Goal: Information Seeking & Learning: Learn about a topic

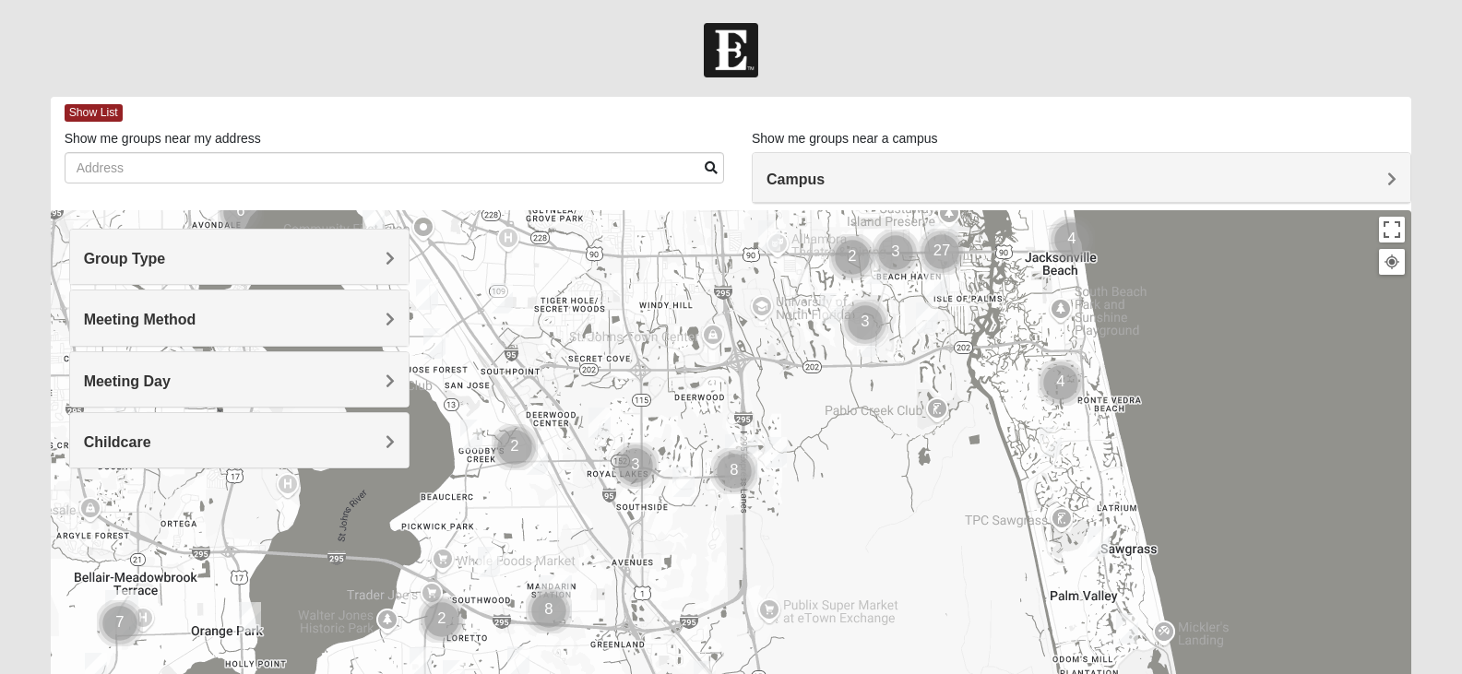
drag, startPoint x: 524, startPoint y: 533, endPoint x: 732, endPoint y: 195, distance: 397.5
click at [732, 195] on div "Show List Loading Groups Keywords Filter Additional Filters Campus [GEOGRAPHIC_…" at bounding box center [731, 522] width 1361 height 851
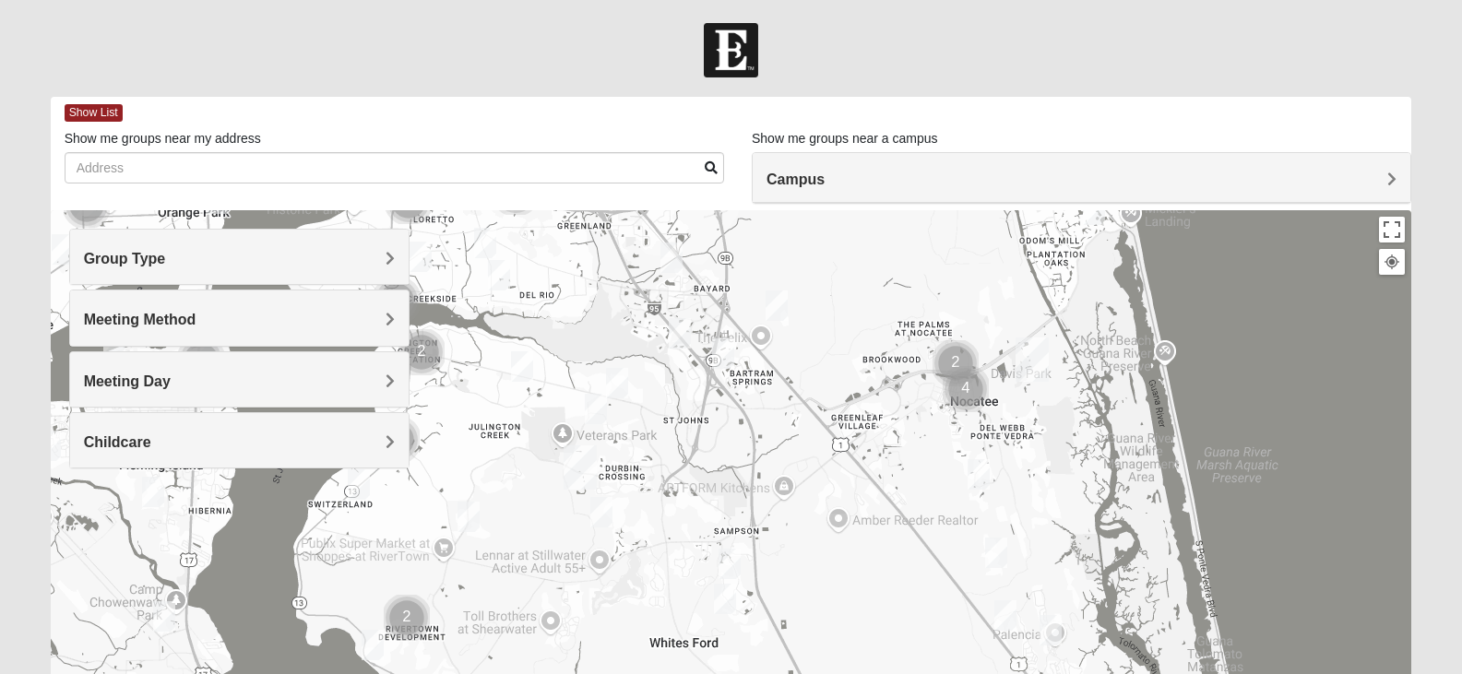
drag, startPoint x: 939, startPoint y: 541, endPoint x: 906, endPoint y: 123, distance: 420.0
click at [906, 123] on div "Show List Loading Groups Keywords Filter Additional Filters Campus [GEOGRAPHIC_…" at bounding box center [731, 522] width 1361 height 851
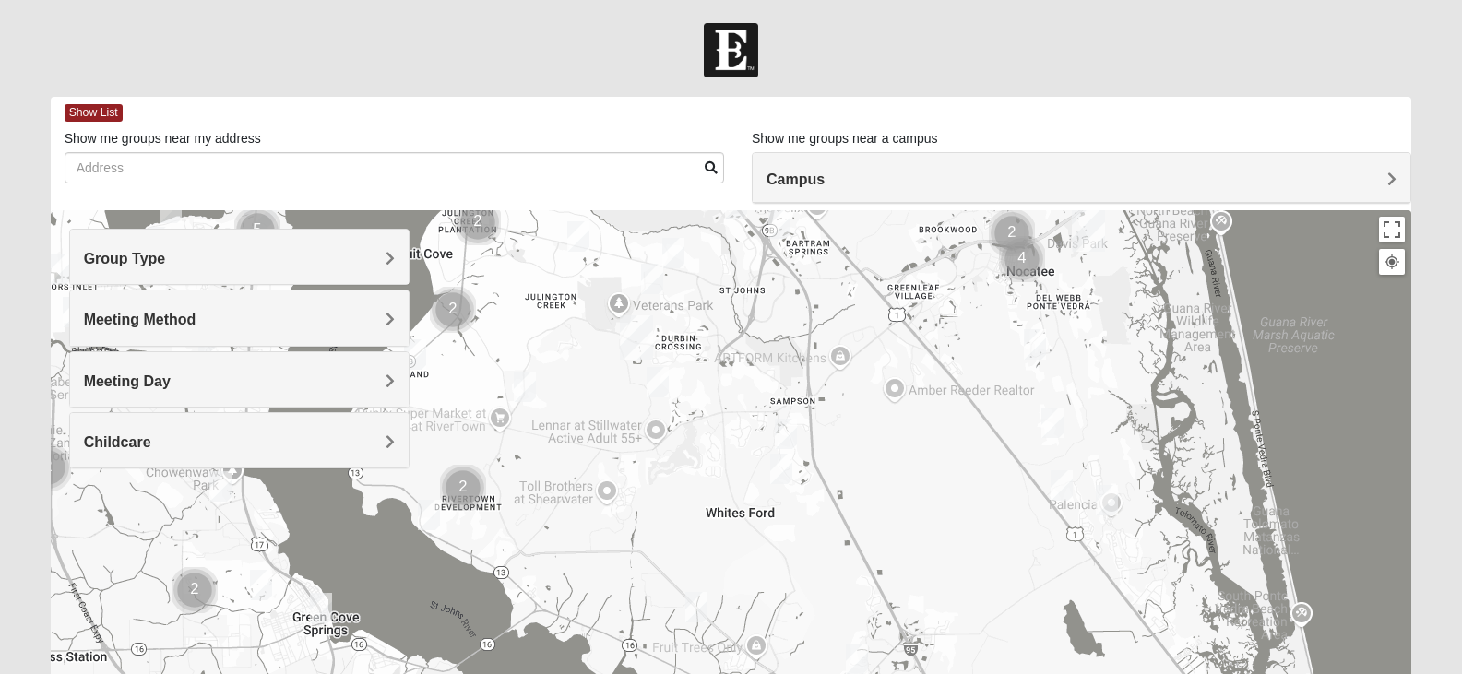
drag, startPoint x: 814, startPoint y: 408, endPoint x: 861, endPoint y: 295, distance: 121.6
click at [861, 295] on div at bounding box center [731, 579] width 1361 height 738
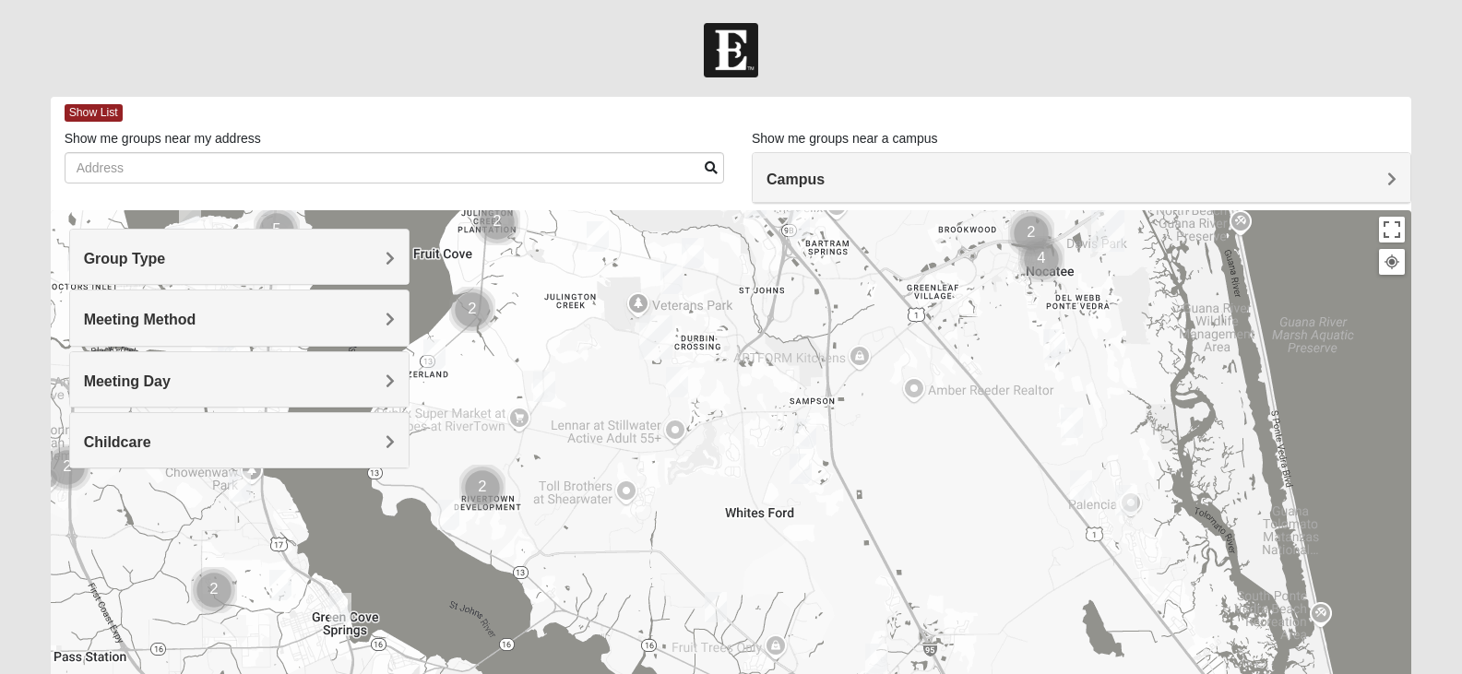
drag, startPoint x: 677, startPoint y: 461, endPoint x: 701, endPoint y: 461, distance: 24.0
click at [701, 461] on div at bounding box center [731, 579] width 1361 height 738
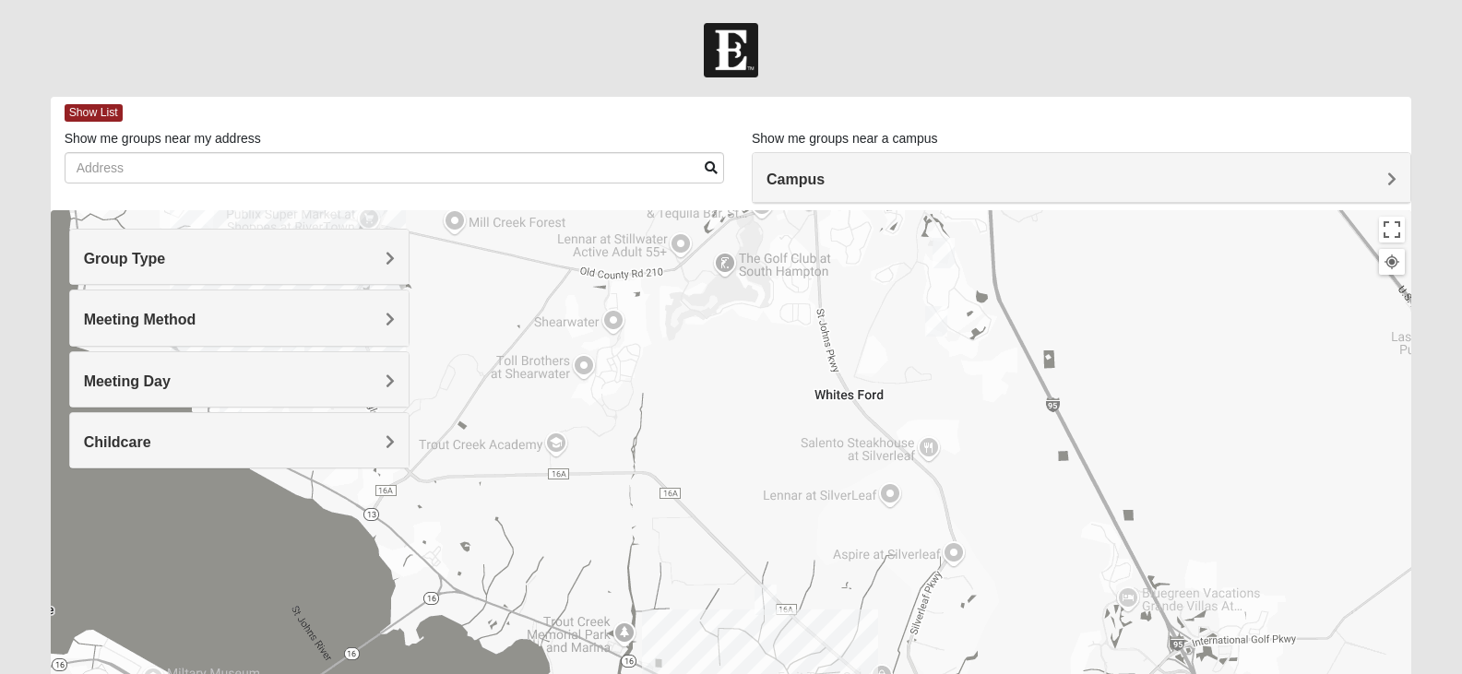
drag, startPoint x: 707, startPoint y: 485, endPoint x: 737, endPoint y: 307, distance: 180.4
click at [737, 307] on div at bounding box center [731, 579] width 1361 height 738
click at [761, 598] on img "Mens Dixon/Monday 32092" at bounding box center [765, 600] width 22 height 30
click at [654, 549] on span "Learn More" at bounding box center [657, 558] width 77 height 19
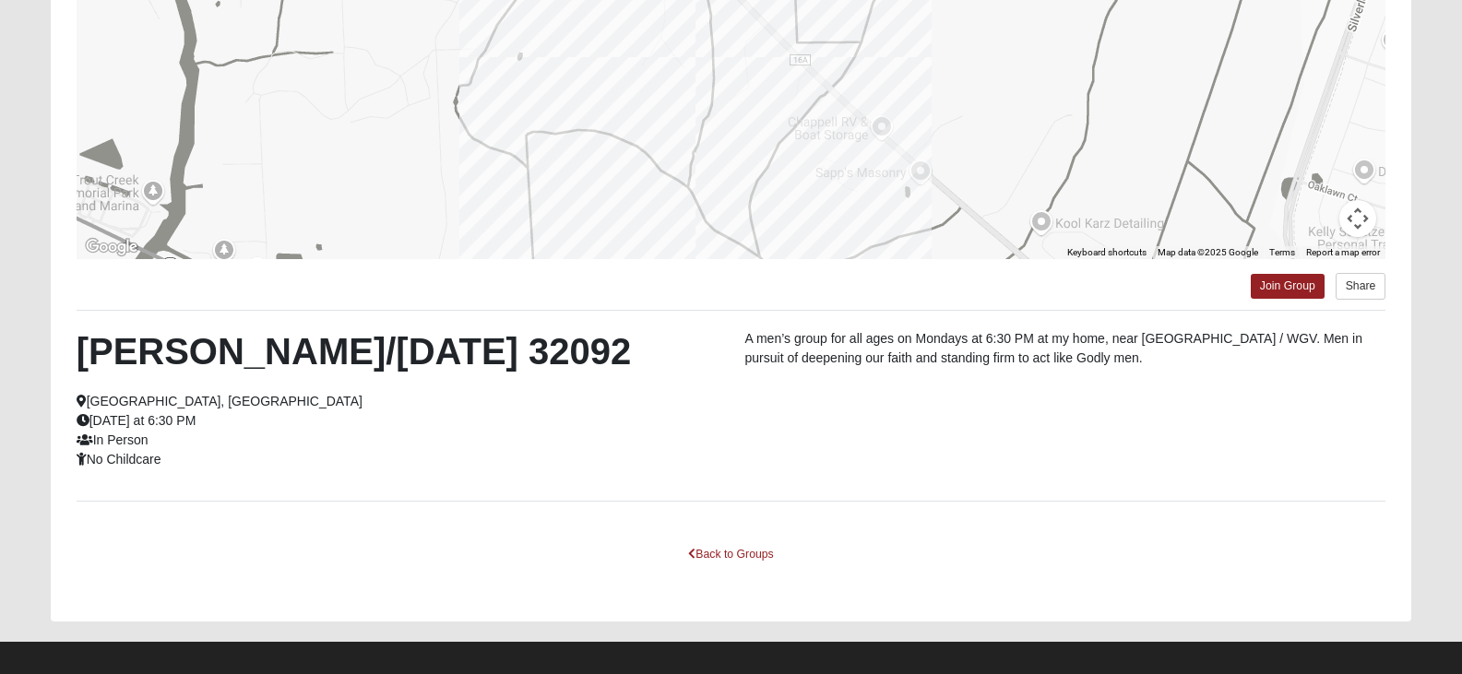
scroll to position [326, 0]
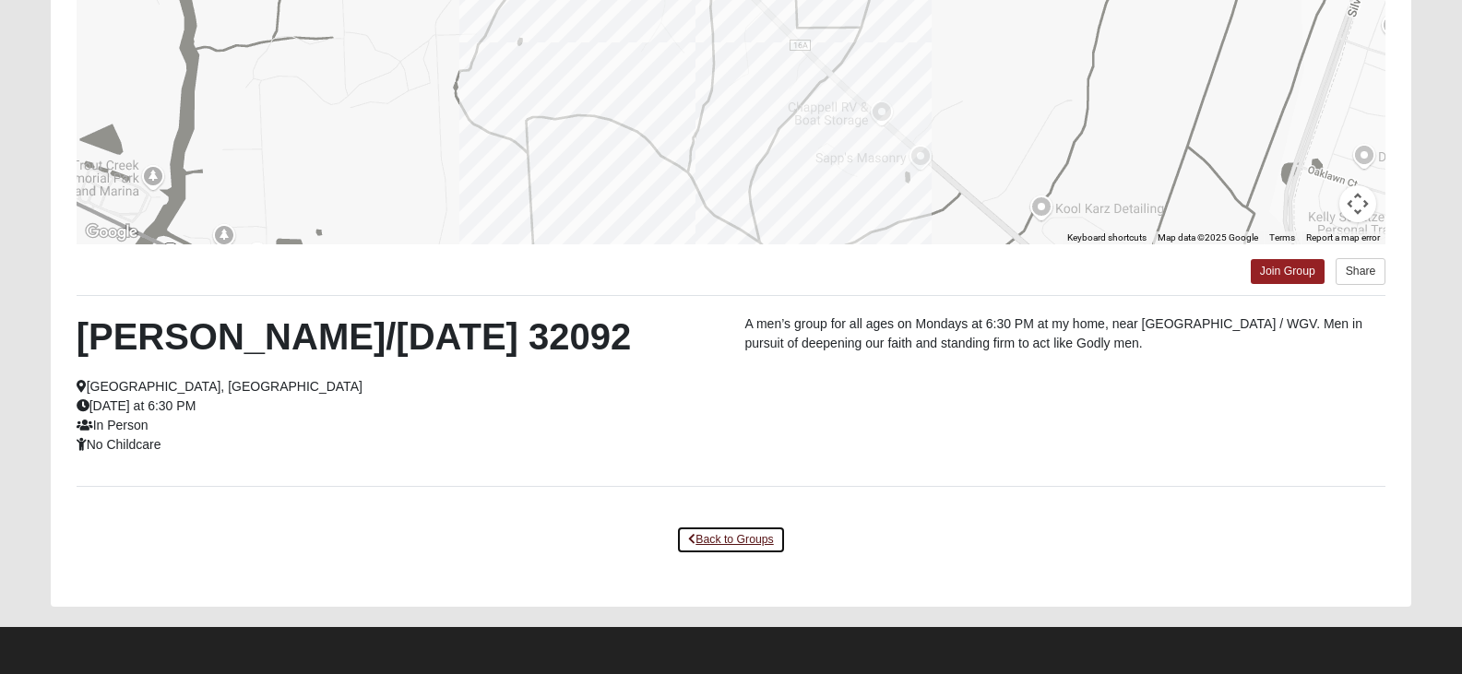
click at [734, 543] on link "Back to Groups" at bounding box center [730, 540] width 109 height 29
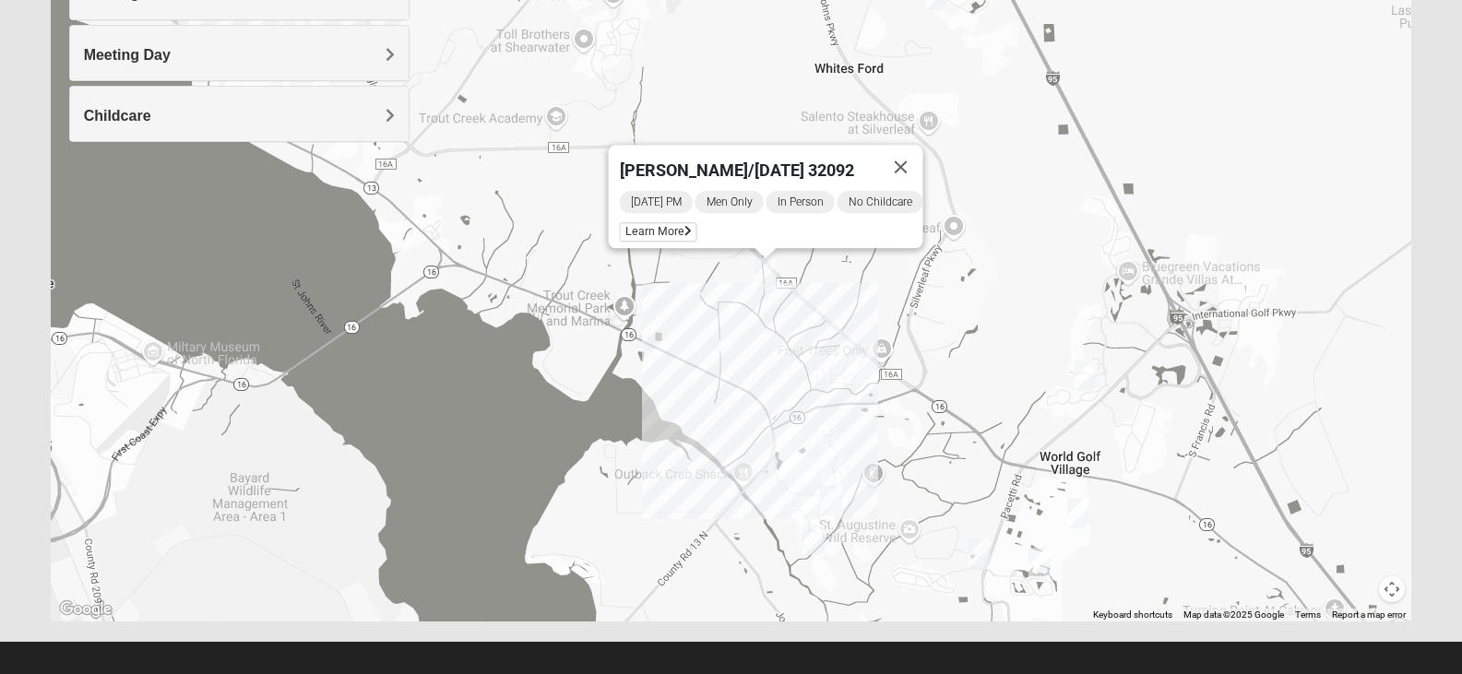
click at [860, 300] on div "[PERSON_NAME]/[DATE] 32092 [DATE] PM Men Only In Person No Childcare Learn More" at bounding box center [731, 253] width 1361 height 738
click at [915, 157] on button "Close" at bounding box center [900, 167] width 44 height 44
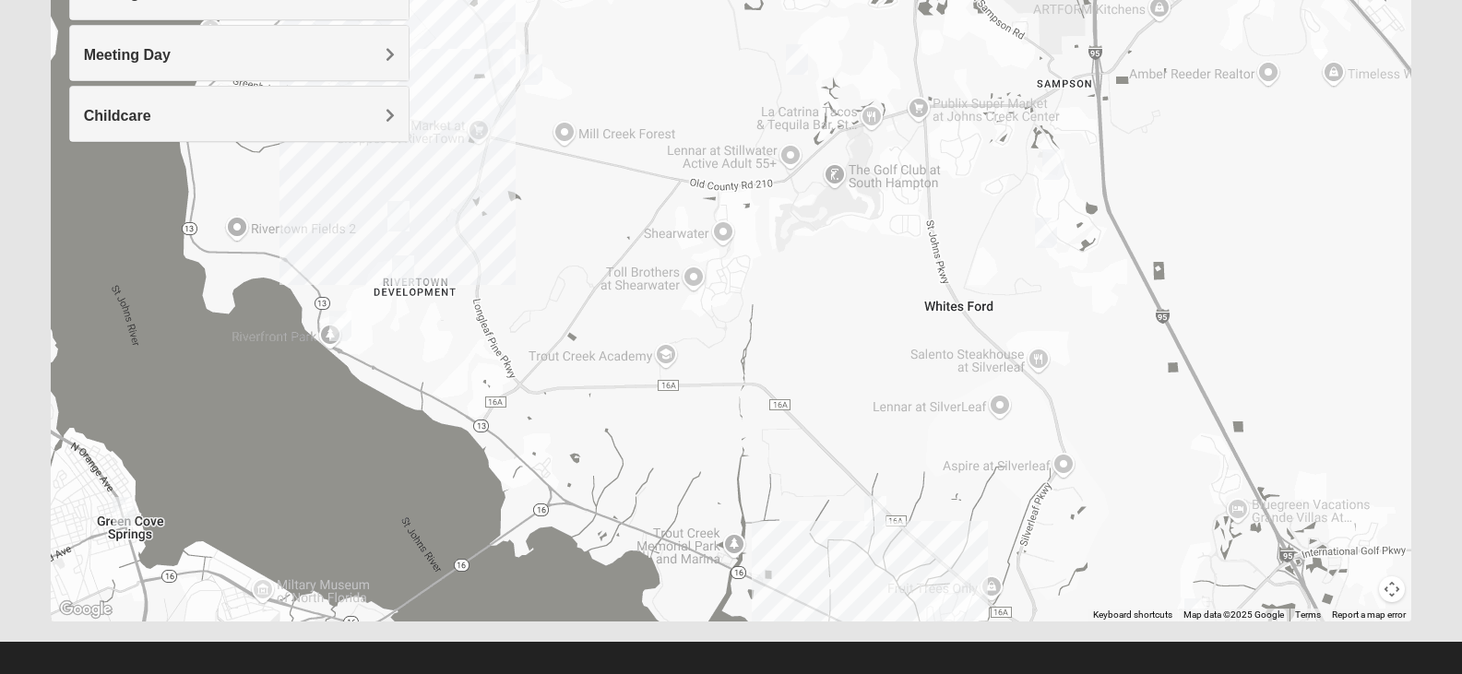
drag, startPoint x: 684, startPoint y: 128, endPoint x: 794, endPoint y: 370, distance: 265.4
click at [794, 370] on div at bounding box center [731, 253] width 1361 height 738
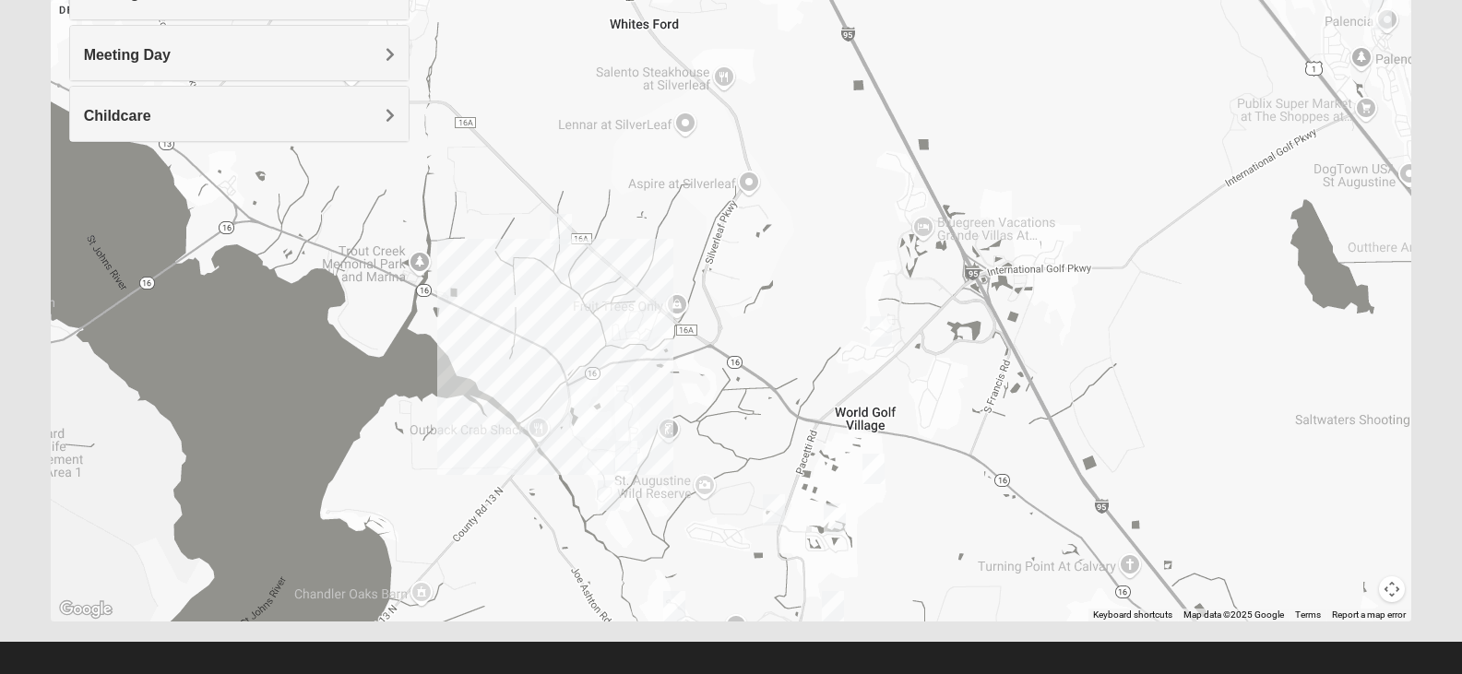
drag, startPoint x: 996, startPoint y: 367, endPoint x: 679, endPoint y: 85, distance: 424.6
click at [679, 85] on div at bounding box center [731, 253] width 1361 height 738
click at [778, 505] on img "Womens Dent/Edwards 32092" at bounding box center [774, 509] width 22 height 30
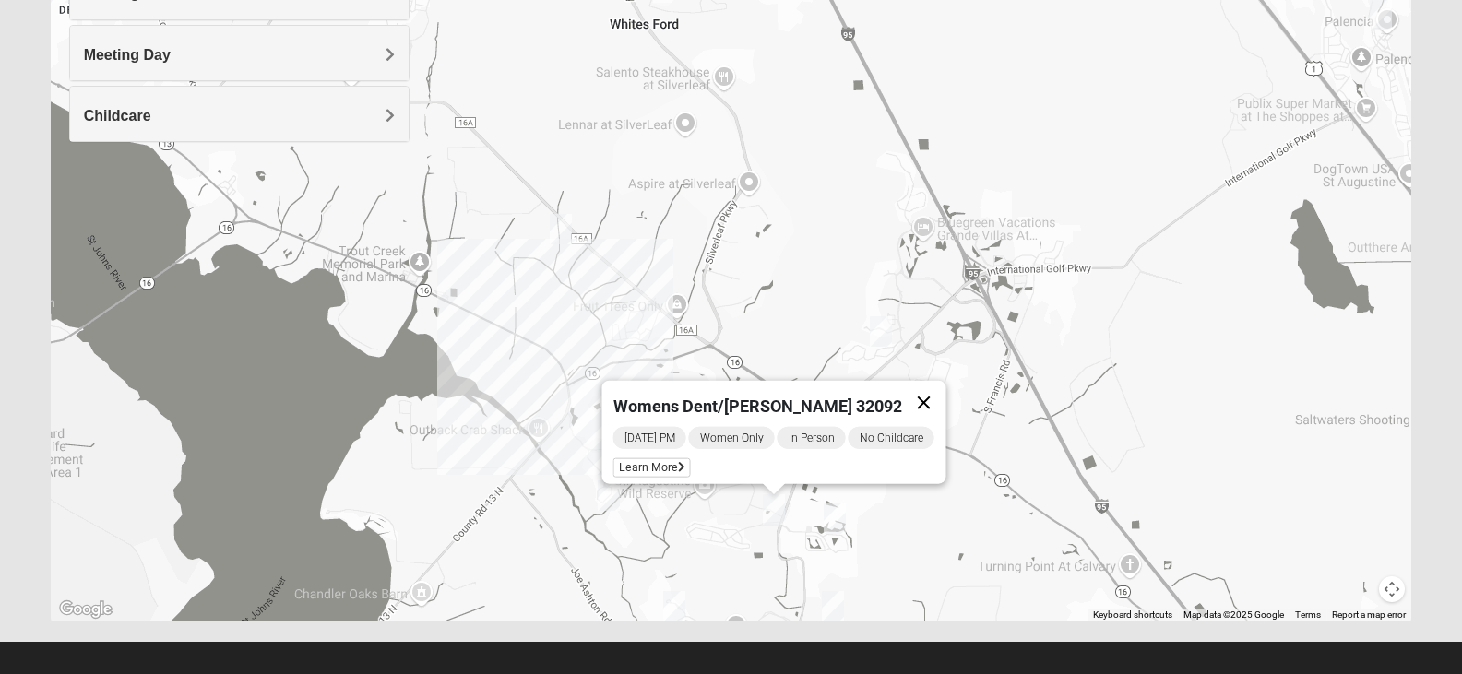
click at [933, 389] on button "Close" at bounding box center [923, 403] width 44 height 44
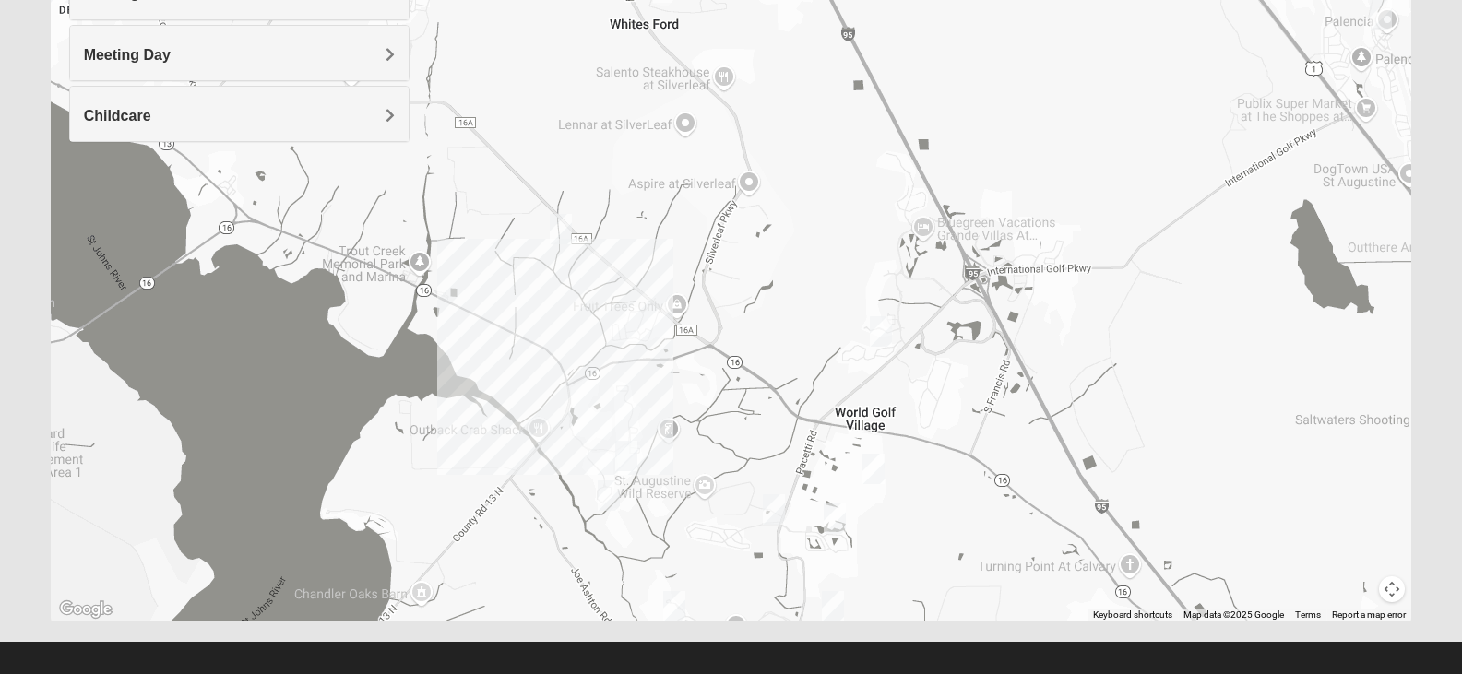
click at [872, 476] on img "Womens Shesterenko 32092" at bounding box center [873, 469] width 22 height 30
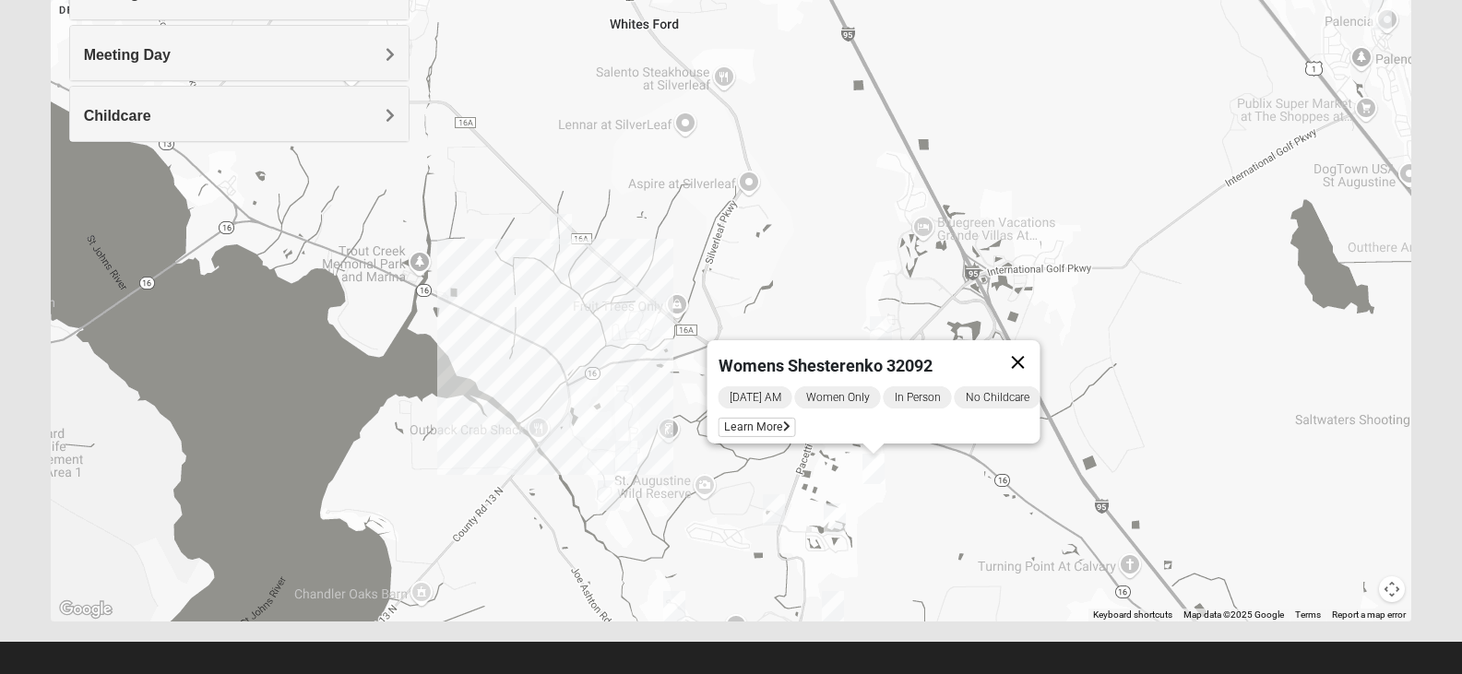
click at [1013, 352] on button "Close" at bounding box center [1017, 362] width 44 height 44
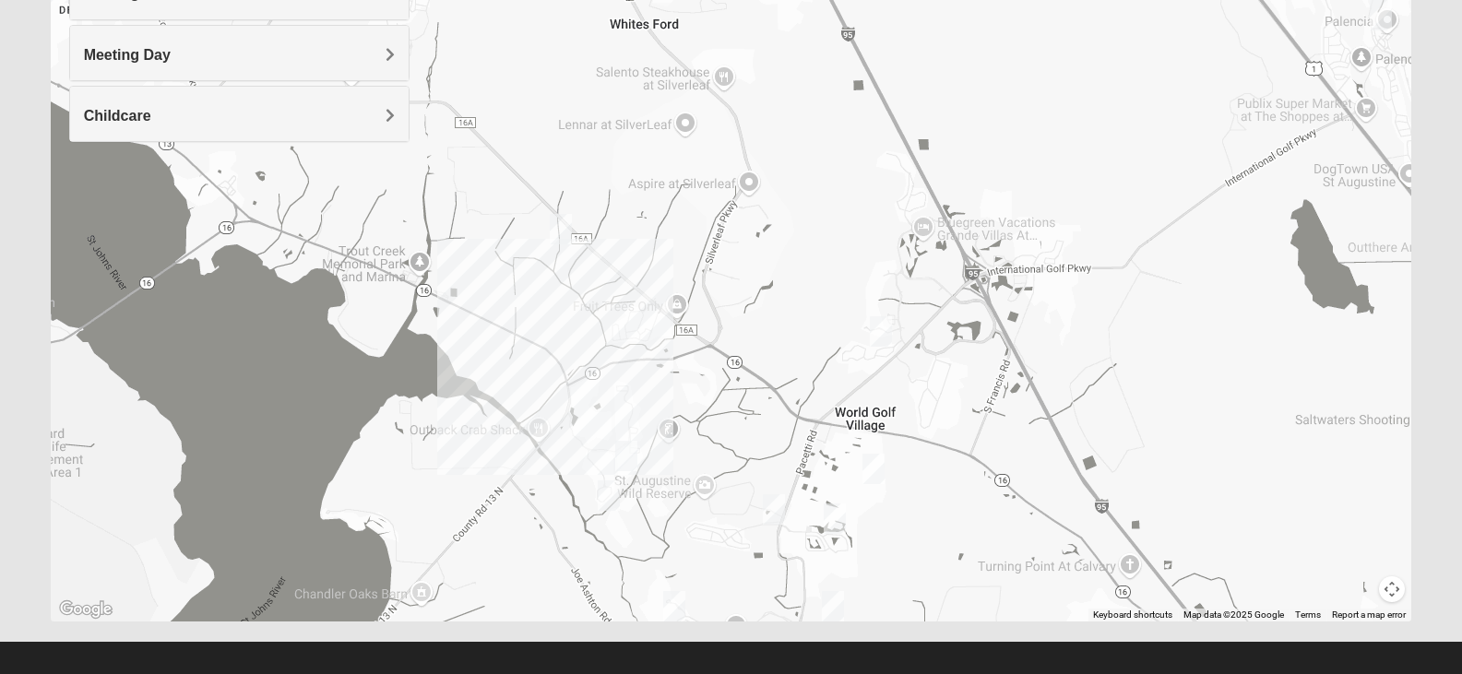
click at [635, 451] on img "Mixed Thomas 32092" at bounding box center [626, 456] width 22 height 30
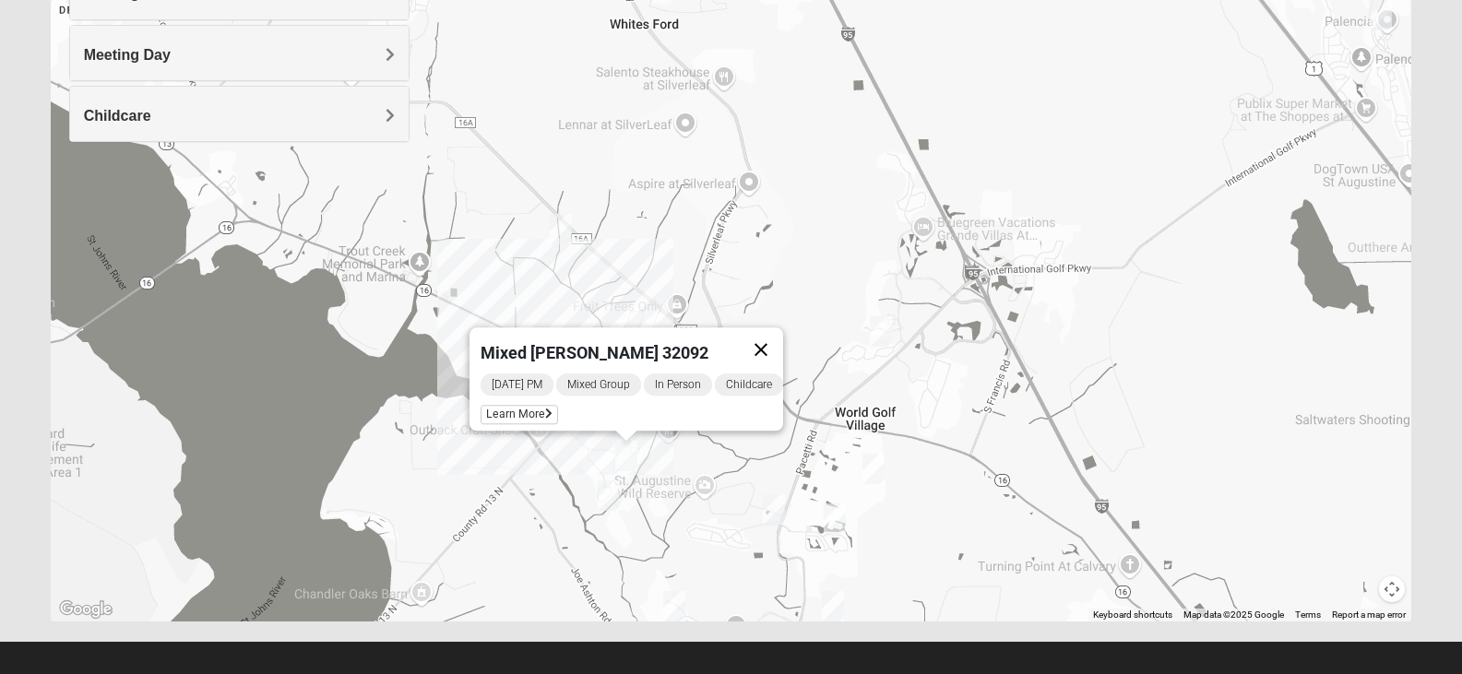
click at [782, 332] on button "Close" at bounding box center [761, 349] width 44 height 44
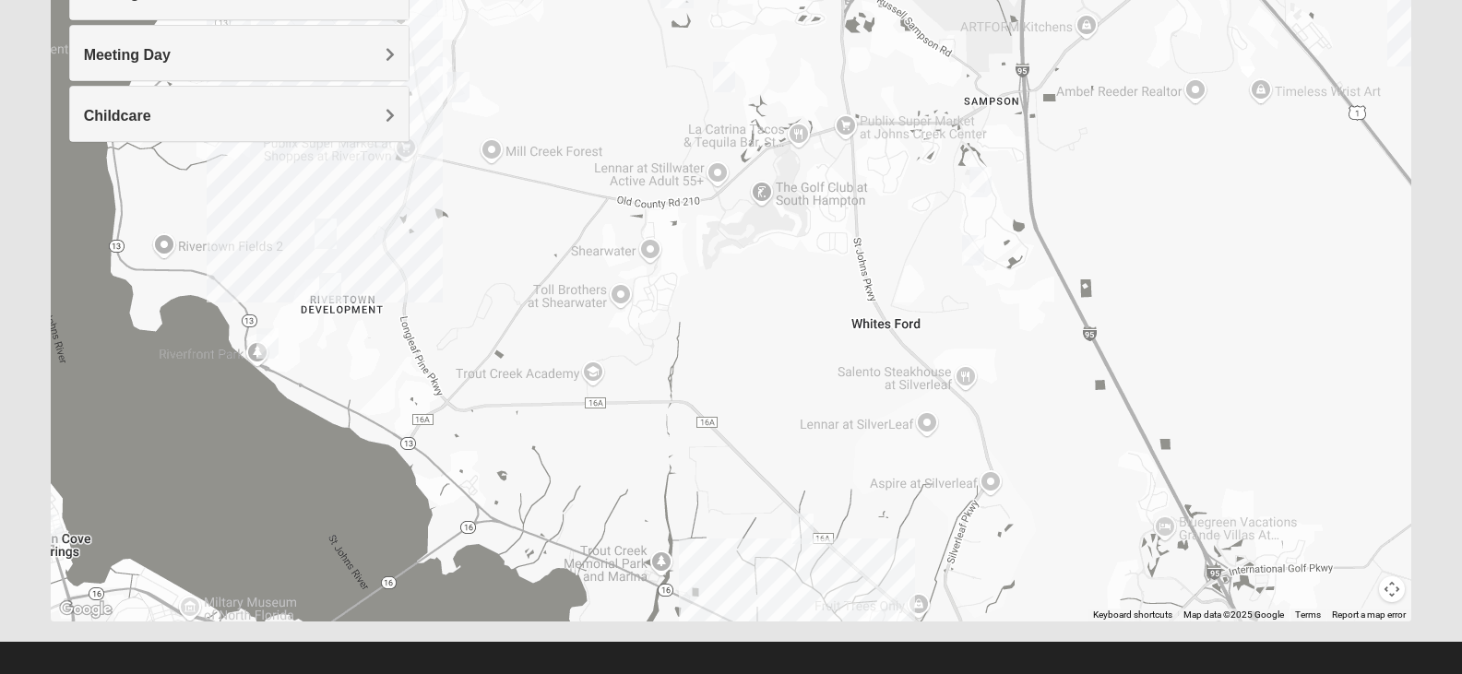
drag, startPoint x: 647, startPoint y: 190, endPoint x: 888, endPoint y: 493, distance: 387.9
click at [888, 493] on div at bounding box center [731, 253] width 1361 height 738
click at [981, 189] on img "1825 Mixed Lovin/Hale 32092" at bounding box center [980, 182] width 22 height 30
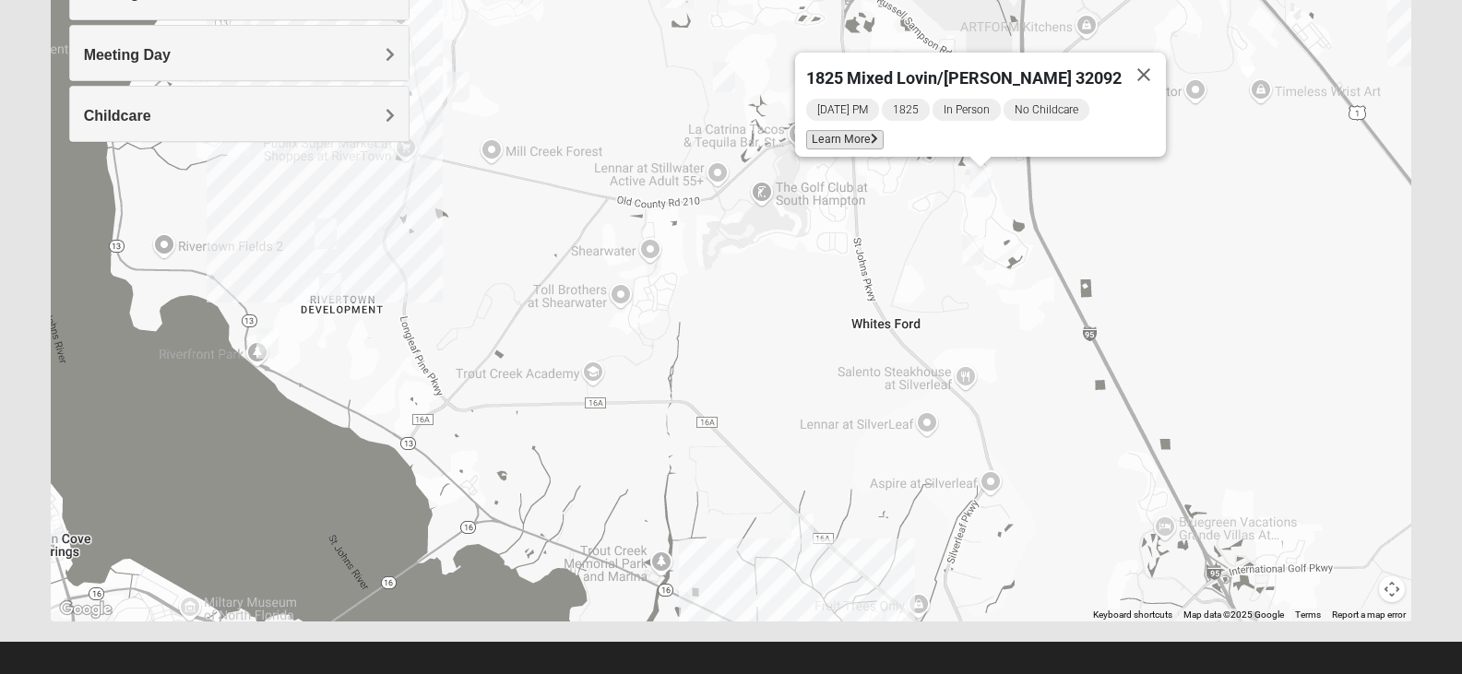
click at [876, 139] on span "Learn More" at bounding box center [844, 139] width 77 height 19
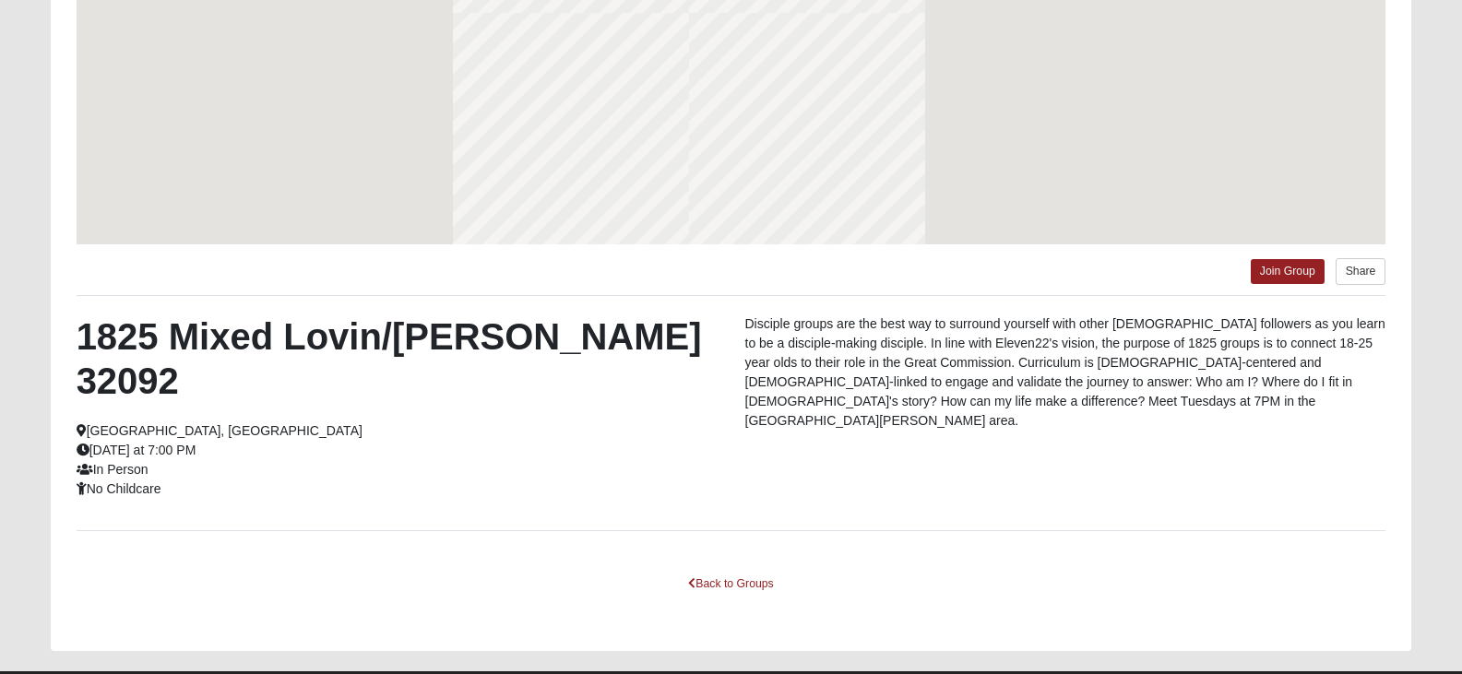
scroll to position [245, 0]
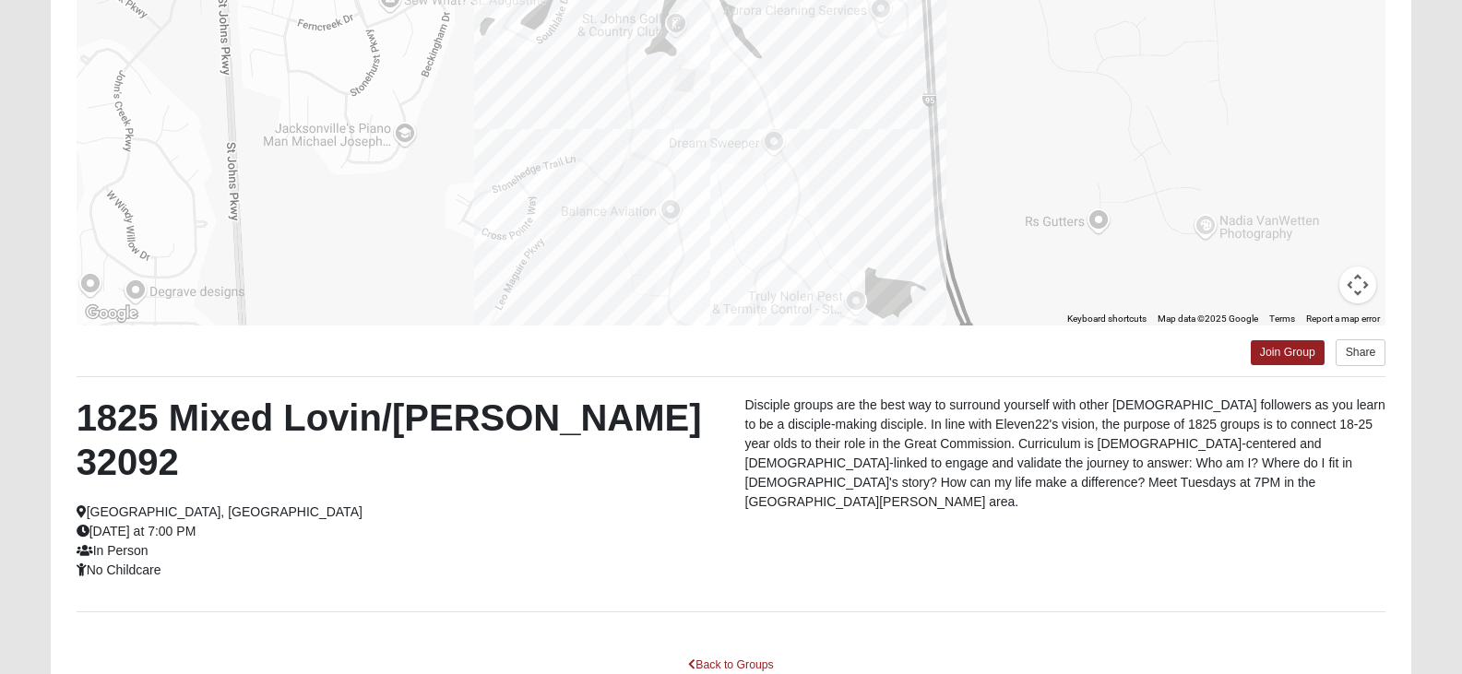
drag, startPoint x: 594, startPoint y: 175, endPoint x: 611, endPoint y: 214, distance: 42.5
click at [614, 214] on div at bounding box center [732, 141] width 1310 height 369
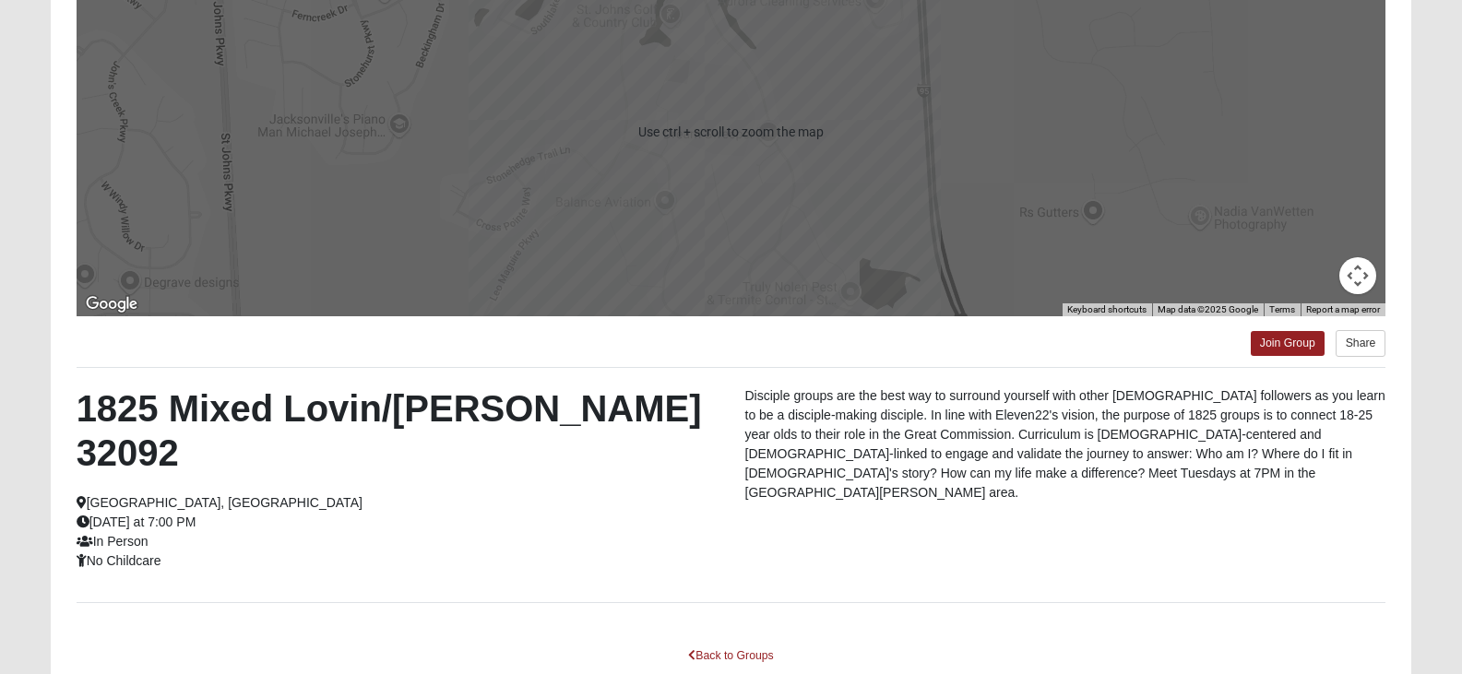
scroll to position [326, 0]
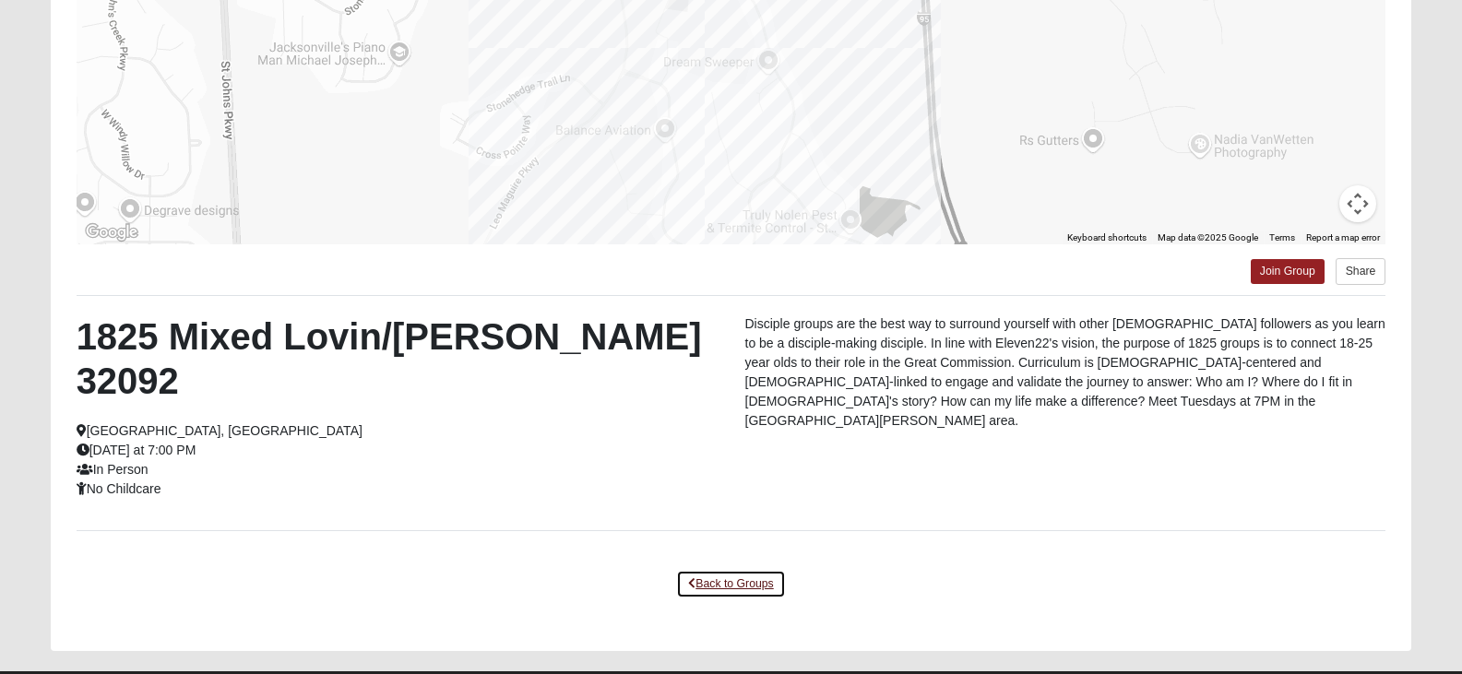
click at [713, 570] on link "Back to Groups" at bounding box center [730, 584] width 109 height 29
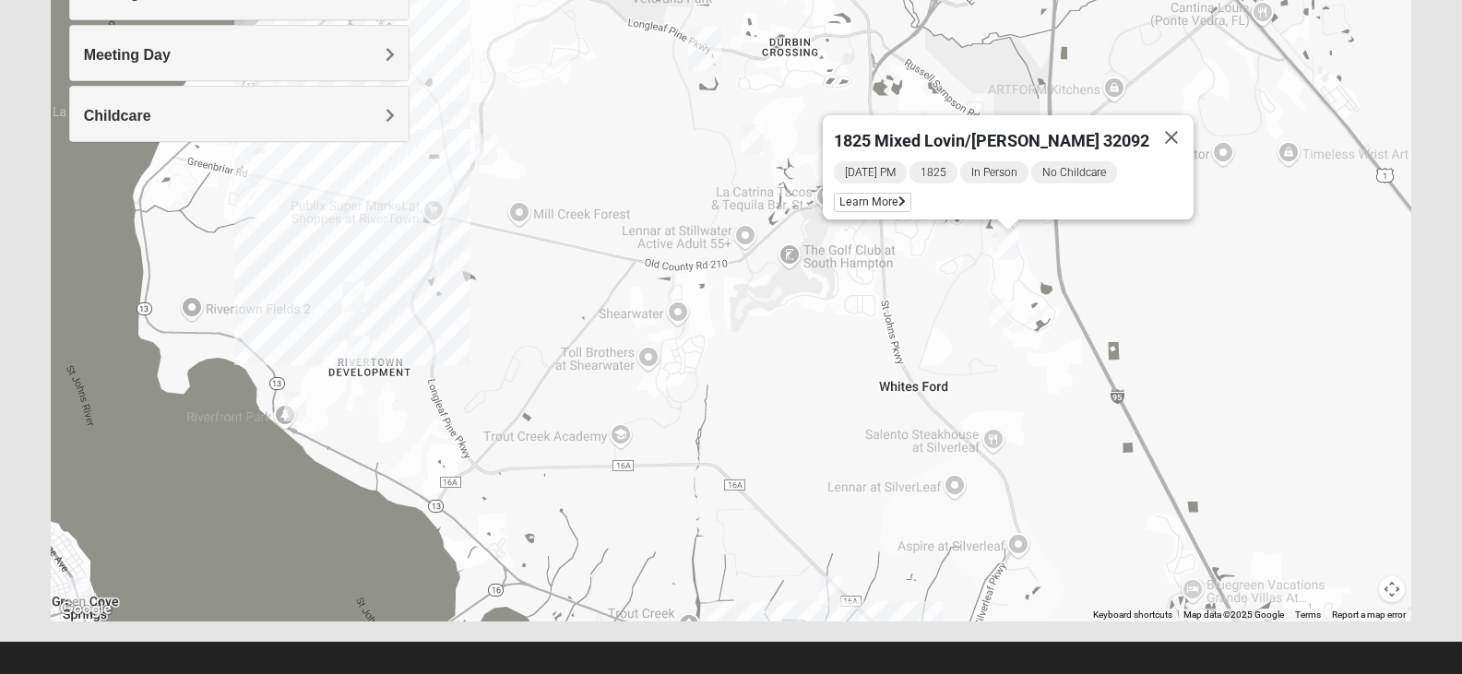
drag, startPoint x: 679, startPoint y: 297, endPoint x: 706, endPoint y: 360, distance: 68.5
click at [706, 360] on div "1825 Mixed Lovin/[PERSON_NAME] 32092 [DATE] PM 1825 In Person No Childcare Lear…" at bounding box center [731, 253] width 1361 height 738
click at [1149, 126] on button "Close" at bounding box center [1171, 137] width 44 height 44
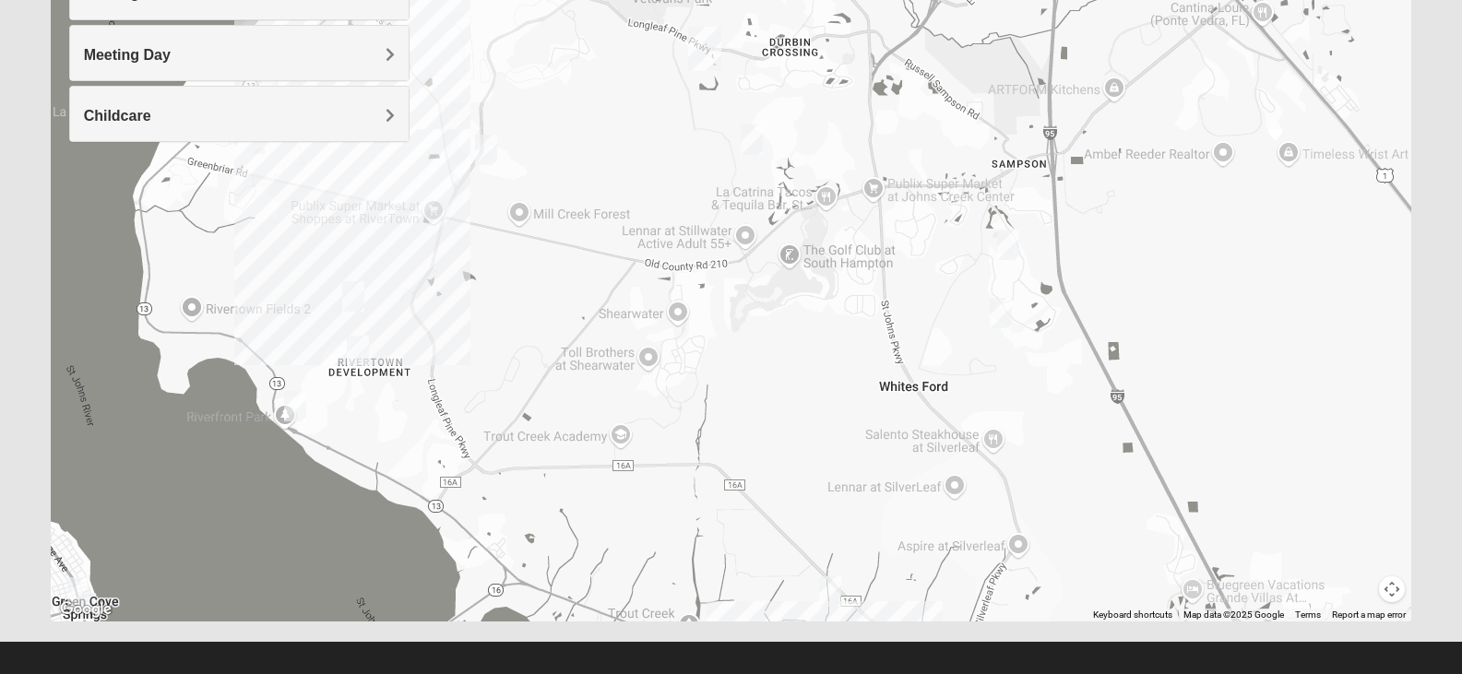
click at [1005, 313] on img "Mixed Stevens 32092" at bounding box center [1001, 313] width 22 height 30
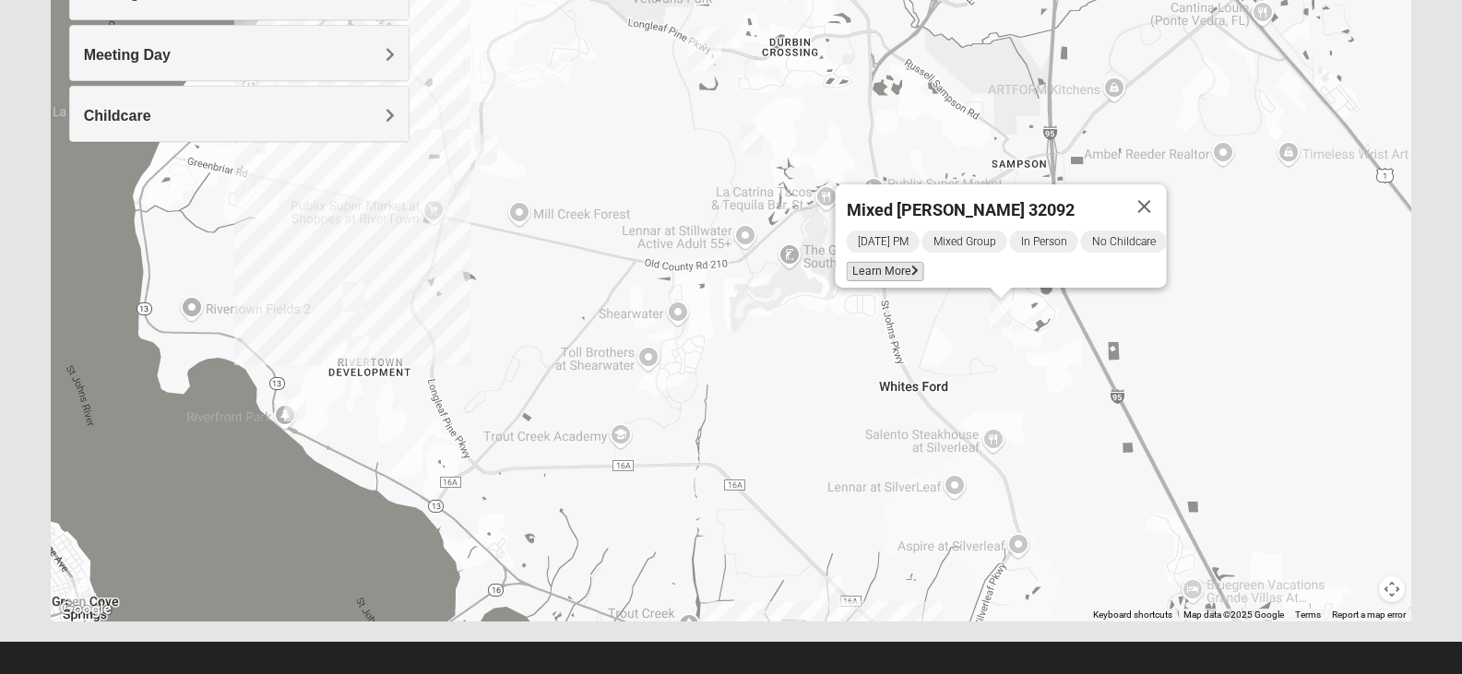
click at [889, 262] on span "Learn More" at bounding box center [884, 271] width 77 height 19
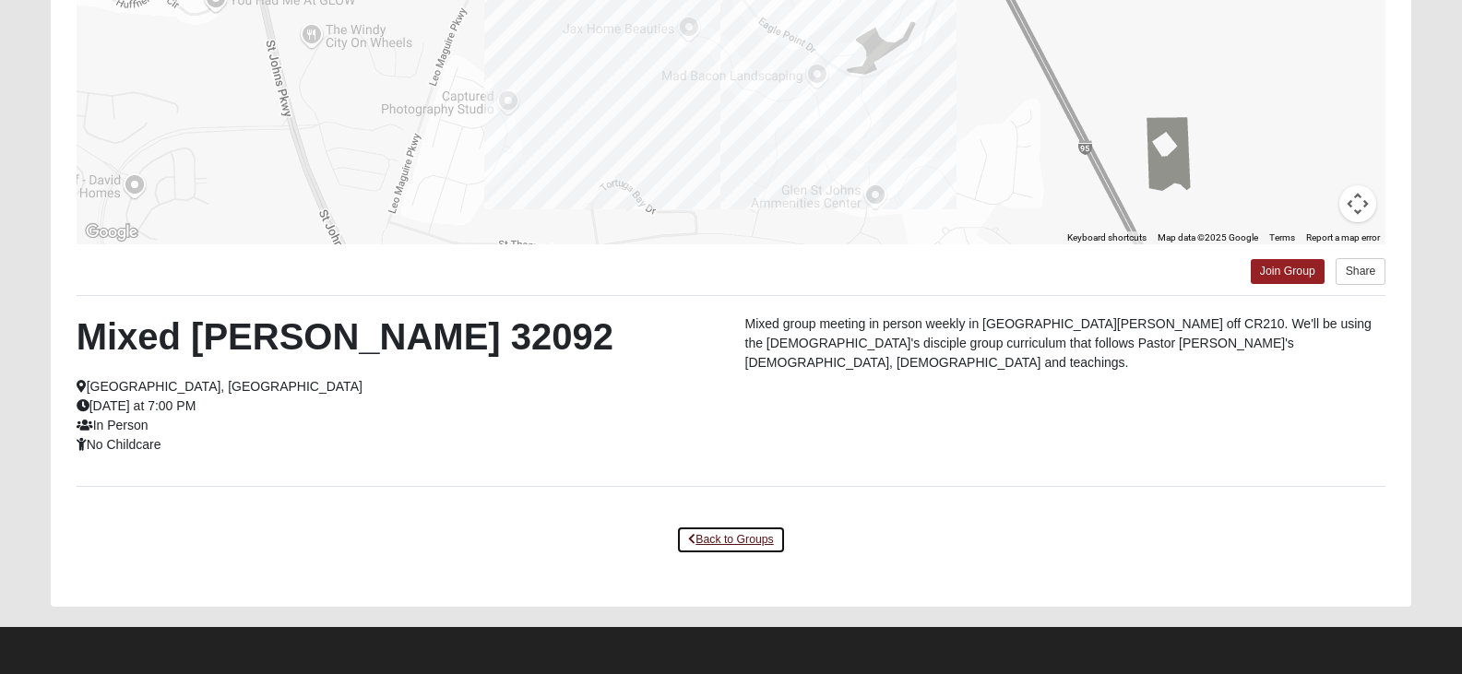
click at [721, 548] on link "Back to Groups" at bounding box center [730, 540] width 109 height 29
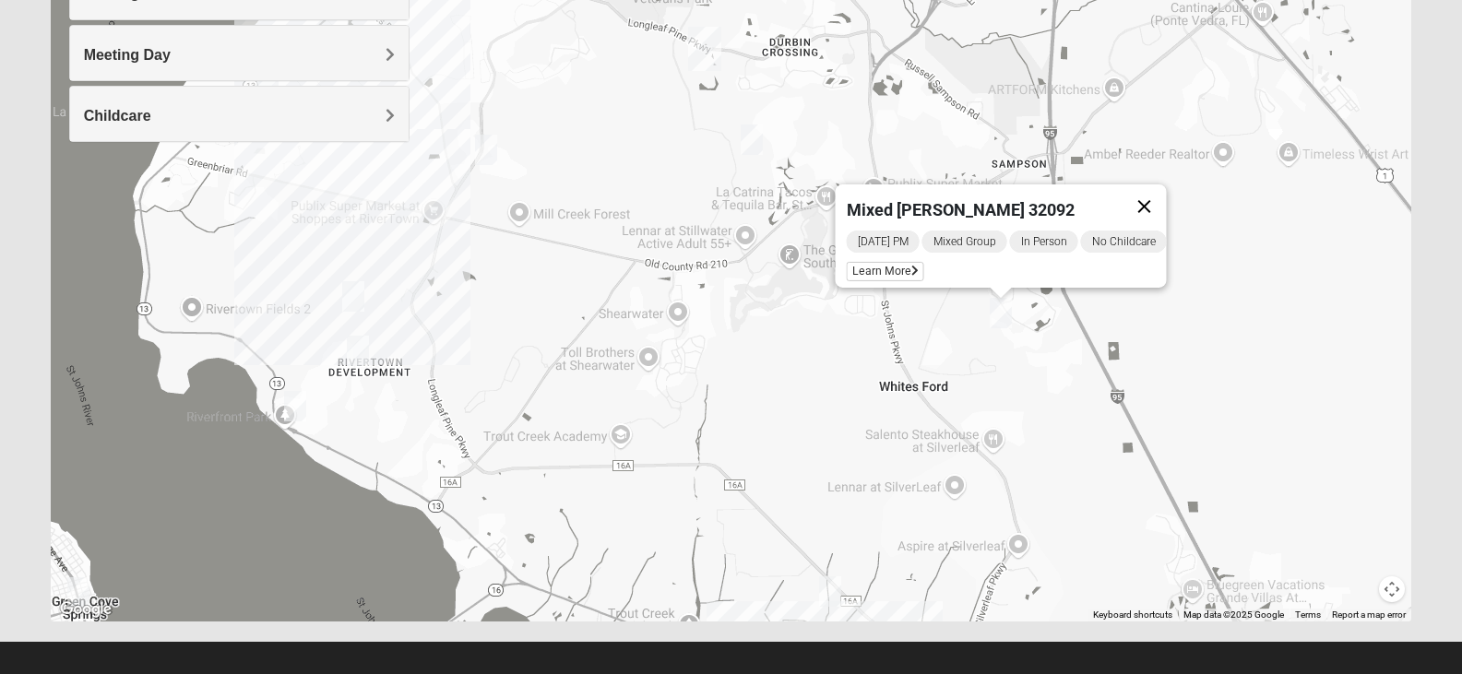
click at [1157, 204] on button "Close" at bounding box center [1144, 206] width 44 height 44
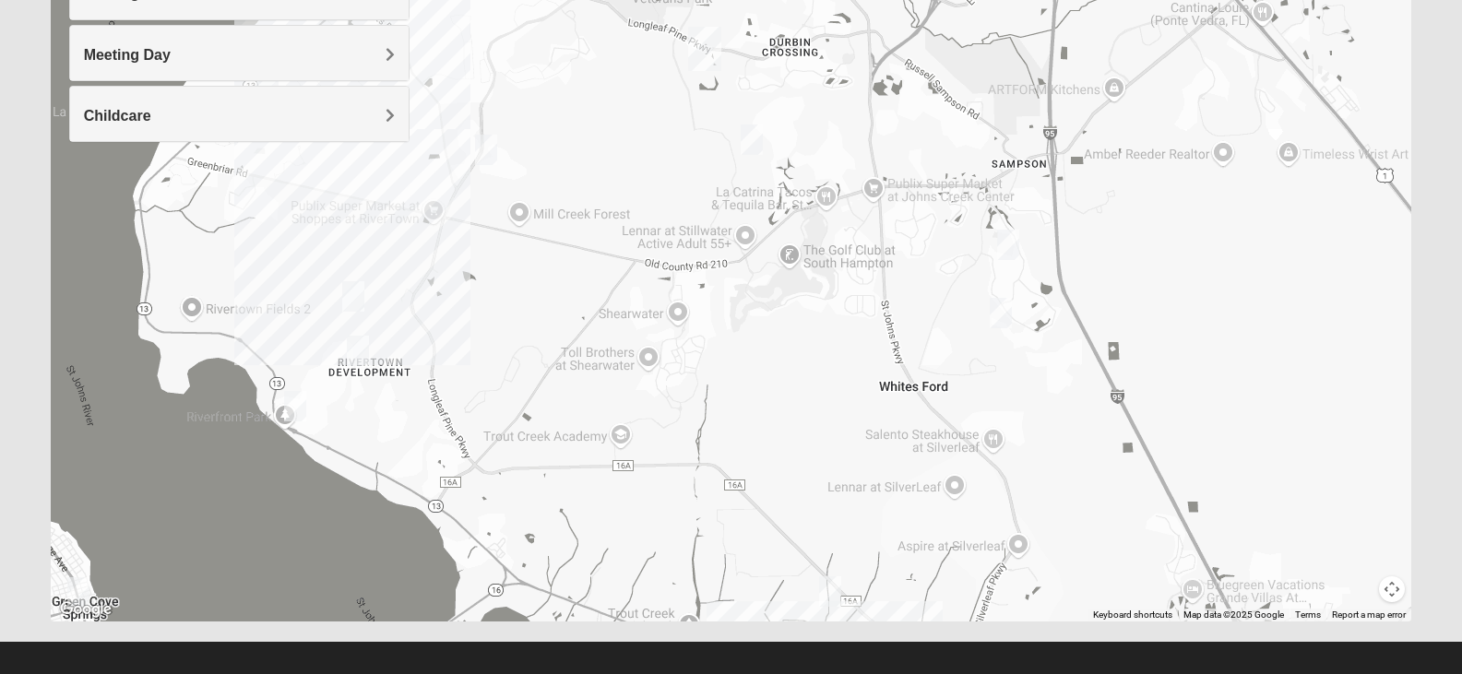
click at [351, 301] on img "Womens Caro 32259" at bounding box center [353, 296] width 22 height 30
click at [505, 176] on button "Close" at bounding box center [497, 190] width 44 height 44
click at [491, 158] on img "Mens Cathcart 32259" at bounding box center [486, 150] width 22 height 30
click at [643, 33] on button "Close" at bounding box center [621, 43] width 44 height 44
click at [750, 160] on div "To navigate, press the arrow keys." at bounding box center [731, 253] width 1361 height 738
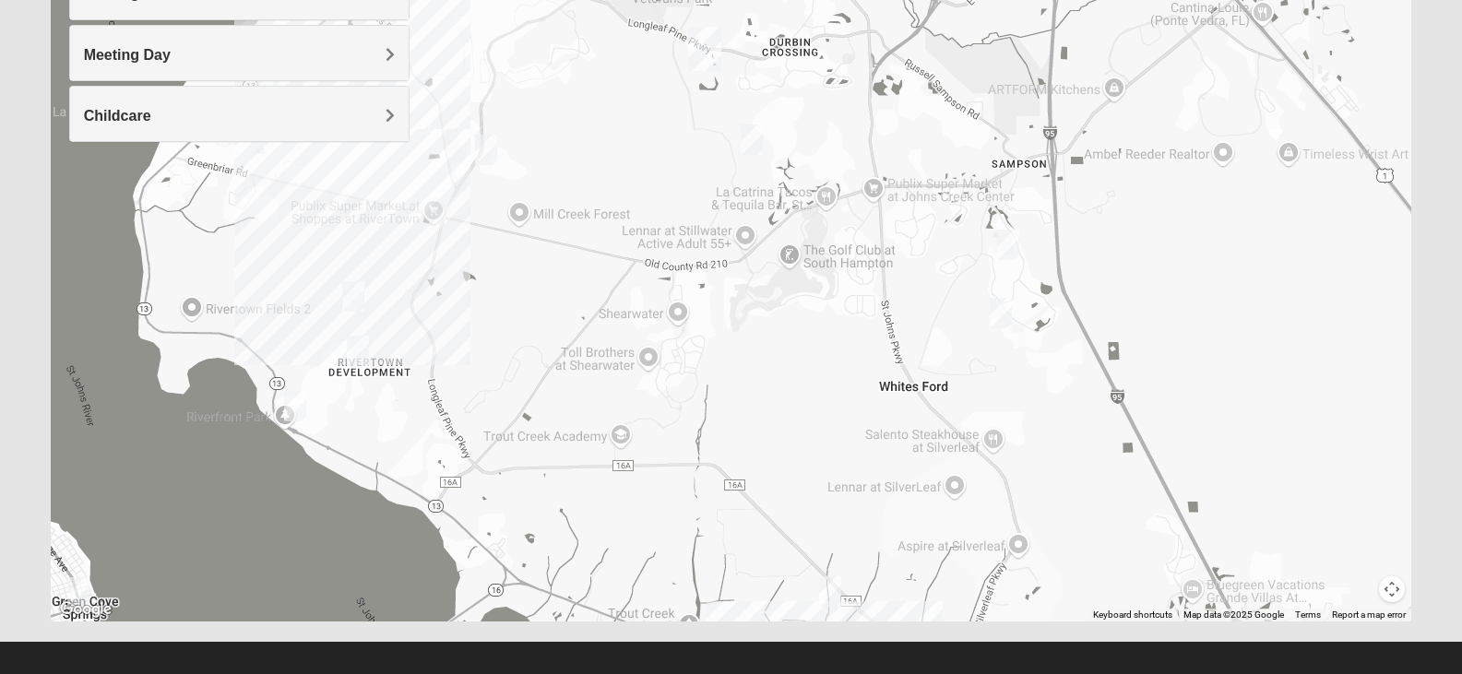
click at [755, 148] on img "Mens McClafferty 32095" at bounding box center [752, 140] width 22 height 30
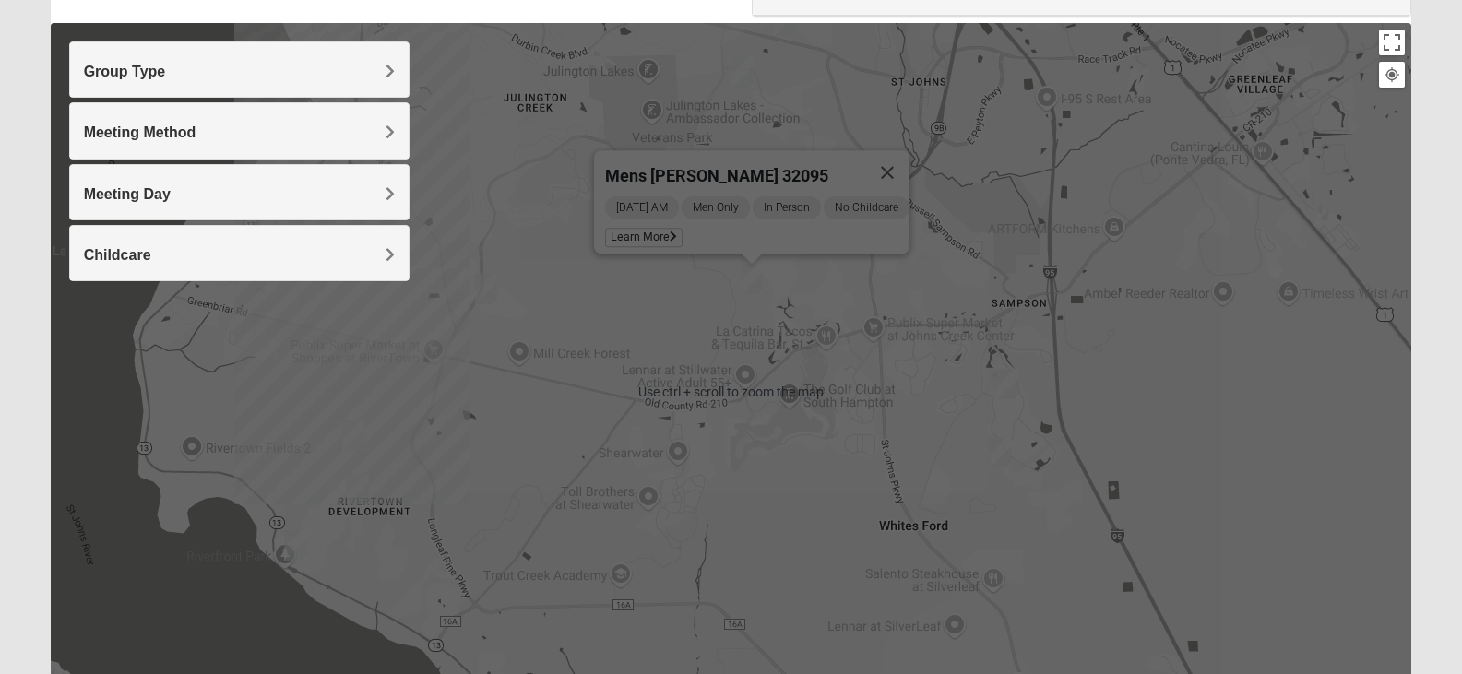
scroll to position [142, 0]
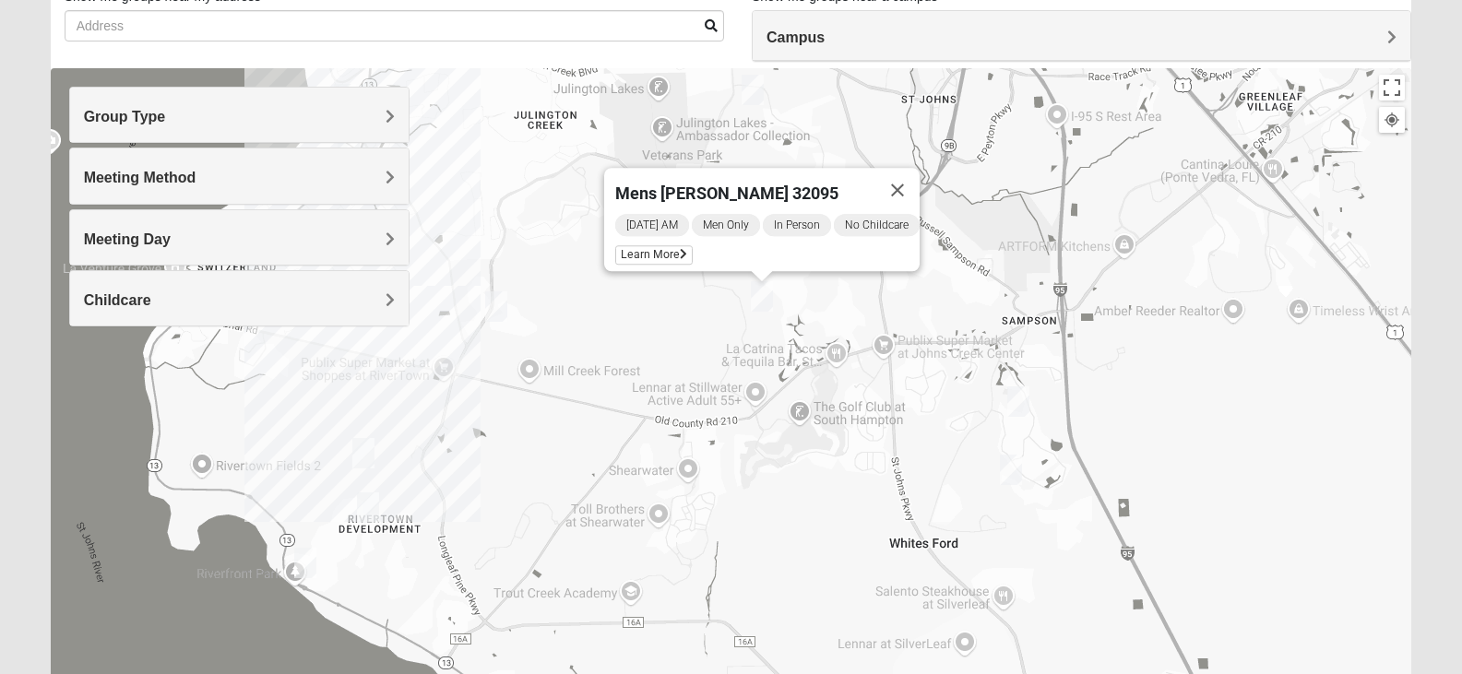
drag, startPoint x: 741, startPoint y: 374, endPoint x: 743, endPoint y: 362, distance: 12.3
click at [743, 362] on div "Mens [PERSON_NAME] 32095 [DATE] AM Men Only In Person No Childcare Learn More" at bounding box center [731, 437] width 1361 height 738
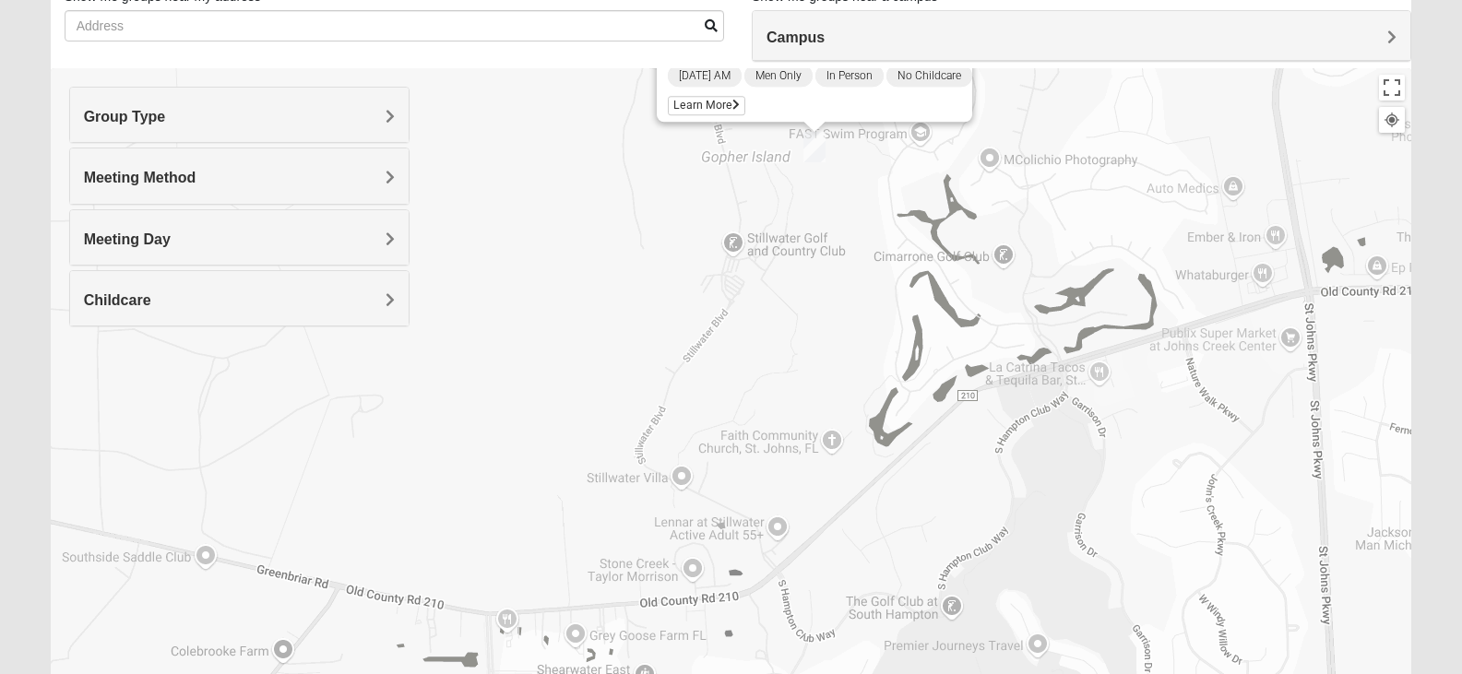
drag, startPoint x: 743, startPoint y: 316, endPoint x: 883, endPoint y: 270, distance: 146.7
click at [883, 270] on div "Mens [PERSON_NAME] 32095 [DATE] AM Men Only In Person No Childcare Learn More" at bounding box center [731, 437] width 1361 height 738
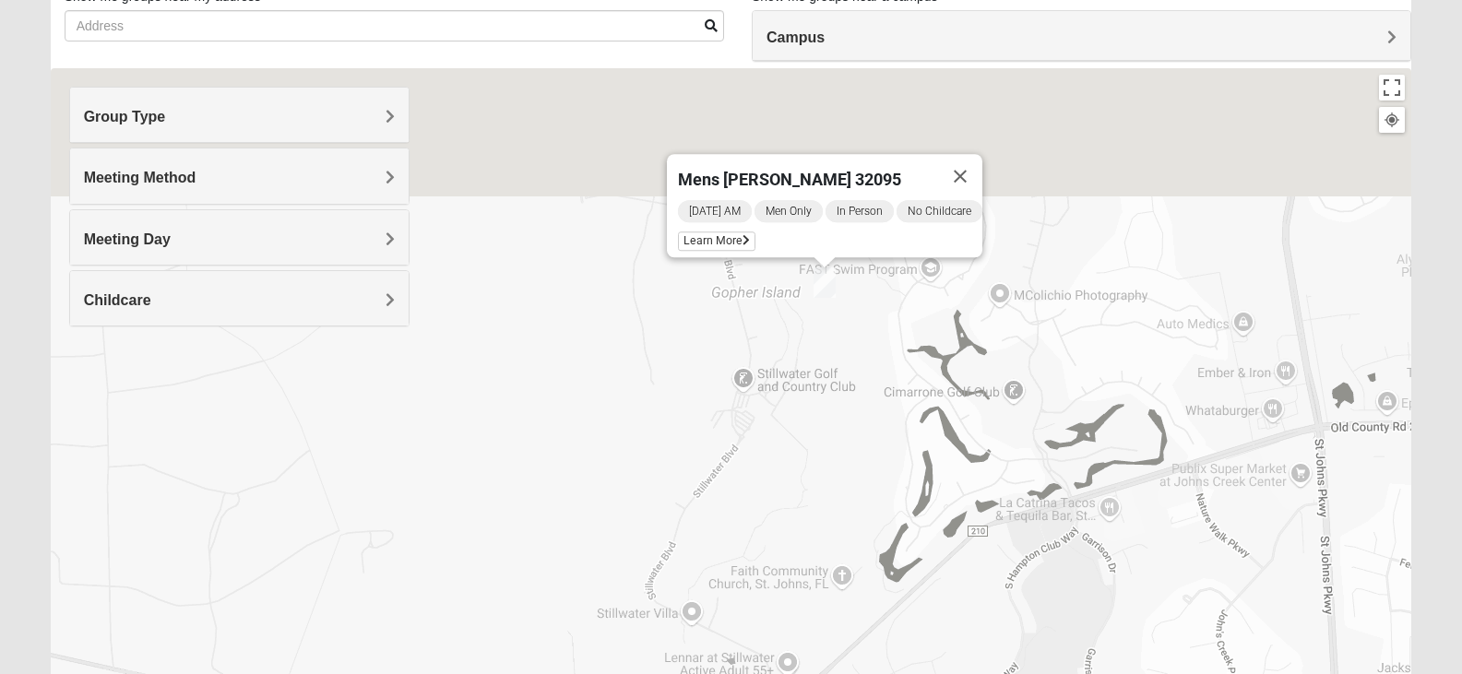
drag, startPoint x: 789, startPoint y: 219, endPoint x: 806, endPoint y: 364, distance: 146.7
click at [806, 364] on div "Mens [PERSON_NAME] 32095 [DATE] AM Men Only In Person No Childcare Learn More" at bounding box center [731, 437] width 1361 height 738
click at [714, 237] on span "Learn More" at bounding box center [716, 240] width 77 height 19
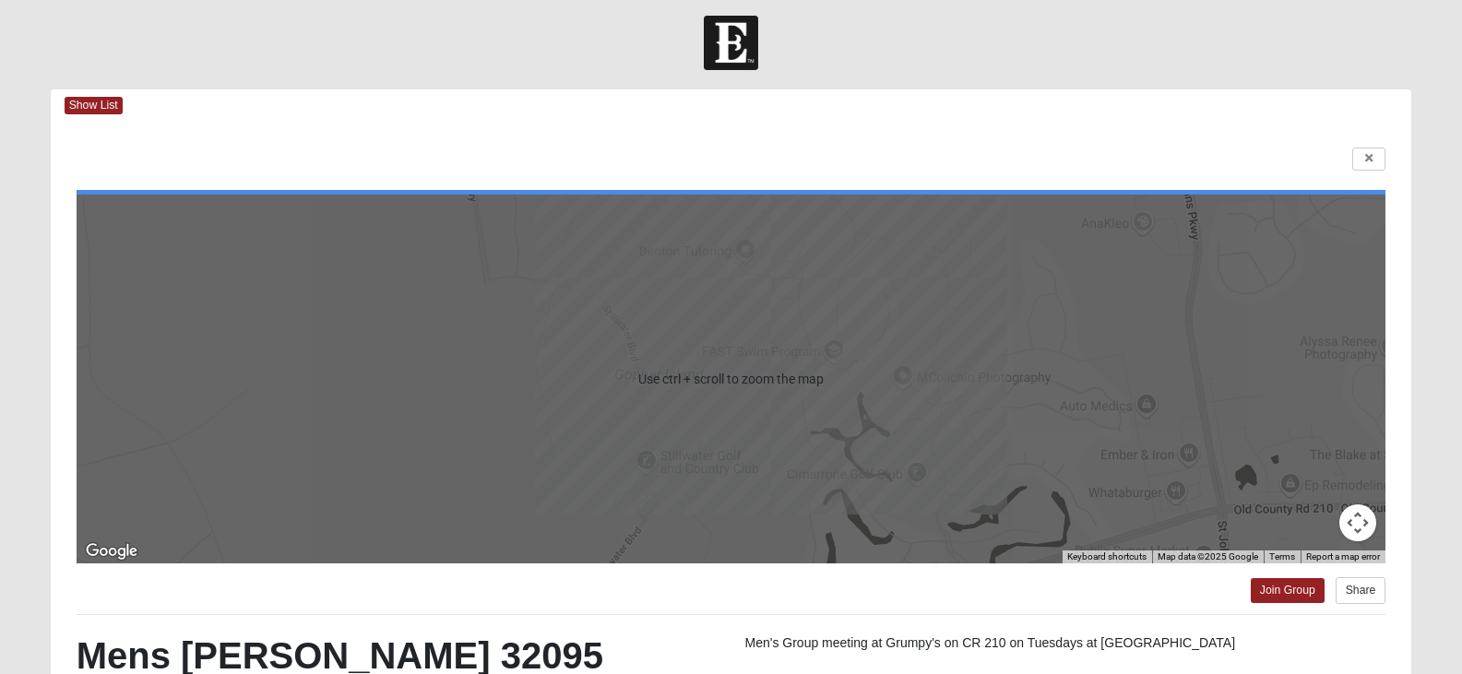
scroll to position [0, 0]
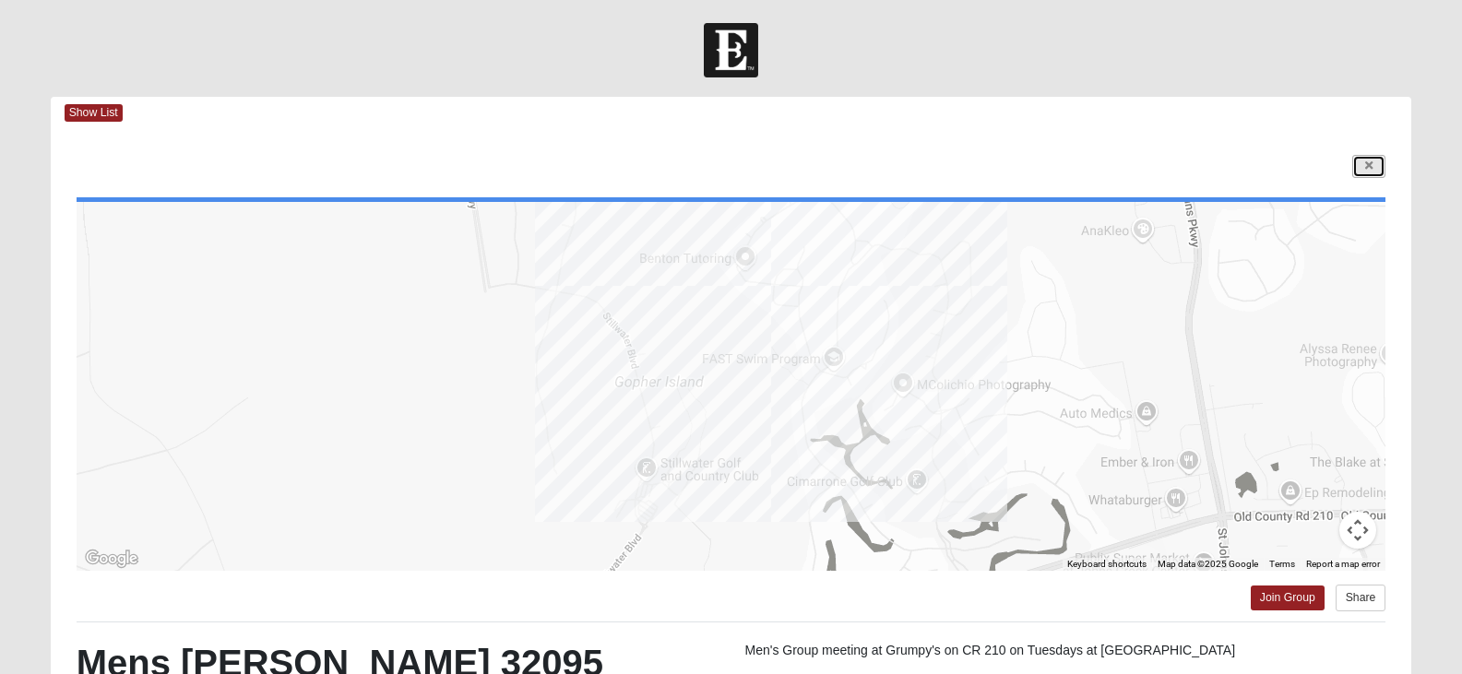
click at [1368, 164] on icon at bounding box center [1368, 165] width 7 height 11
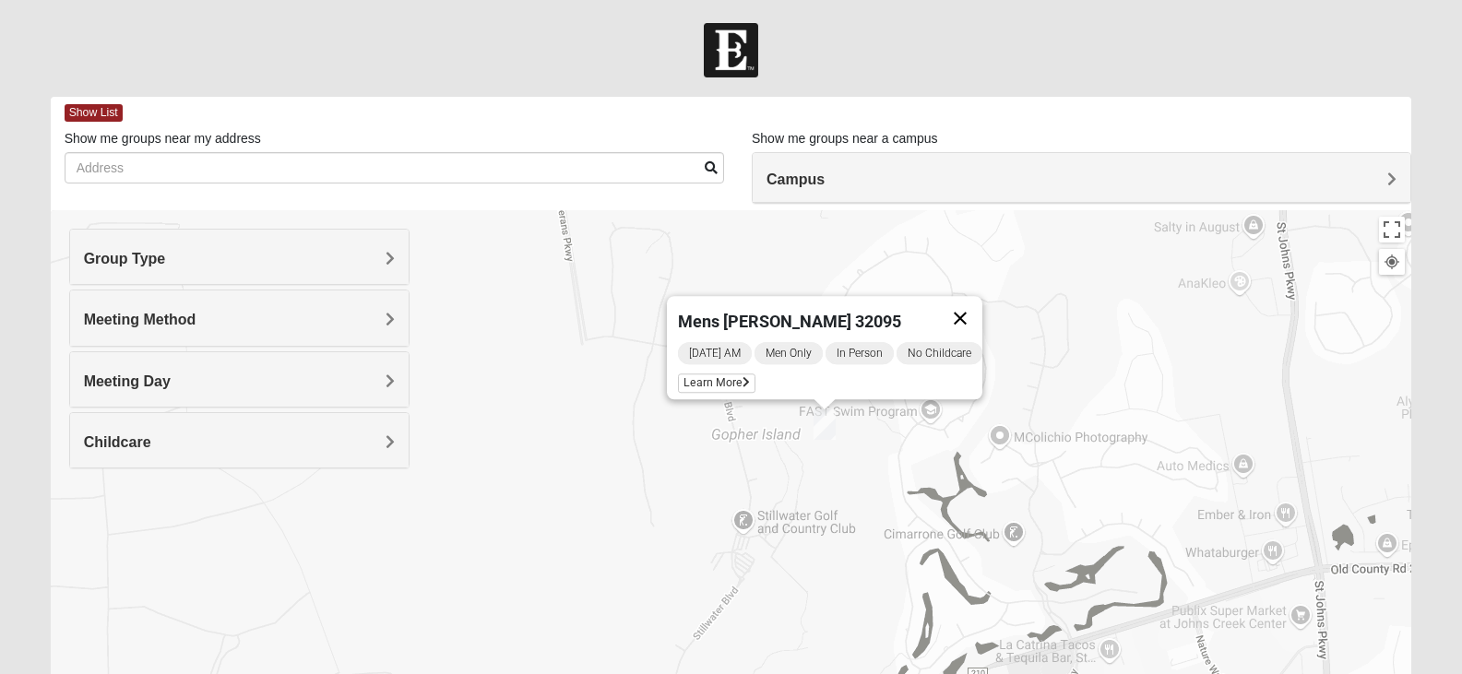
click at [976, 311] on button "Close" at bounding box center [960, 318] width 44 height 44
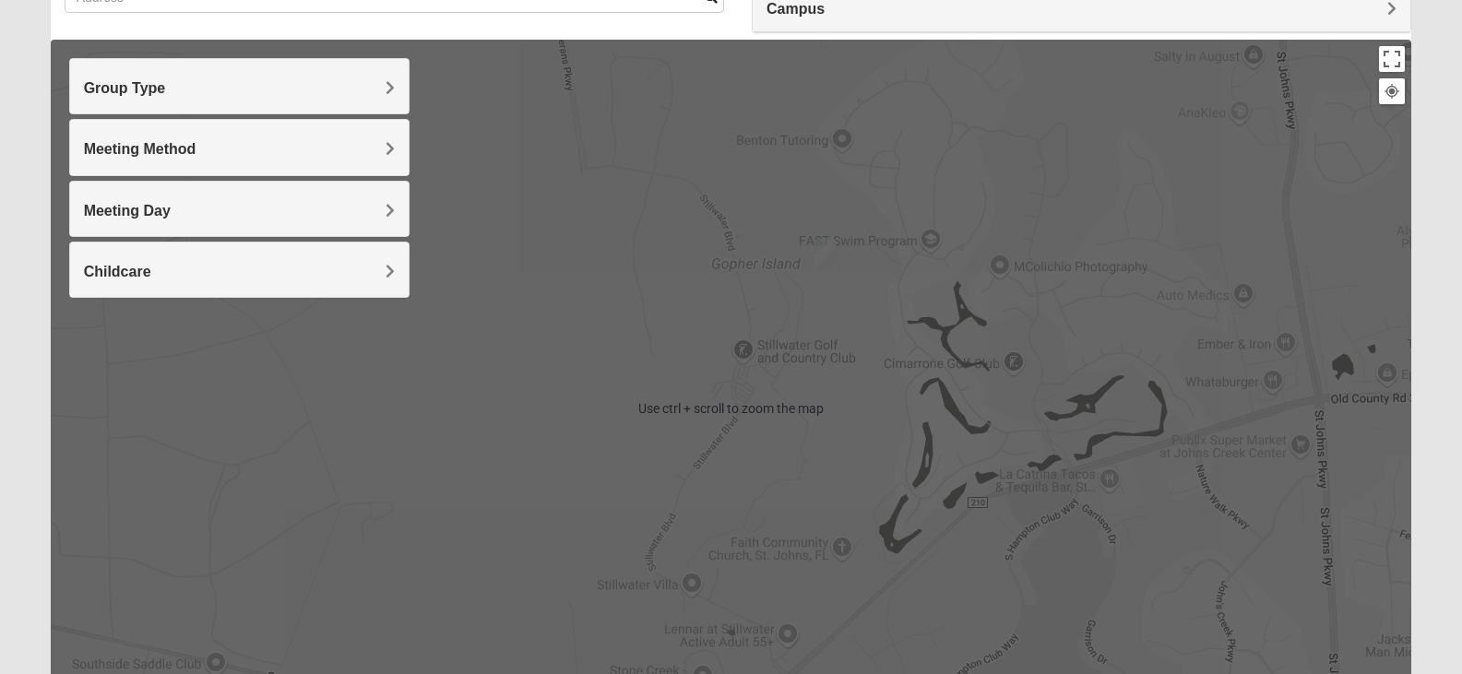
scroll to position [184, 0]
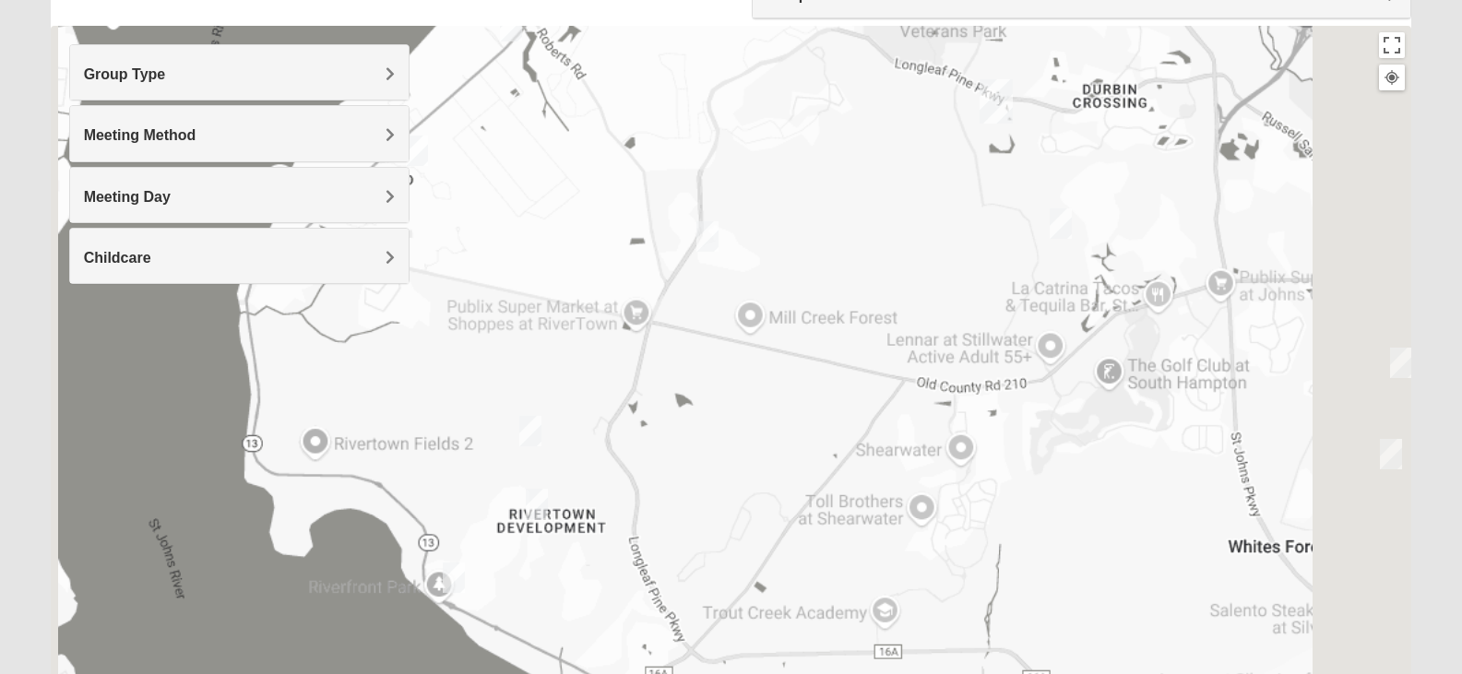
drag, startPoint x: 988, startPoint y: 392, endPoint x: 964, endPoint y: 326, distance: 70.6
click at [964, 326] on div at bounding box center [731, 395] width 1361 height 738
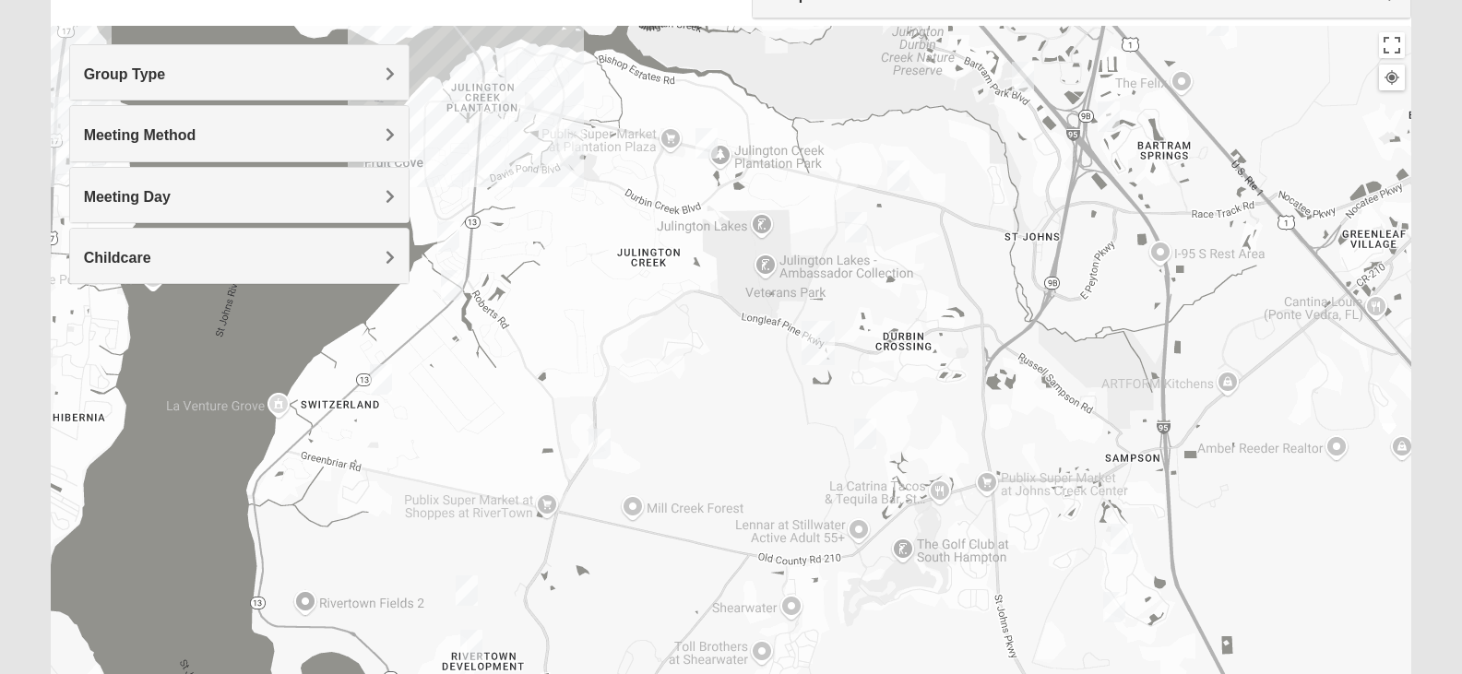
drag, startPoint x: 1097, startPoint y: 340, endPoint x: 889, endPoint y: 242, distance: 229.8
click at [922, 534] on div at bounding box center [731, 395] width 1361 height 738
click at [706, 141] on img "Mens Kinnaman/Gerville-Reache 32259" at bounding box center [708, 143] width 22 height 30
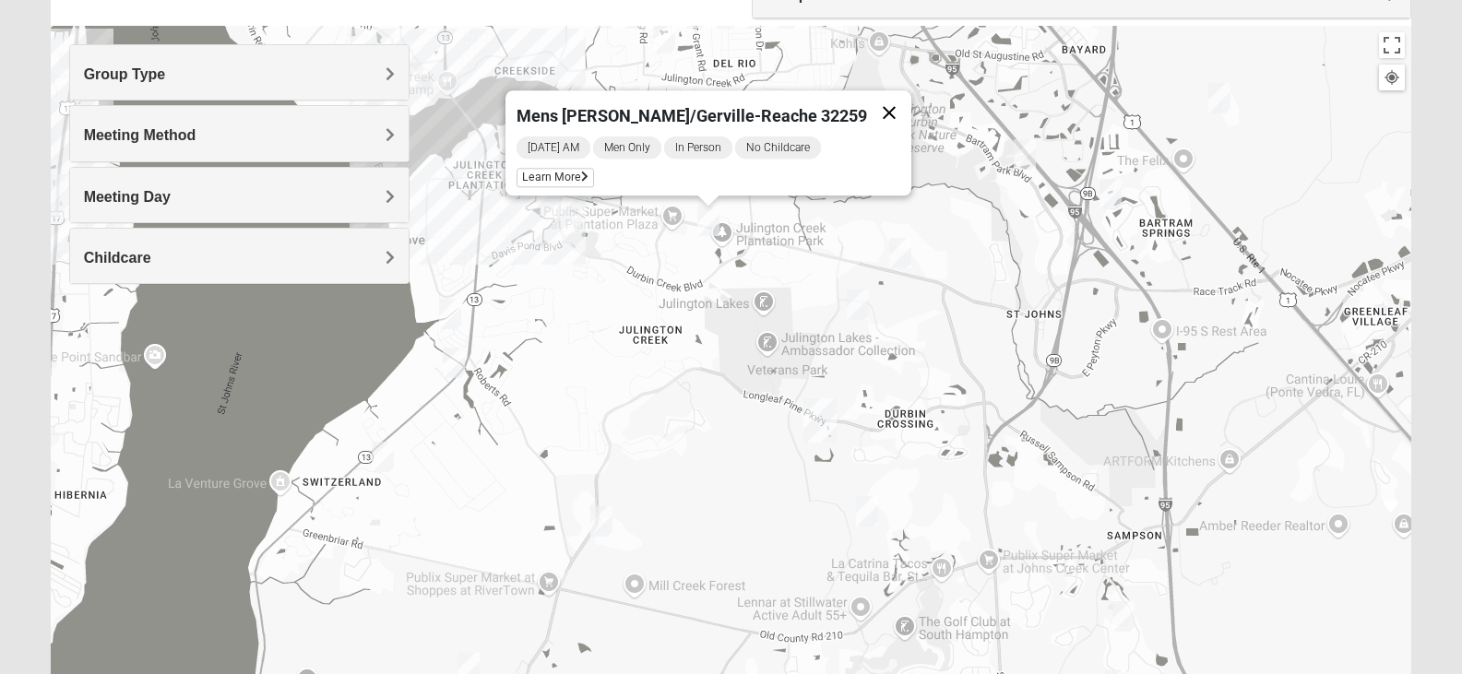
click at [867, 95] on button "Close" at bounding box center [889, 112] width 44 height 44
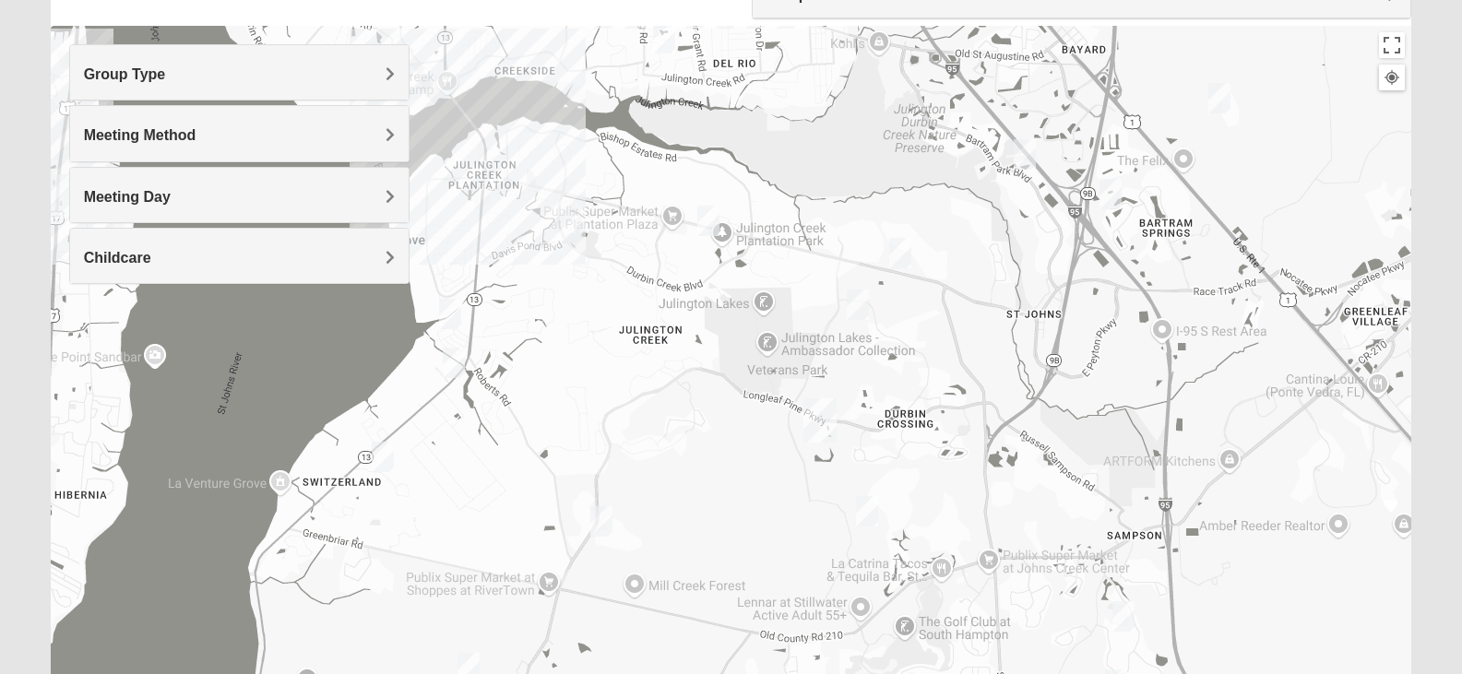
click at [905, 255] on img "Womens Urbanski 32259" at bounding box center [900, 253] width 22 height 30
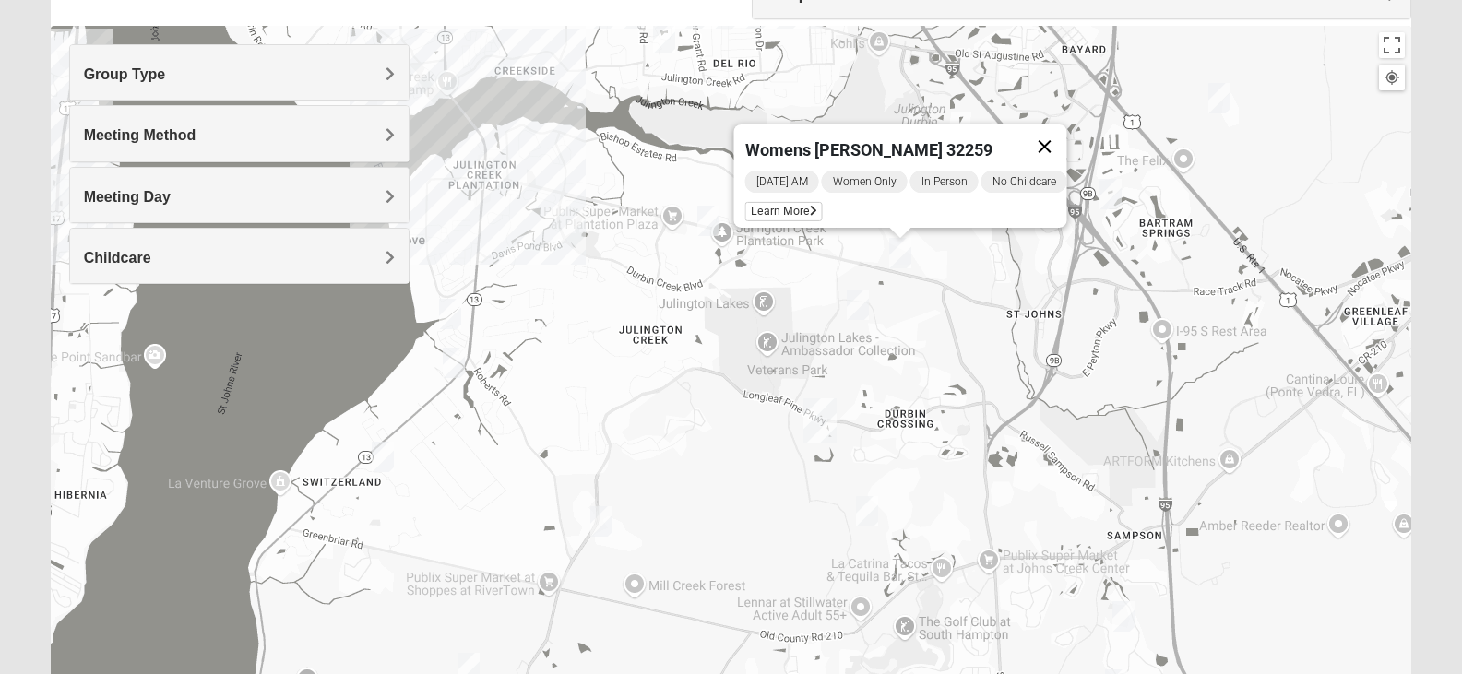
click at [1051, 134] on button "Close" at bounding box center [1044, 147] width 44 height 44
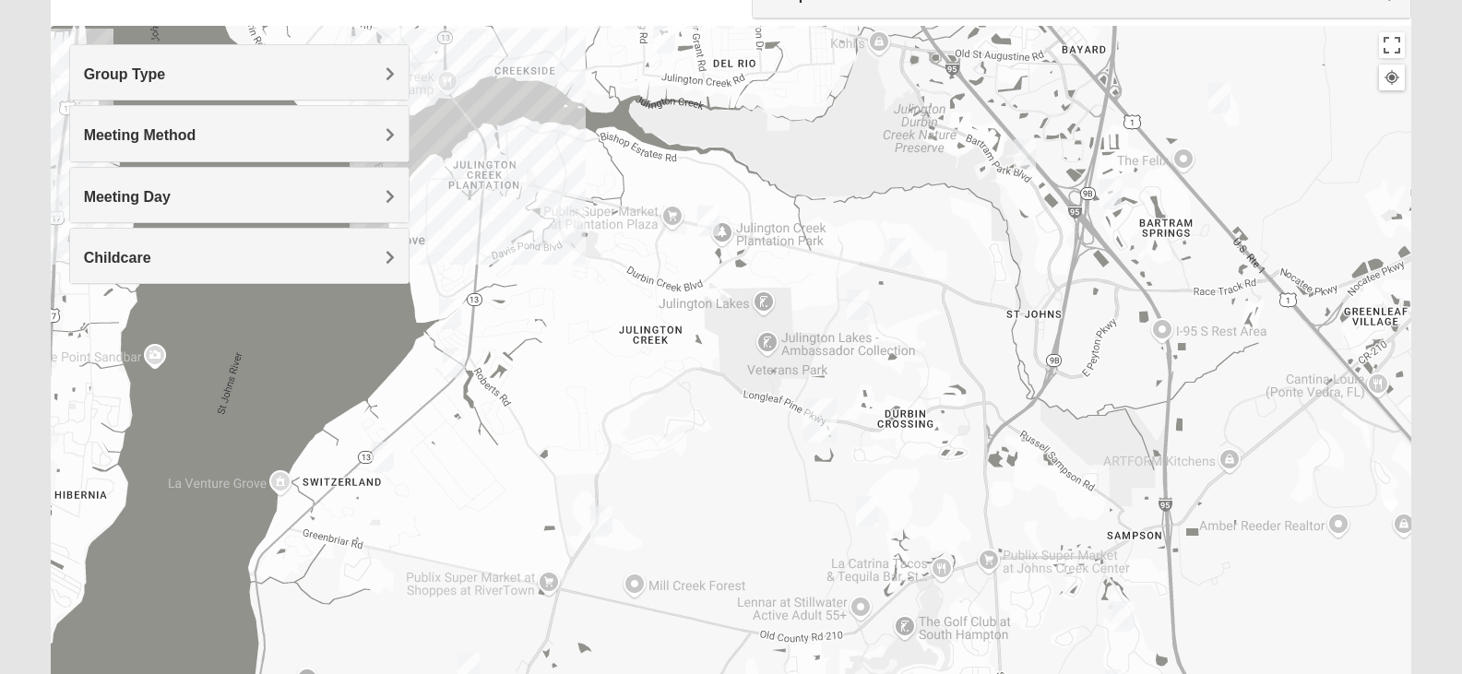
click at [859, 309] on img "Mixed Chung 32259" at bounding box center [858, 305] width 22 height 30
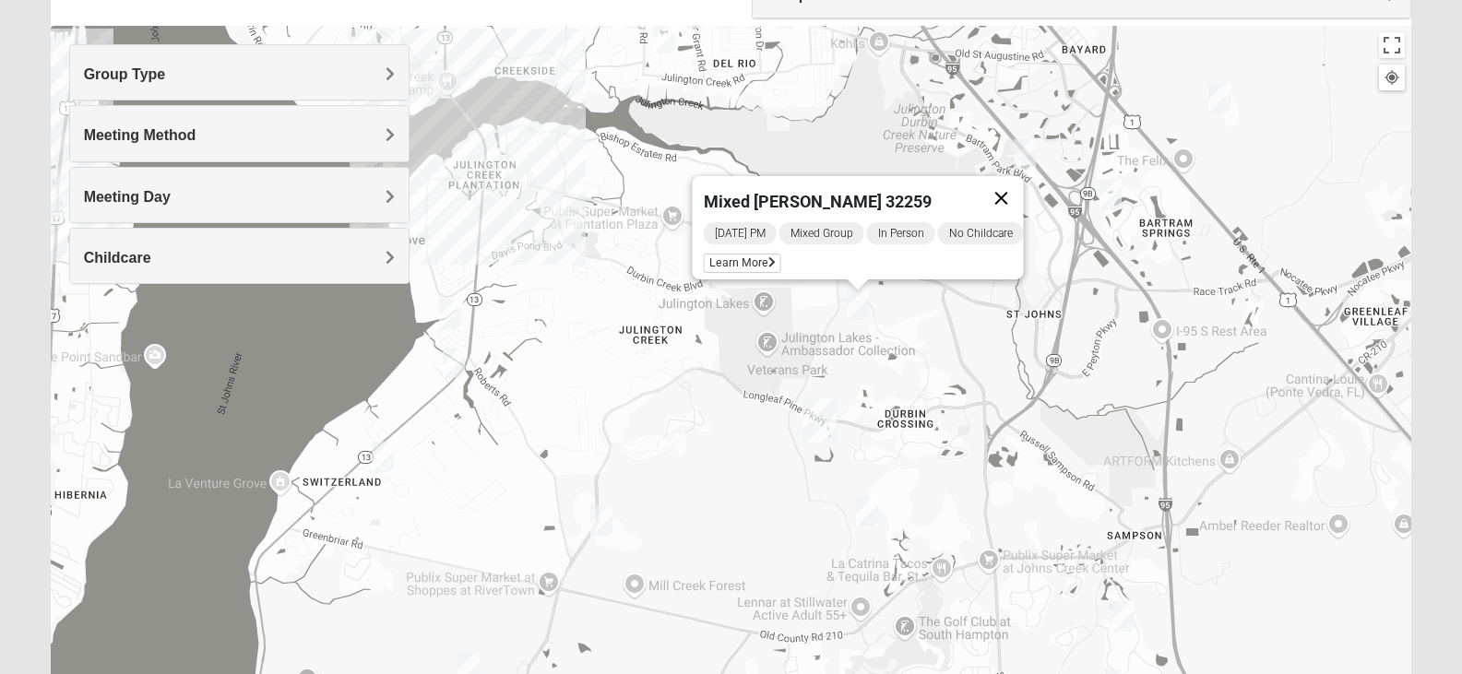
click at [1005, 189] on button "Close" at bounding box center [1001, 198] width 44 height 44
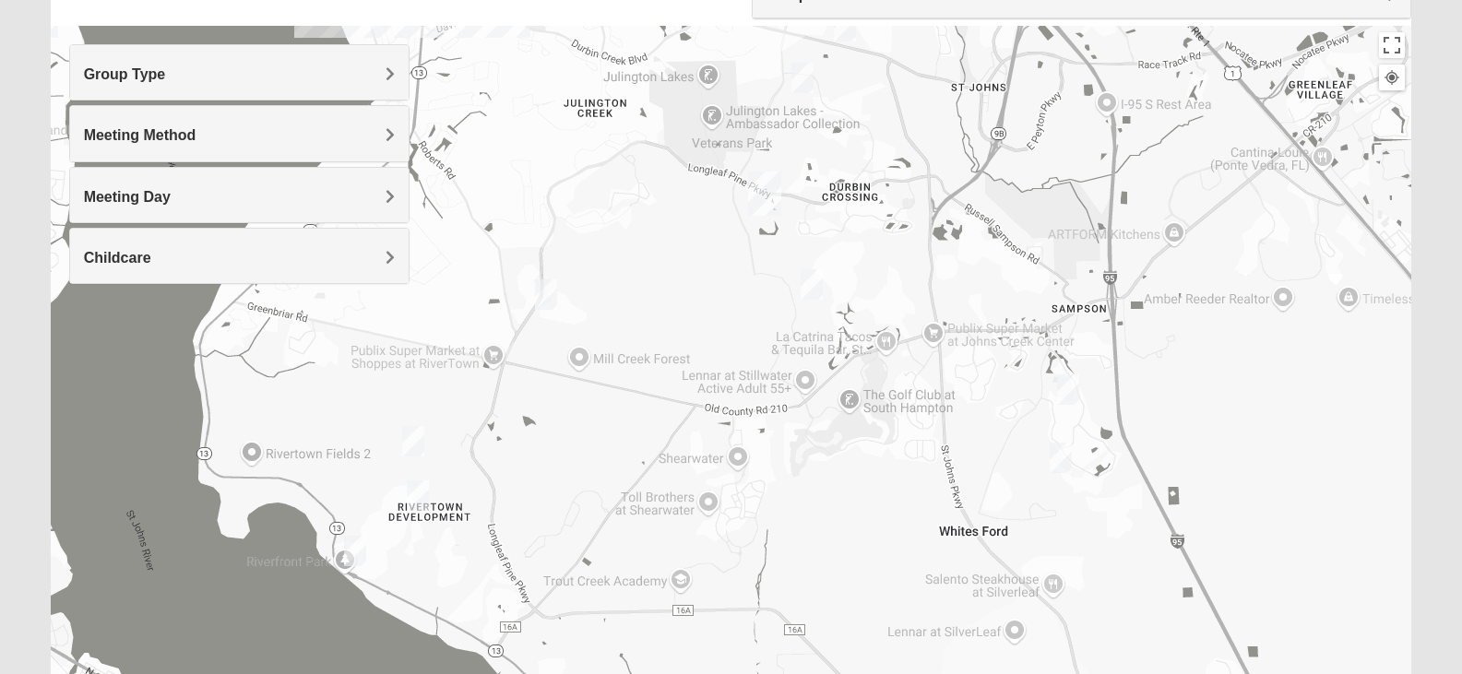
drag, startPoint x: 974, startPoint y: 410, endPoint x: 918, endPoint y: 180, distance: 237.3
click at [918, 180] on div at bounding box center [731, 395] width 1361 height 738
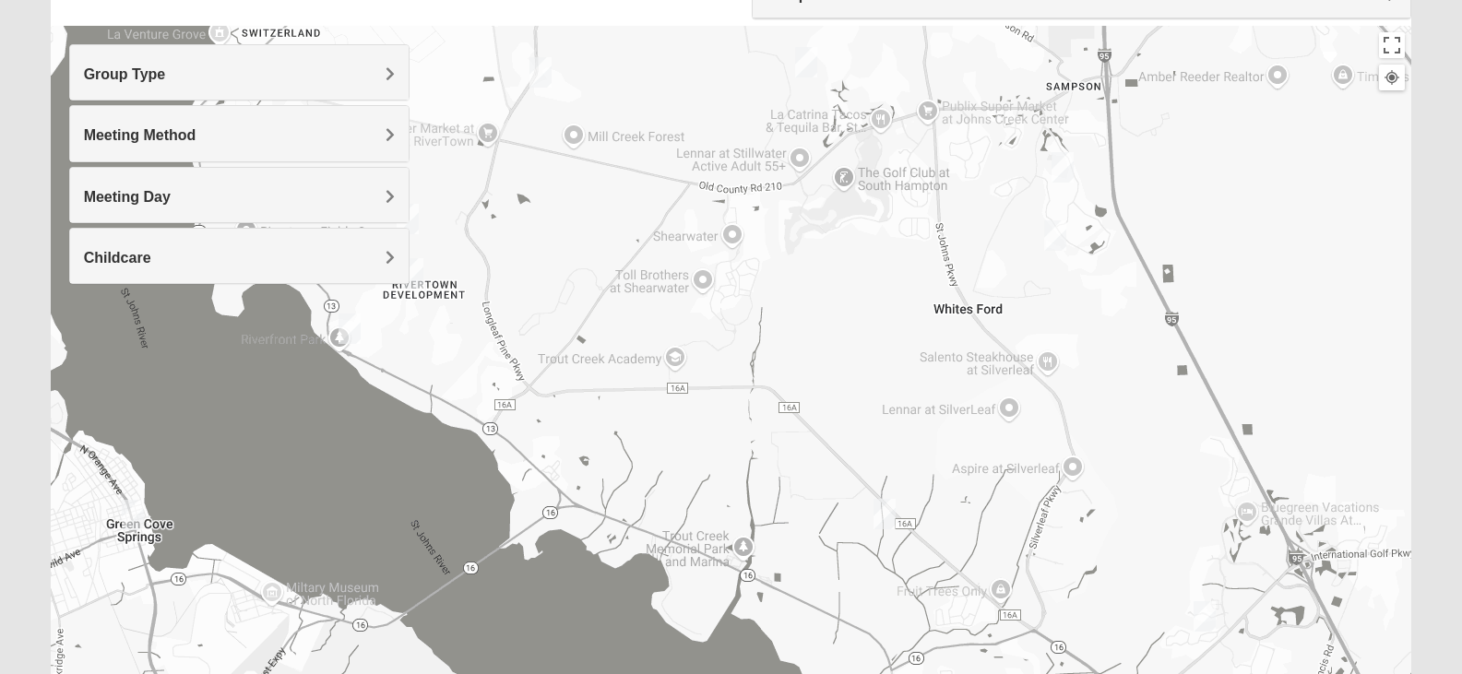
drag, startPoint x: 941, startPoint y: 453, endPoint x: 935, endPoint y: 224, distance: 228.8
click at [935, 224] on div at bounding box center [731, 395] width 1361 height 738
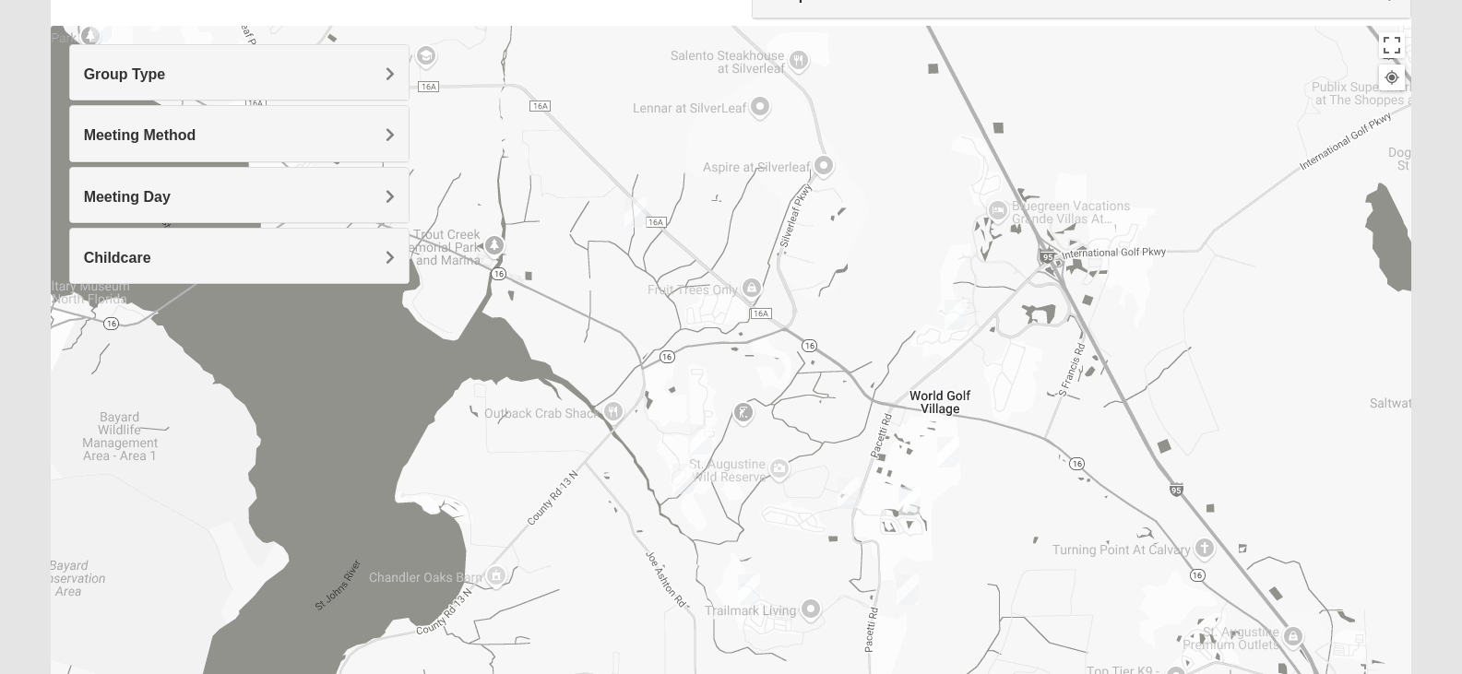
drag, startPoint x: 1121, startPoint y: 483, endPoint x: 861, endPoint y: 172, distance: 405.3
click at [861, 172] on div at bounding box center [731, 395] width 1361 height 738
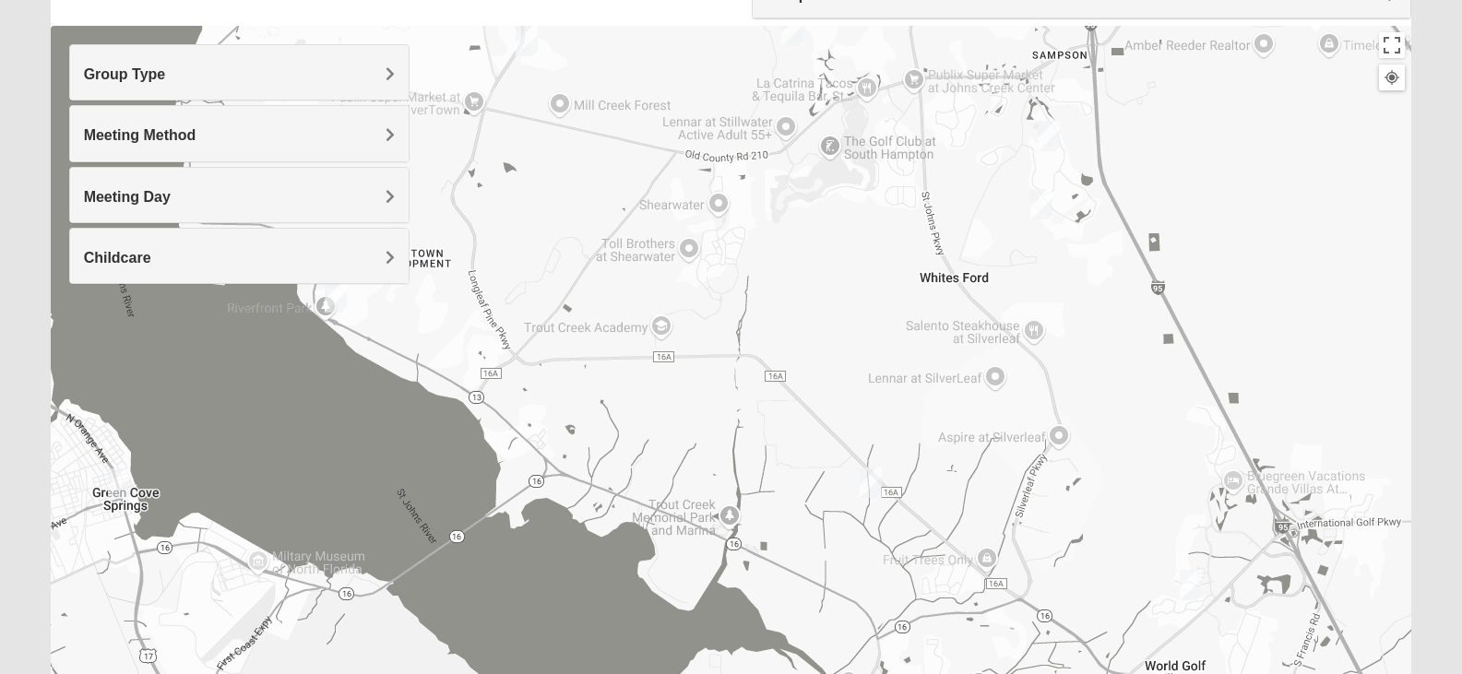
drag, startPoint x: 958, startPoint y: 447, endPoint x: 1195, endPoint y: 718, distance: 359.5
click at [1195, 673] on html "Log In Find A Group Error Show List Loading Groups" at bounding box center [731, 323] width 1462 height 1015
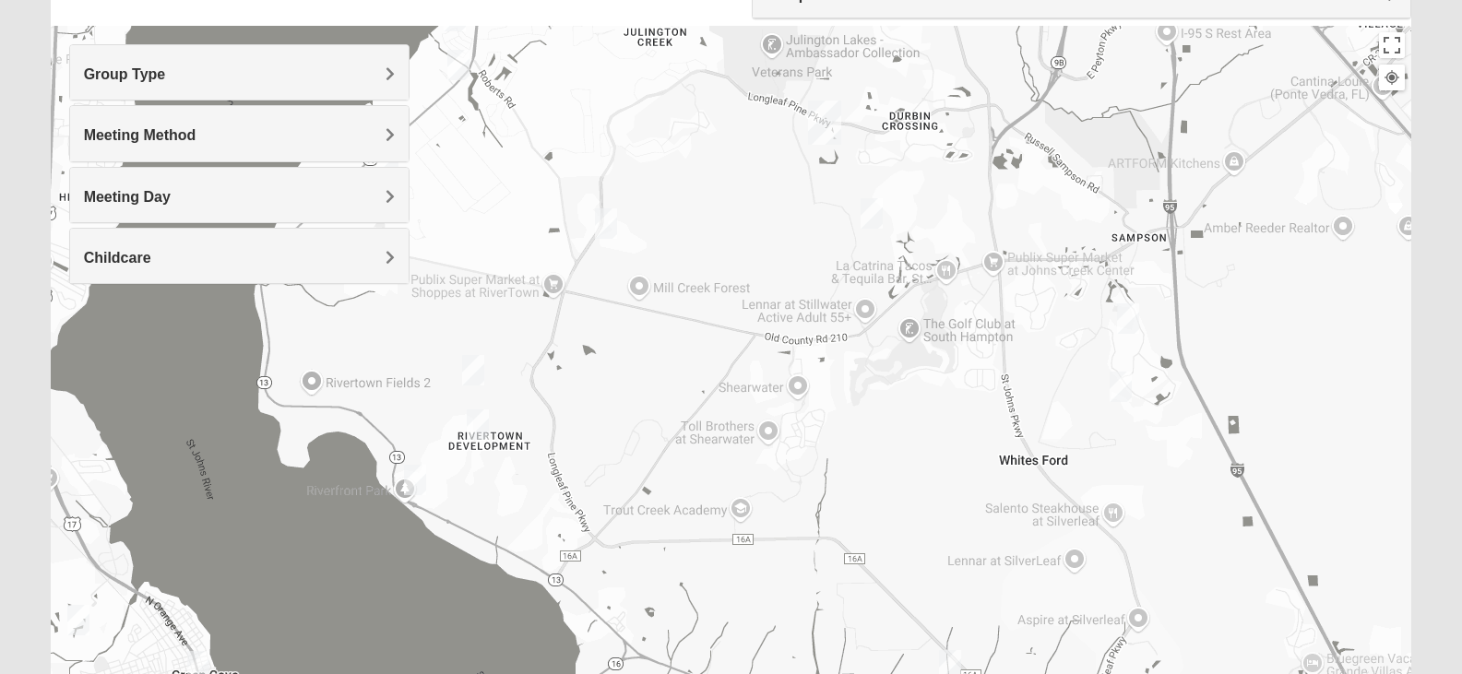
drag, startPoint x: 981, startPoint y: 379, endPoint x: 1061, endPoint y: 568, distance: 205.0
click at [1061, 568] on div at bounding box center [731, 395] width 1361 height 738
click at [476, 419] on img "Mixed Hunt 32259" at bounding box center [477, 424] width 22 height 30
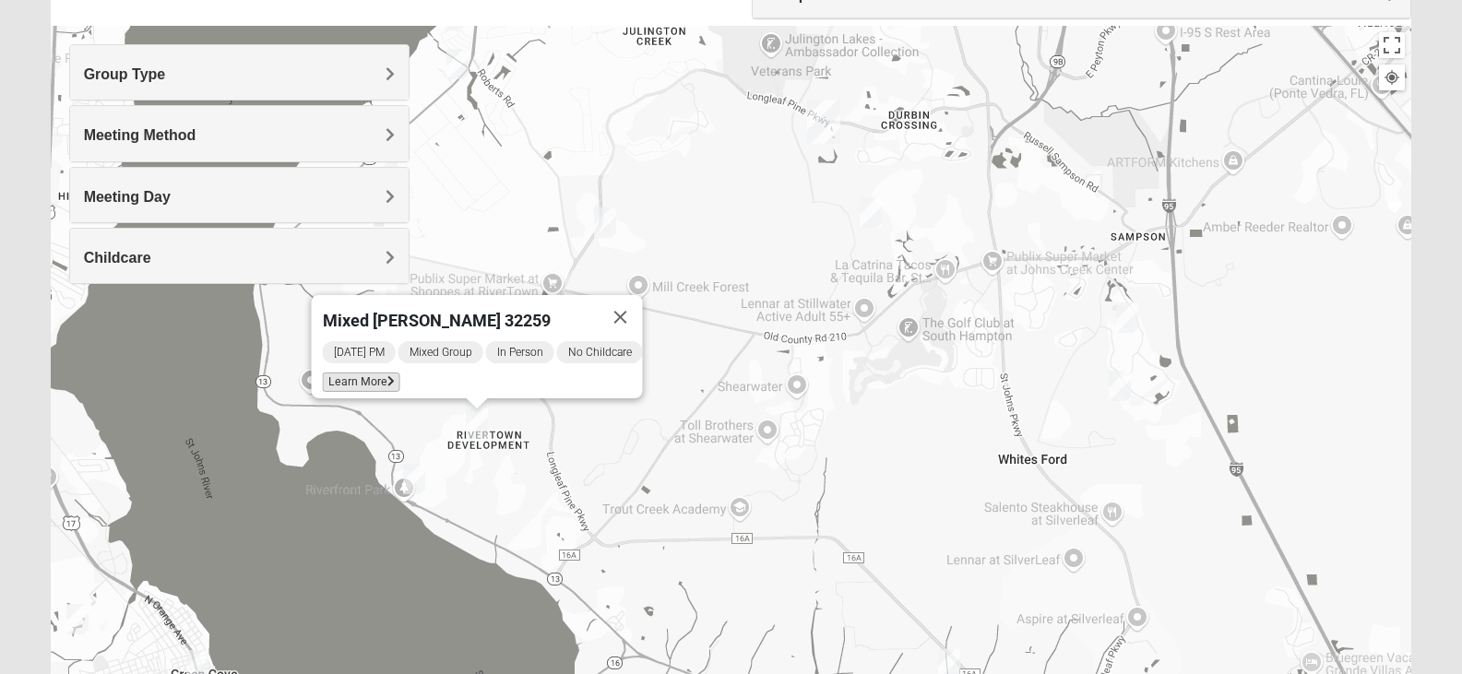
click at [357, 373] on span "Learn More" at bounding box center [360, 382] width 77 height 19
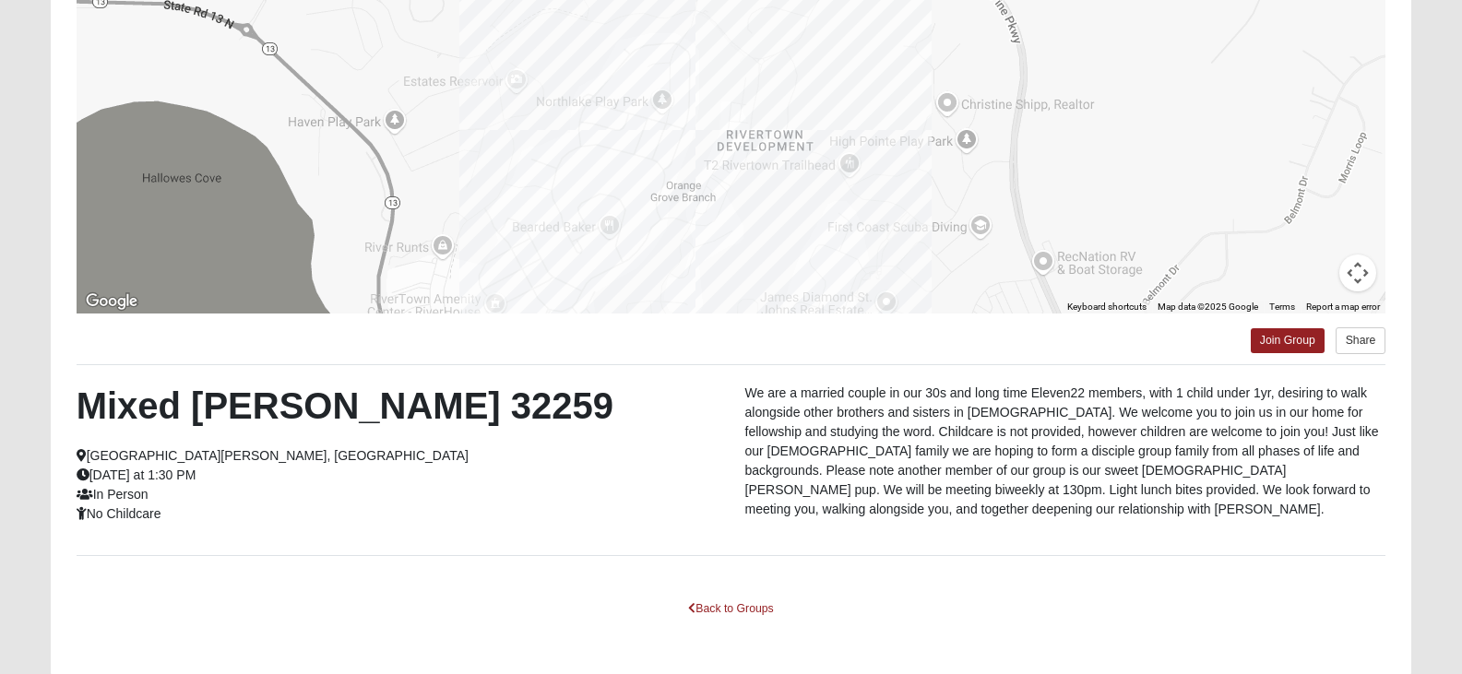
scroll to position [288, 0]
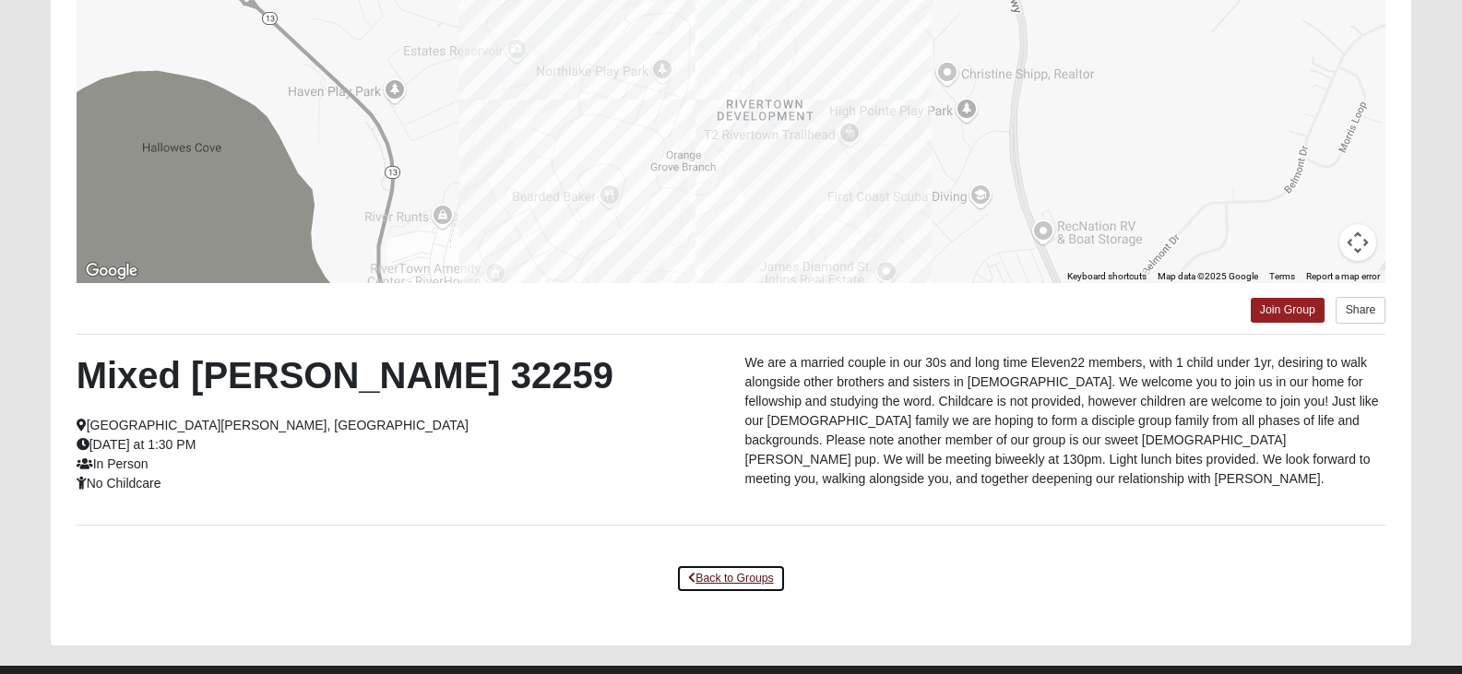
click at [708, 570] on link "Back to Groups" at bounding box center [730, 578] width 109 height 29
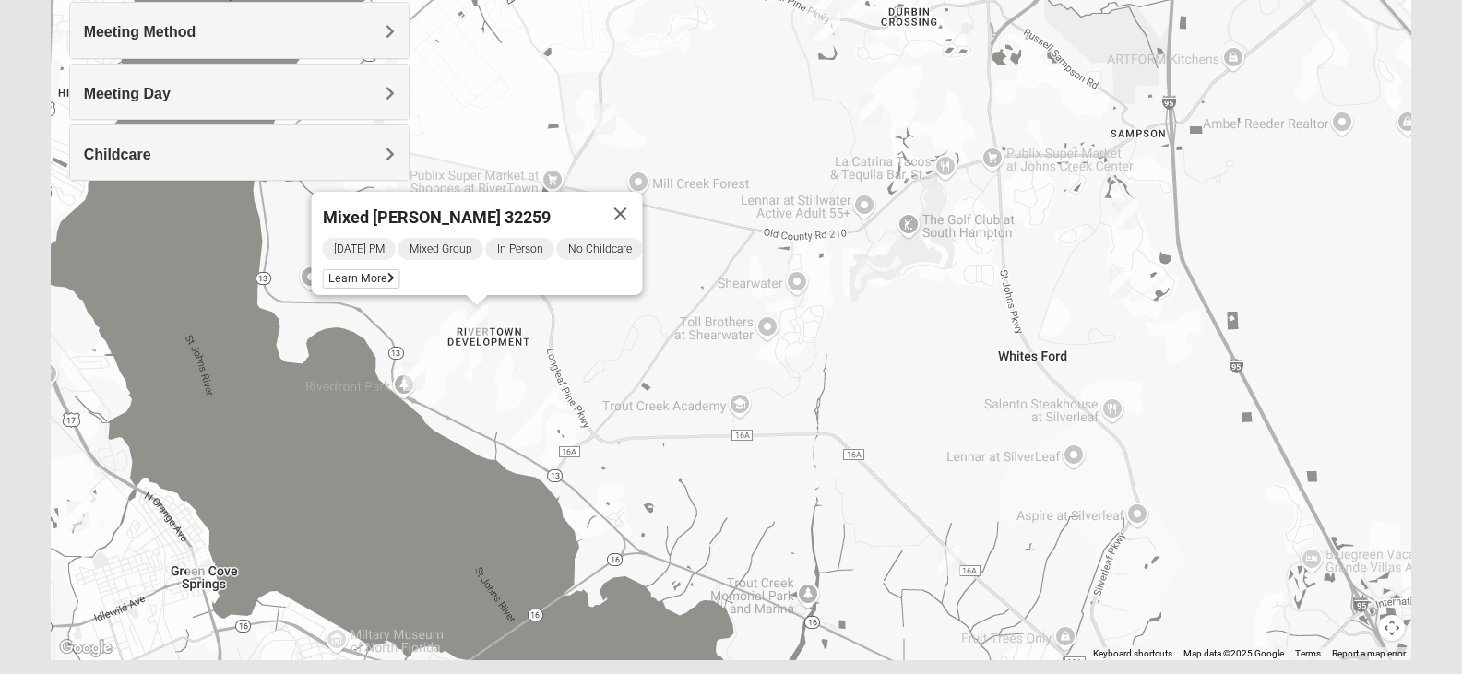
click at [764, 470] on div "Mixed [PERSON_NAME] 32259 [DATE] PM Mixed Group In Person No Childcare Learn Mo…" at bounding box center [731, 292] width 1361 height 738
click at [411, 374] on img "Mens Contreras 32259" at bounding box center [414, 376] width 22 height 30
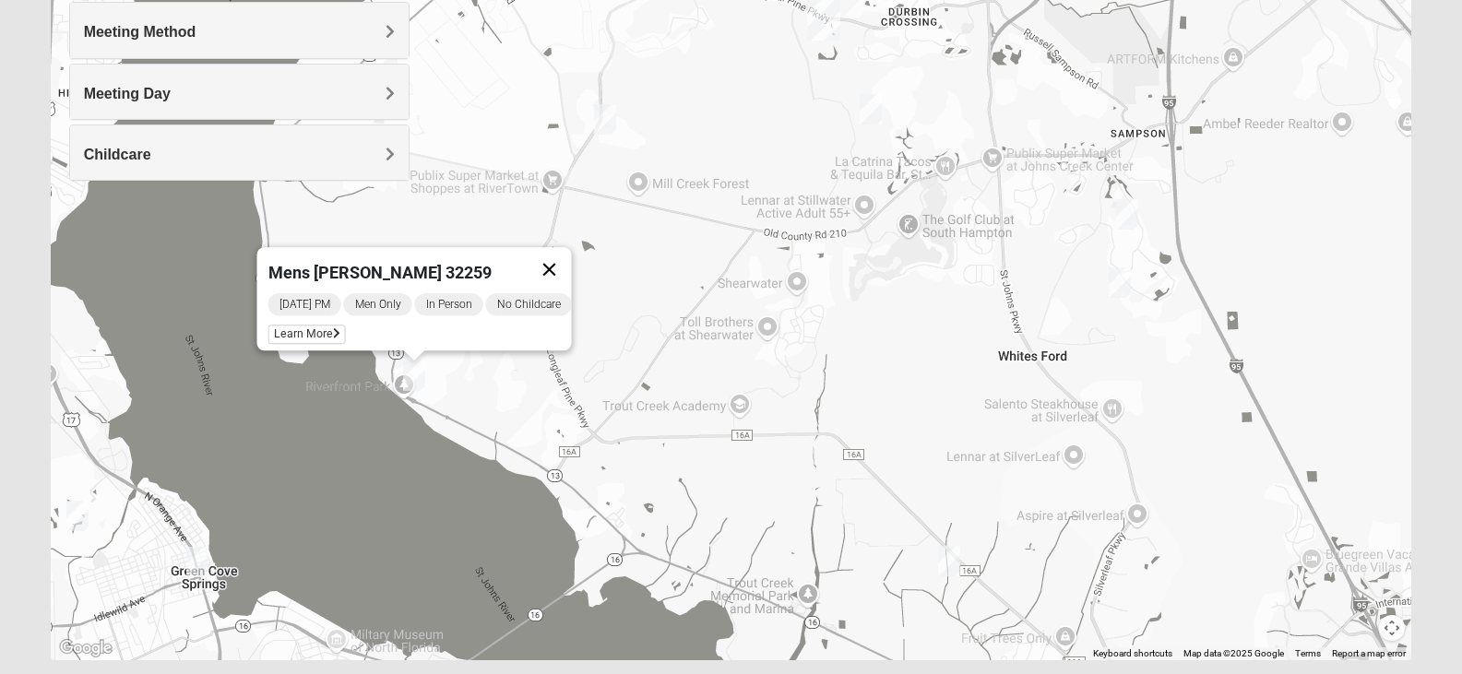
click at [553, 254] on button "Close" at bounding box center [549, 269] width 44 height 44
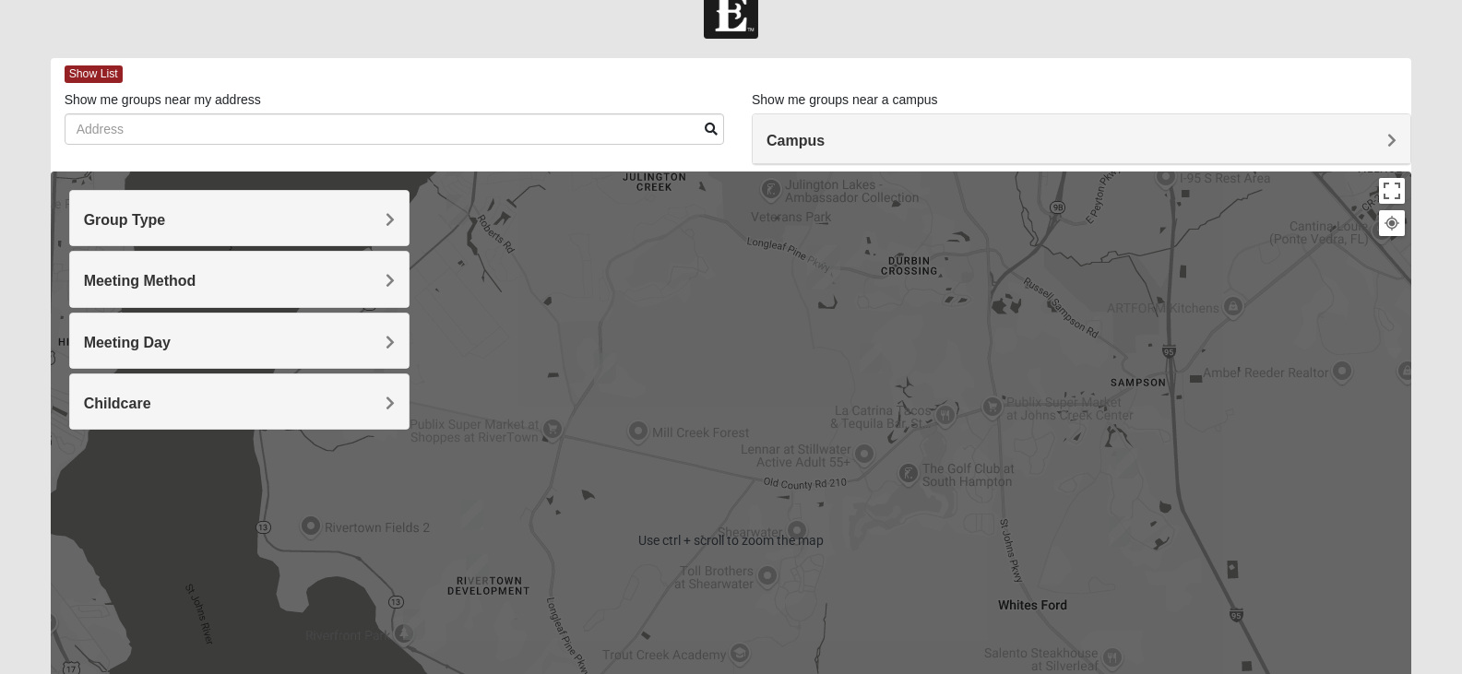
scroll to position [0, 0]
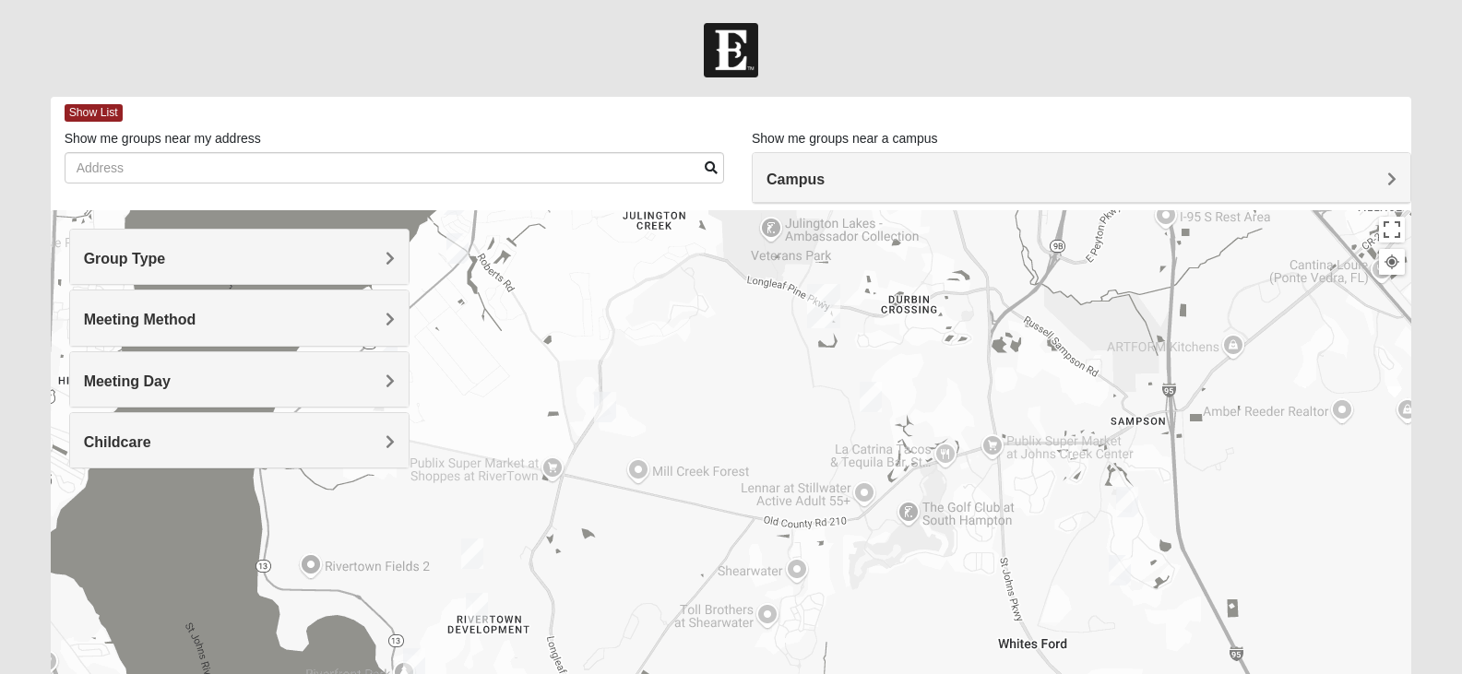
click at [326, 391] on div "Meeting Day" at bounding box center [239, 379] width 338 height 54
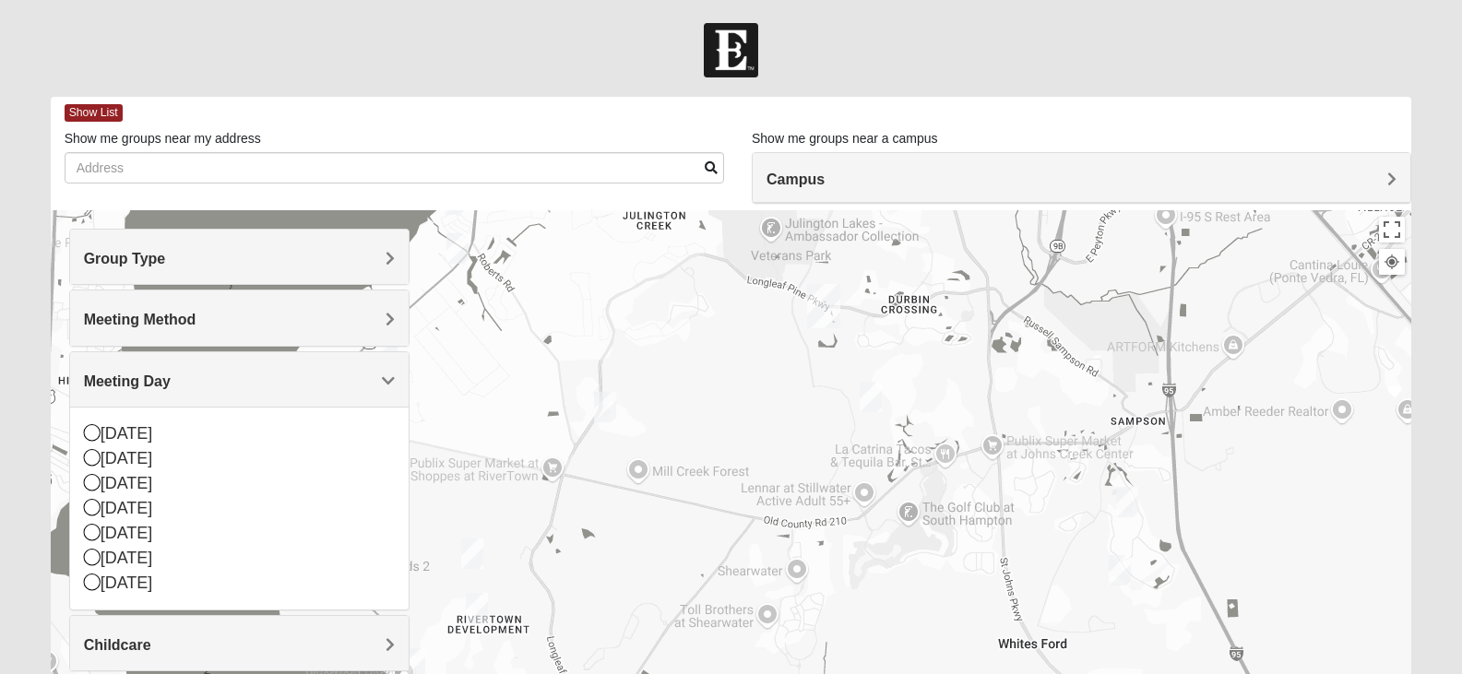
click at [343, 391] on div "Meeting Day" at bounding box center [239, 379] width 338 height 54
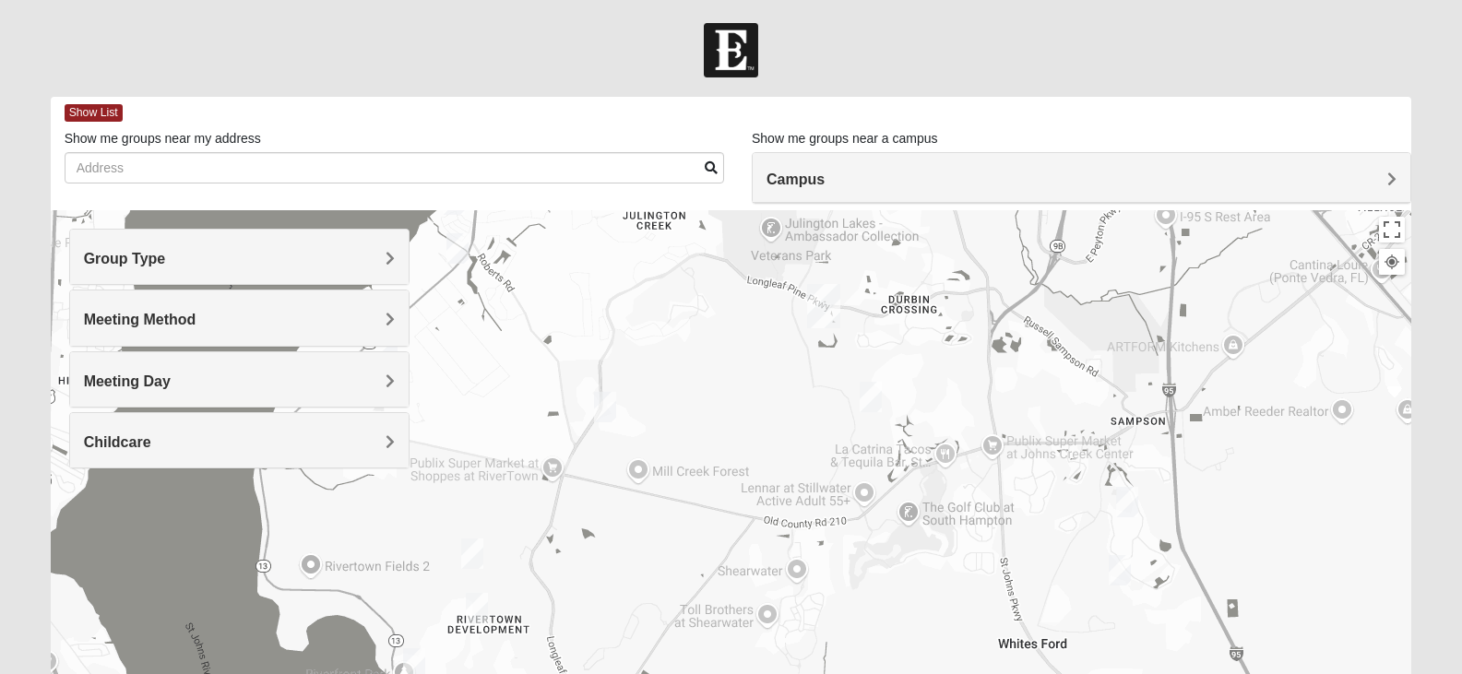
click at [341, 314] on h4 "Meeting Method" at bounding box center [239, 320] width 311 height 18
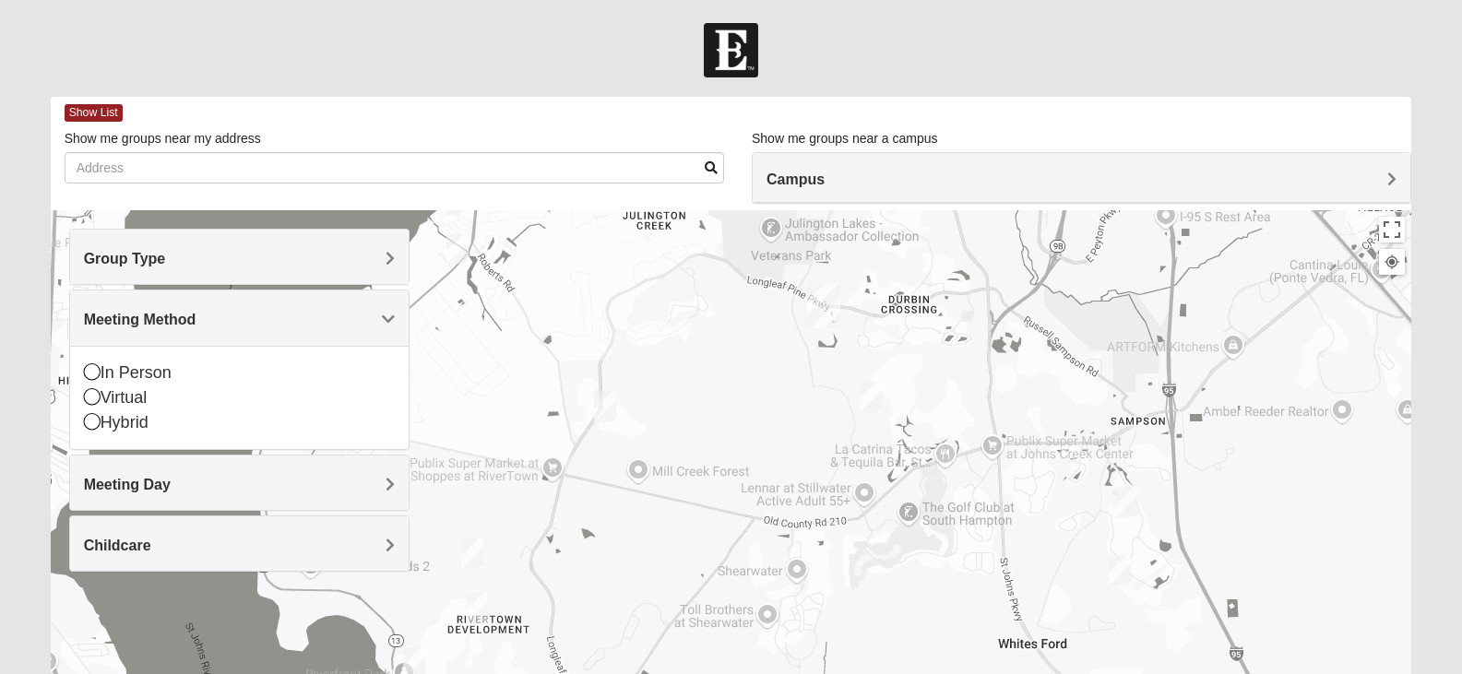
click at [341, 314] on h4 "Meeting Method" at bounding box center [239, 320] width 311 height 18
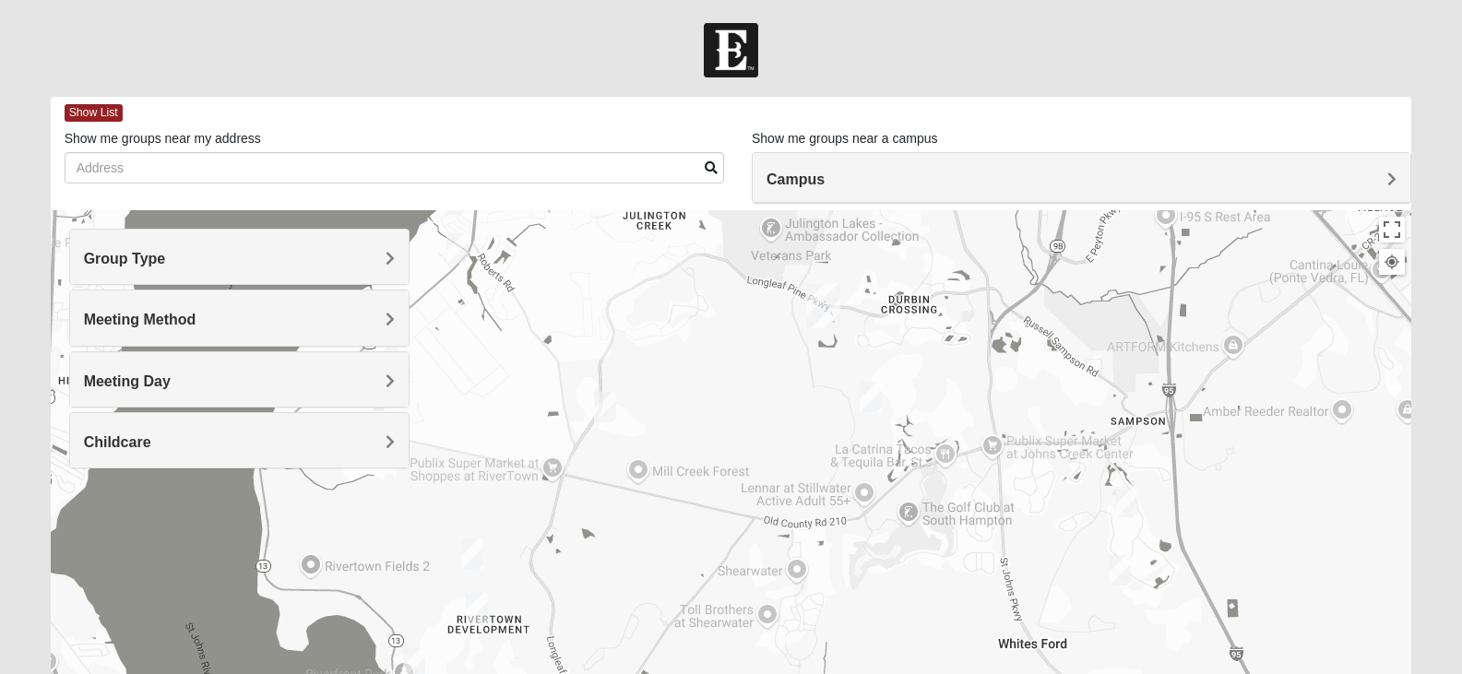
click at [320, 255] on h4 "Group Type" at bounding box center [239, 259] width 311 height 18
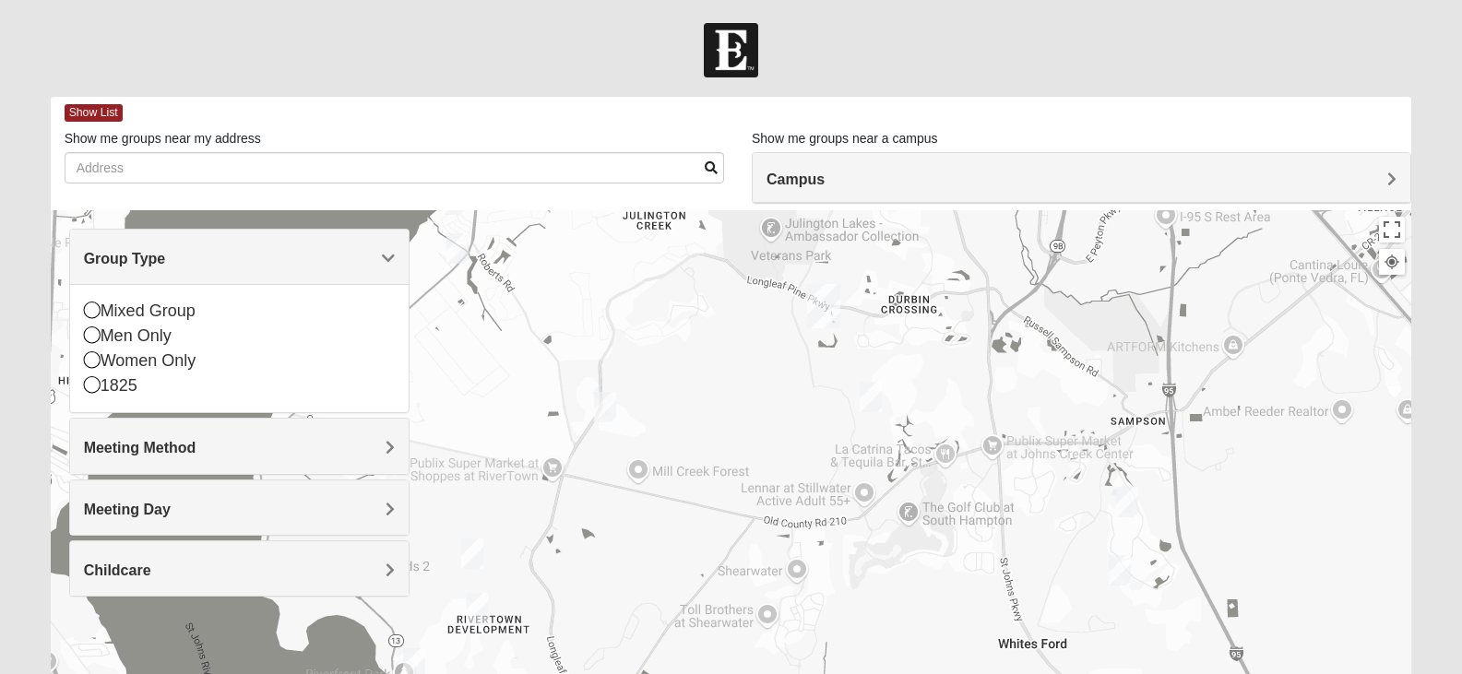
click at [320, 255] on h4 "Group Type" at bounding box center [239, 259] width 311 height 18
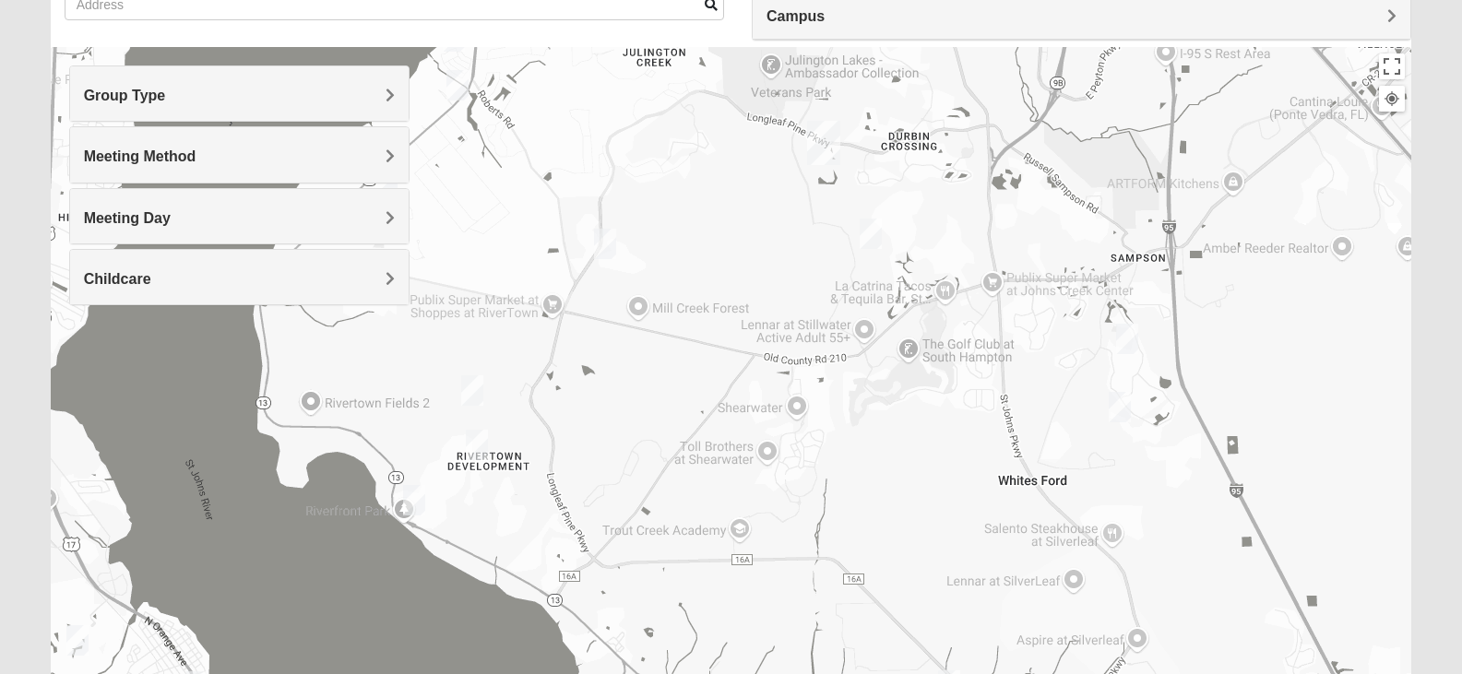
scroll to position [211, 0]
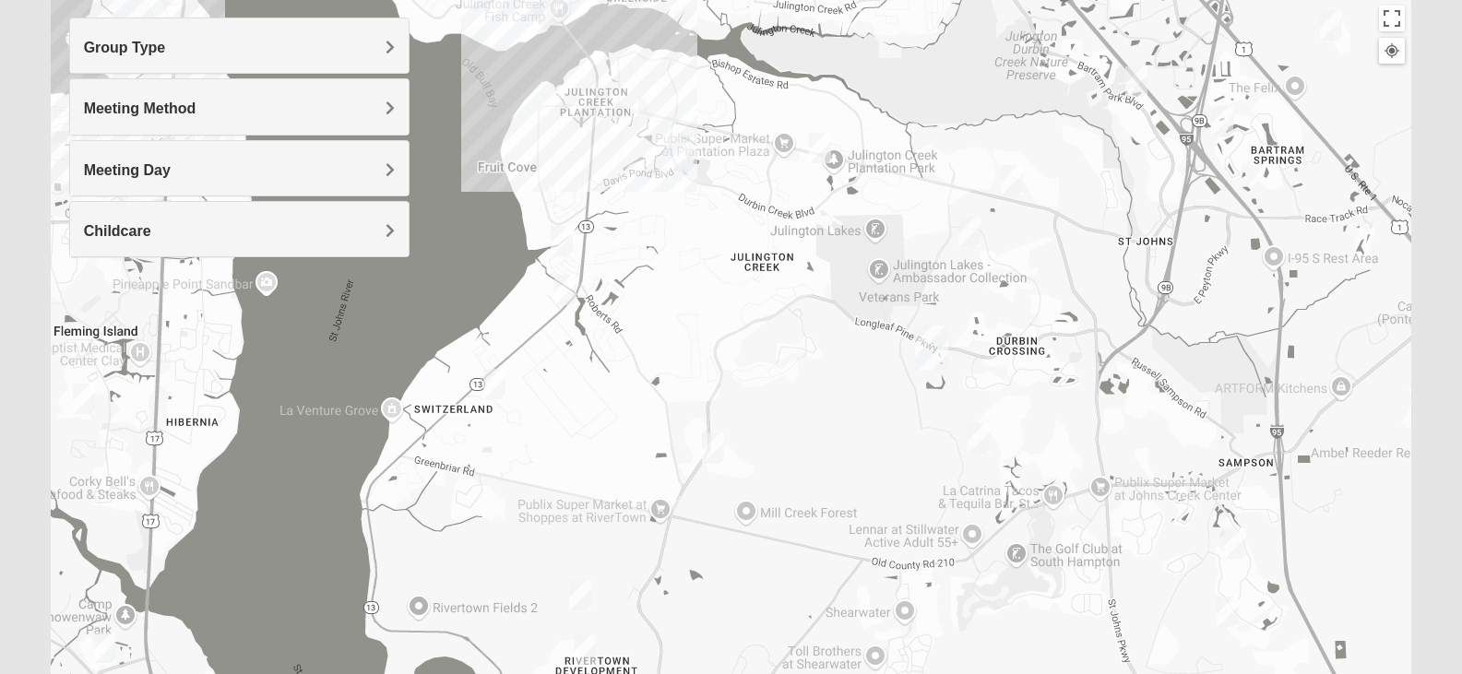
drag, startPoint x: 840, startPoint y: 311, endPoint x: 979, endPoint y: 492, distance: 228.2
click at [979, 492] on div at bounding box center [731, 368] width 1361 height 738
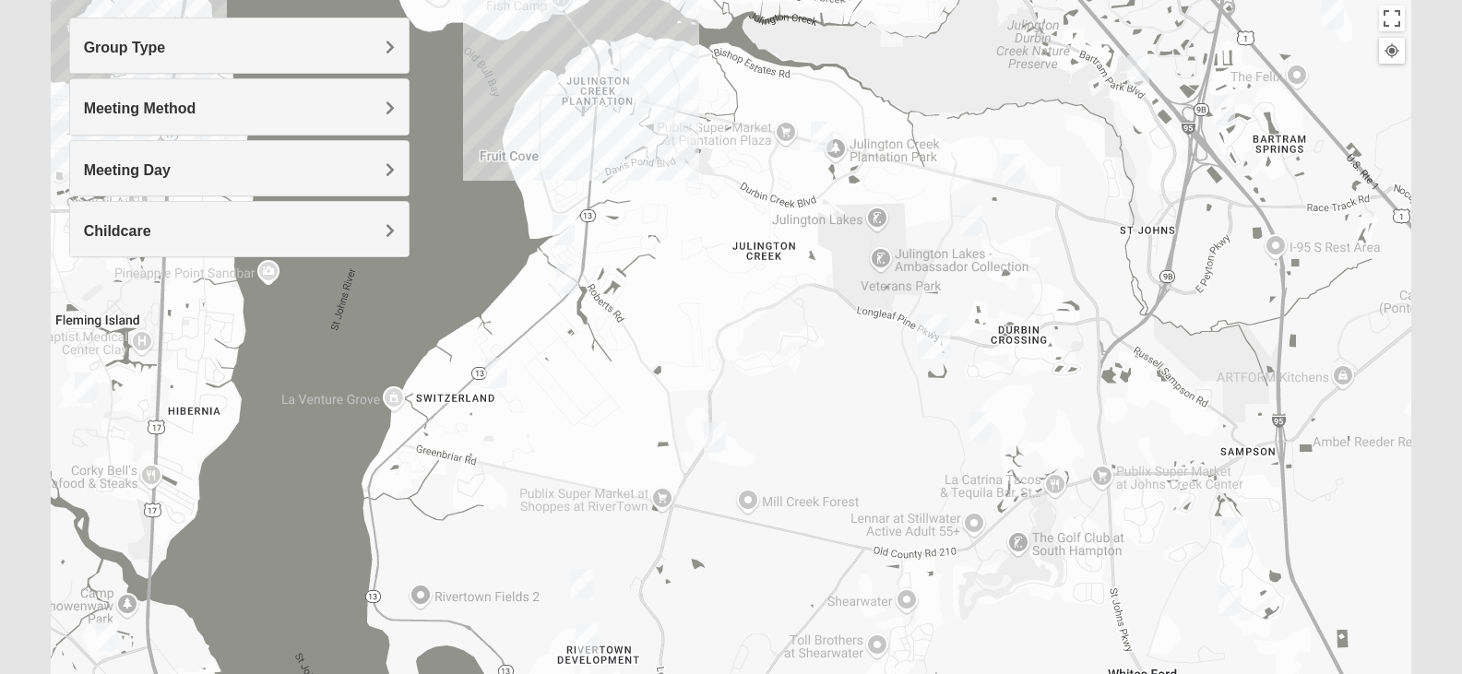
click at [566, 279] on img "1825 Mixed Faletra 32259" at bounding box center [567, 279] width 22 height 30
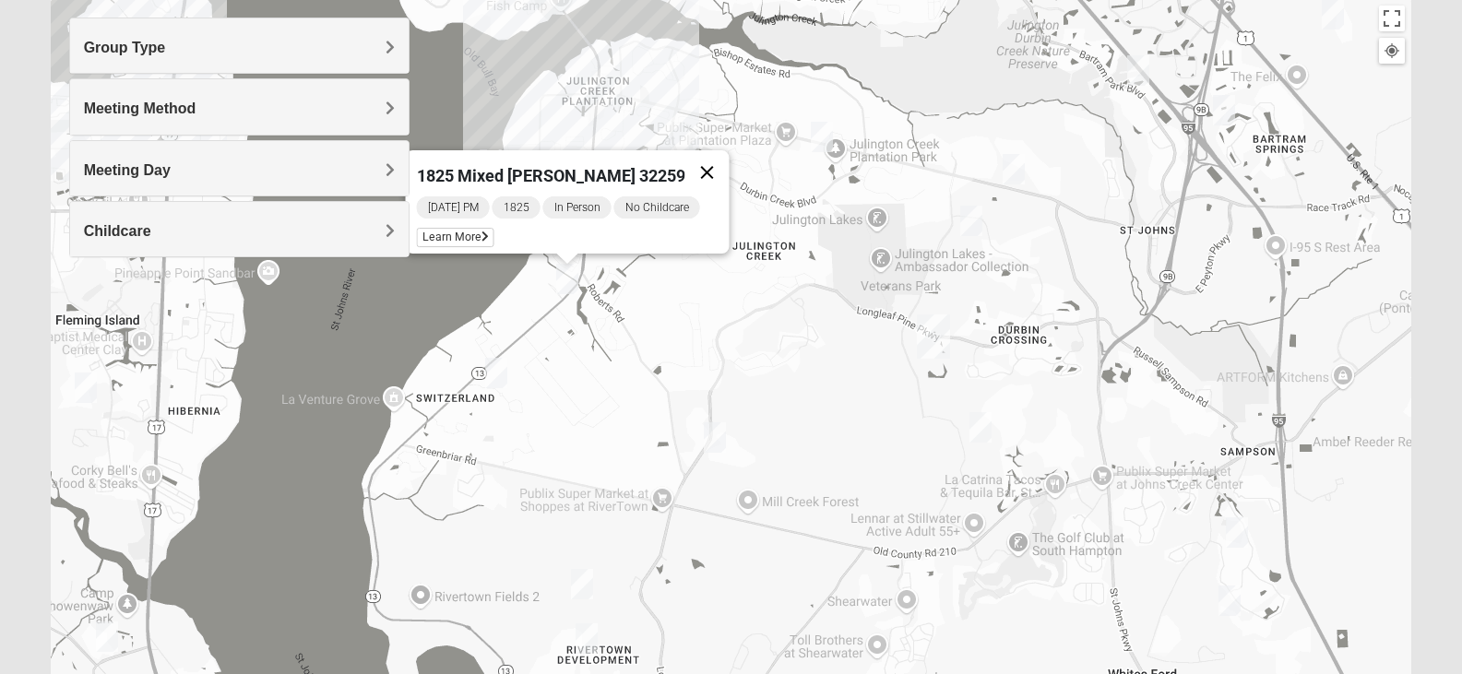
click at [708, 160] on button "Close" at bounding box center [706, 172] width 44 height 44
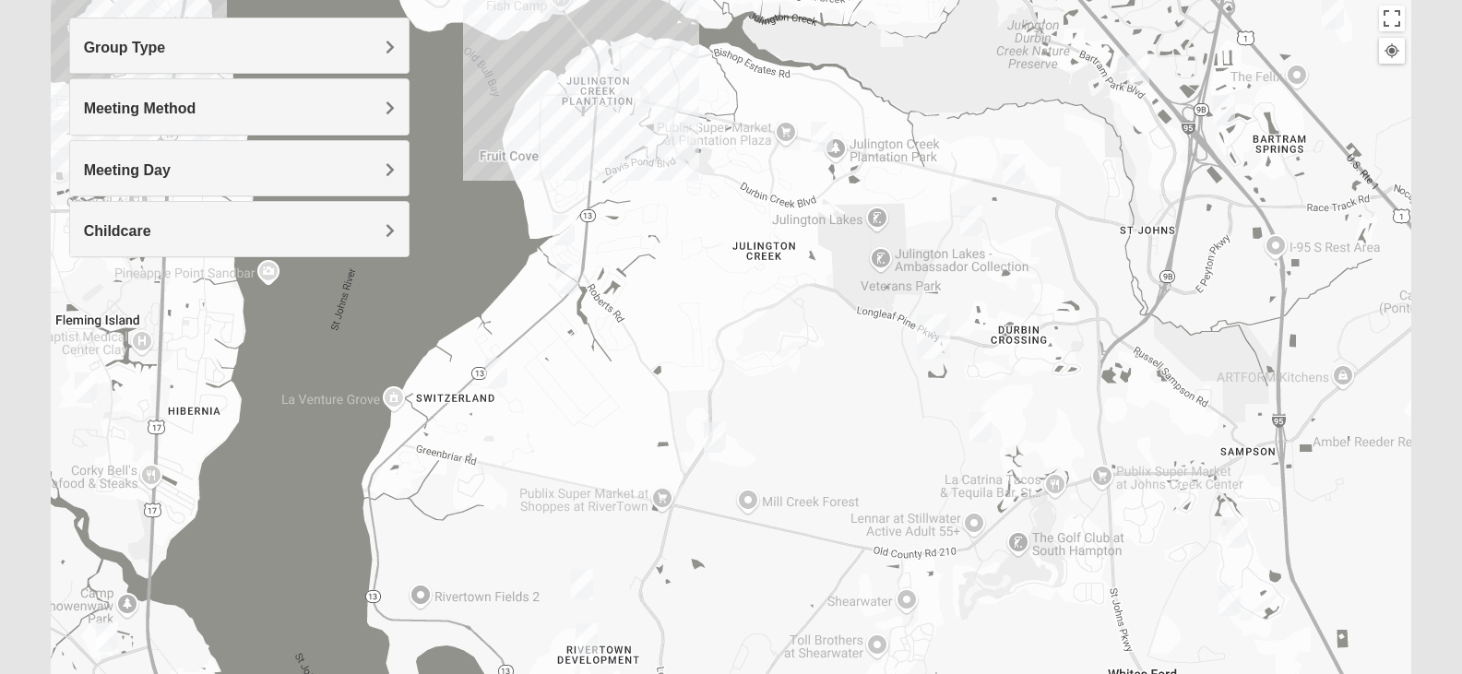
click at [498, 372] on img "Mixed Otts 32259" at bounding box center [496, 373] width 22 height 30
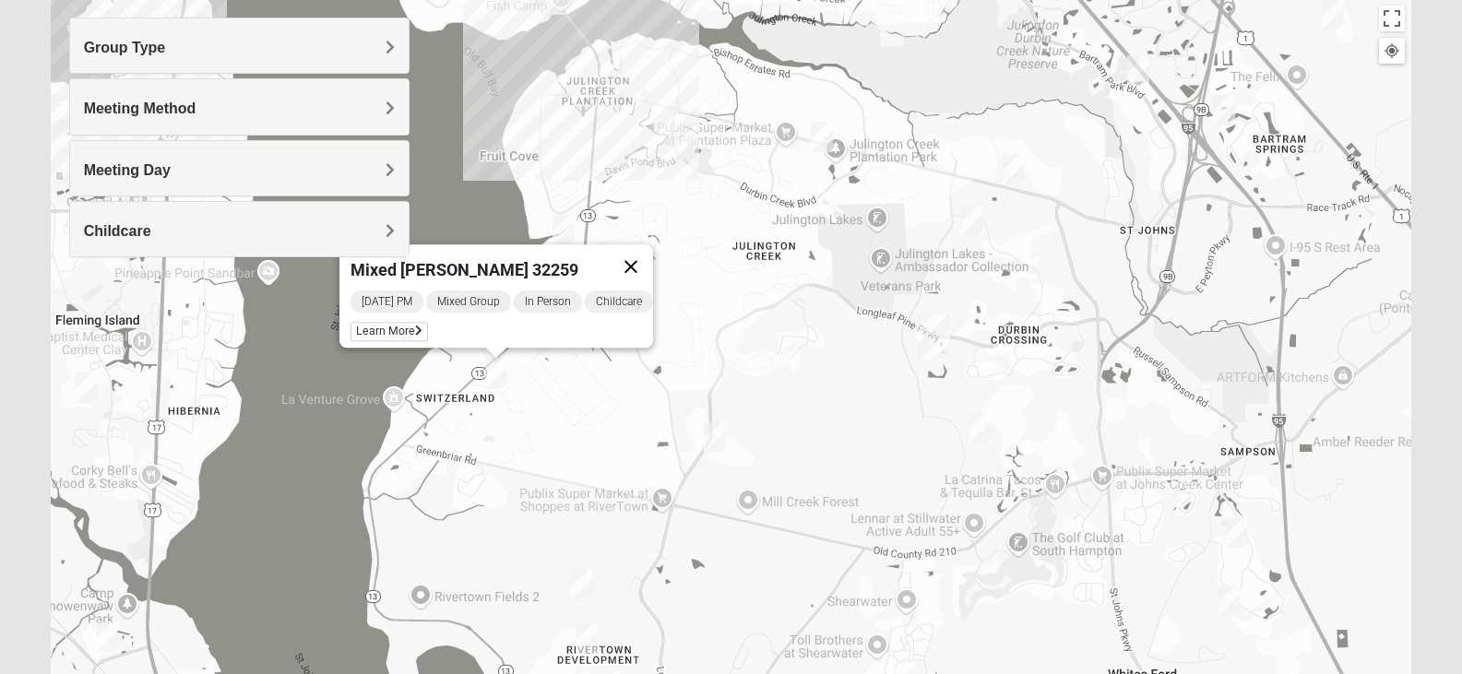
click at [640, 248] on button "Close" at bounding box center [631, 266] width 44 height 44
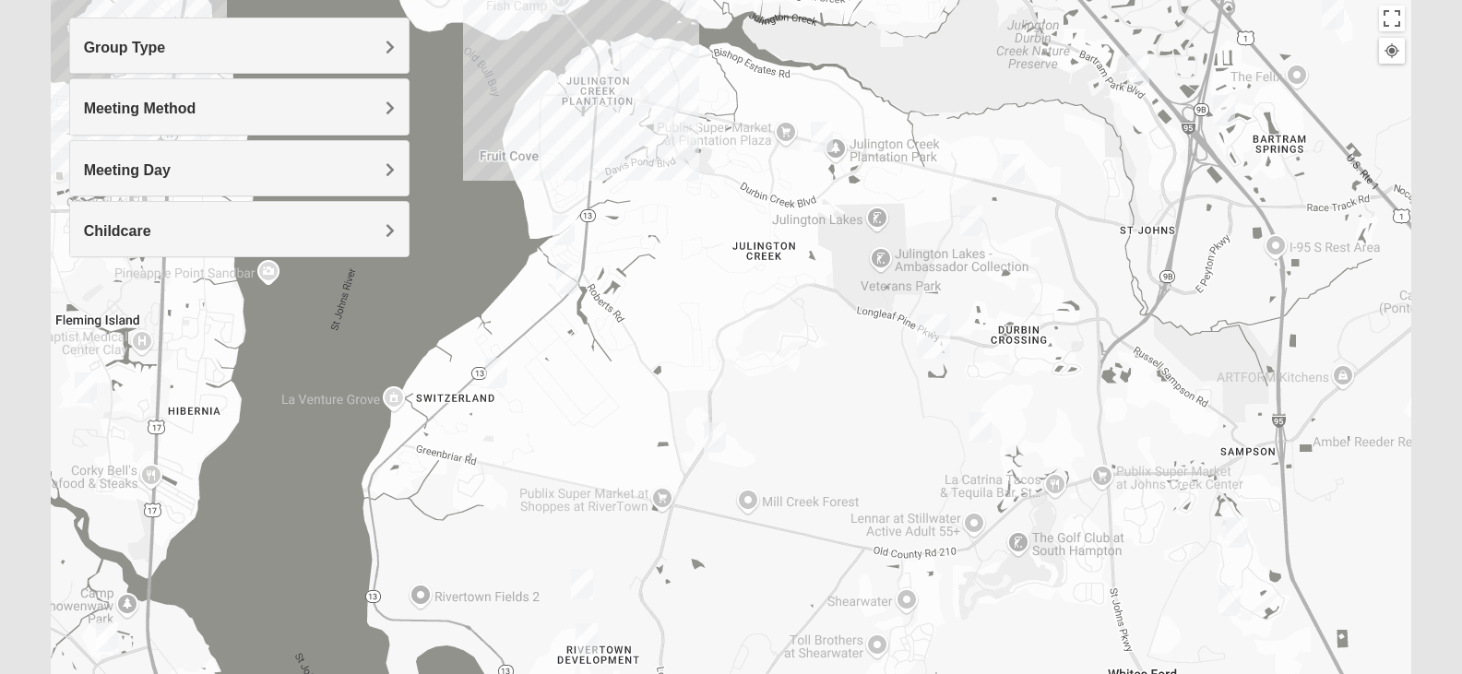
click at [1010, 179] on img "Womens Urbanski 32259" at bounding box center [1014, 169] width 22 height 30
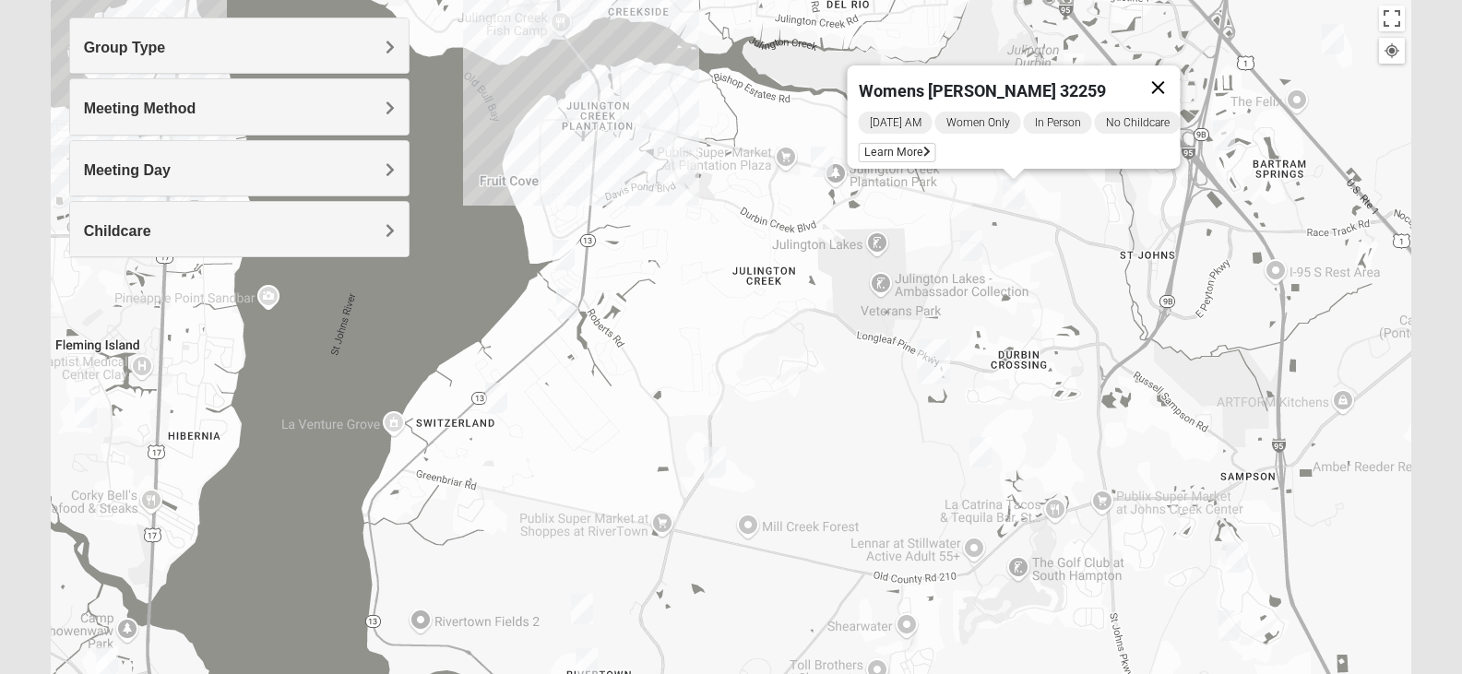
click at [1159, 83] on button "Close" at bounding box center [1157, 87] width 44 height 44
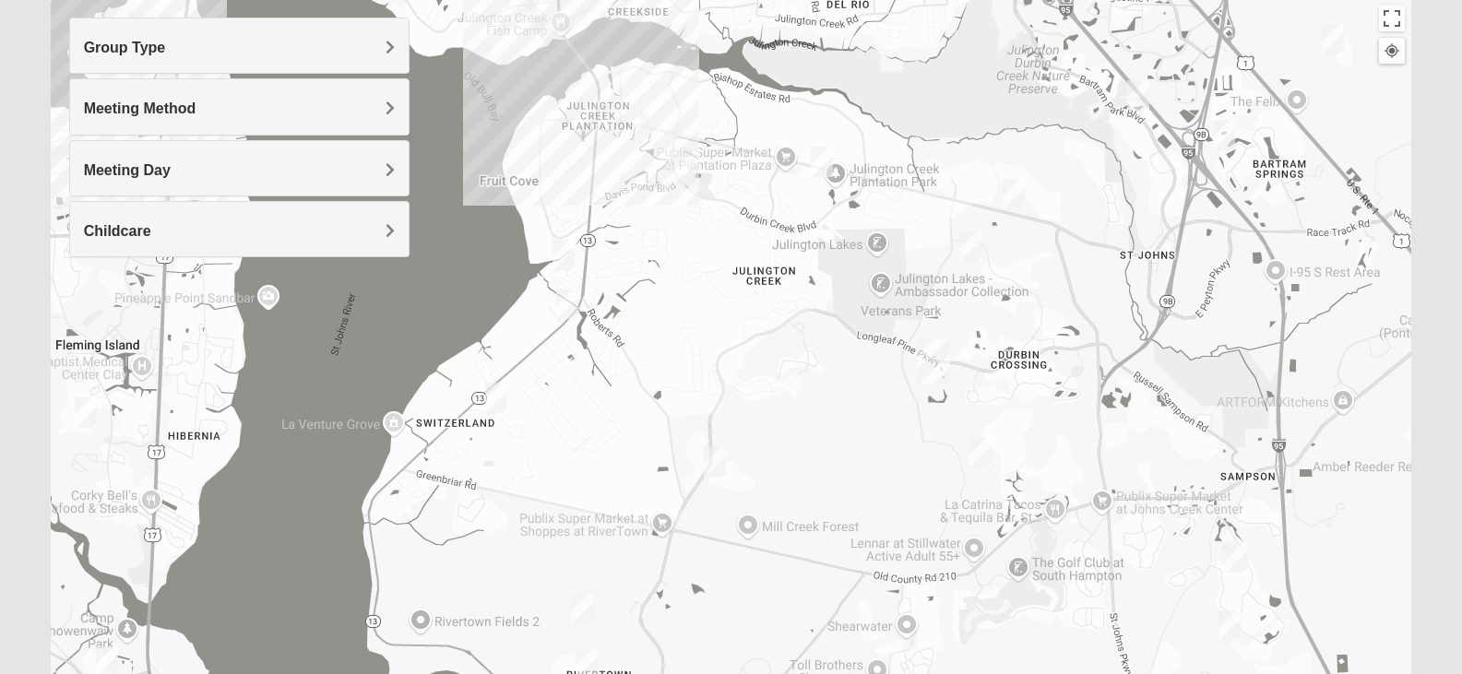
click at [971, 254] on img "Mixed Chung 32259" at bounding box center [971, 246] width 22 height 30
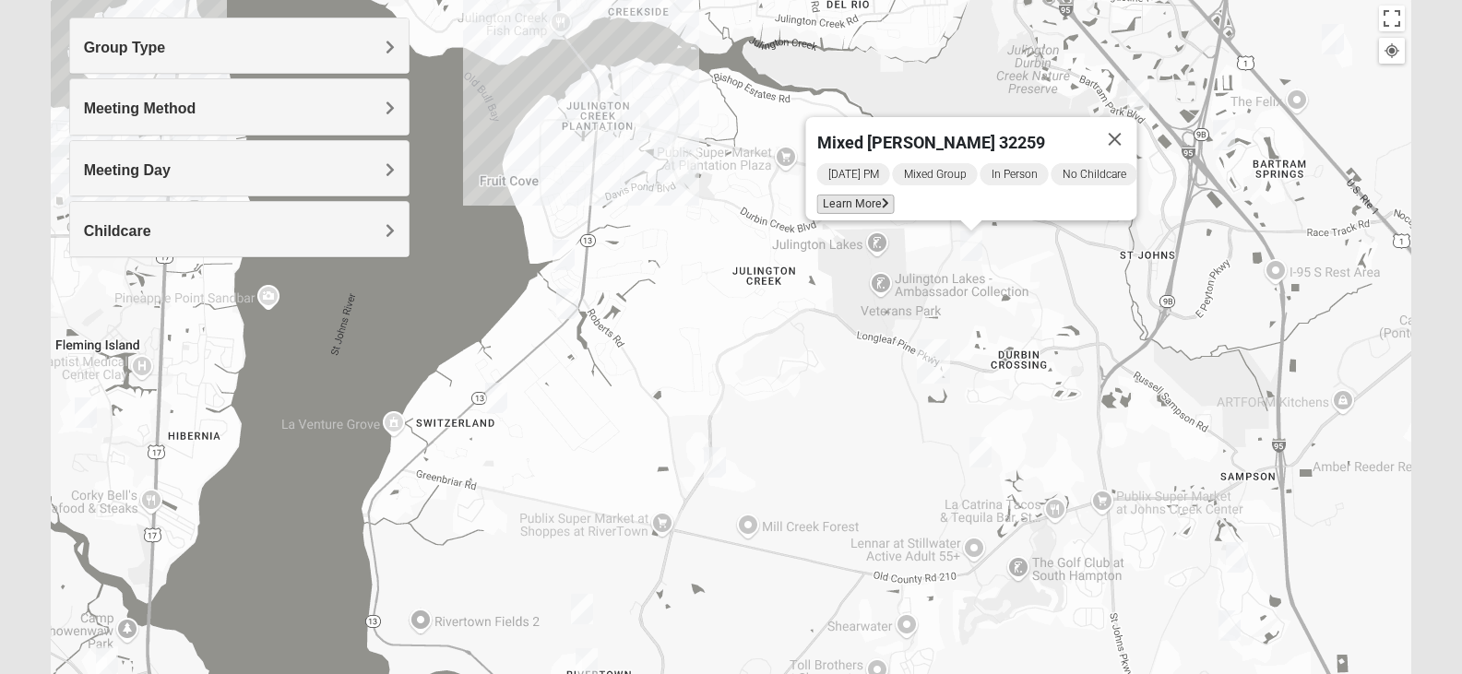
click at [868, 200] on span "Learn More" at bounding box center [854, 204] width 77 height 19
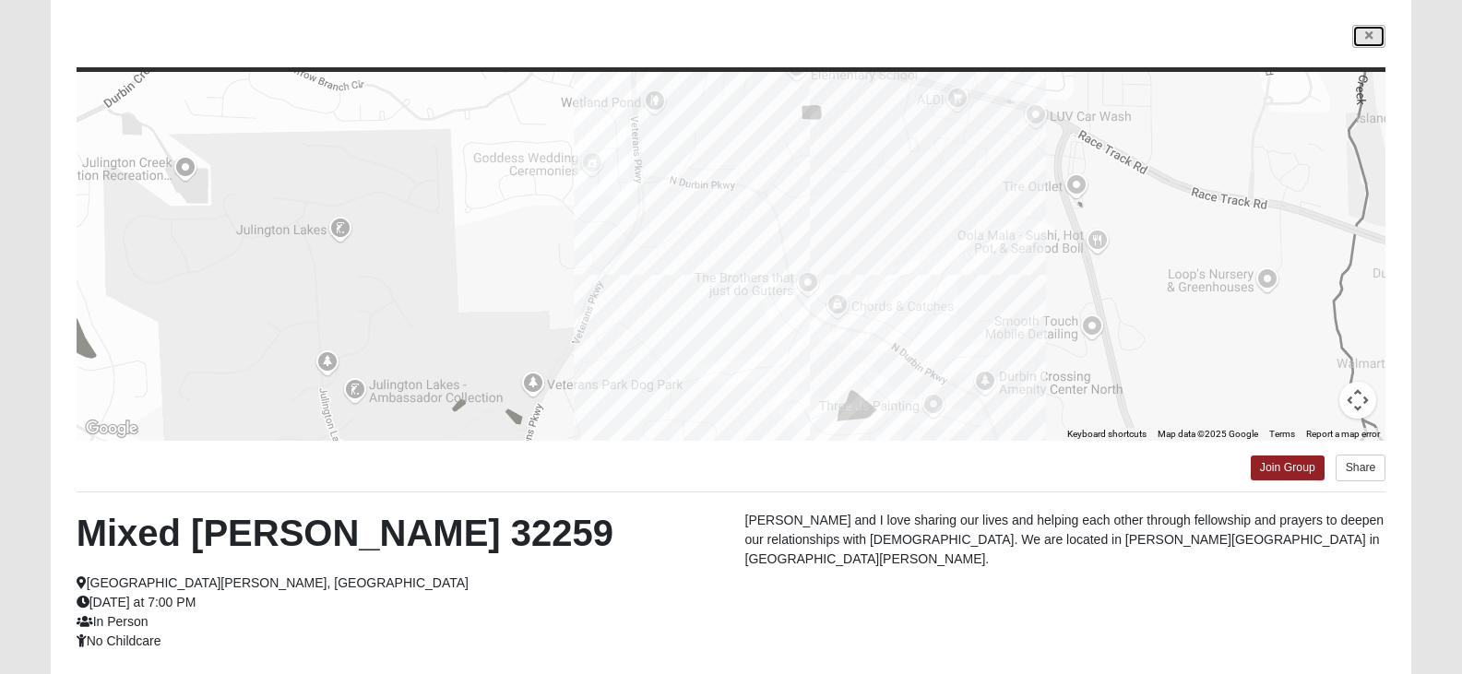
click at [1357, 40] on link at bounding box center [1368, 36] width 33 height 23
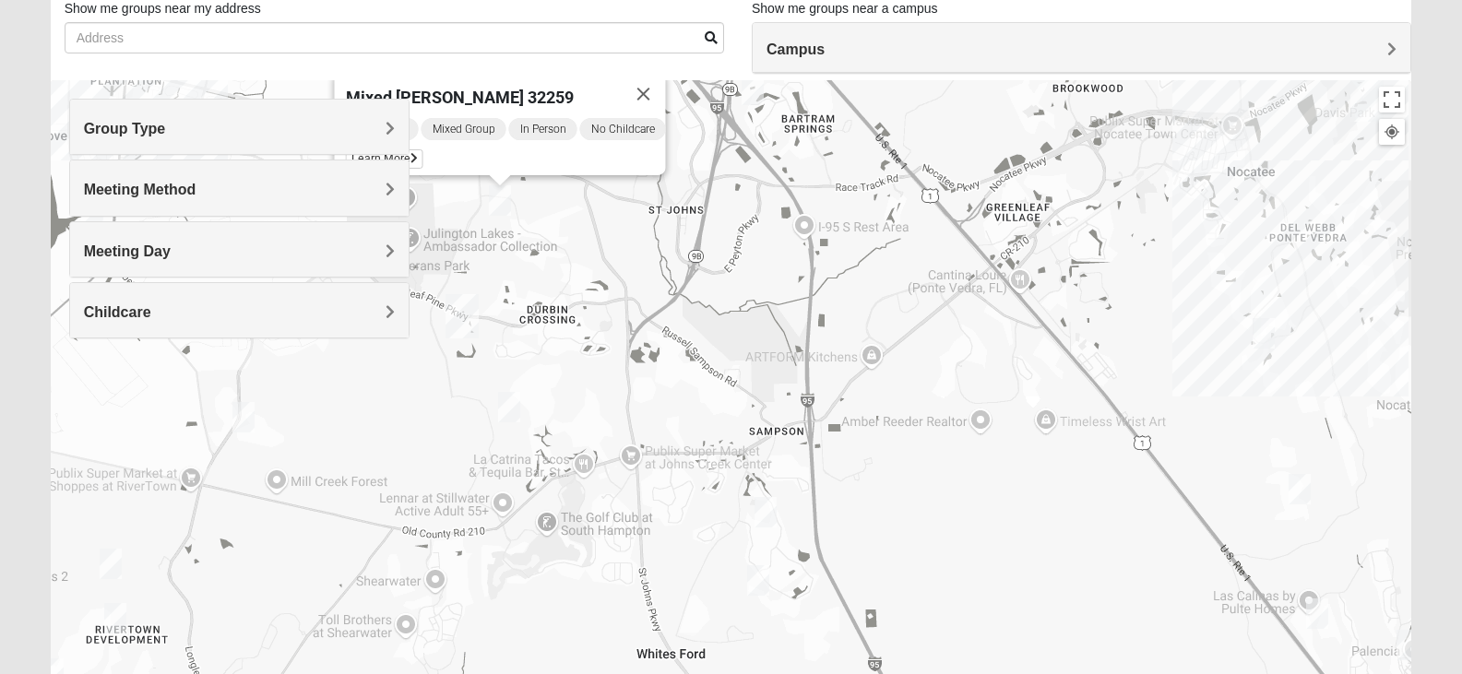
drag, startPoint x: 1151, startPoint y: 403, endPoint x: 772, endPoint y: 313, distance: 389.7
click at [772, 313] on div "Mixed [PERSON_NAME] 32259 [DATE] PM Mixed Group In Person No Childcare Learn Mo…" at bounding box center [731, 449] width 1361 height 738
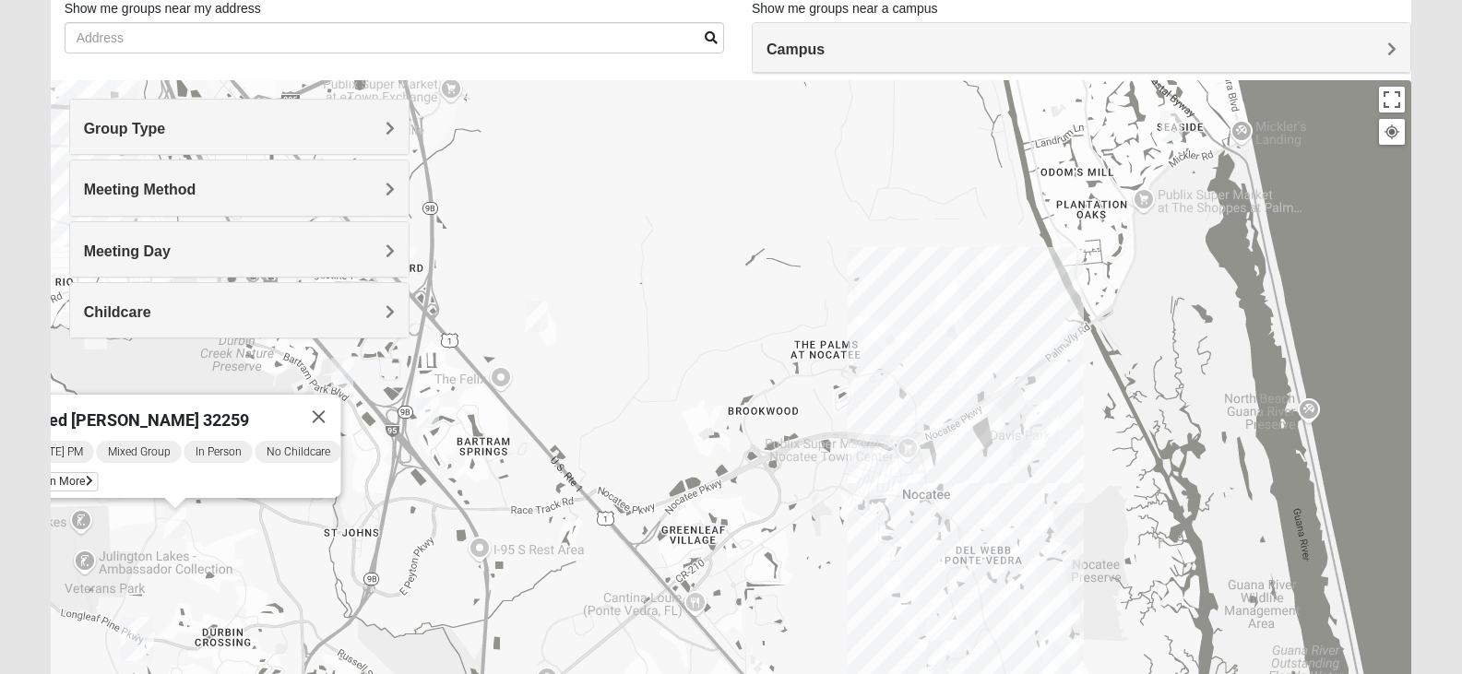
drag, startPoint x: 933, startPoint y: 383, endPoint x: 602, endPoint y: 706, distance: 462.4
click at [602, 673] on html "Log In Find A Group Error Show List Loading Groups" at bounding box center [731, 377] width 1462 height 1015
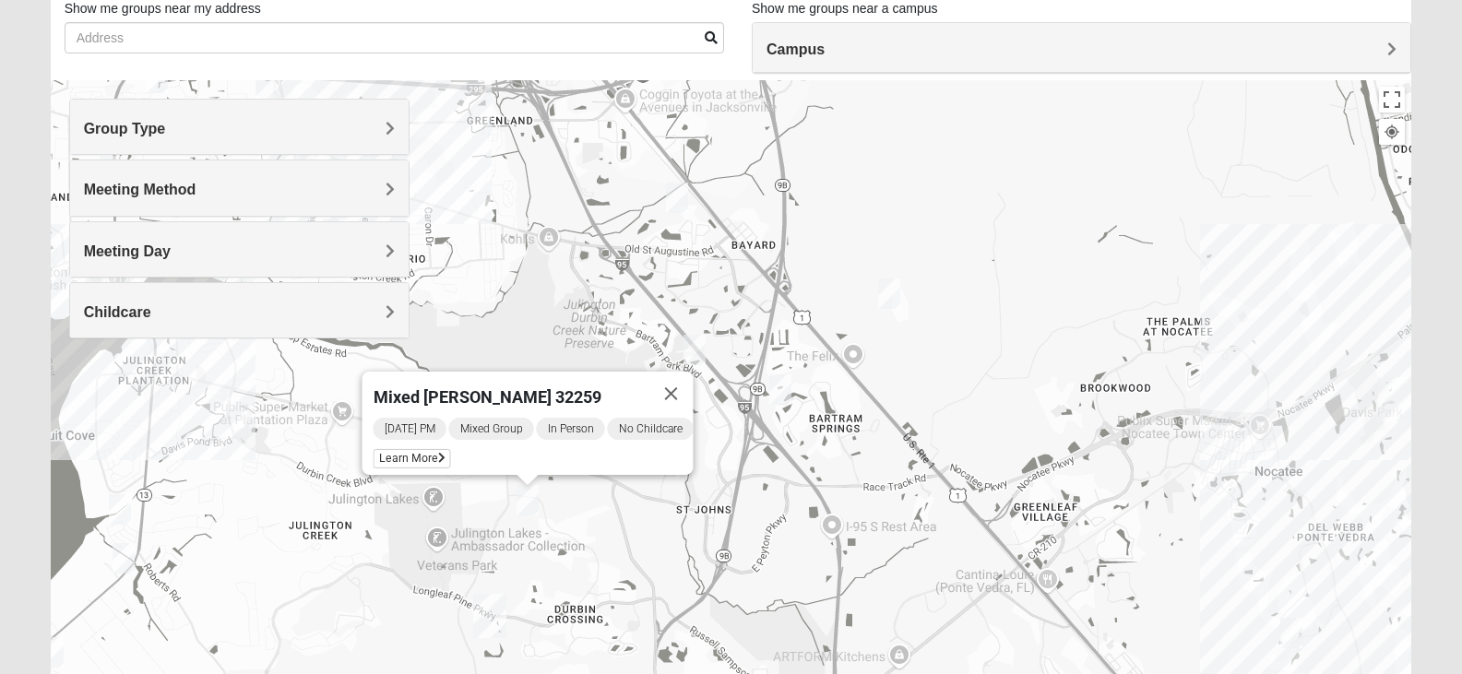
drag, startPoint x: 909, startPoint y: 422, endPoint x: 957, endPoint y: 427, distance: 48.2
click at [957, 427] on div "Mixed [PERSON_NAME] 32259 [DATE] PM Mixed Group In Person No Childcare Learn Mo…" at bounding box center [731, 449] width 1361 height 738
click at [781, 392] on img "Womens Lopez/McCardle 32258" at bounding box center [780, 389] width 22 height 30
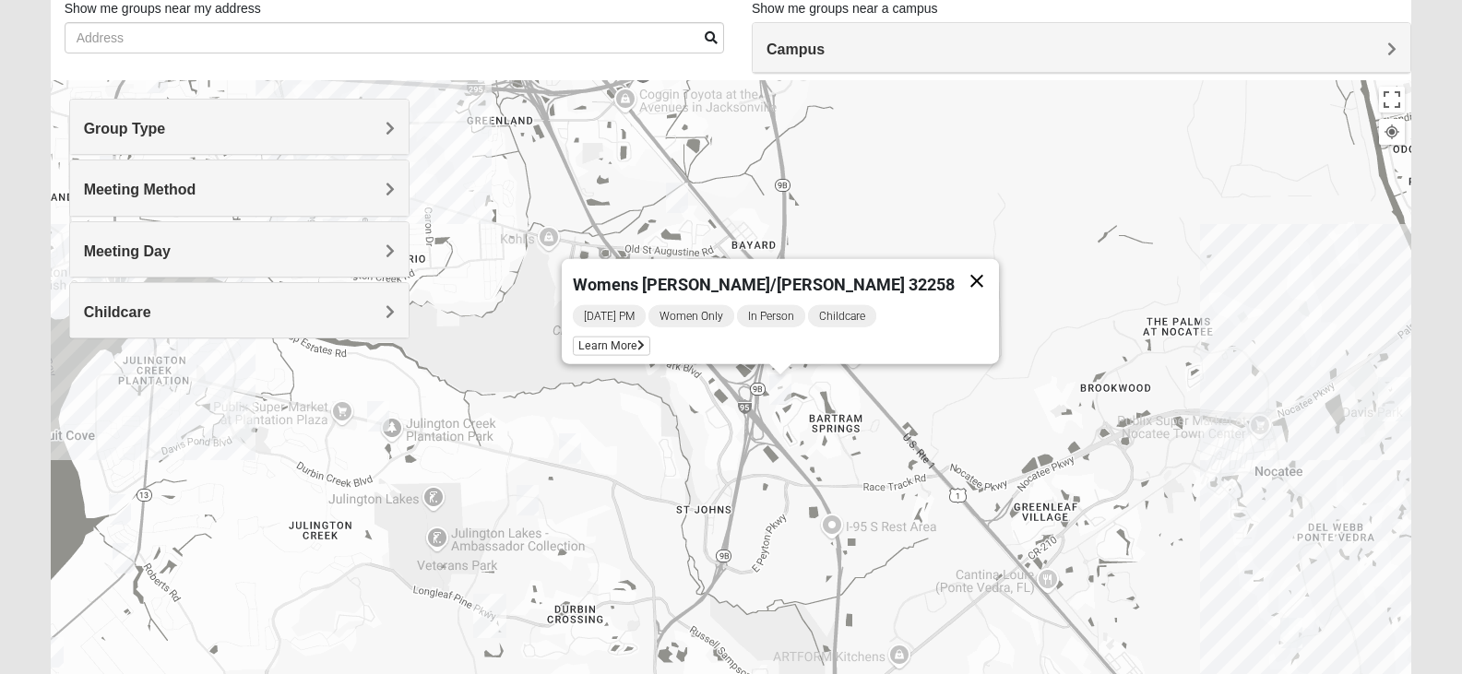
click at [955, 276] on button "Close" at bounding box center [977, 281] width 44 height 44
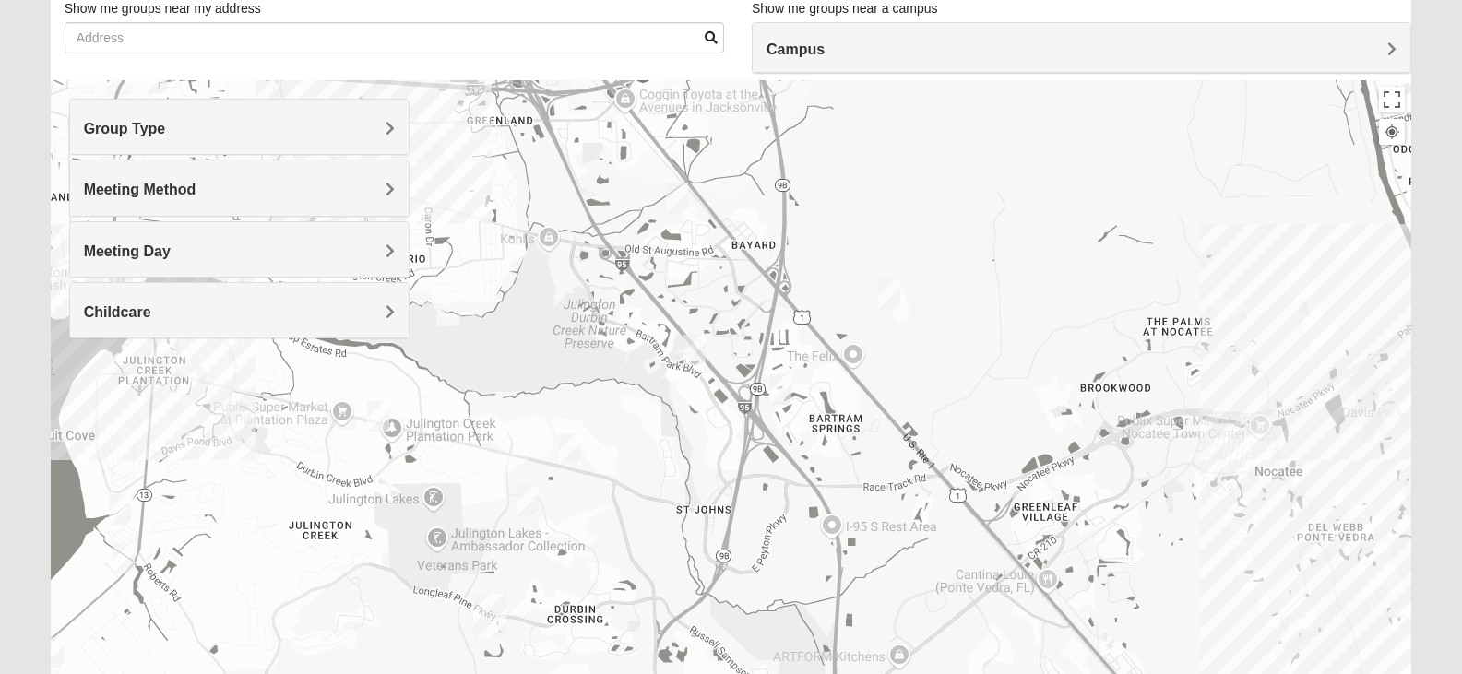
click at [896, 299] on img "Mixed Remley 32081" at bounding box center [889, 294] width 22 height 30
click at [1047, 176] on button "Close" at bounding box center [1032, 187] width 44 height 44
click at [696, 346] on img "Online Mixed Krause/Chasten 32258" at bounding box center [694, 350] width 22 height 30
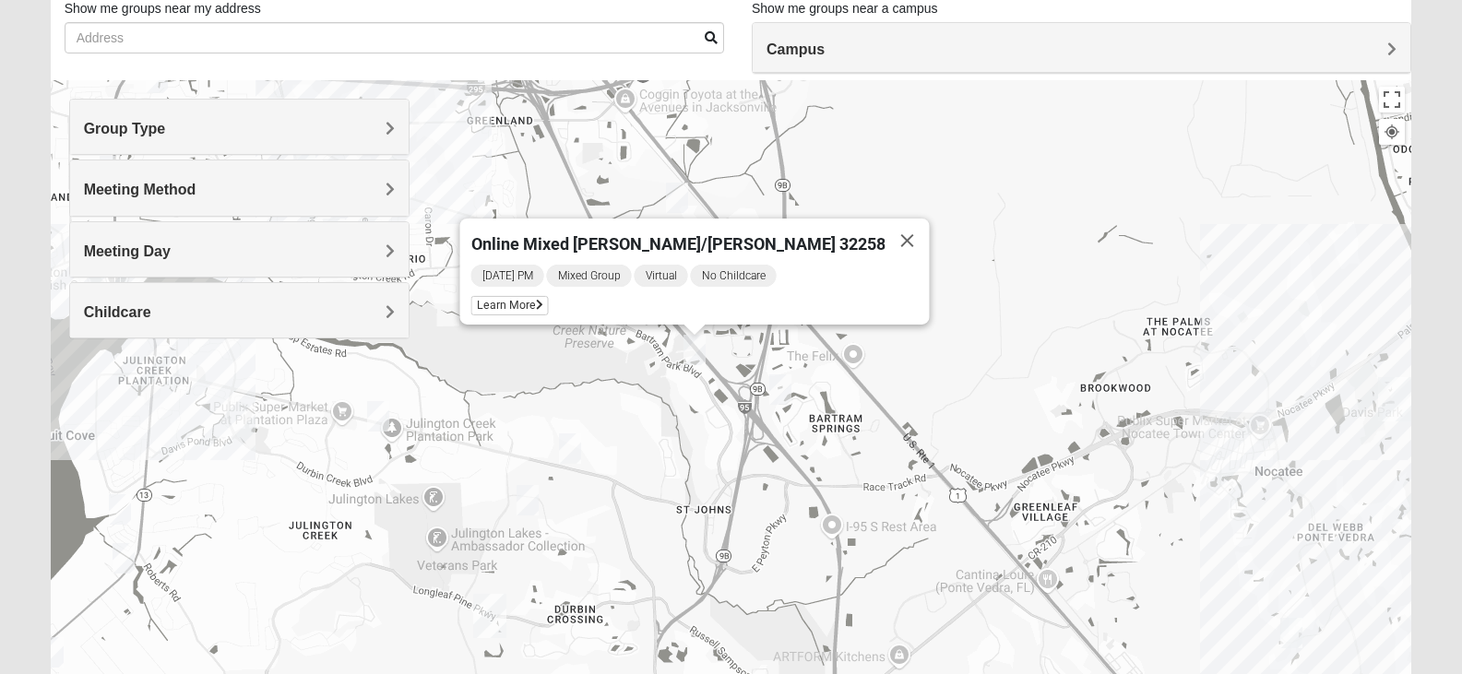
click at [884, 240] on button "Close" at bounding box center [906, 241] width 44 height 44
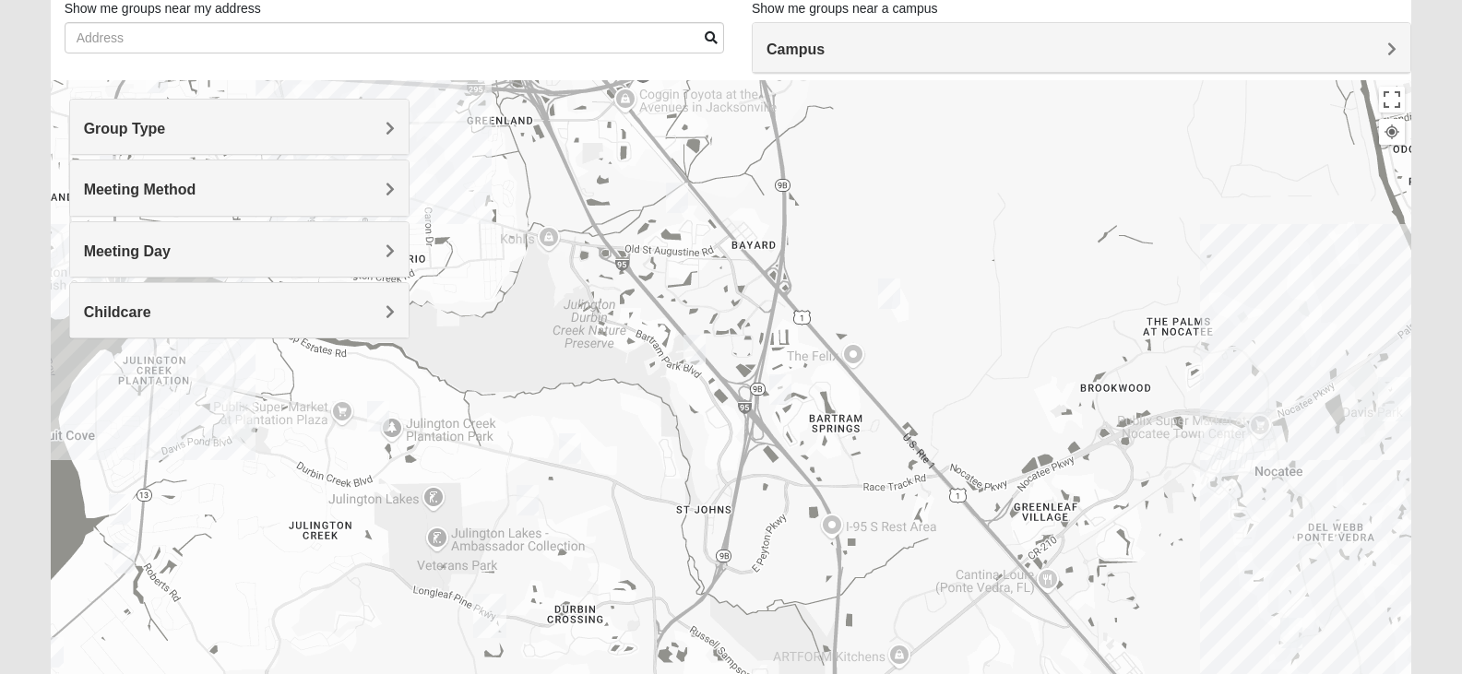
click at [683, 207] on img "1825 Mixed Cutshall 32258" at bounding box center [677, 198] width 22 height 30
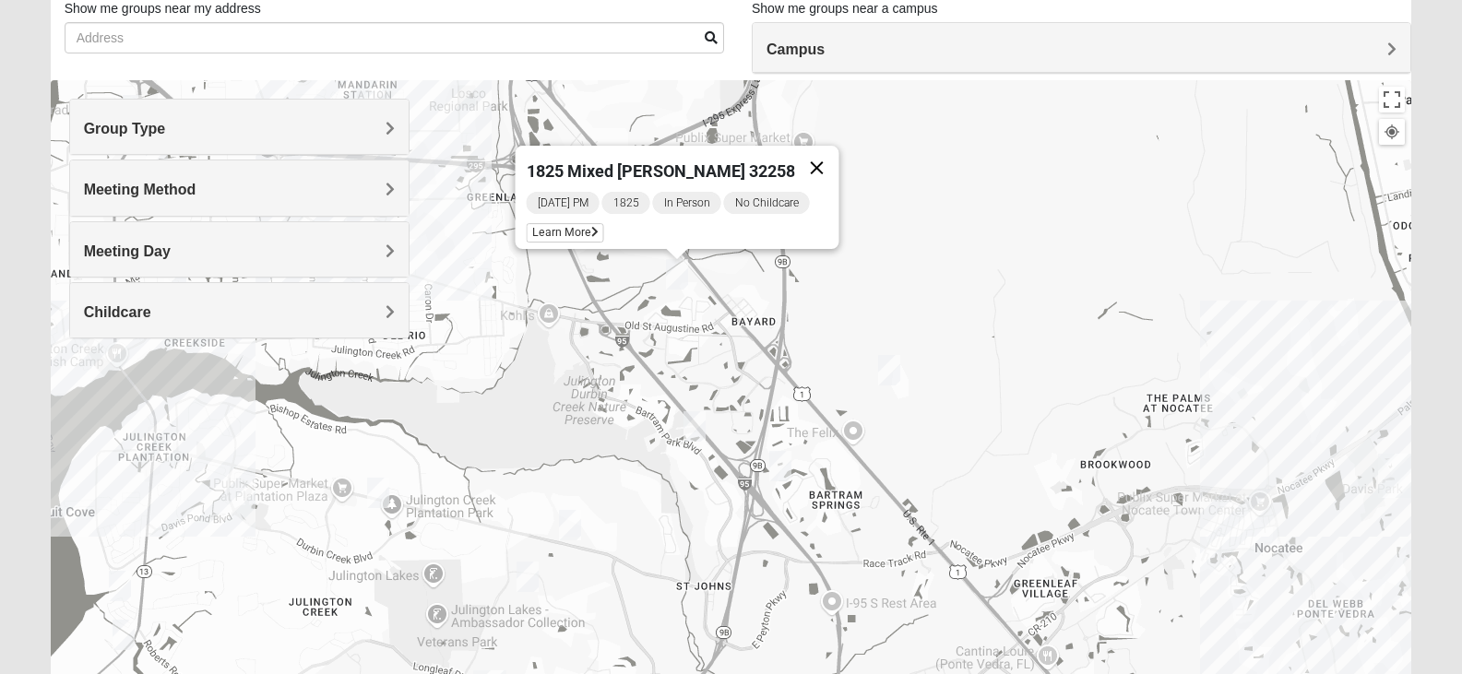
click at [809, 162] on button "Close" at bounding box center [816, 168] width 44 height 44
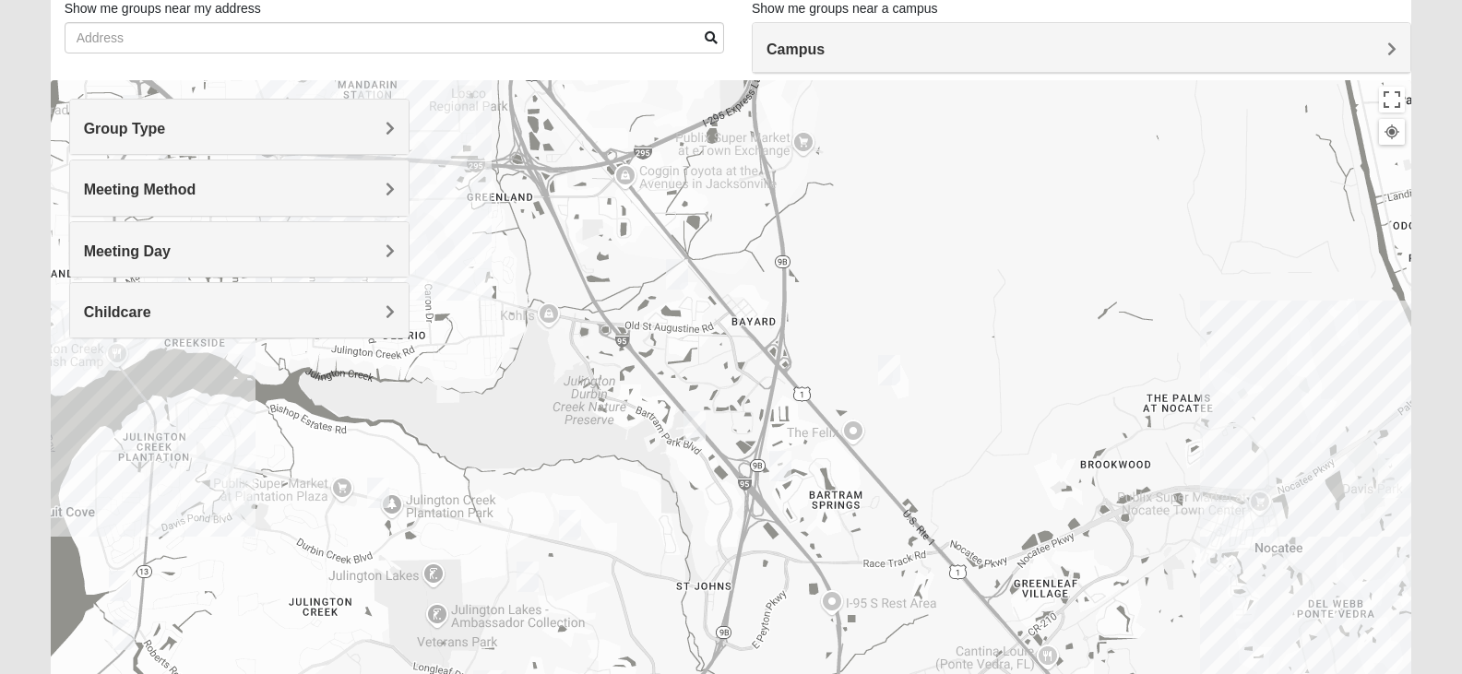
click at [892, 380] on img "Mixed Remley 32081" at bounding box center [889, 370] width 22 height 30
click at [761, 329] on div "[DATE] PM Mixed Group In Person No Childcare Learn More" at bounding box center [894, 315] width 320 height 59
click at [763, 324] on span "Learn More" at bounding box center [772, 328] width 77 height 19
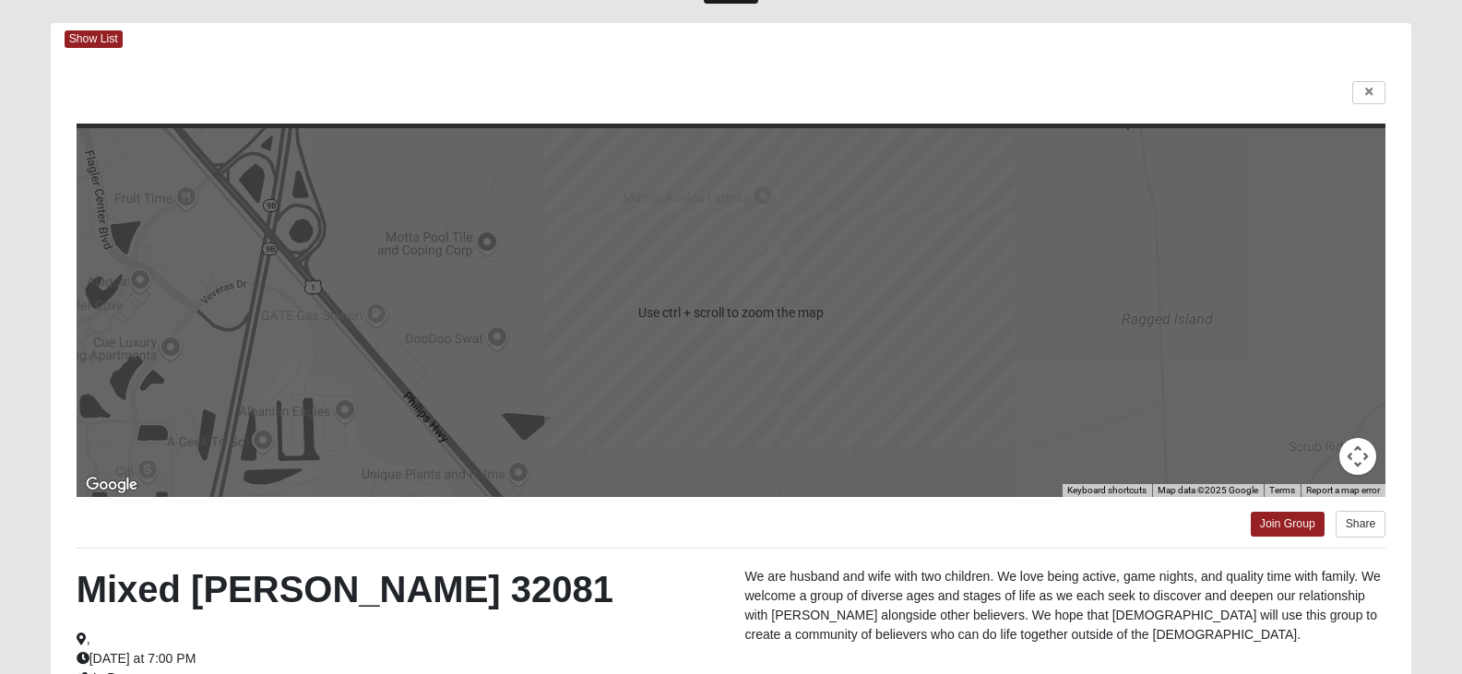
scroll to position [141, 0]
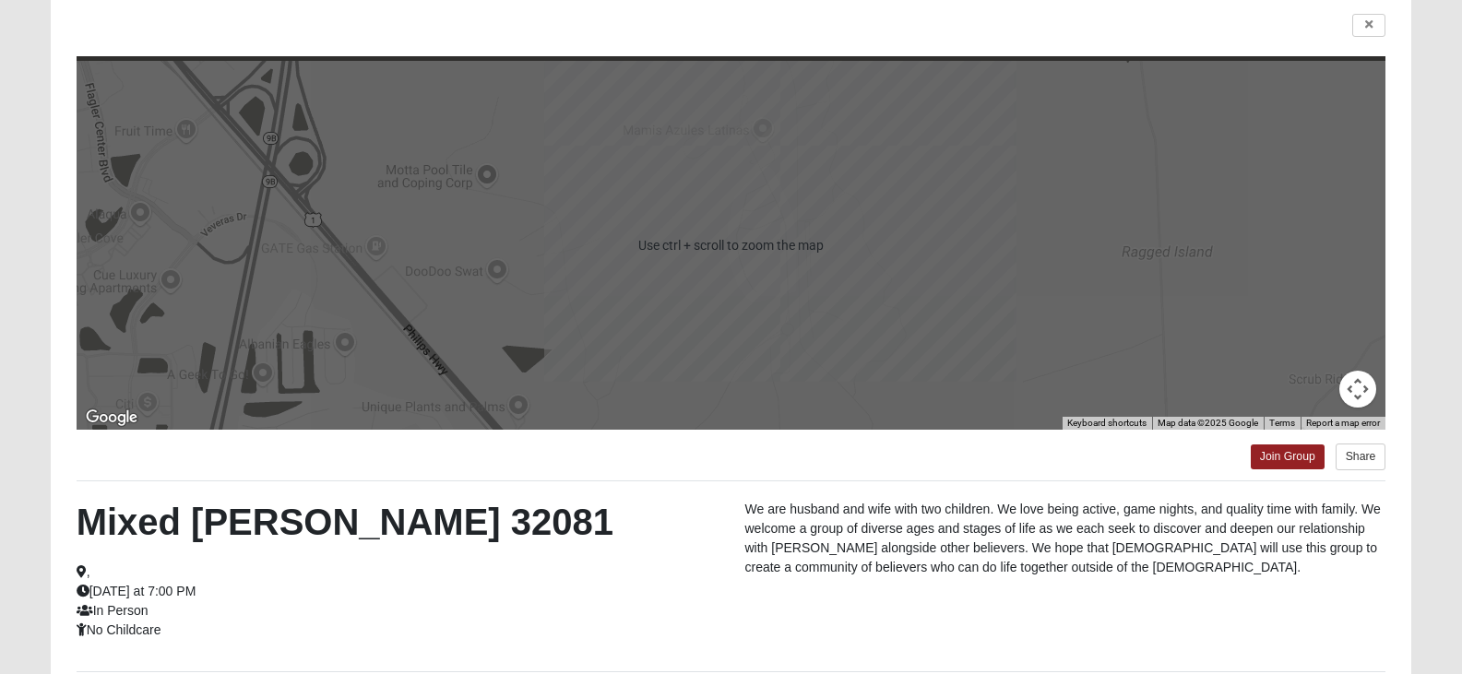
click at [663, 564] on div "Mixed [PERSON_NAME] 32081 , [DATE] at 7:00 PM In Person No Childcare" at bounding box center [397, 570] width 669 height 140
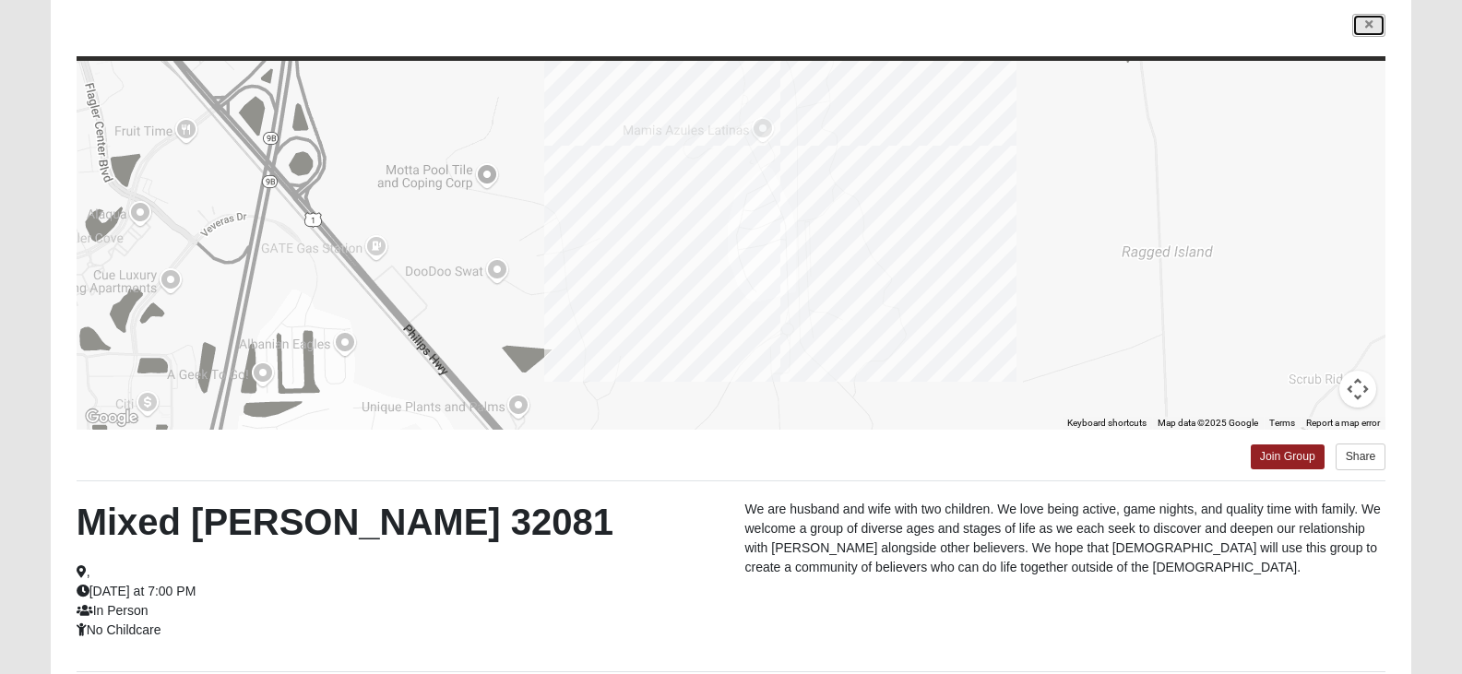
click at [1369, 25] on icon at bounding box center [1368, 24] width 7 height 11
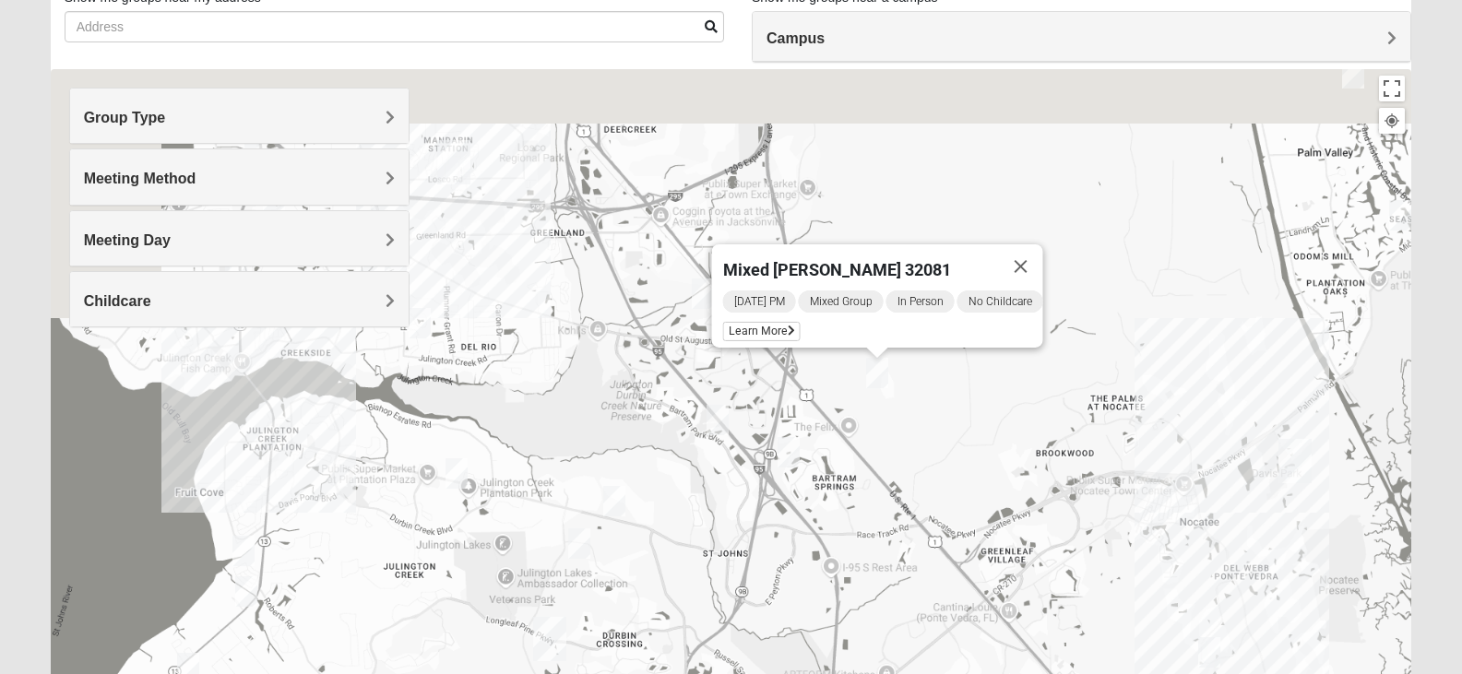
click at [877, 492] on div "Mixed [PERSON_NAME] 32081 [DATE] PM Mixed Group In Person No Childcare Learn Mo…" at bounding box center [731, 438] width 1361 height 738
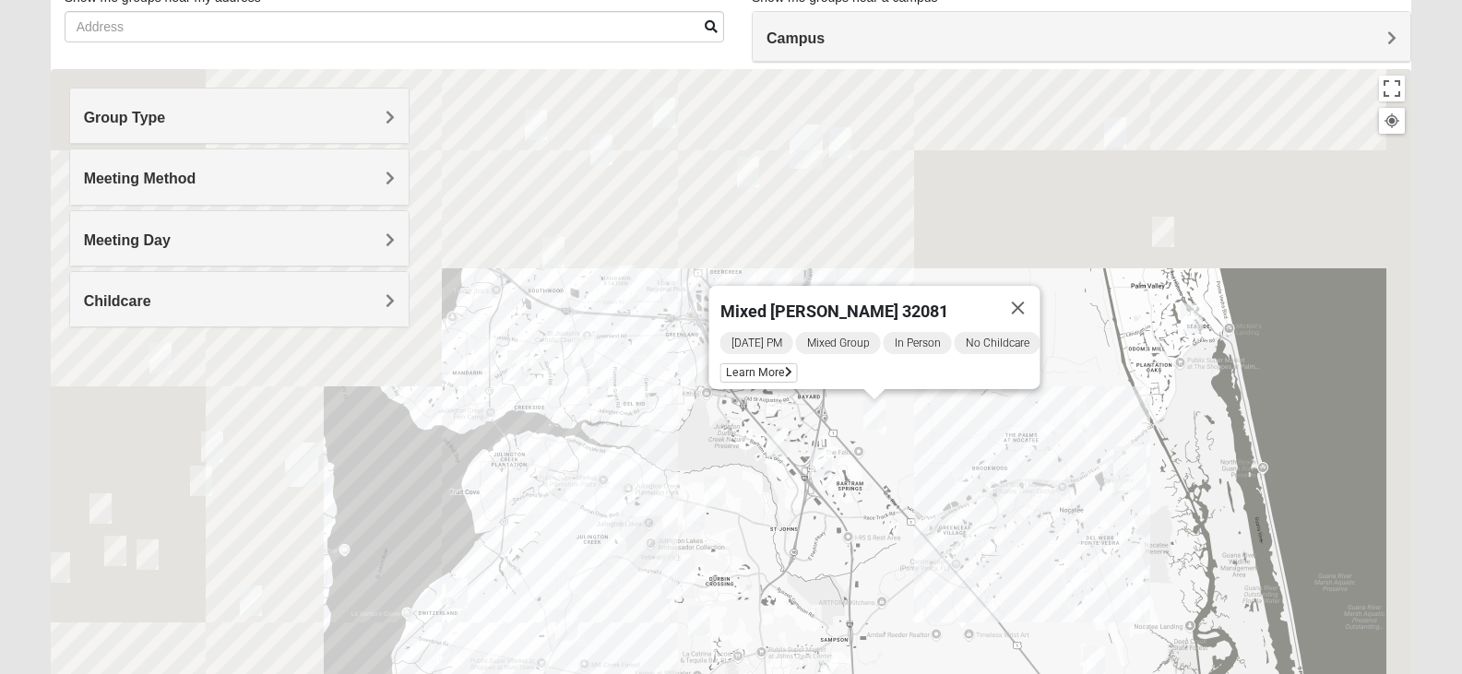
click at [877, 462] on div "Mixed [PERSON_NAME] 32081 [DATE] PM Mixed Group In Person No Childcare Learn Mo…" at bounding box center [731, 438] width 1361 height 738
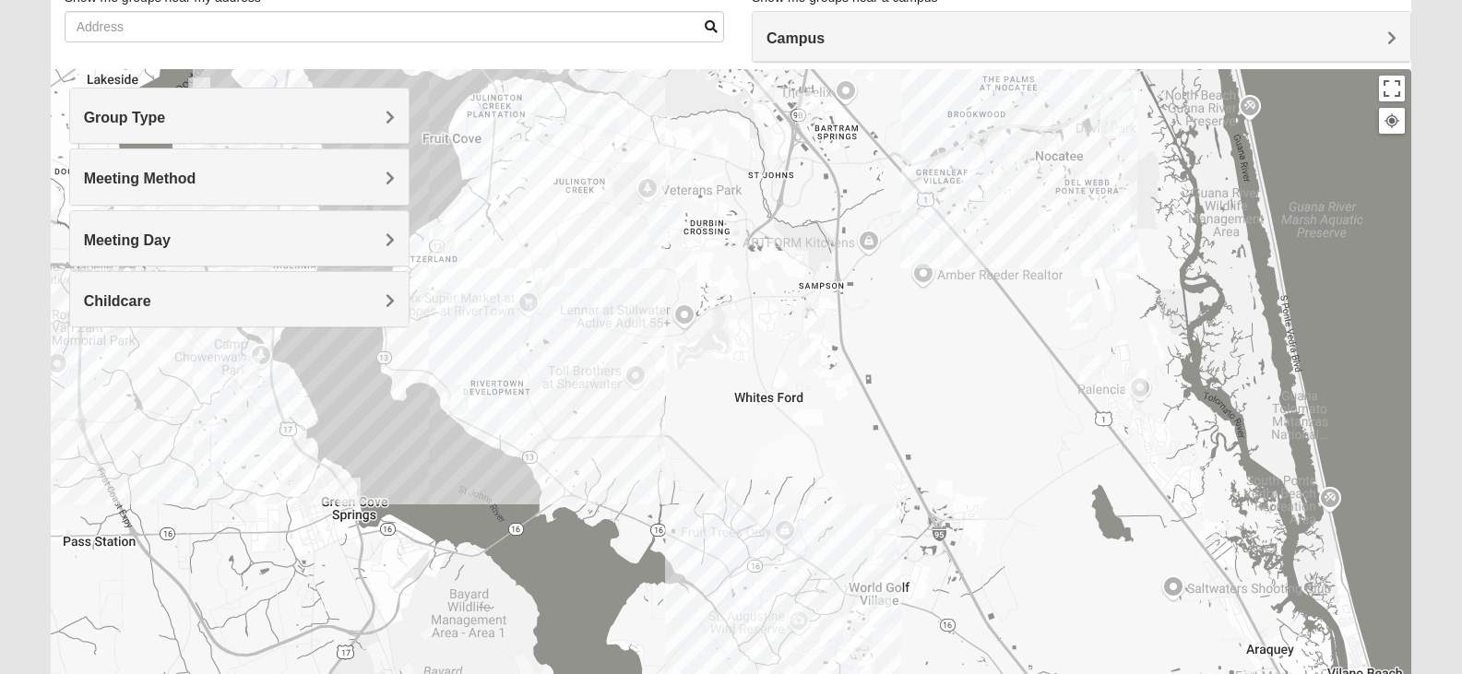
drag, startPoint x: 863, startPoint y: 570, endPoint x: 851, endPoint y: 218, distance: 352.5
click at [851, 218] on div "Mixed [PERSON_NAME] 32081 [DATE] PM Mixed Group In Person No Childcare Learn Mo…" at bounding box center [731, 438] width 1361 height 738
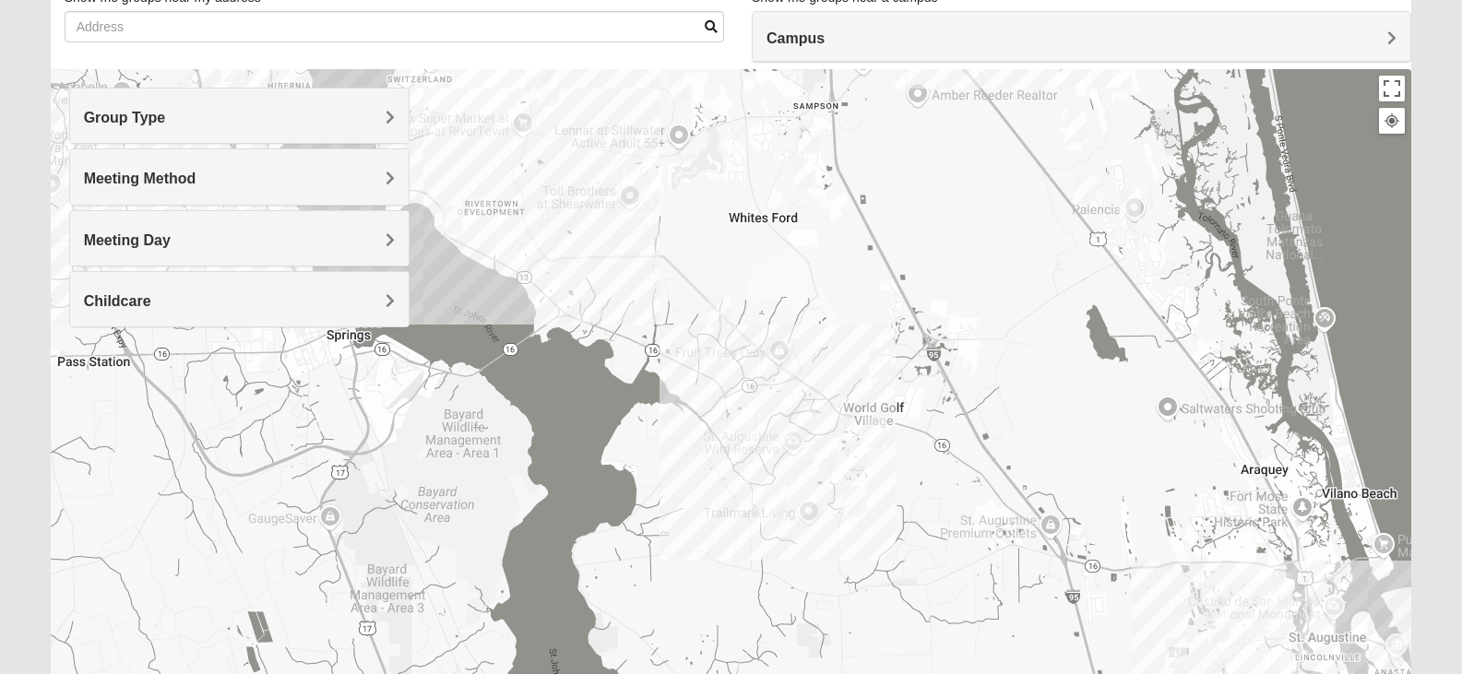
drag, startPoint x: 932, startPoint y: 534, endPoint x: 927, endPoint y: 354, distance: 179.9
click at [927, 354] on div "Mixed [PERSON_NAME] 32081 [DATE] PM Mixed Group In Person No Childcare Learn Mo…" at bounding box center [731, 438] width 1361 height 738
click at [632, 196] on div "Mixed [PERSON_NAME] 32081 [DATE] PM Mixed Group In Person No Childcare Learn Mo…" at bounding box center [731, 438] width 1361 height 738
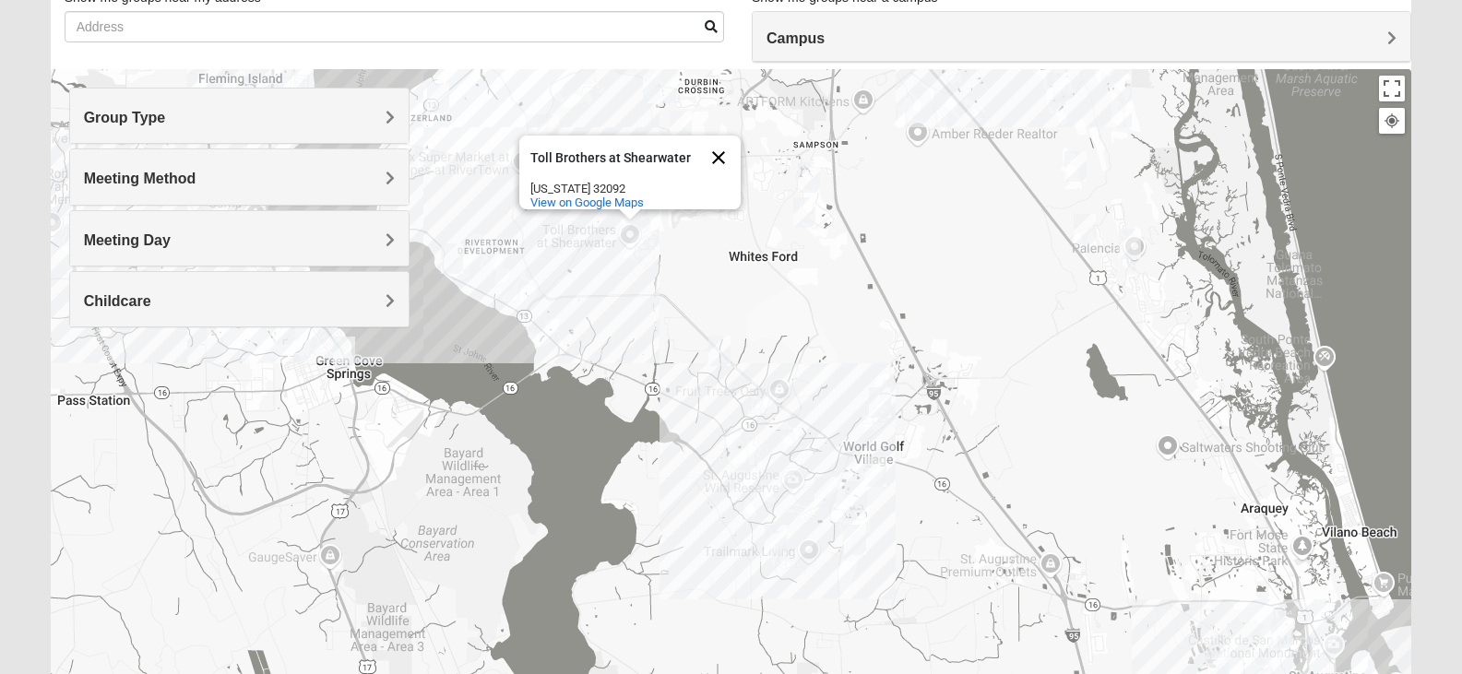
click at [718, 143] on button "Close" at bounding box center [718, 158] width 44 height 44
click at [877, 474] on img "Womens Shesterenko 32092" at bounding box center [875, 472] width 22 height 30
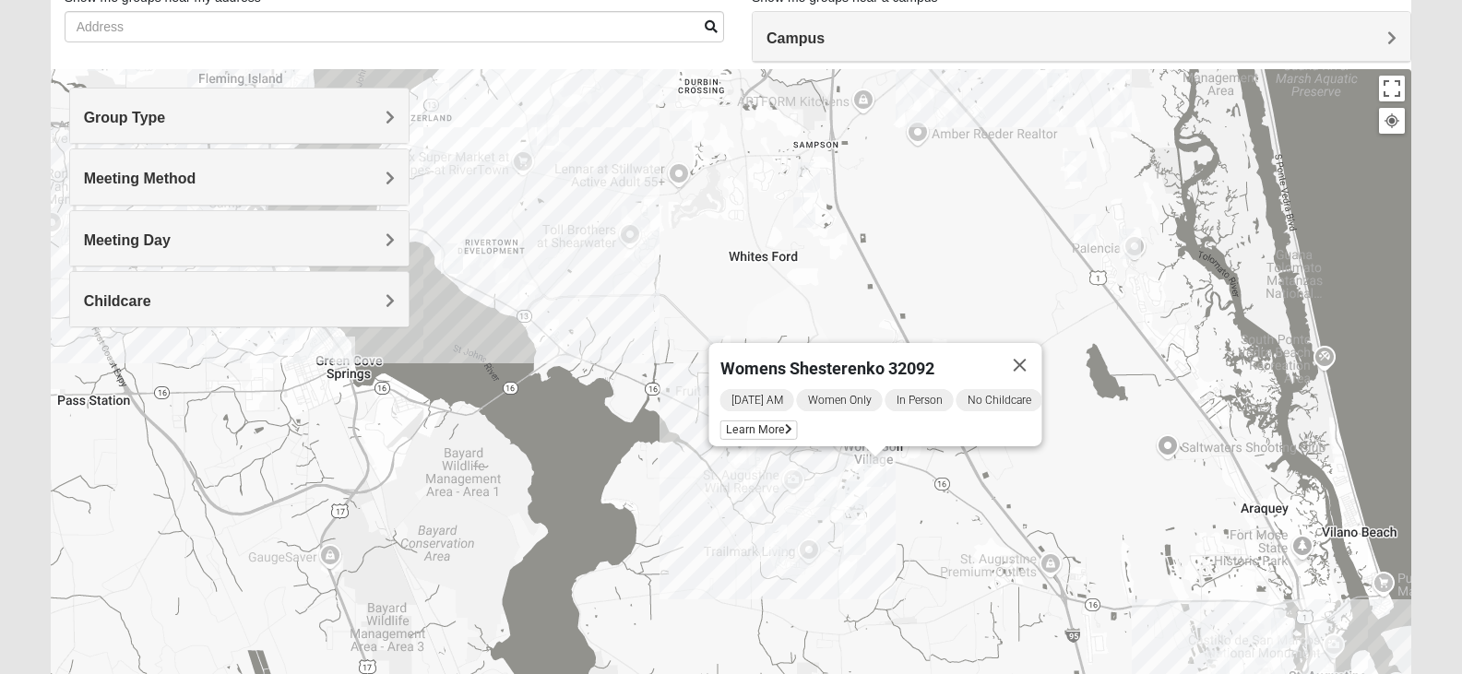
click at [825, 495] on img "Womens Dent/Edwards 32092" at bounding box center [825, 492] width 22 height 30
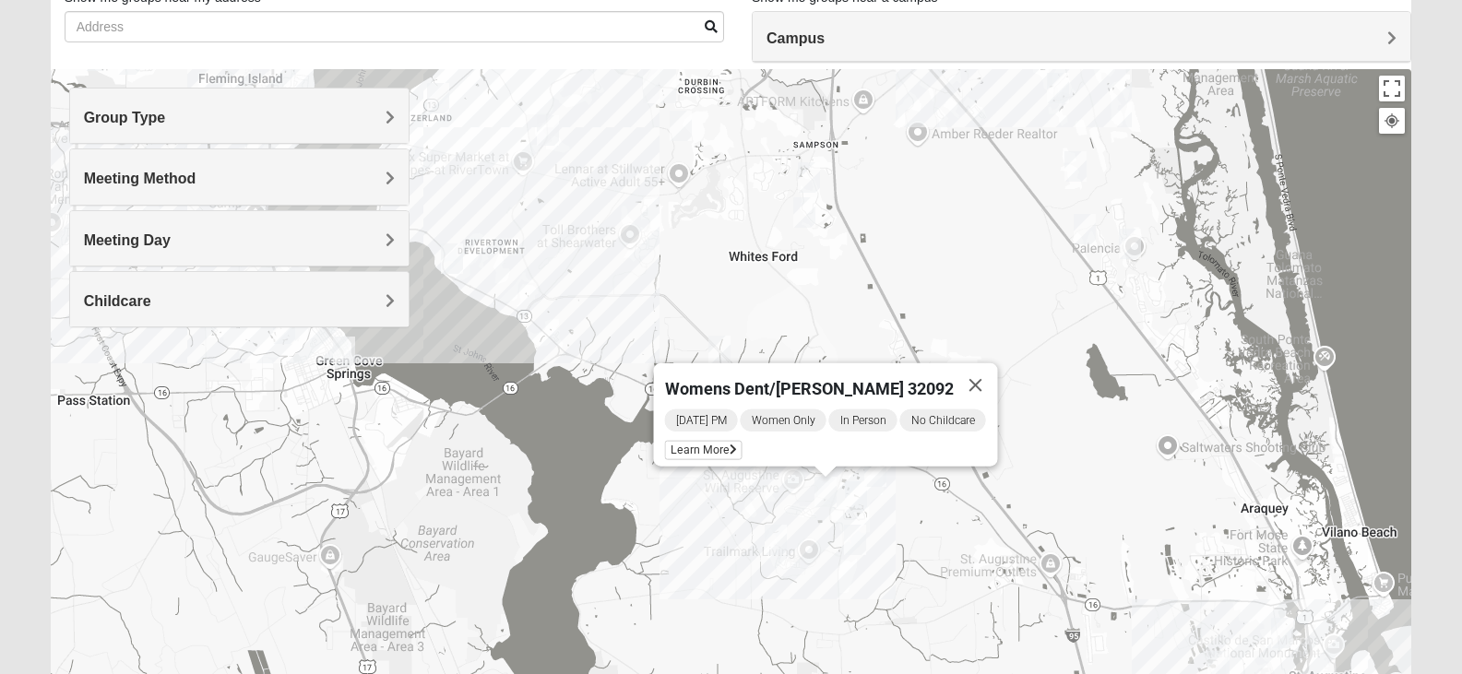
click at [859, 496] on img "Mens Ledbury 32092" at bounding box center [856, 496] width 22 height 30
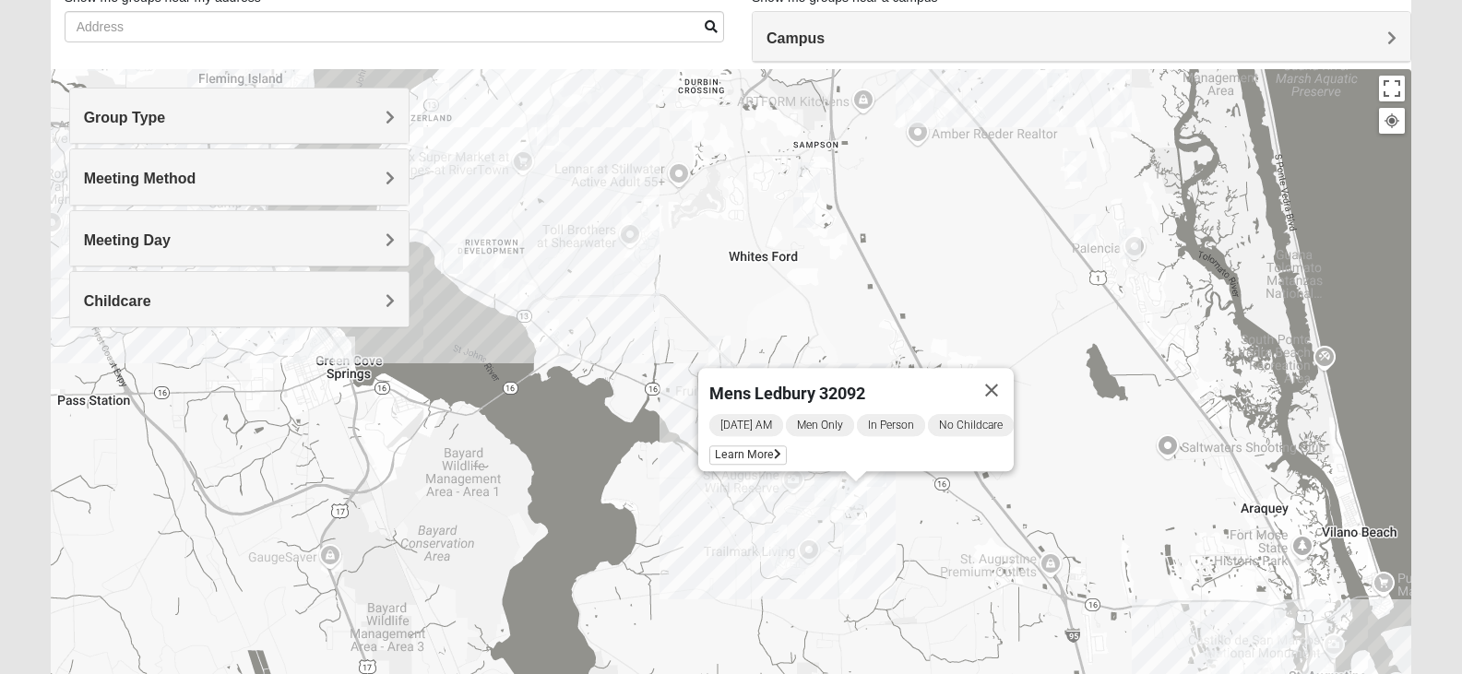
click at [857, 544] on img "Mixed Longacre 32092" at bounding box center [855, 540] width 22 height 30
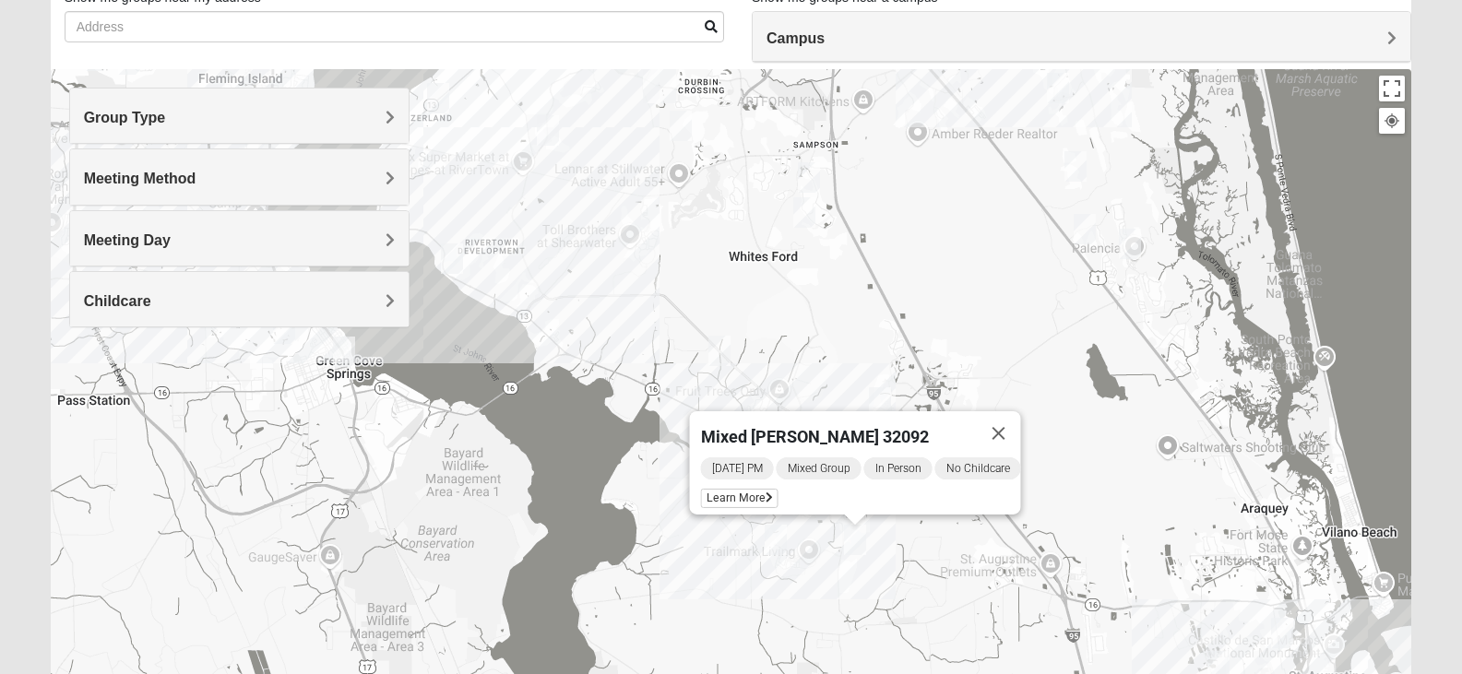
click at [776, 545] on img "Mixed Gates 32092" at bounding box center [776, 540] width 22 height 30
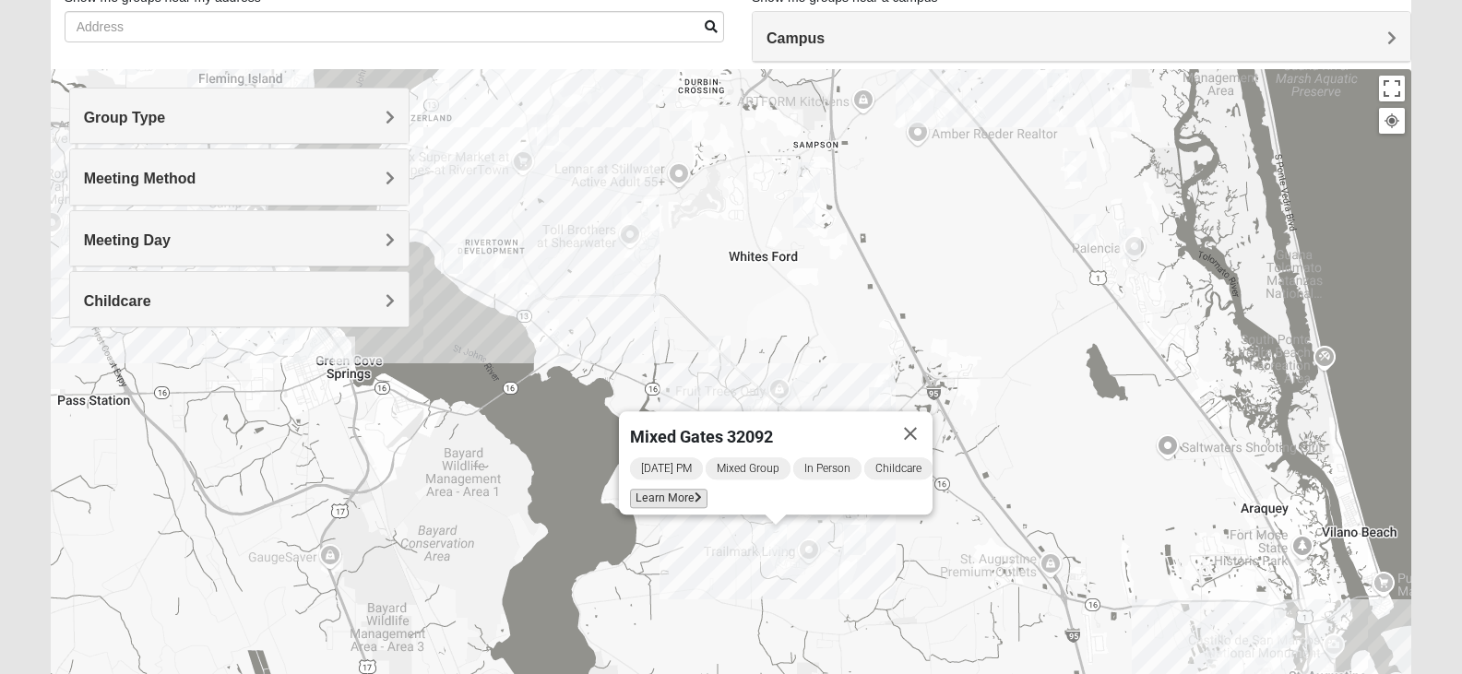
click at [663, 489] on span "Learn More" at bounding box center [668, 498] width 77 height 19
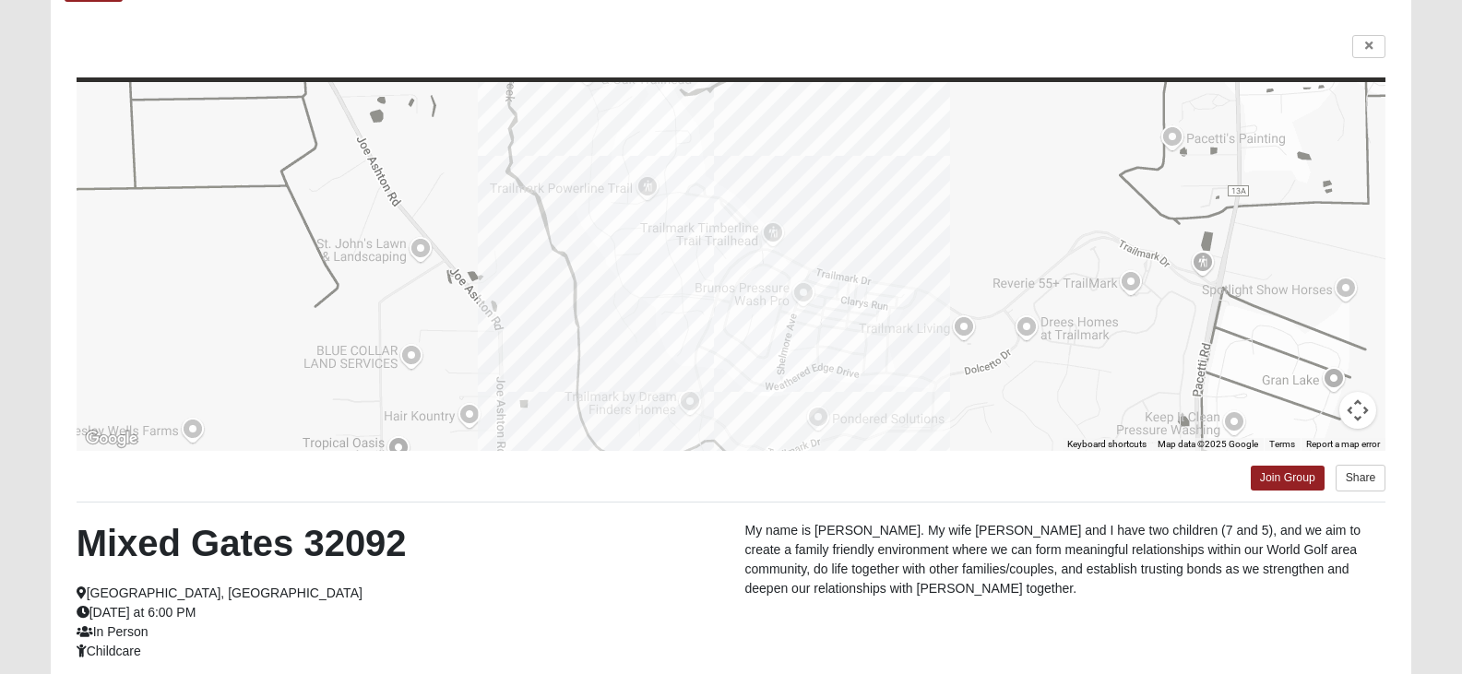
scroll to position [152, 0]
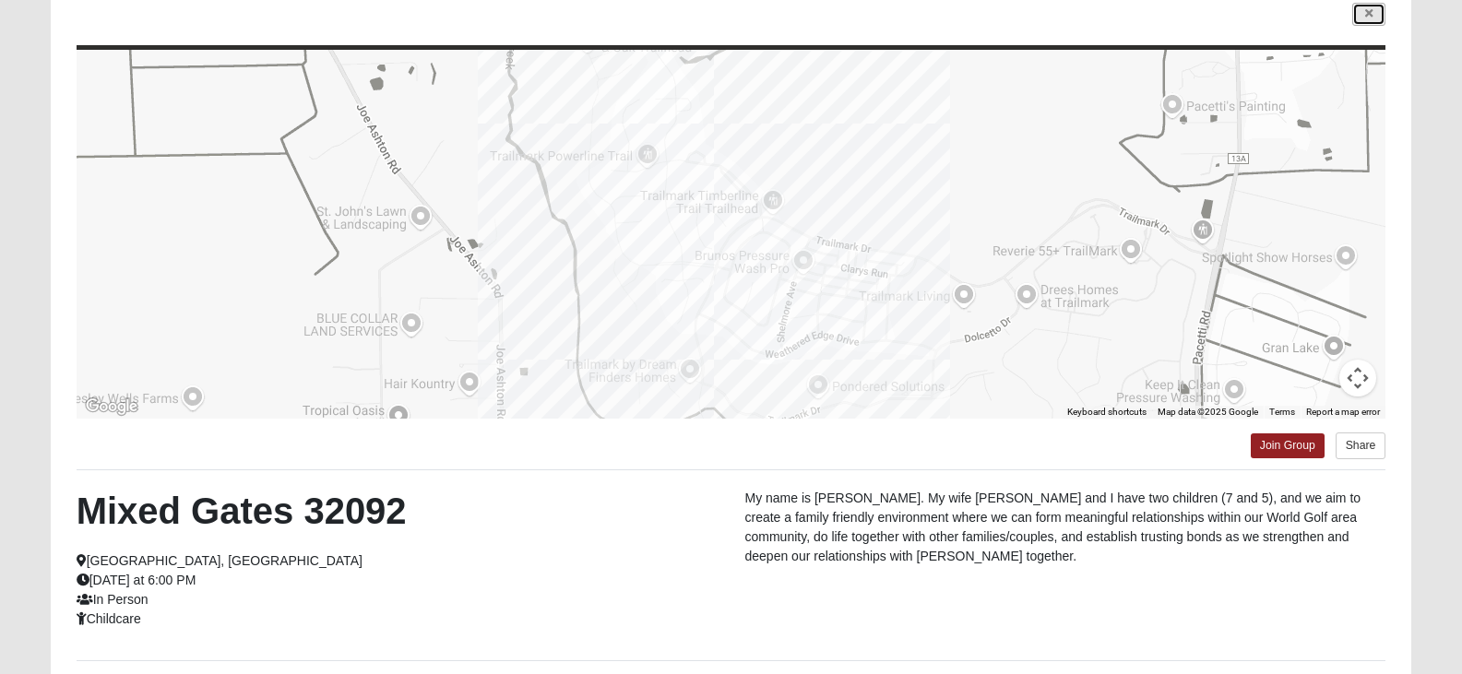
click at [1357, 15] on link at bounding box center [1368, 14] width 33 height 23
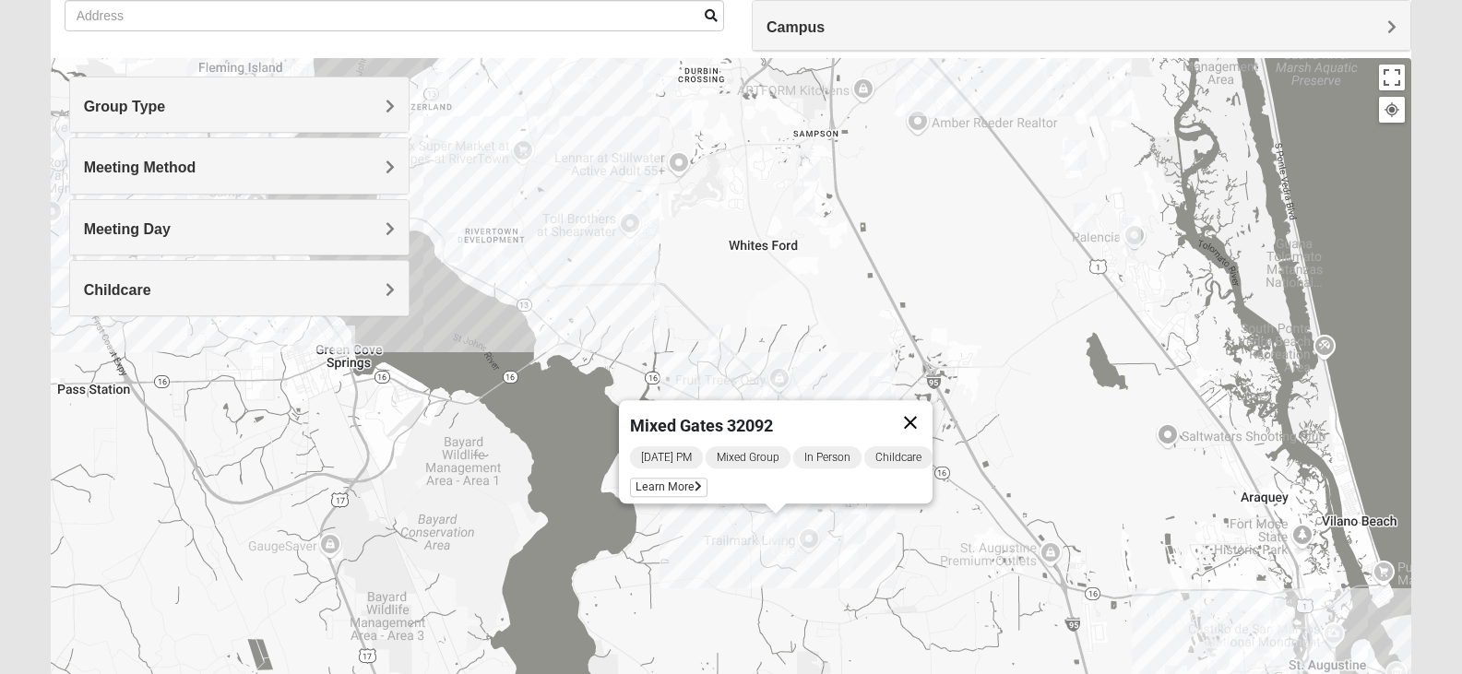
click at [920, 410] on button "Close" at bounding box center [910, 422] width 44 height 44
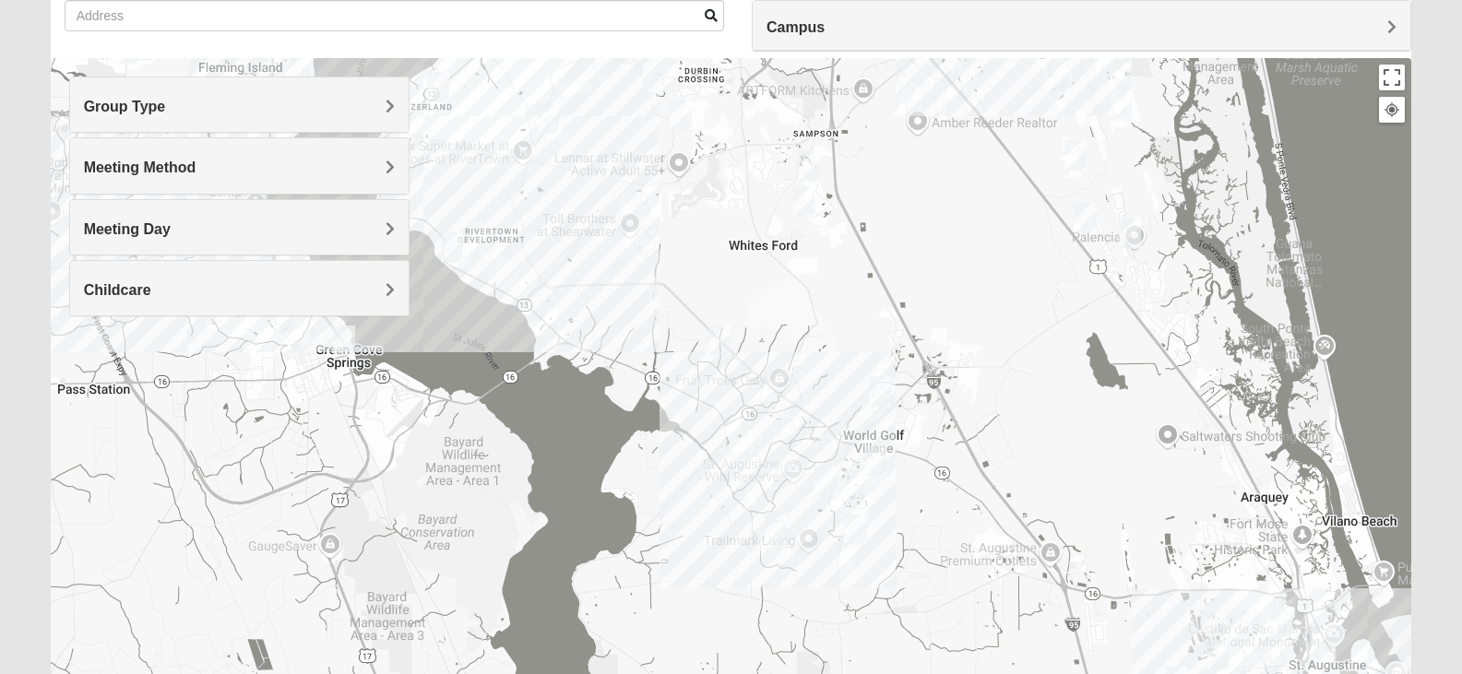
click at [716, 344] on img "Mens Dixon/Monday 32092" at bounding box center [719, 340] width 22 height 30
click at [867, 228] on button "Close" at bounding box center [854, 233] width 44 height 44
click at [882, 396] on img "1825 Mixed Barfield 32092" at bounding box center [880, 391] width 22 height 30
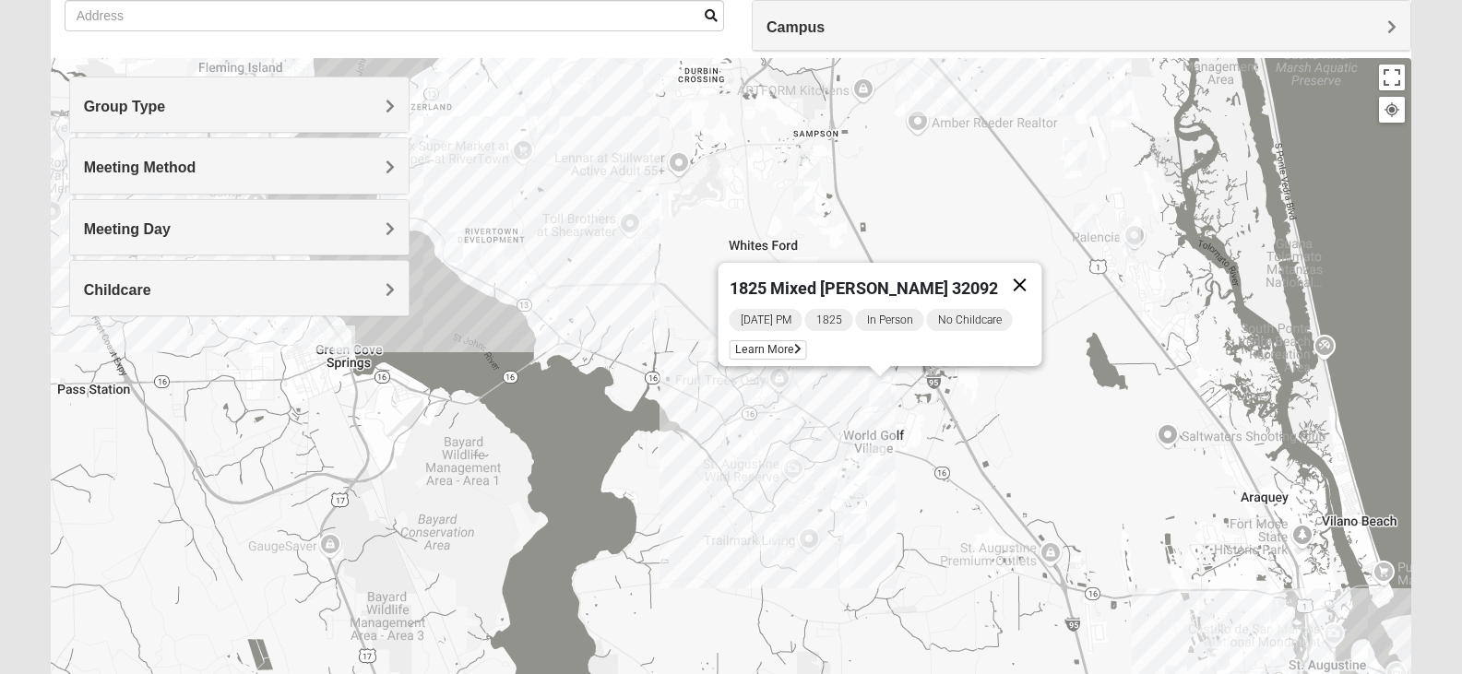
click at [1018, 270] on button "Close" at bounding box center [1019, 285] width 44 height 44
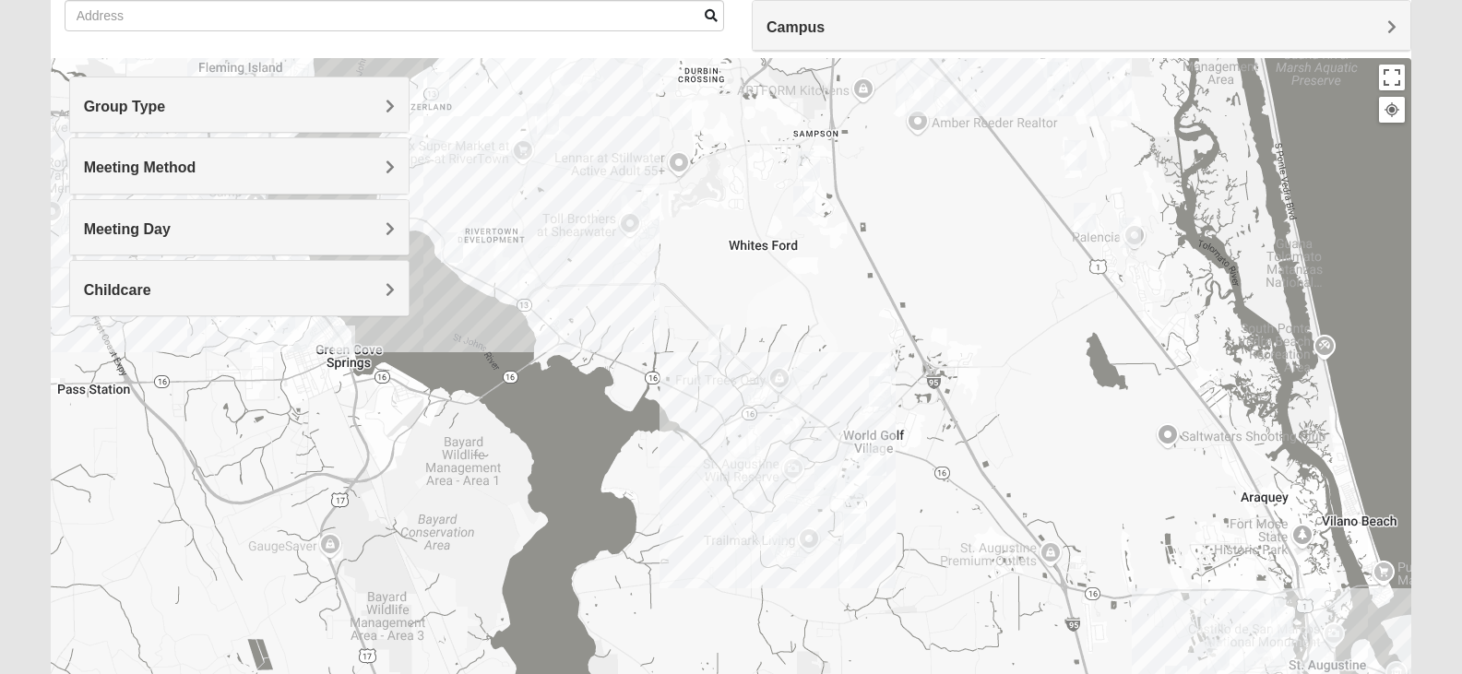
click at [873, 454] on img "Womens Shesterenko 32092" at bounding box center [875, 460] width 22 height 30
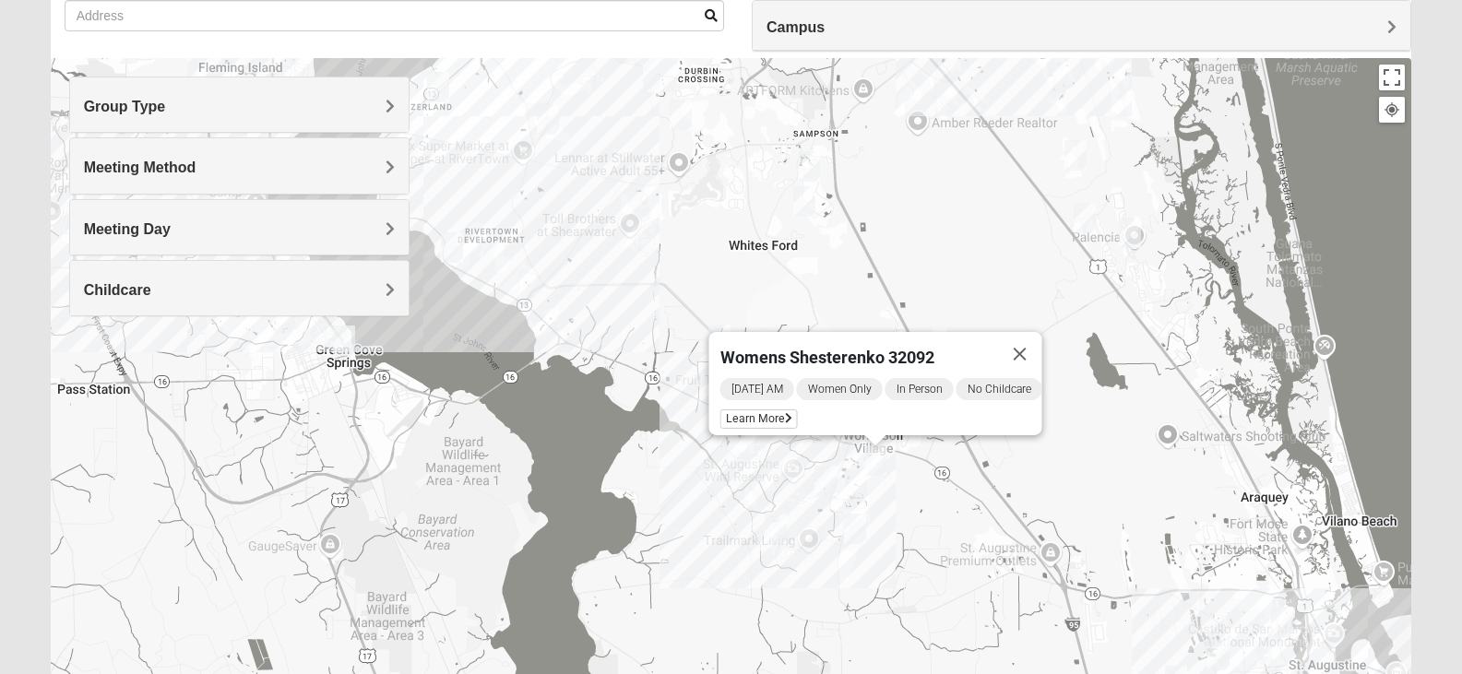
click at [825, 490] on img "Womens Dent/Edwards 32092" at bounding box center [825, 481] width 22 height 30
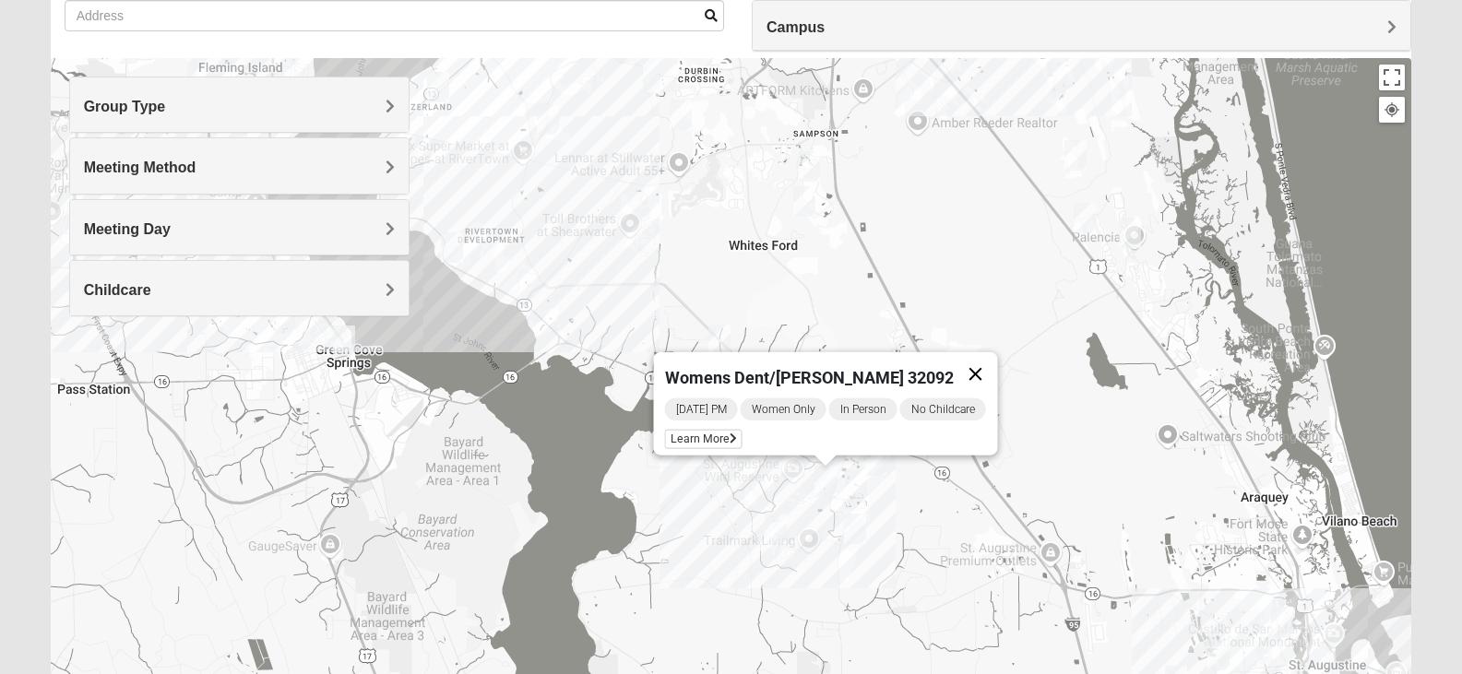
click at [980, 370] on button "Close" at bounding box center [975, 374] width 44 height 44
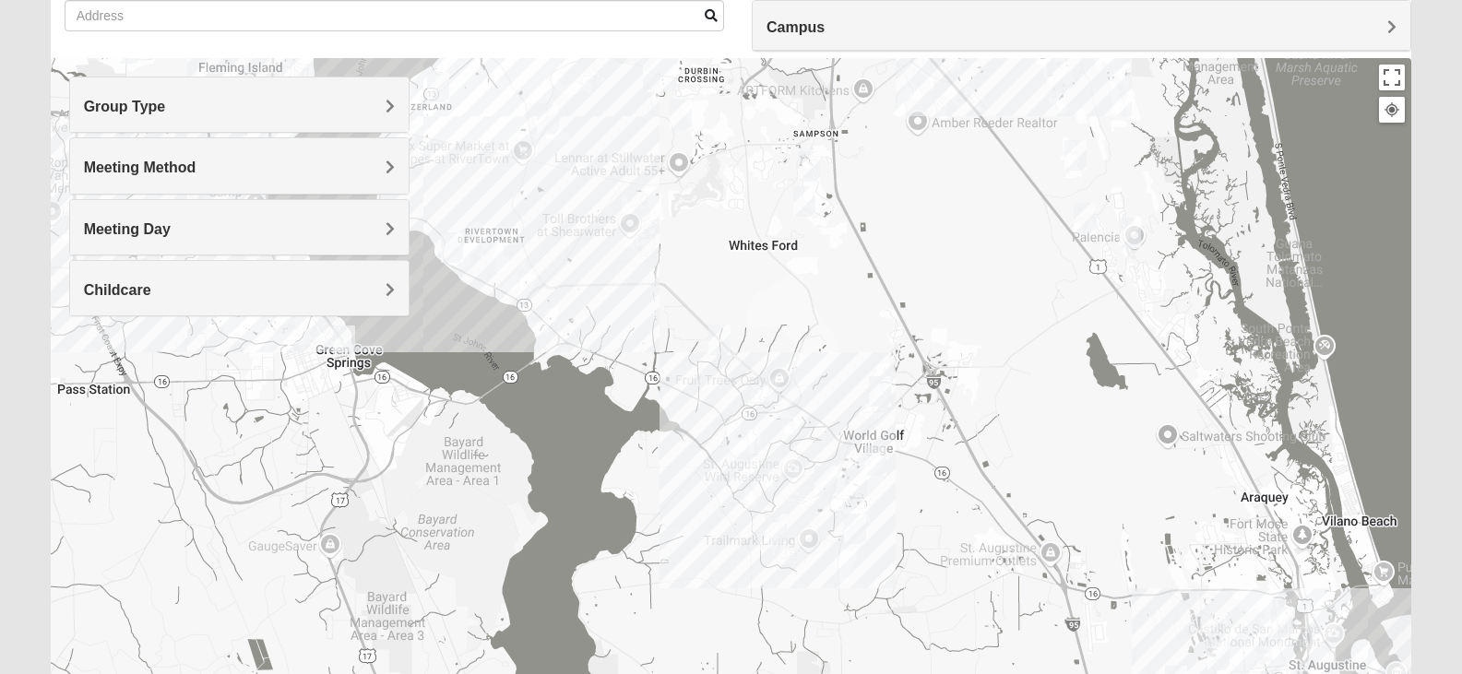
click at [849, 532] on img "Mixed Longacre 32092" at bounding box center [855, 529] width 22 height 30
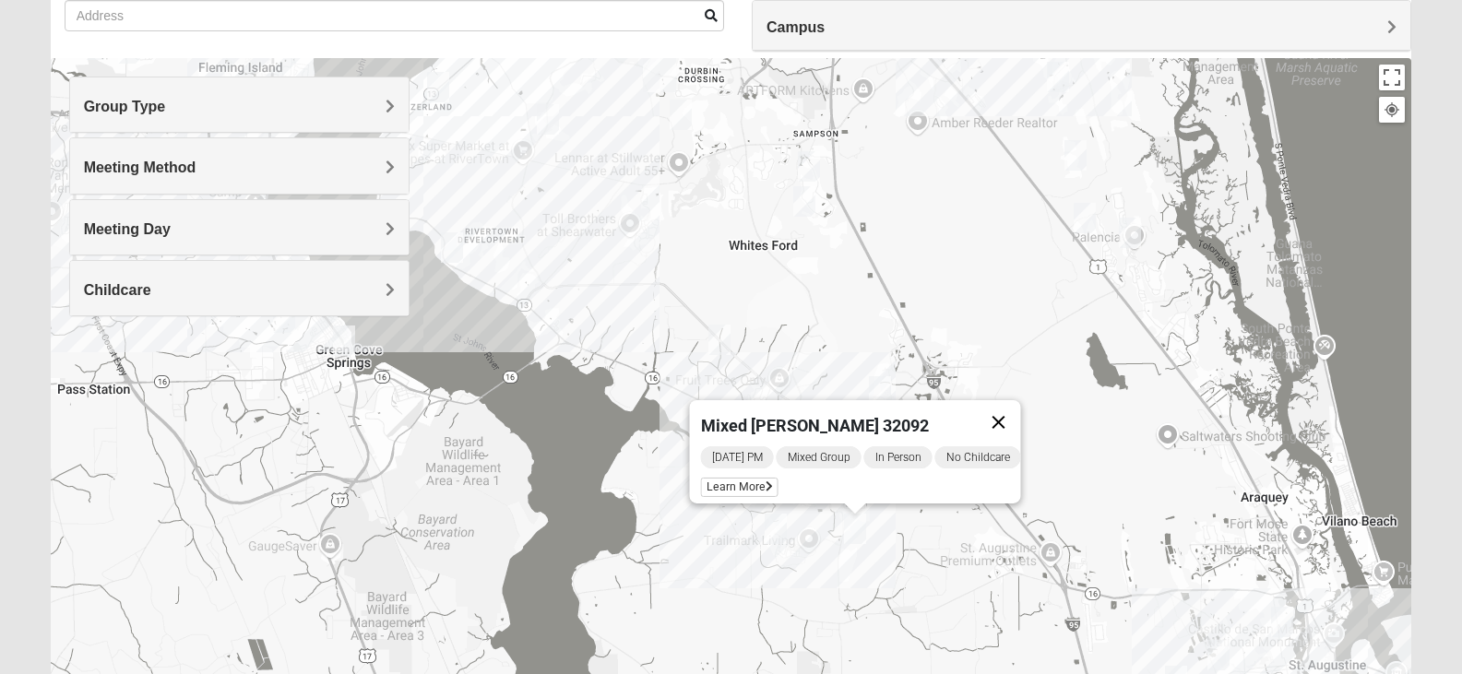
click at [1008, 410] on button "Close" at bounding box center [998, 422] width 44 height 44
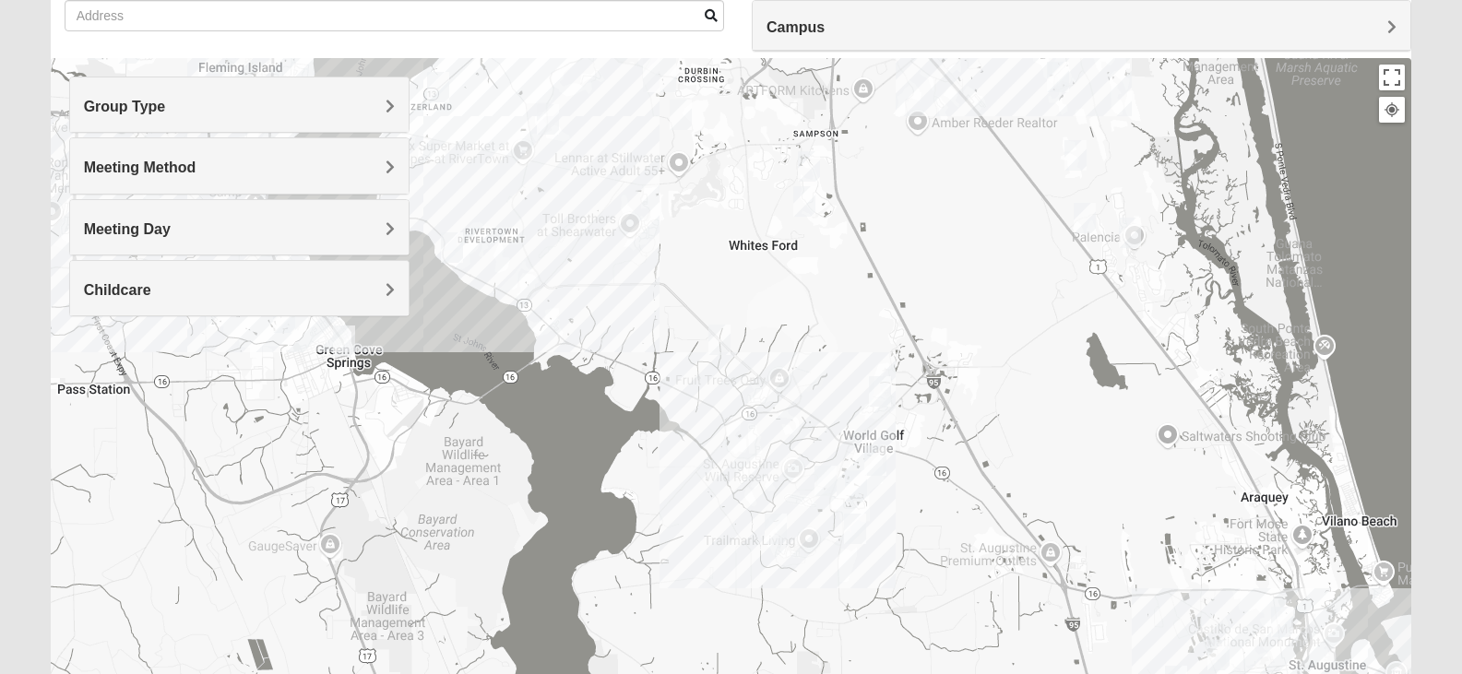
click at [773, 529] on img "Mixed Gates 32092" at bounding box center [776, 529] width 22 height 30
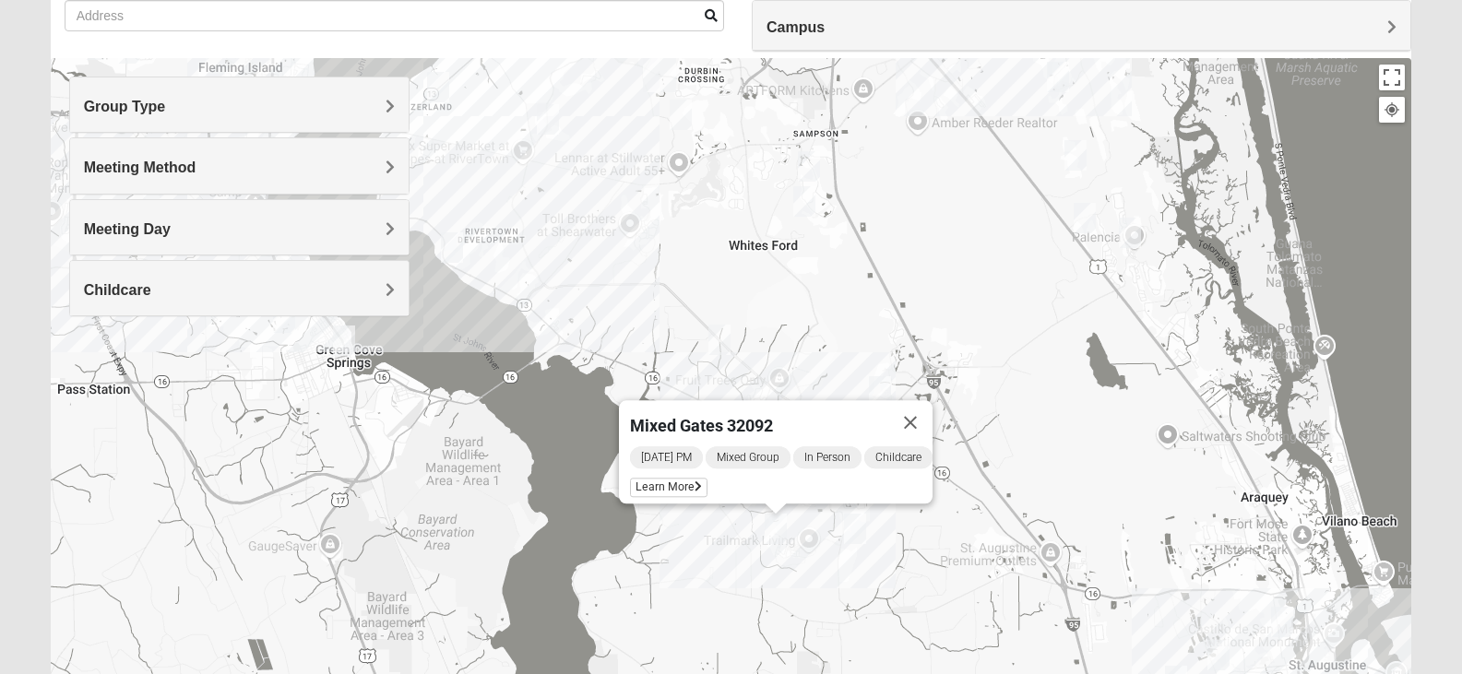
click at [922, 421] on button "Close" at bounding box center [910, 422] width 44 height 44
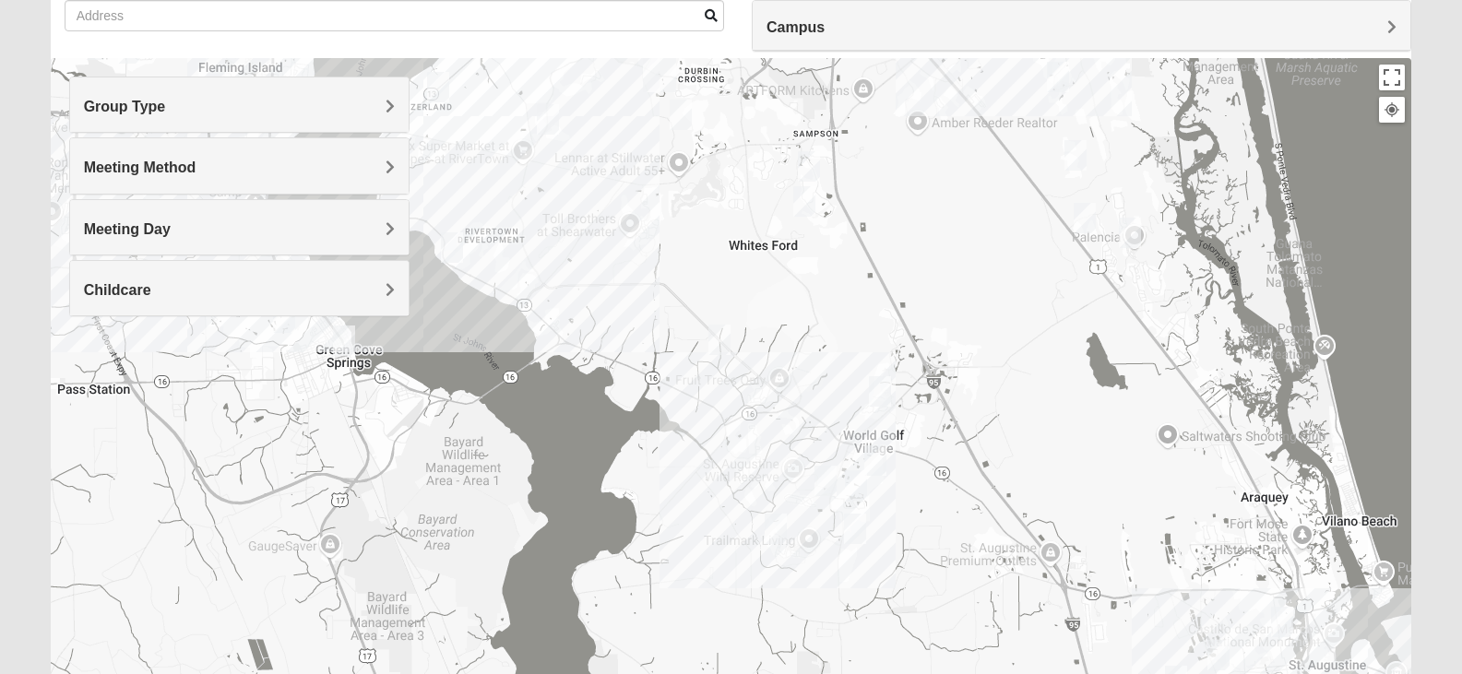
click at [863, 486] on img "Mens Ledbury 32092" at bounding box center [856, 485] width 22 height 30
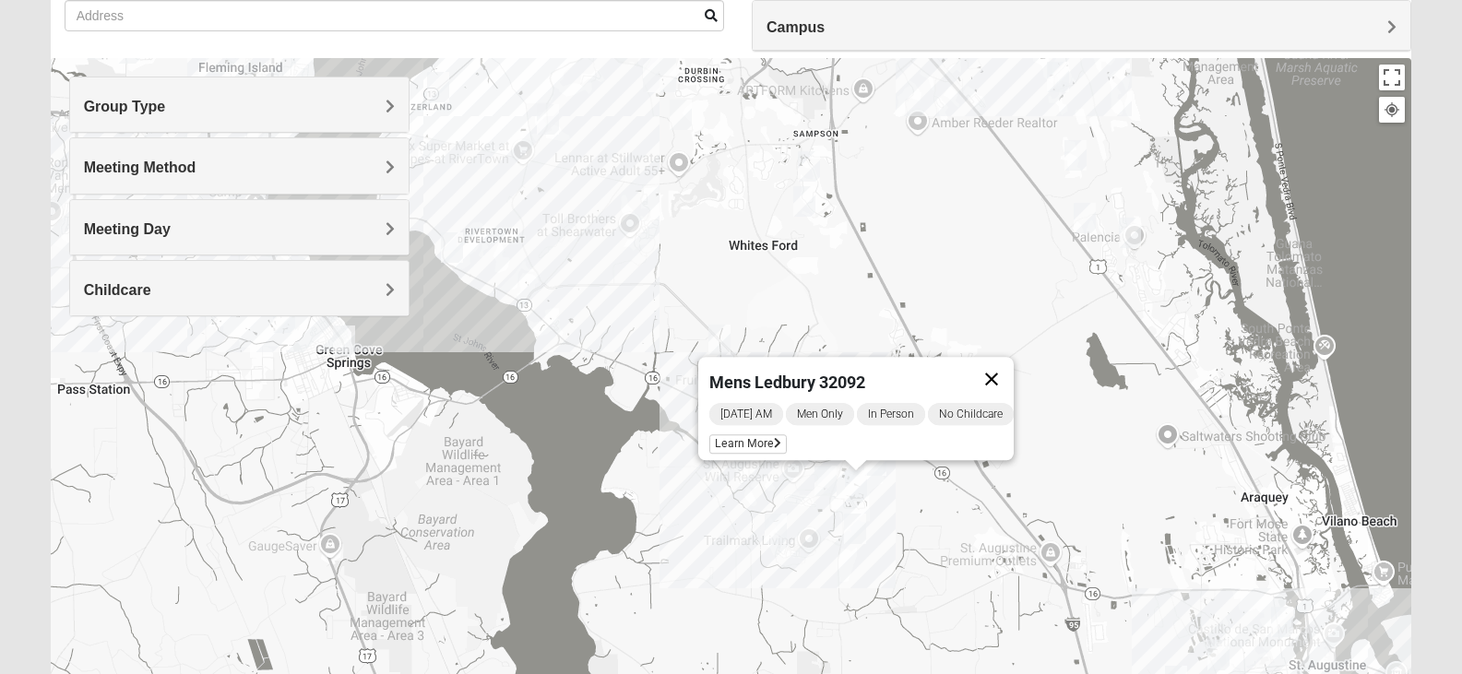
click at [998, 367] on button "Close" at bounding box center [991, 379] width 44 height 44
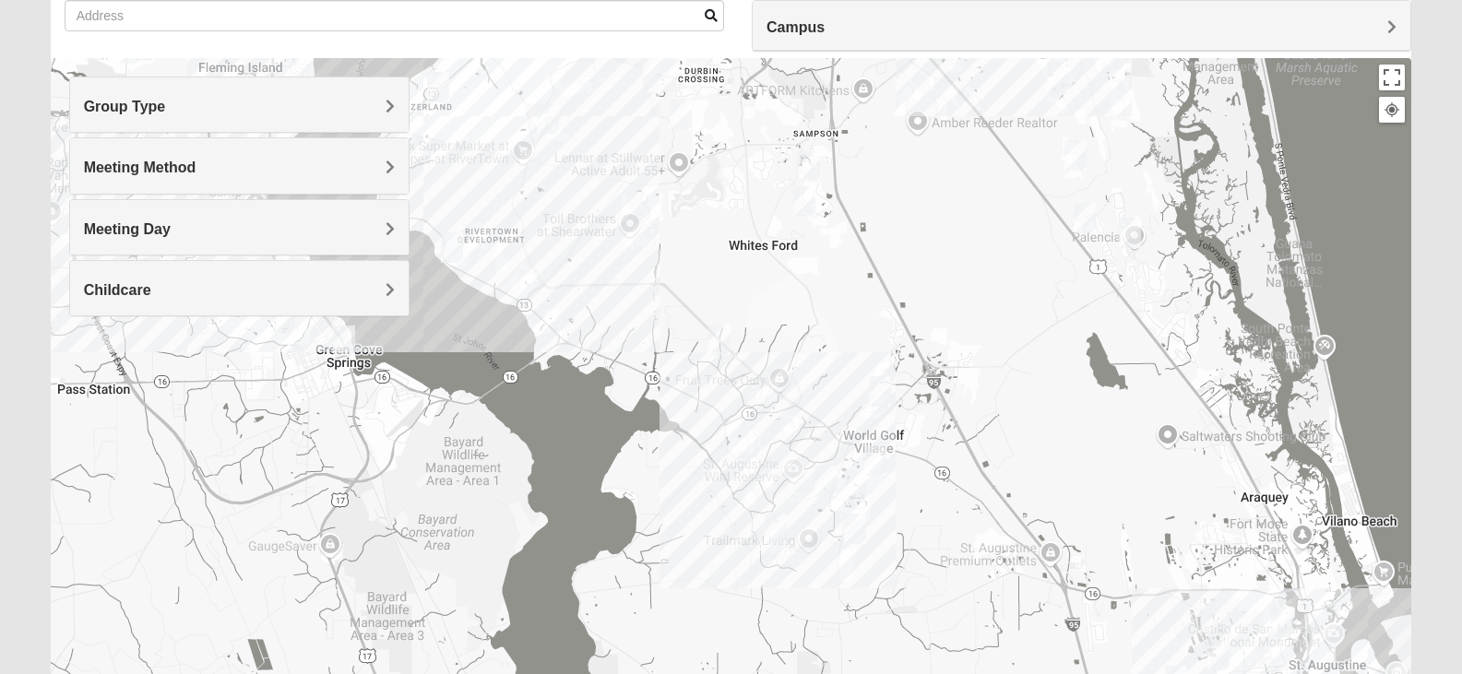
click at [823, 480] on img "Womens Dent/Edwards 32092" at bounding box center [825, 481] width 22 height 30
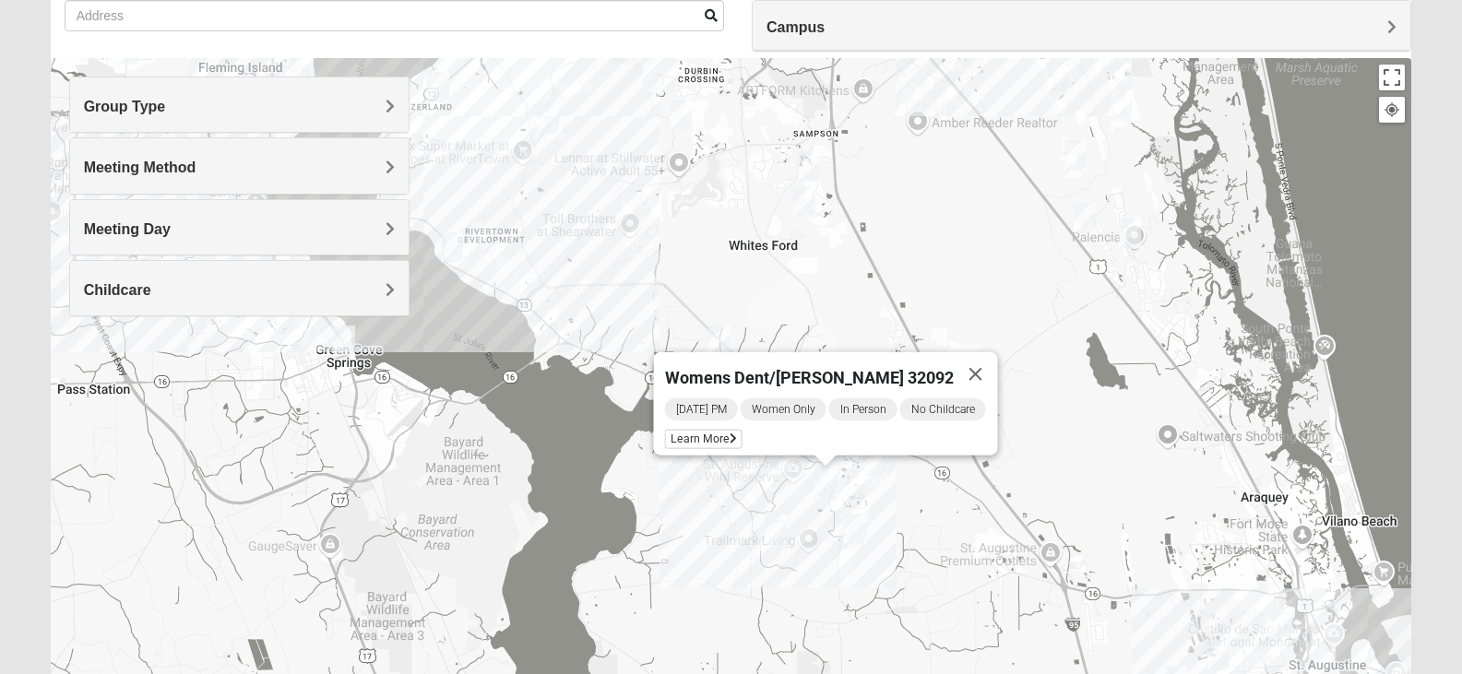
click at [823, 480] on img "Womens Dent/Edwards 32092" at bounding box center [825, 481] width 22 height 30
click at [679, 437] on span "Learn More" at bounding box center [702, 439] width 77 height 19
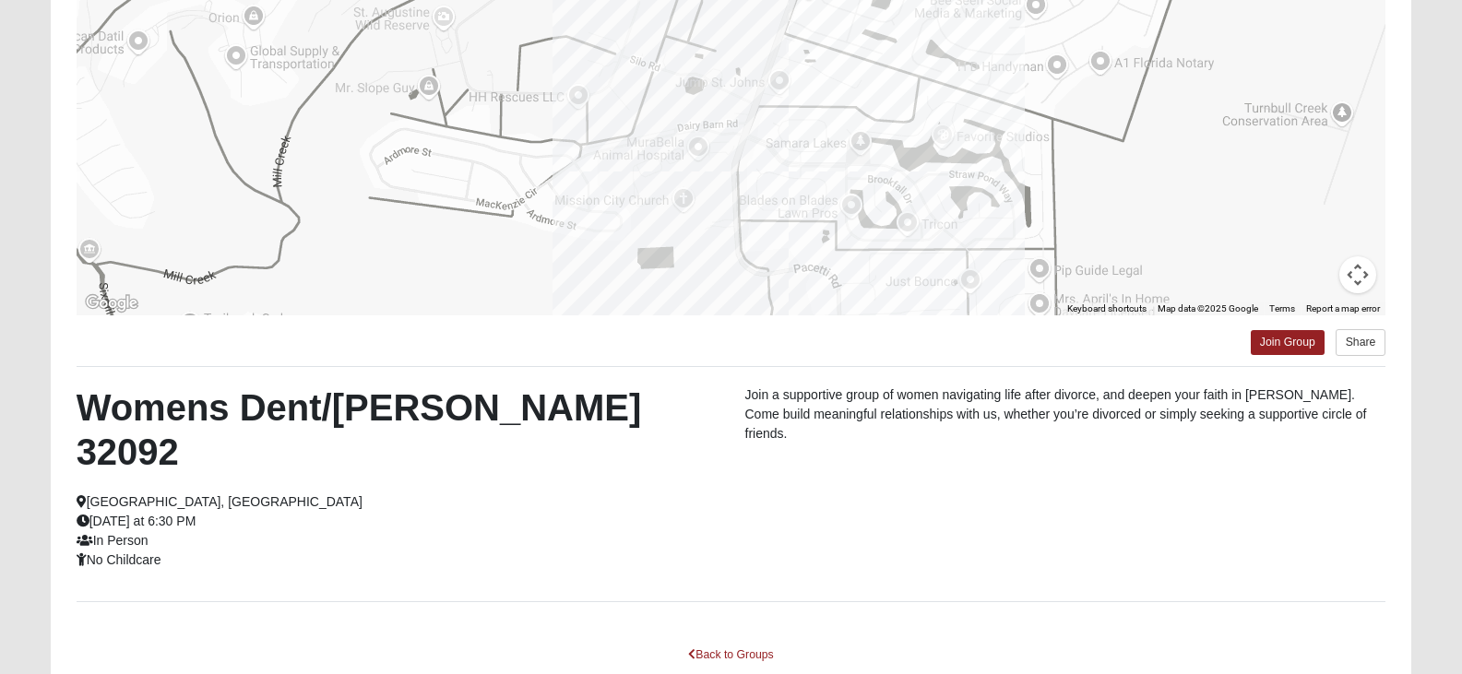
scroll to position [71, 0]
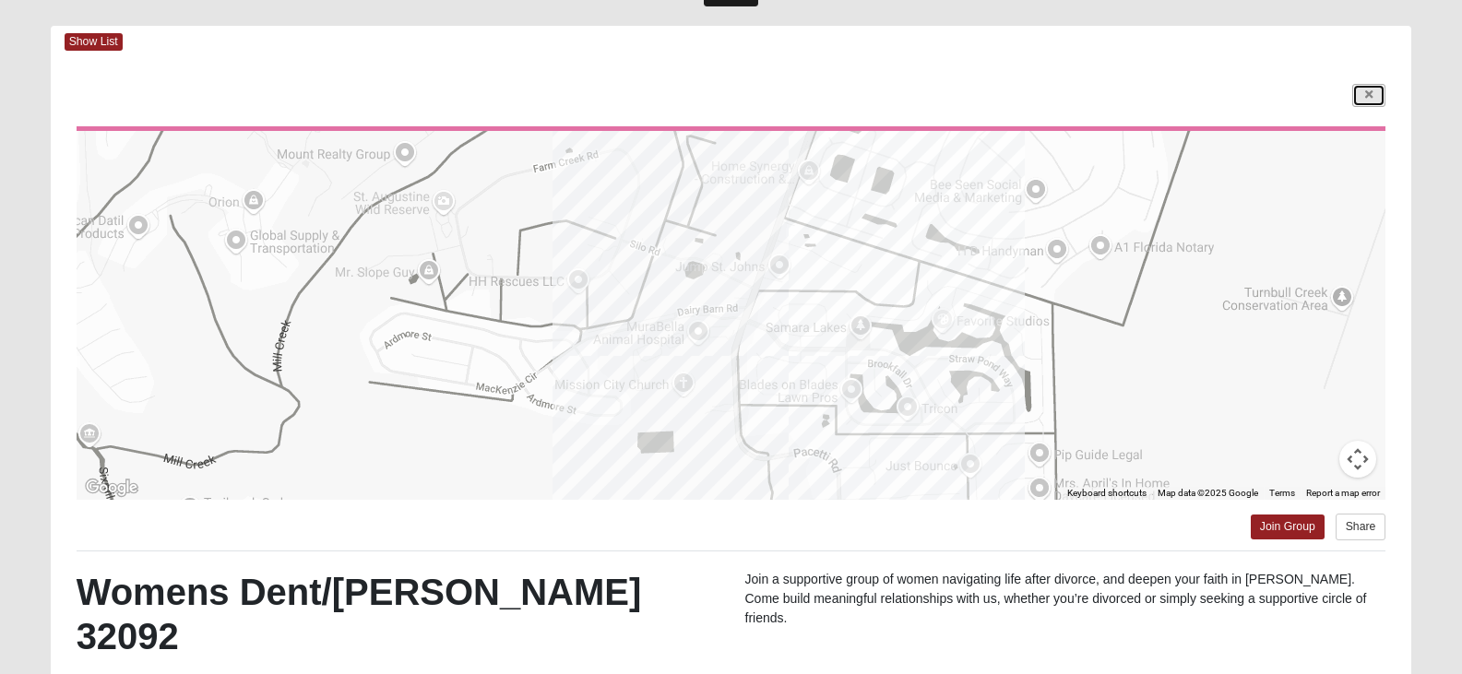
click at [1360, 92] on link at bounding box center [1368, 95] width 33 height 23
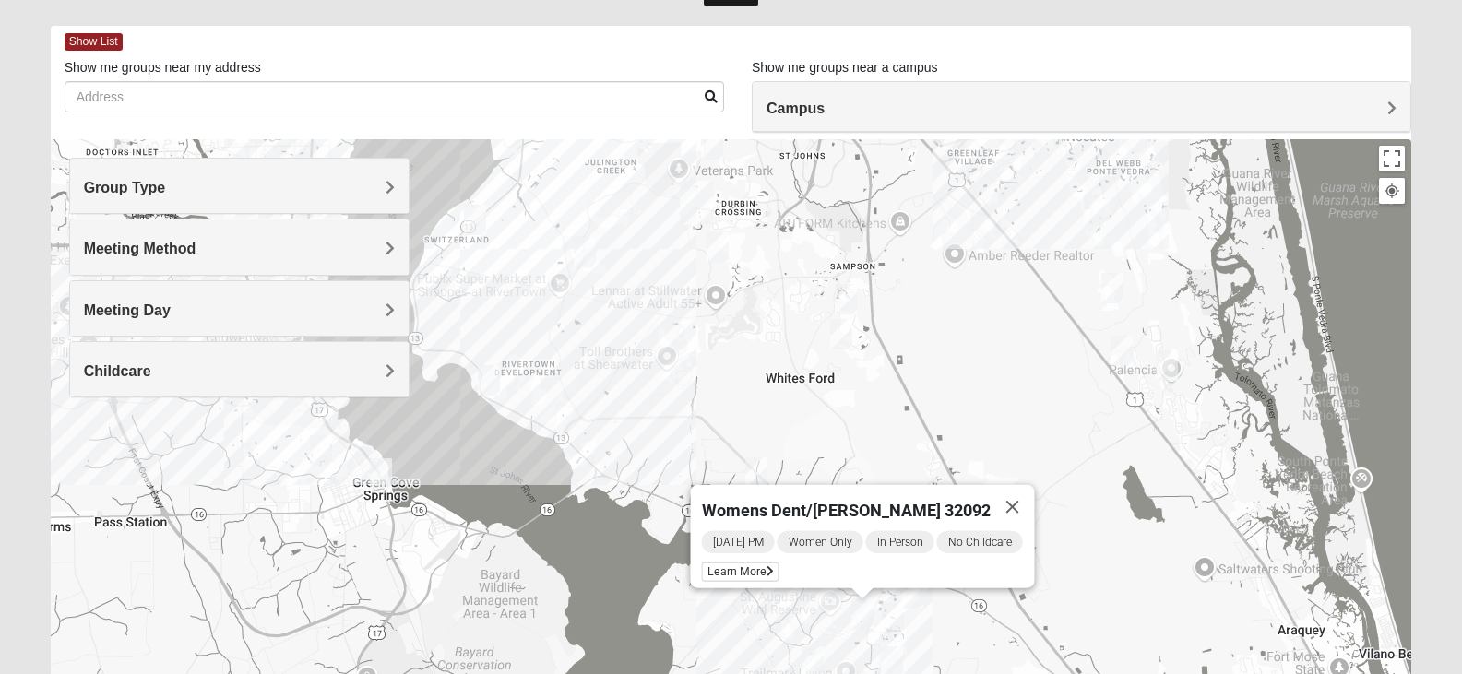
drag, startPoint x: 951, startPoint y: 261, endPoint x: 988, endPoint y: 310, distance: 61.2
click at [988, 310] on div "Womens Dent/[PERSON_NAME] 32092 [DATE] PM Women Only In Person No Childcare Lea…" at bounding box center [731, 508] width 1361 height 738
click at [1024, 490] on button "Close" at bounding box center [1012, 507] width 44 height 44
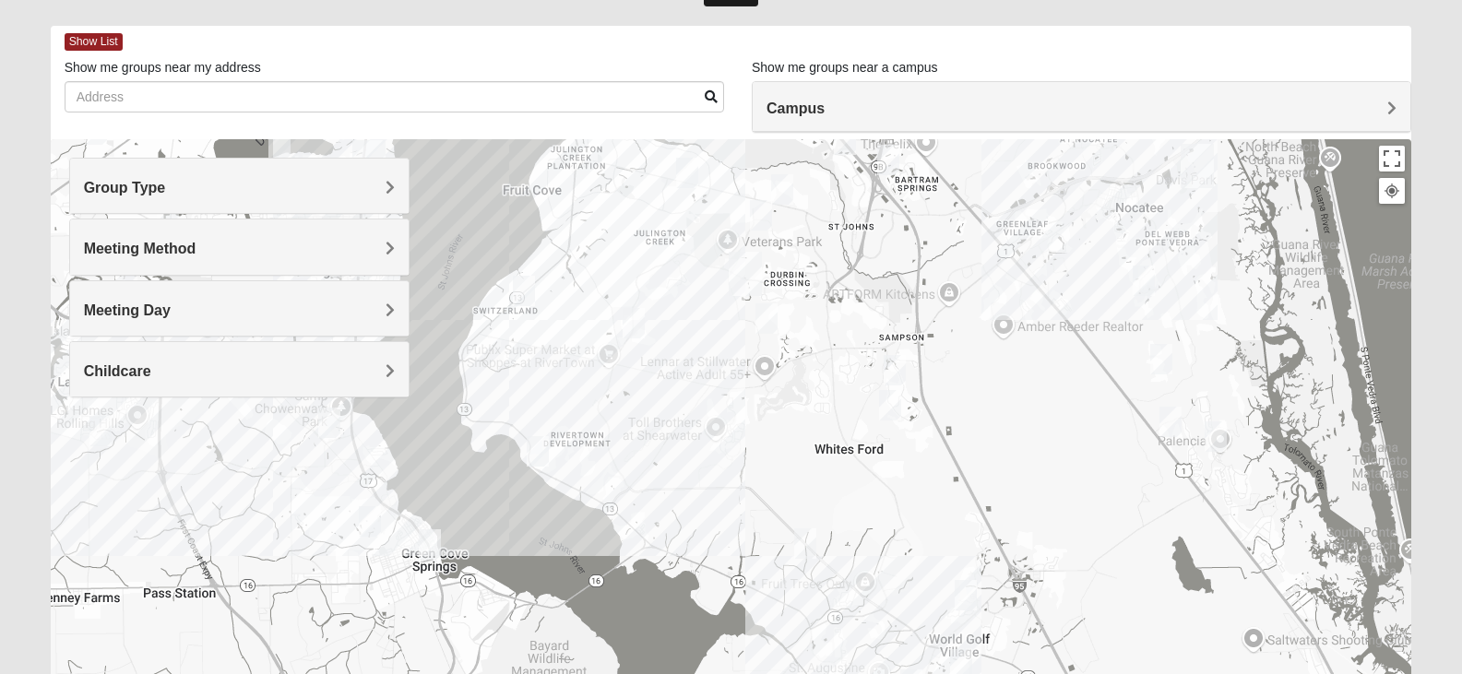
drag, startPoint x: 816, startPoint y: 380, endPoint x: 865, endPoint y: 446, distance: 82.5
click at [865, 446] on div at bounding box center [731, 508] width 1361 height 738
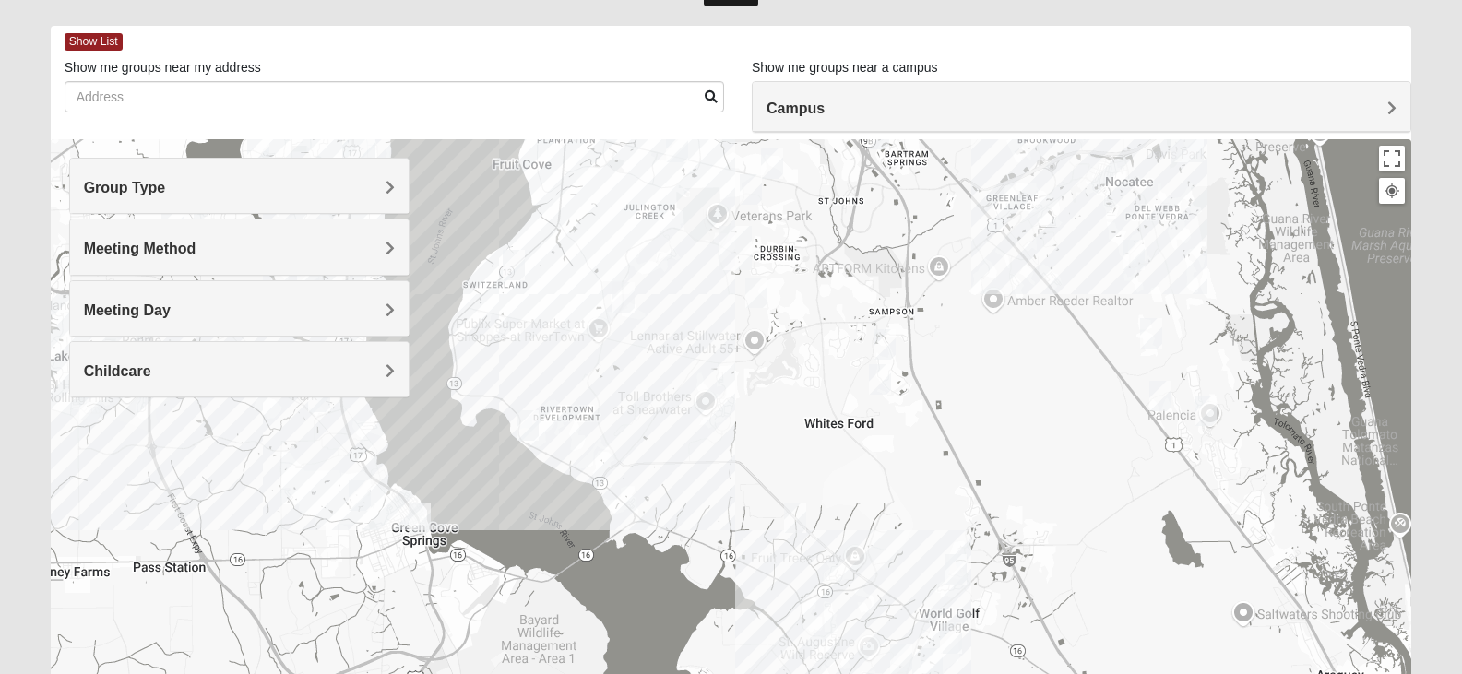
drag, startPoint x: 1018, startPoint y: 529, endPoint x: 1008, endPoint y: 502, distance: 29.5
click at [1008, 502] on div at bounding box center [731, 508] width 1361 height 738
click at [775, 158] on img "Womens Urbanski 32259" at bounding box center [772, 163] width 22 height 30
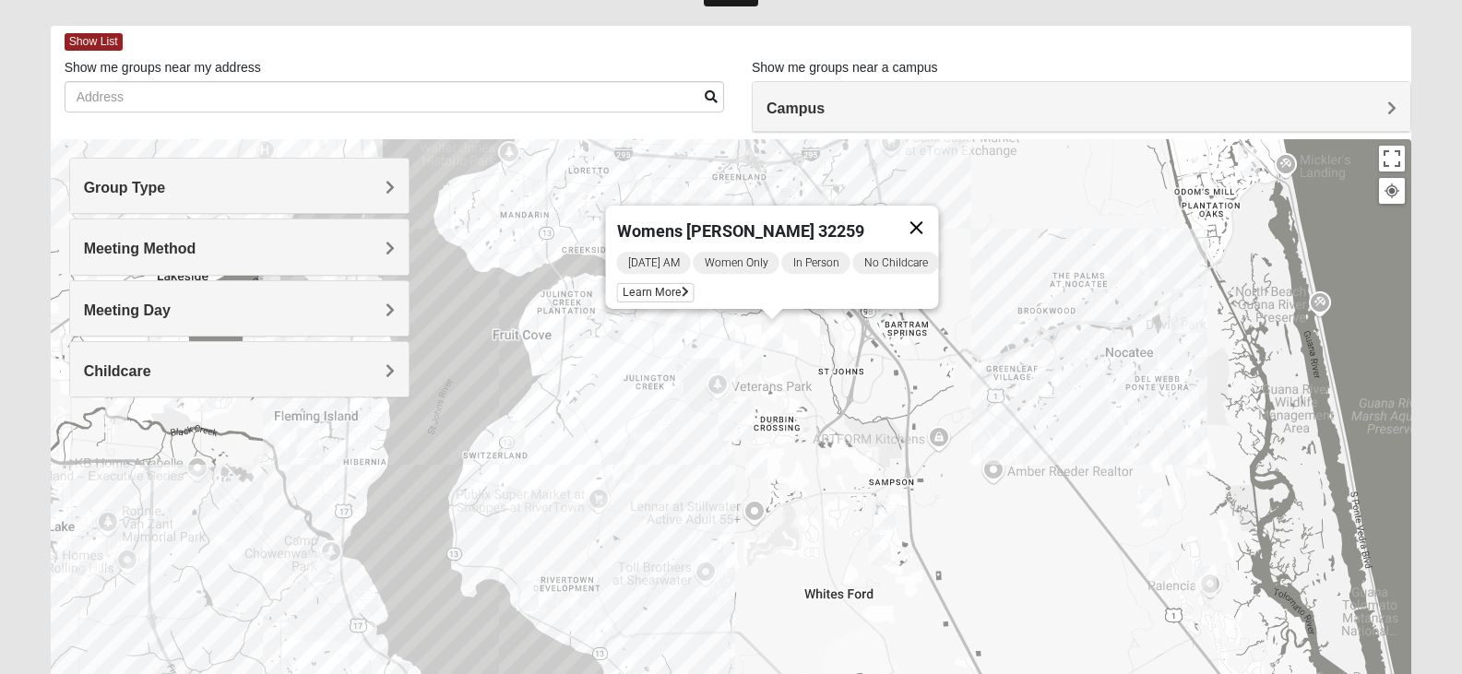
click at [920, 220] on button "Close" at bounding box center [916, 228] width 44 height 44
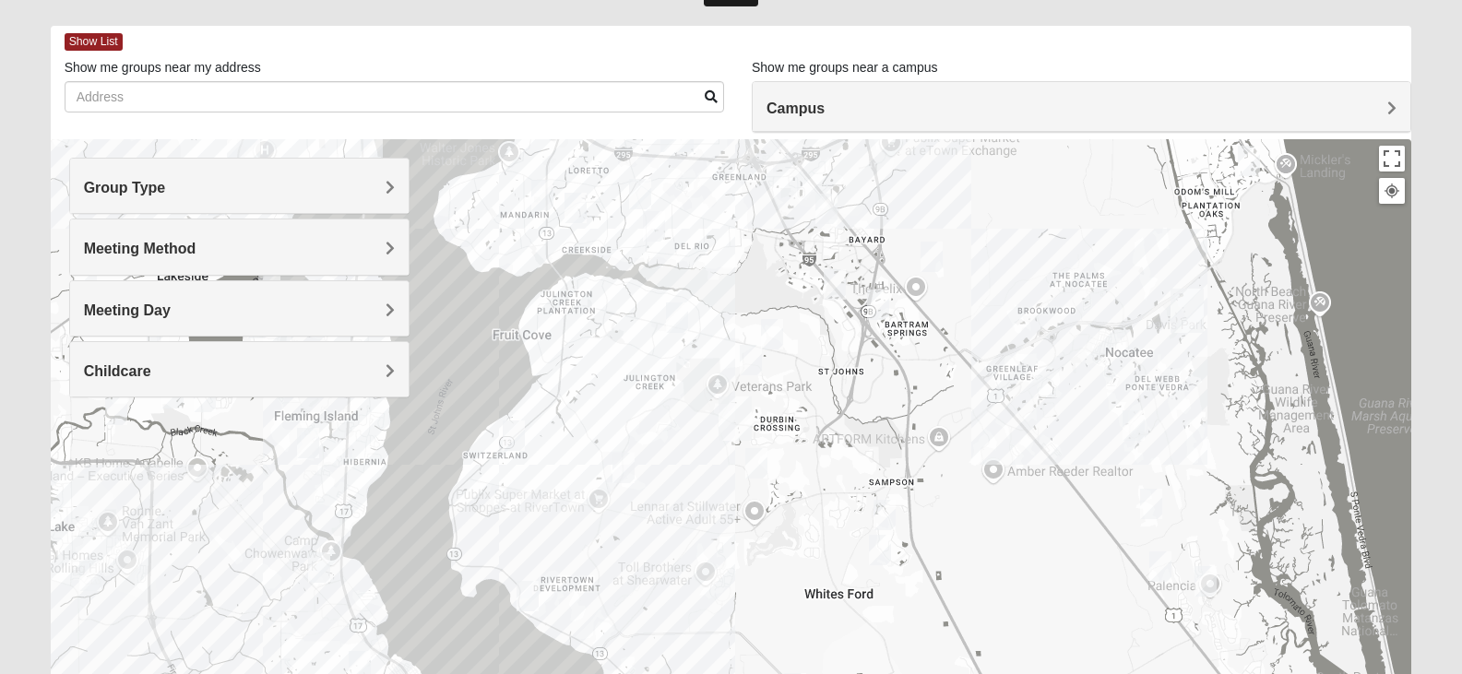
click at [886, 290] on img "Womens Lopez/McCardle 32258" at bounding box center [878, 305] width 22 height 30
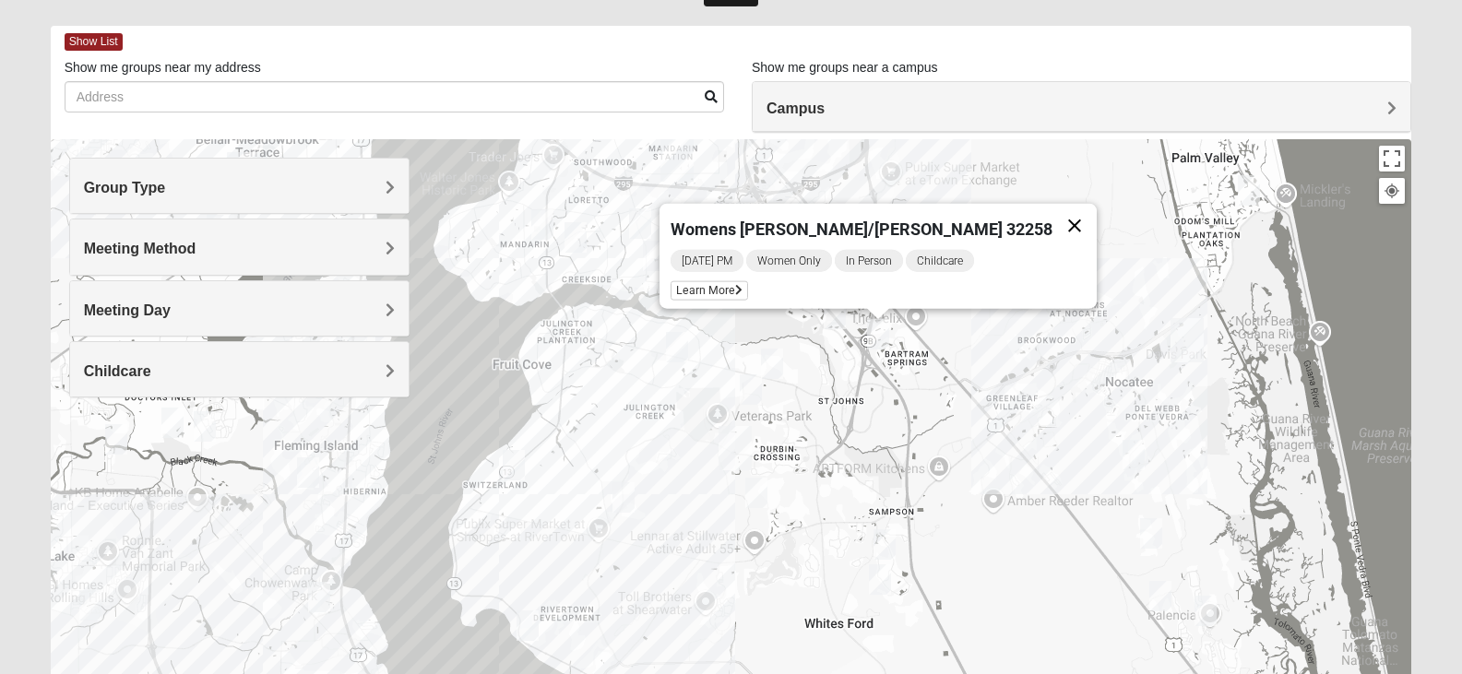
click at [1052, 220] on button "Close" at bounding box center [1074, 226] width 44 height 44
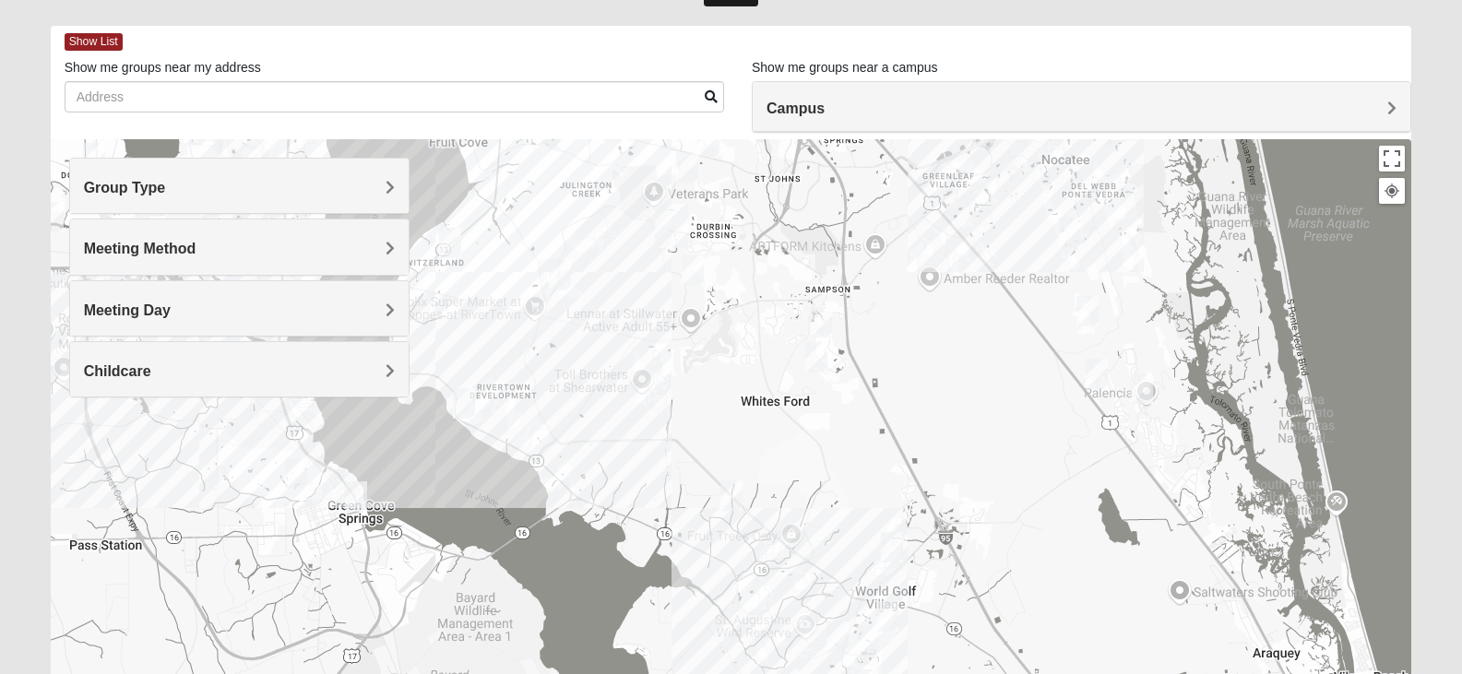
drag, startPoint x: 940, startPoint y: 456, endPoint x: 880, endPoint y: 246, distance: 217.8
click at [880, 246] on div at bounding box center [731, 508] width 1361 height 738
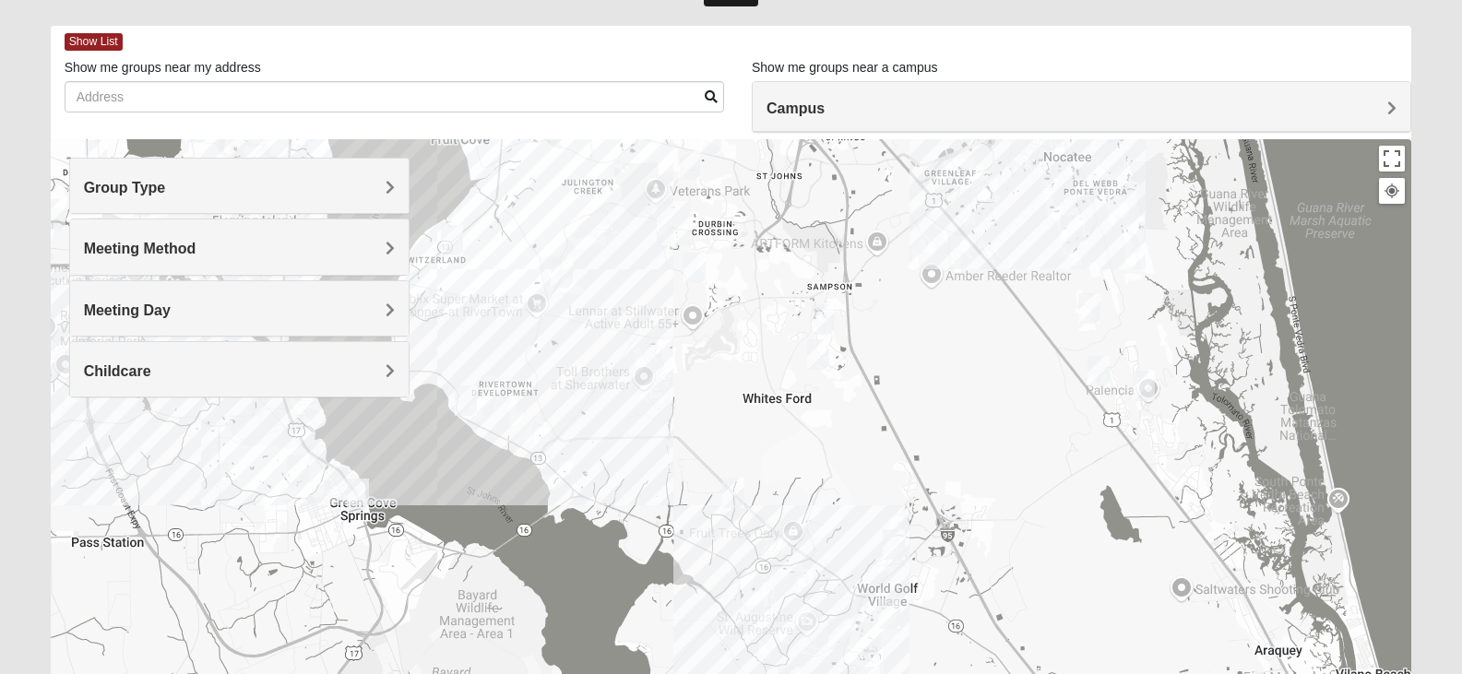
click at [883, 613] on img "Womens Shesterenko 32092" at bounding box center [889, 614] width 22 height 30
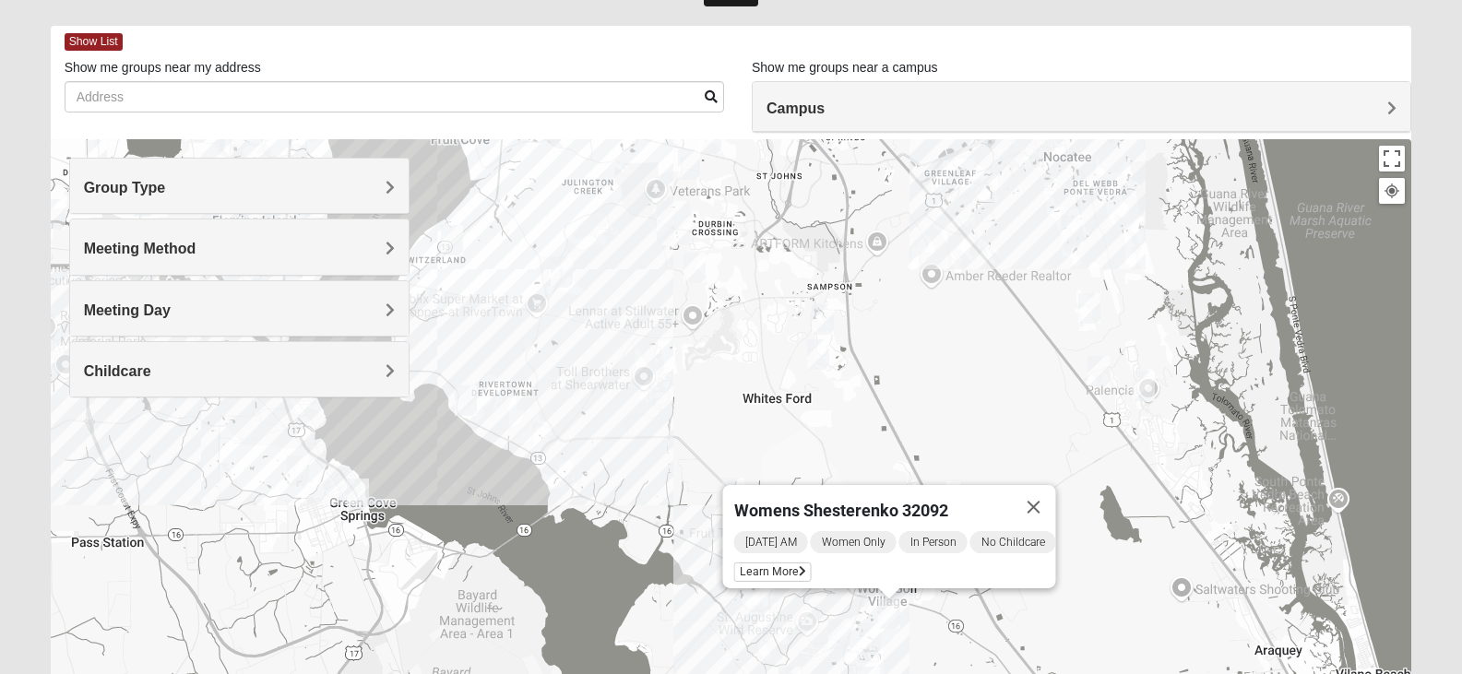
click at [842, 639] on img "Womens Dent/Edwards 32092" at bounding box center [839, 634] width 22 height 30
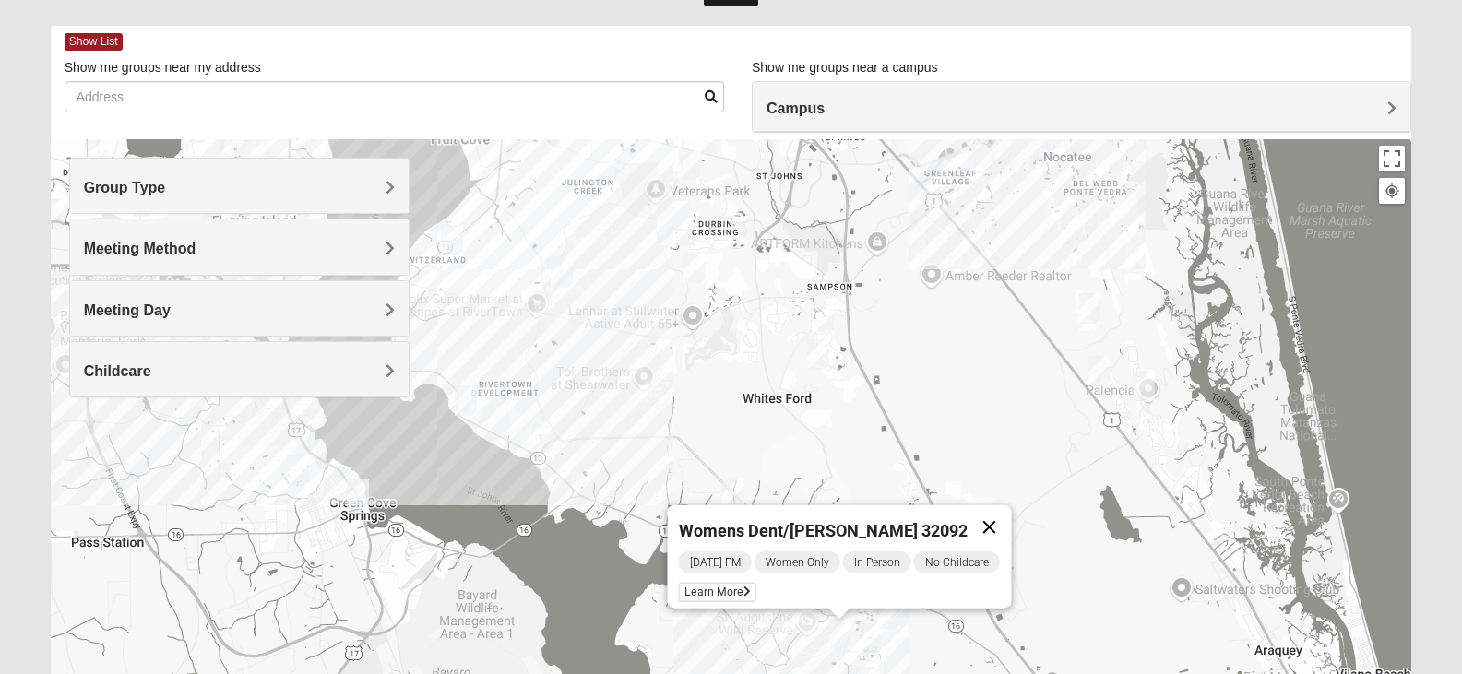
click at [984, 521] on button "Close" at bounding box center [989, 527] width 44 height 44
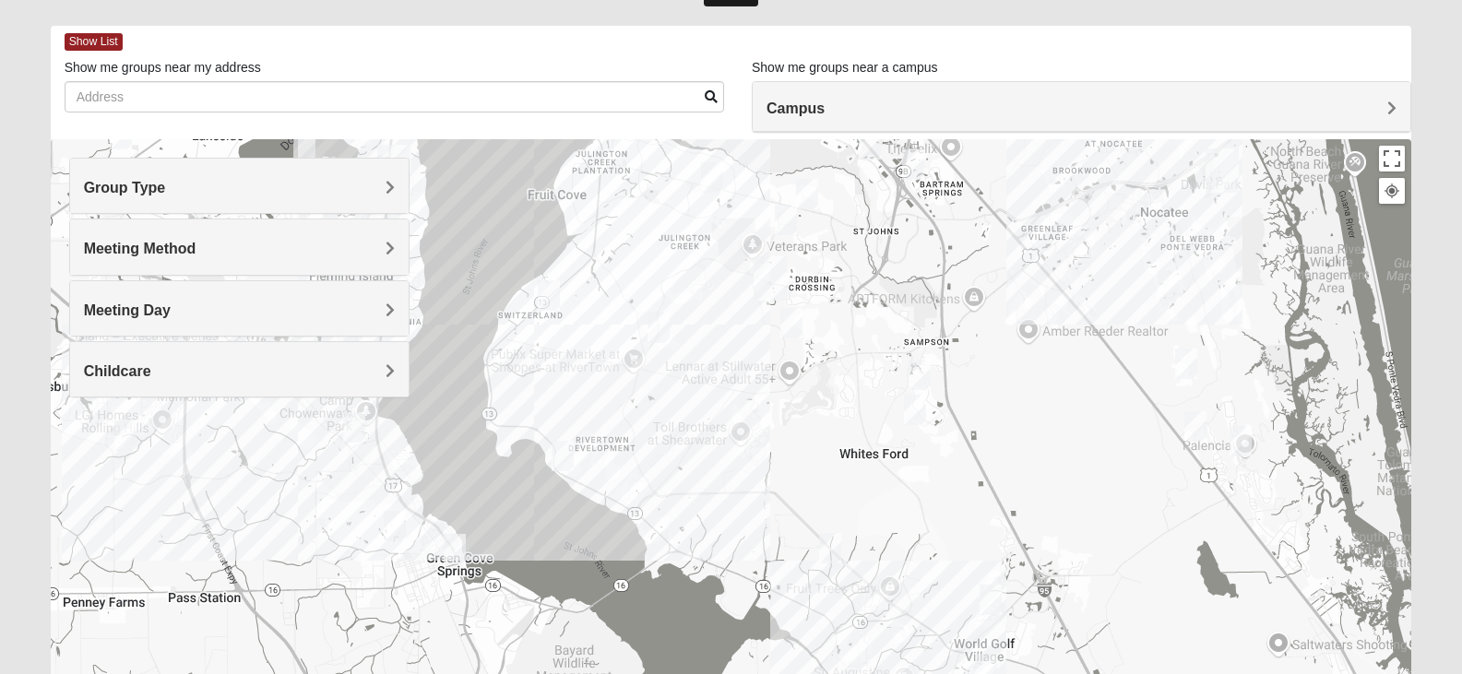
drag, startPoint x: 849, startPoint y: 409, endPoint x: 946, endPoint y: 470, distance: 114.9
click at [946, 470] on div at bounding box center [731, 508] width 1361 height 738
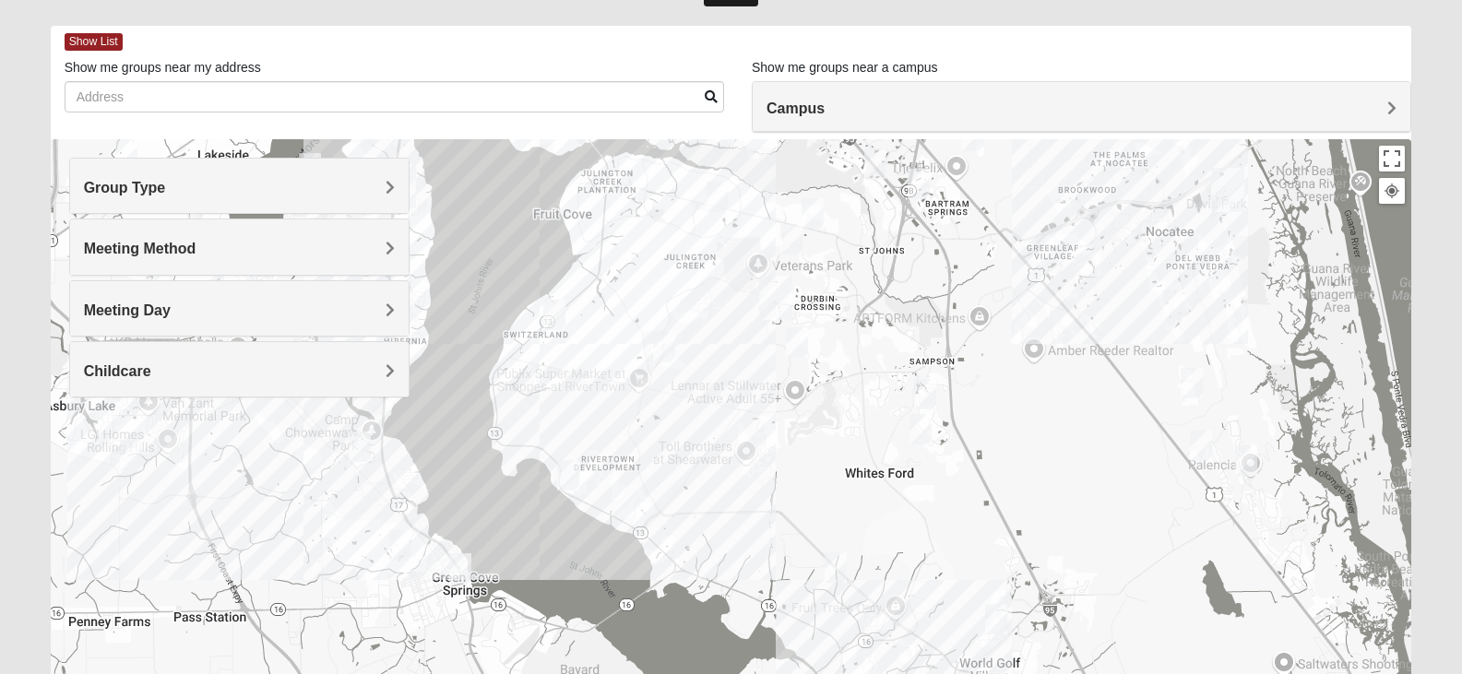
drag, startPoint x: 946, startPoint y: 303, endPoint x: 953, endPoint y: 325, distance: 23.1
click at [953, 325] on div at bounding box center [731, 508] width 1361 height 738
click at [992, 622] on img "1825 Mixed Barfield 32092" at bounding box center [996, 619] width 22 height 30
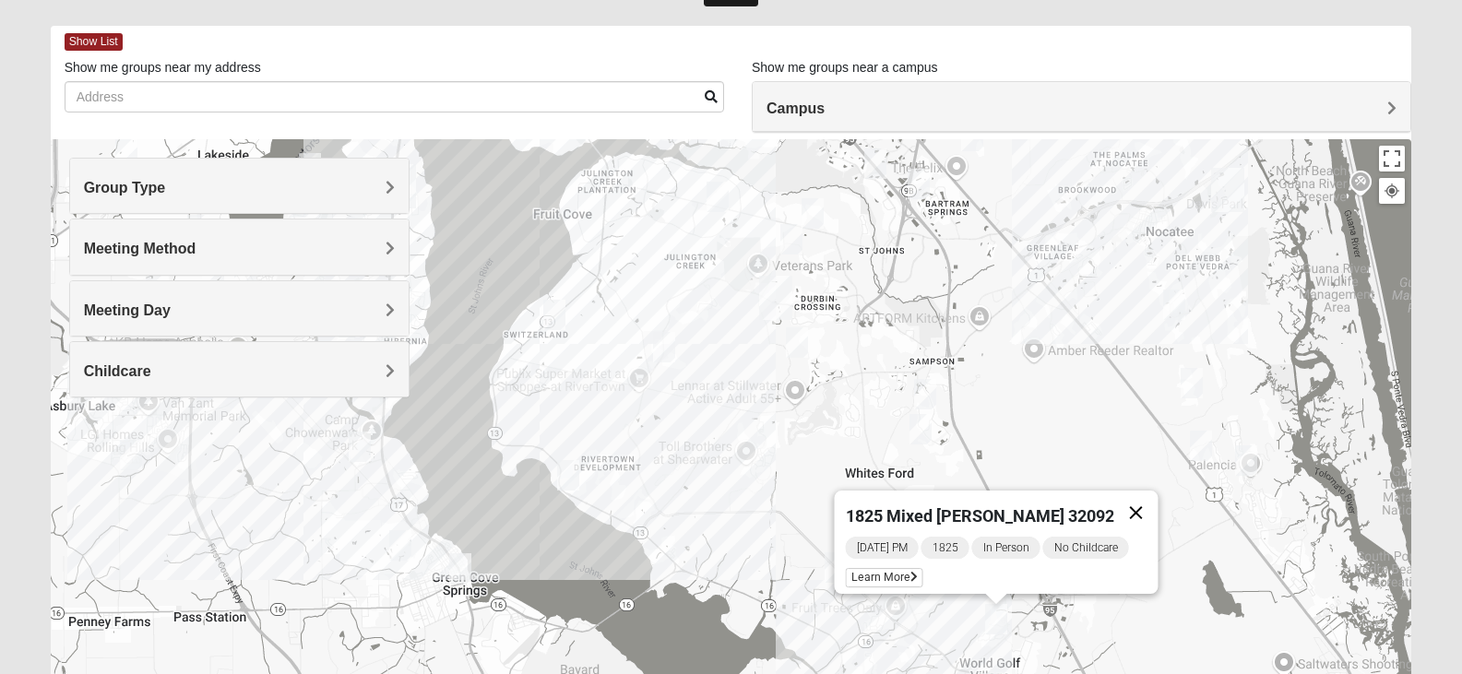
click at [1129, 504] on button "Close" at bounding box center [1135, 513] width 44 height 44
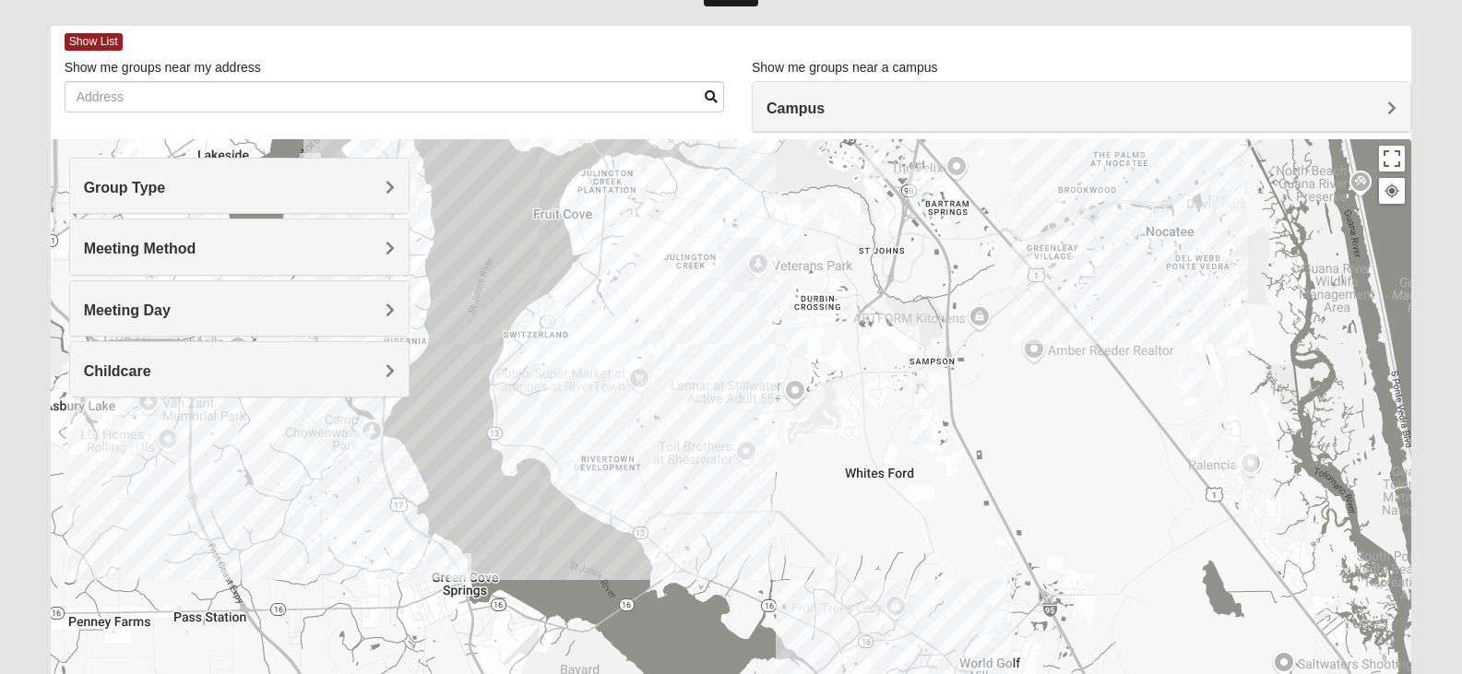
click at [1002, 620] on img "1825 Mixed Barfield 32092" at bounding box center [996, 619] width 22 height 30
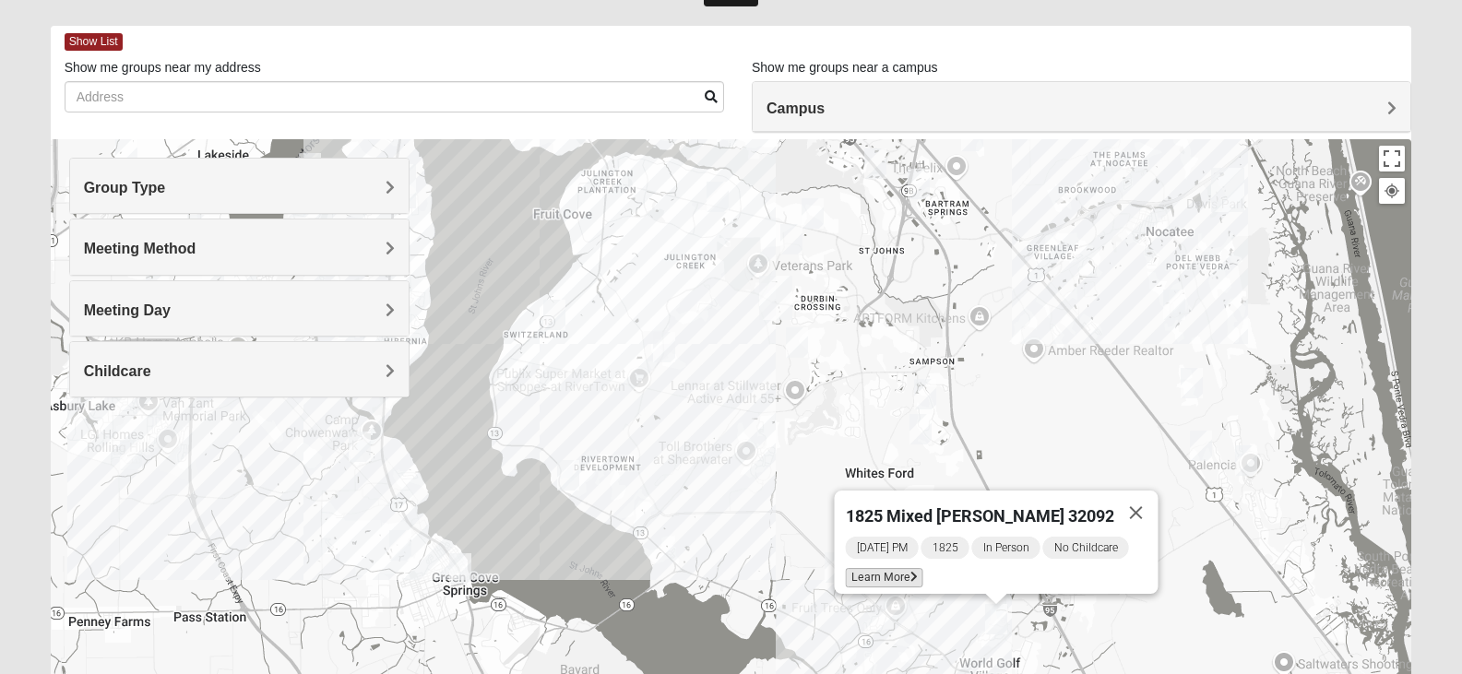
click at [898, 576] on span "Learn More" at bounding box center [883, 577] width 77 height 19
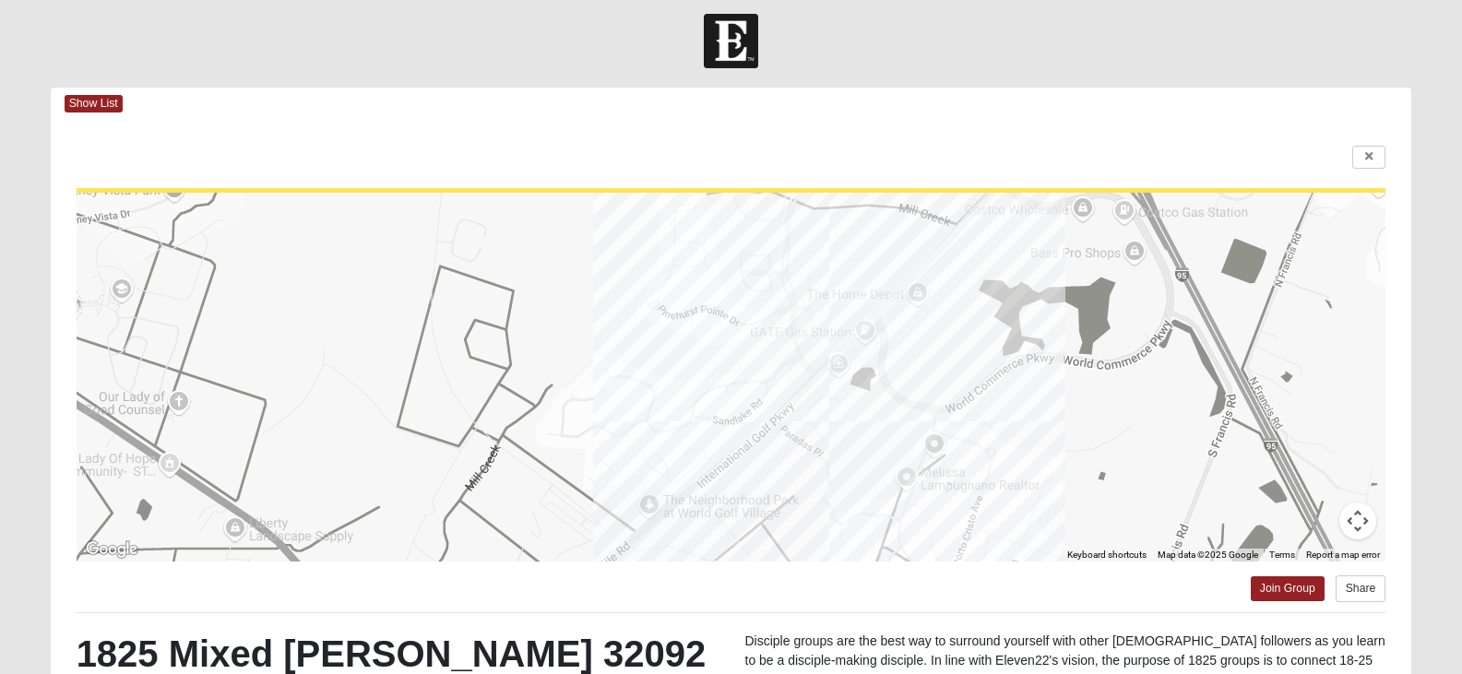
scroll to position [0, 0]
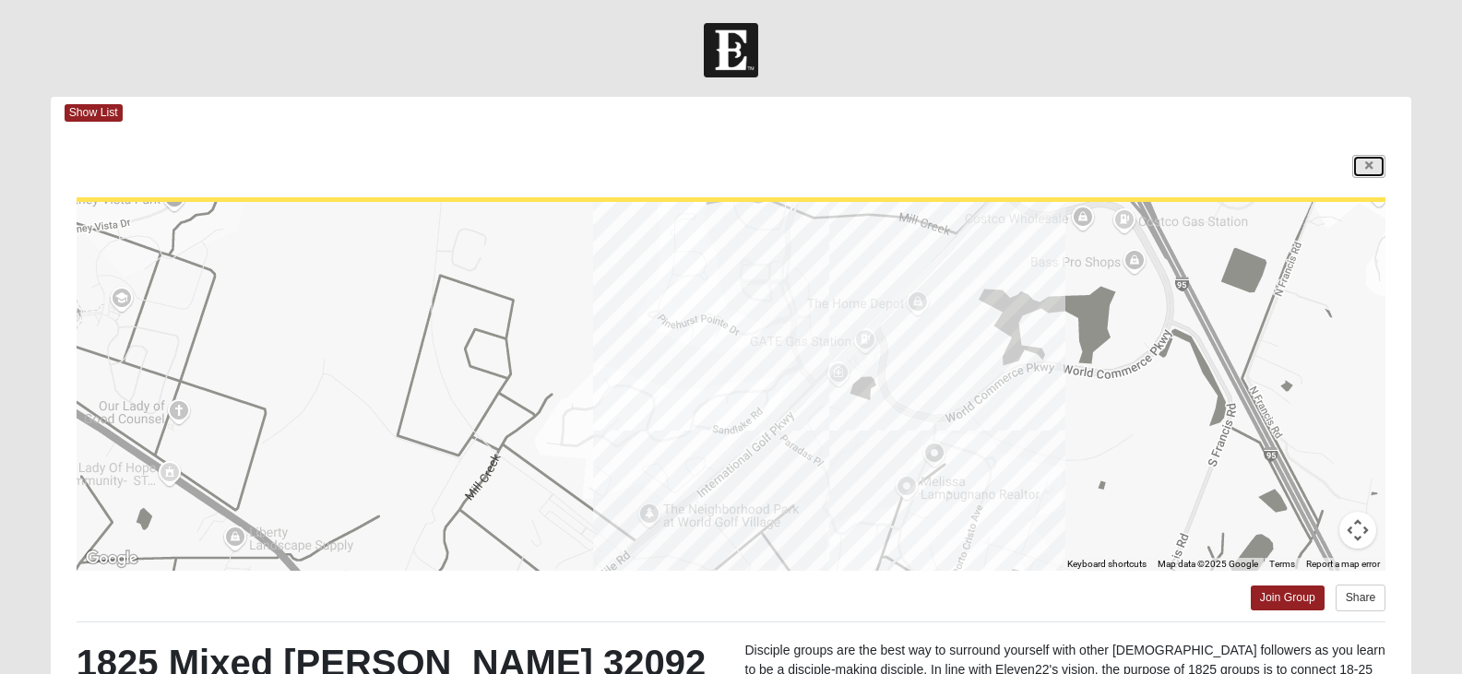
click at [1365, 164] on icon at bounding box center [1368, 165] width 7 height 11
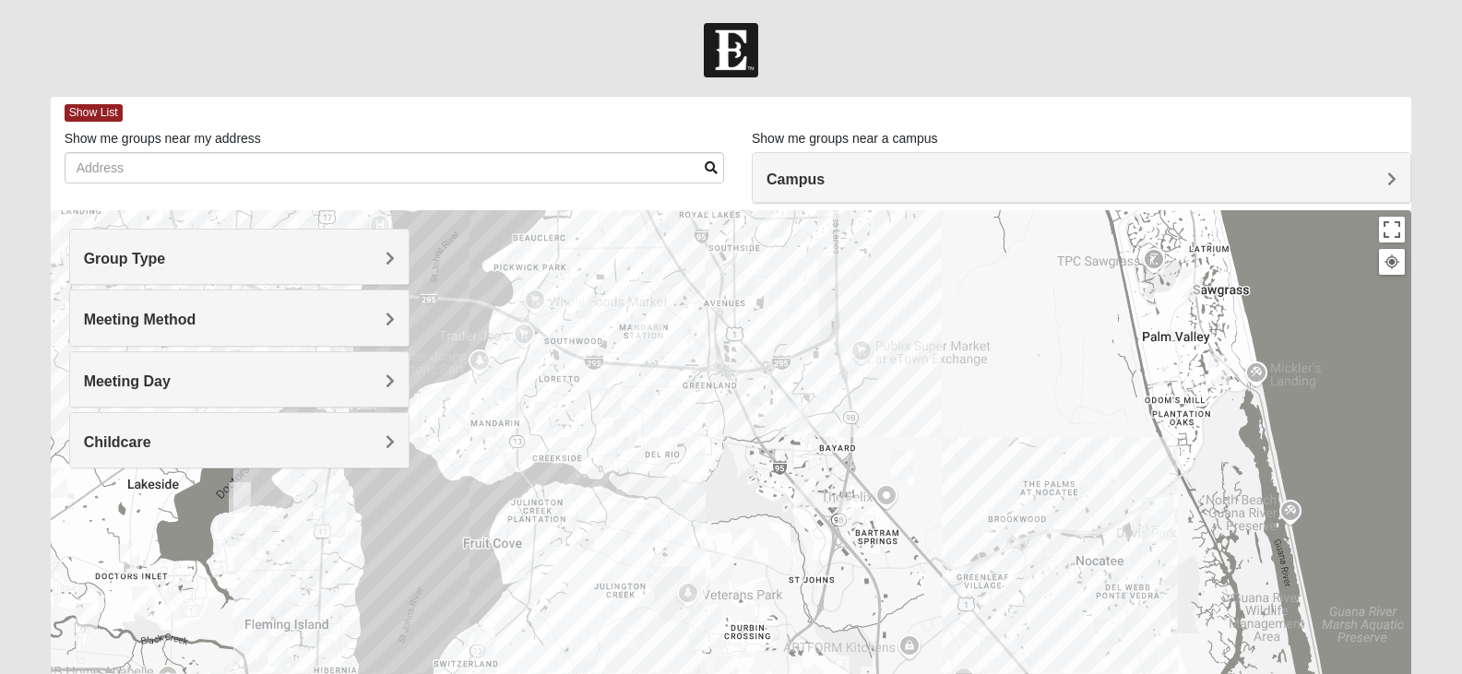
drag, startPoint x: 974, startPoint y: 314, endPoint x: 944, endPoint y: 379, distance: 72.2
click at [907, 564] on div "1825 Mixed [PERSON_NAME] 32092 [DATE] PM 1825 In Person No Childcare Learn More" at bounding box center [731, 579] width 1361 height 738
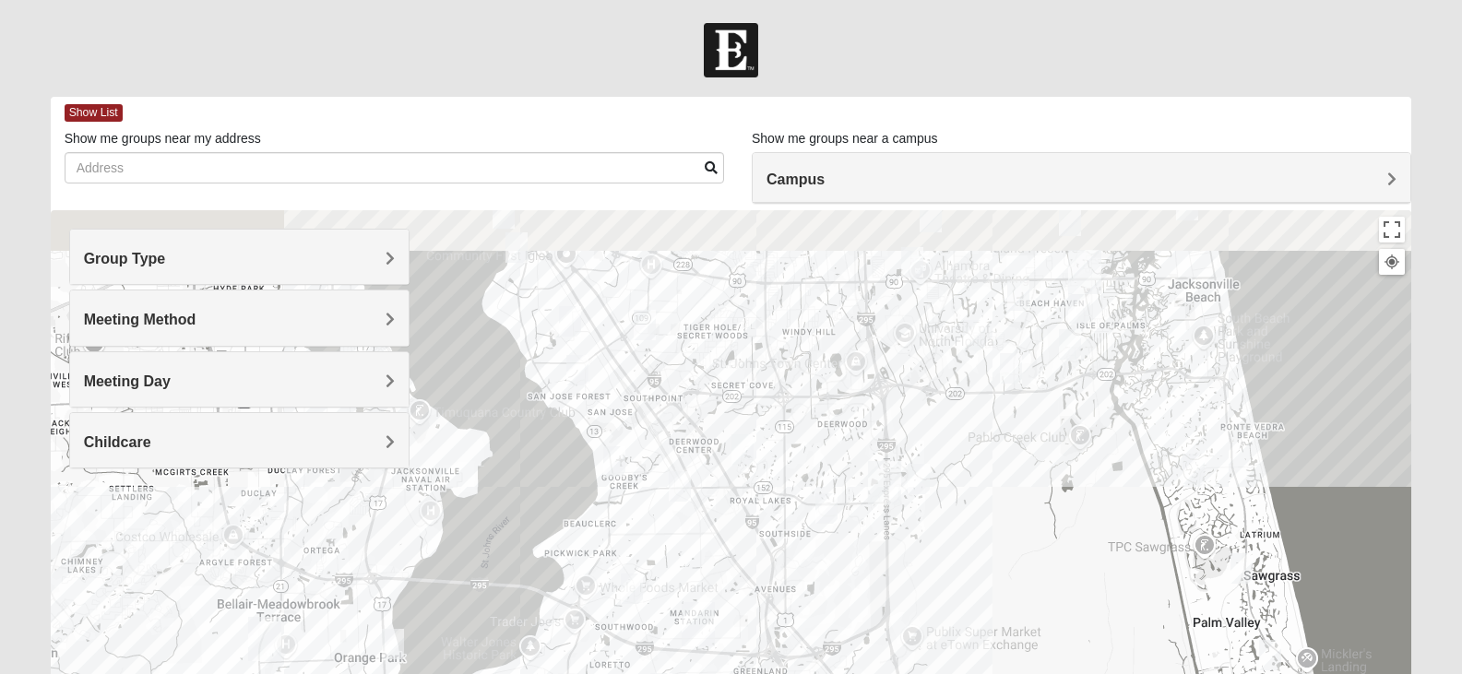
drag, startPoint x: 945, startPoint y: 267, endPoint x: 993, endPoint y: 554, distance: 290.8
click at [993, 554] on div "1825 Mixed [PERSON_NAME] 32092 [DATE] PM 1825 In Person No Childcare Learn More" at bounding box center [731, 579] width 1361 height 738
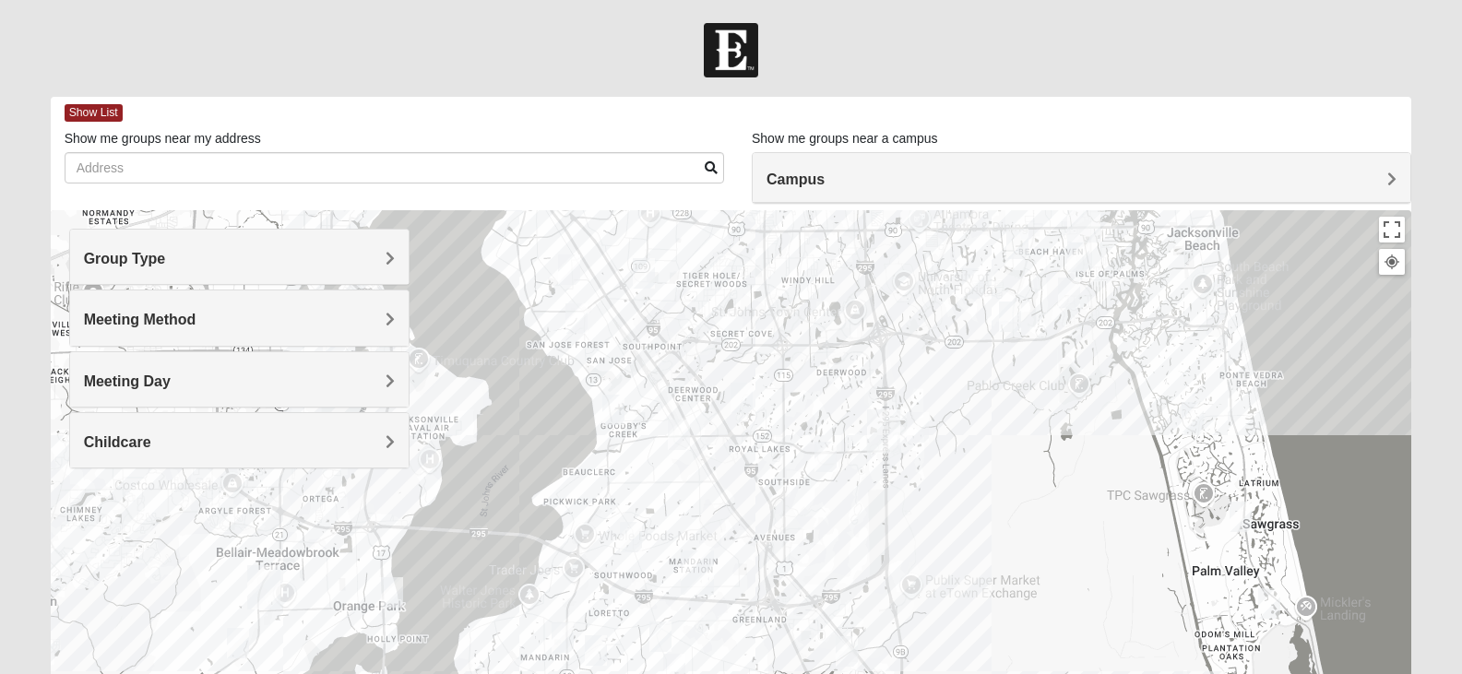
drag, startPoint x: 964, startPoint y: 464, endPoint x: 963, endPoint y: 410, distance: 54.4
click at [963, 410] on div "1825 Mixed [PERSON_NAME] 32092 [DATE] PM 1825 In Person No Childcare Learn More" at bounding box center [731, 579] width 1361 height 738
click at [828, 460] on img "Womens Adams/Taunton 32256" at bounding box center [825, 457] width 22 height 30
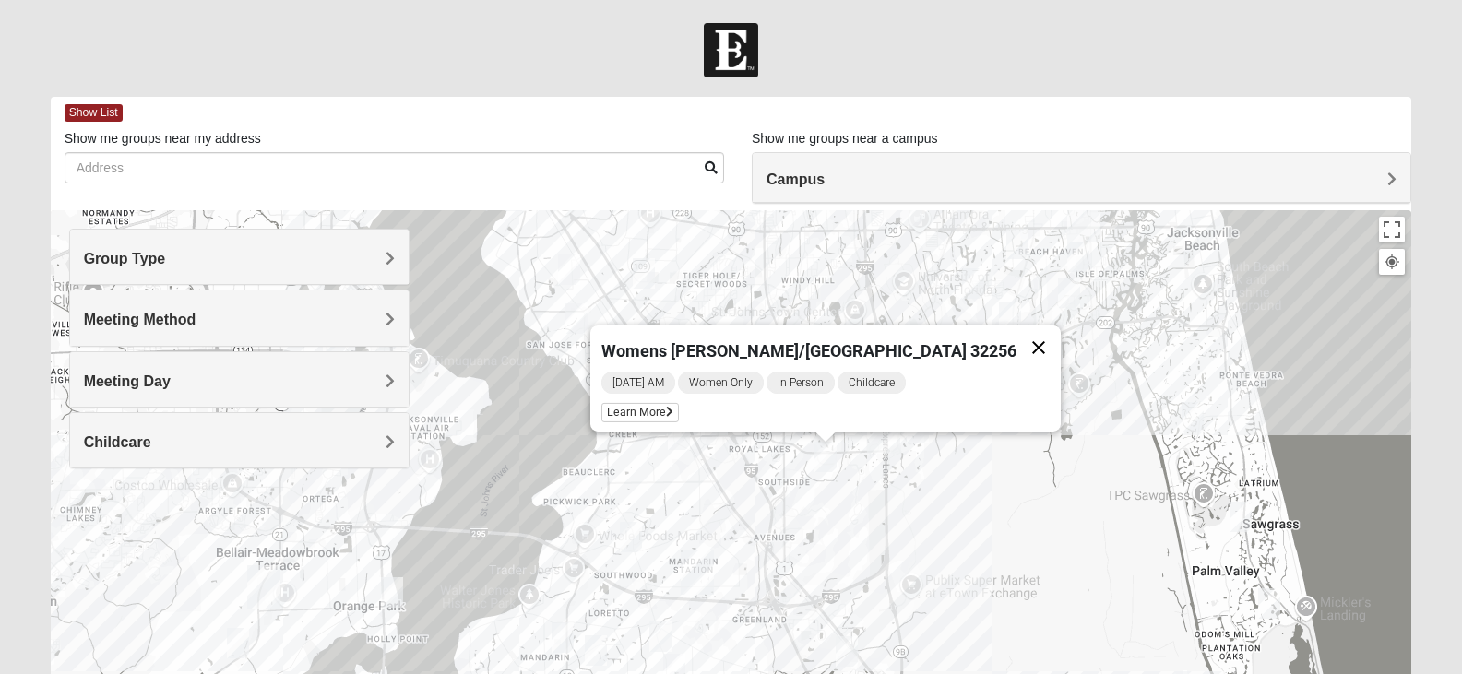
click at [1016, 333] on button "Close" at bounding box center [1038, 348] width 44 height 44
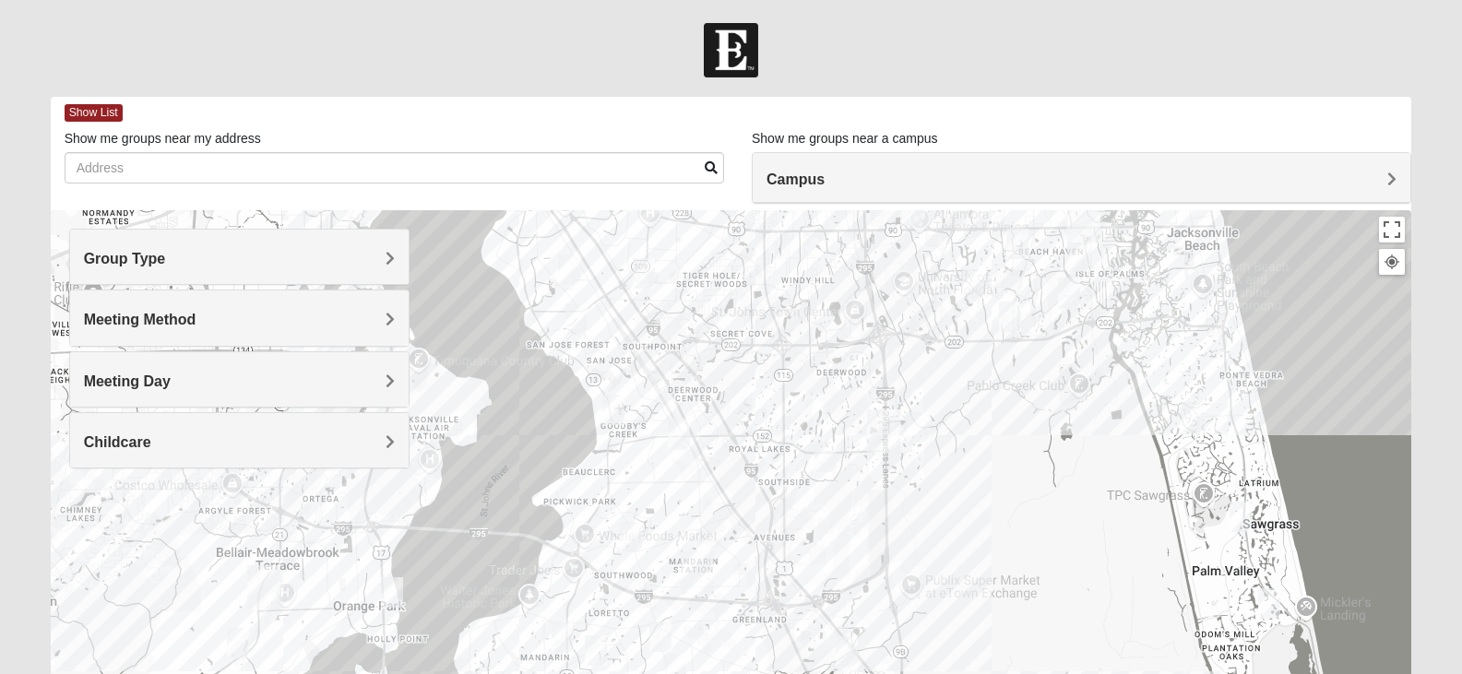
click at [742, 393] on img "Women’s Bowie 32256 Southside Baymeadows" at bounding box center [741, 398] width 22 height 30
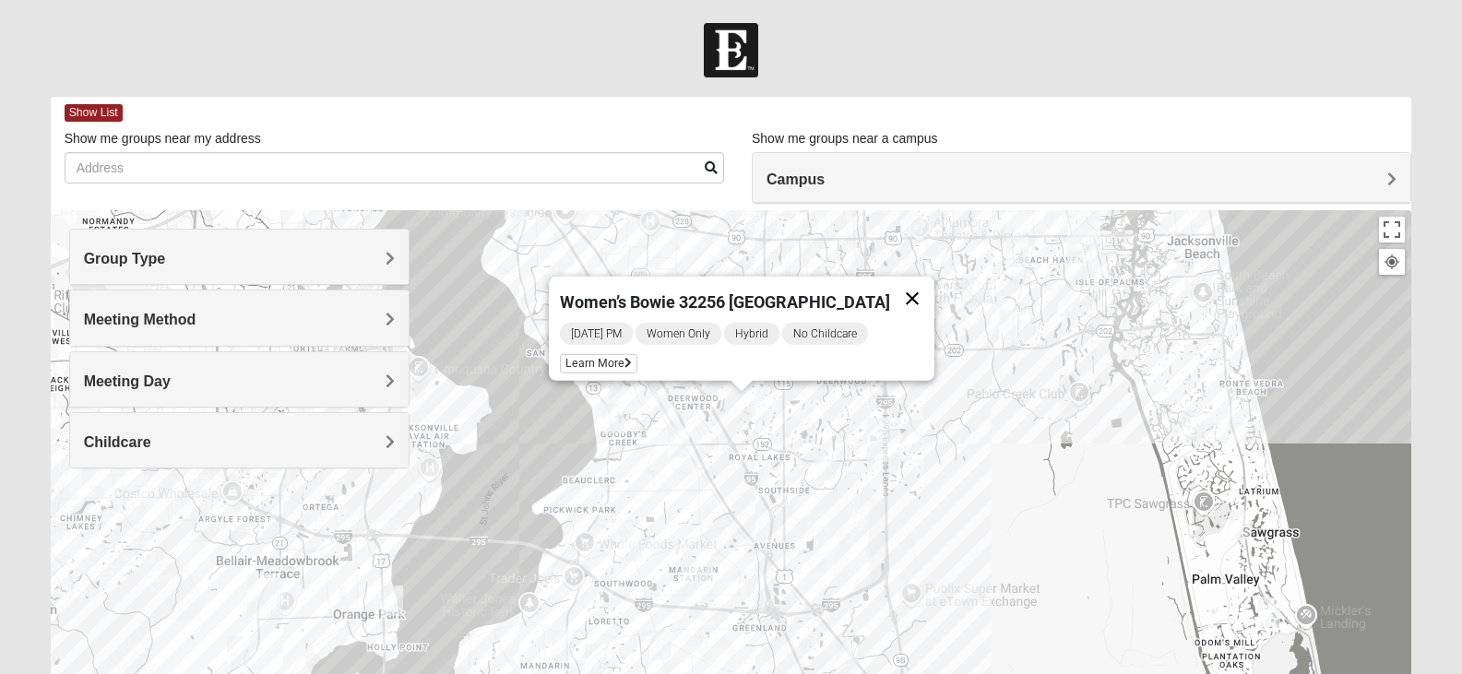
click at [928, 286] on button "Close" at bounding box center [912, 299] width 44 height 44
